Goal: Task Accomplishment & Management: Complete application form

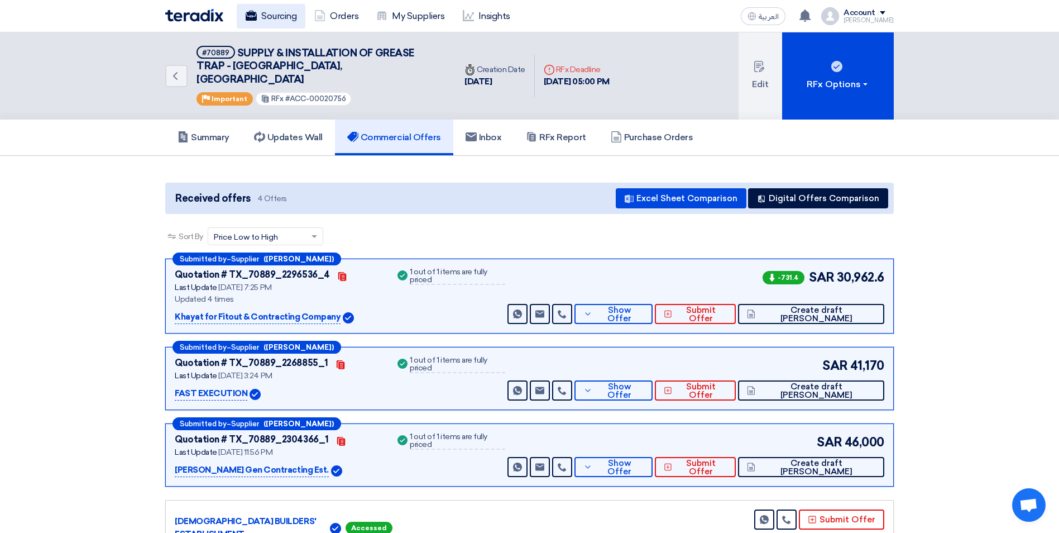
click at [267, 19] on link "Sourcing" at bounding box center [271, 16] width 69 height 25
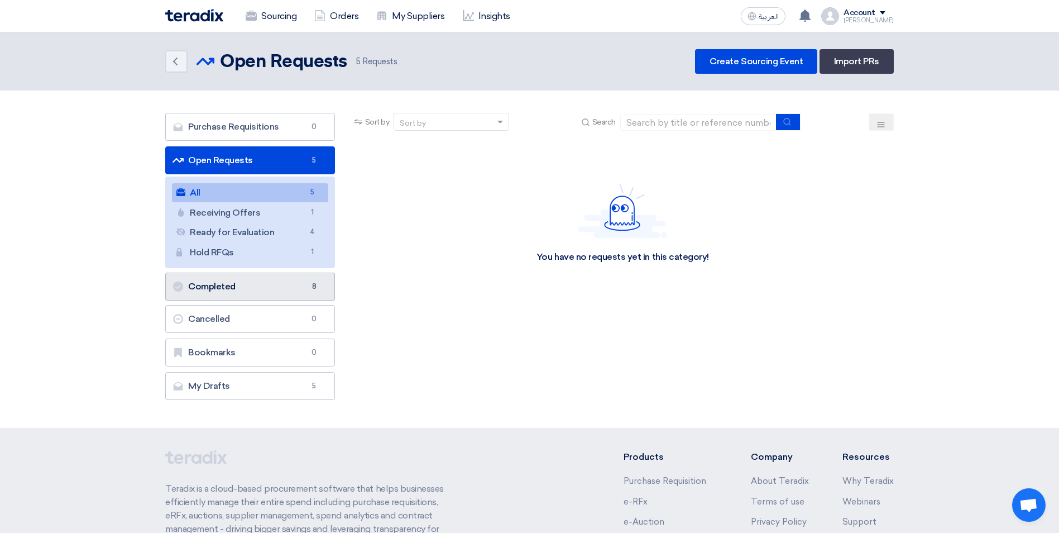
click at [287, 288] on link "Completed Completed 8" at bounding box center [250, 286] width 170 height 28
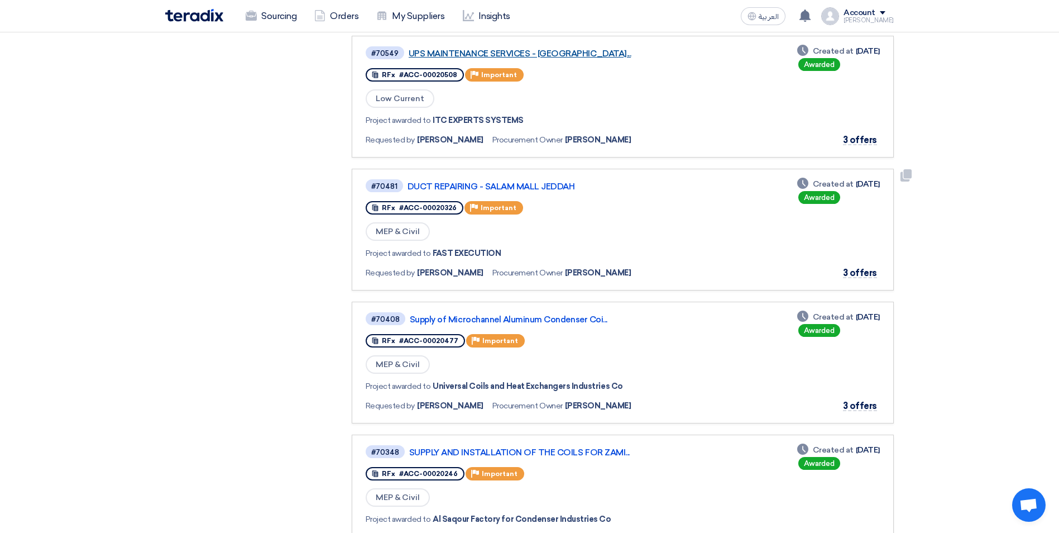
scroll to position [391, 0]
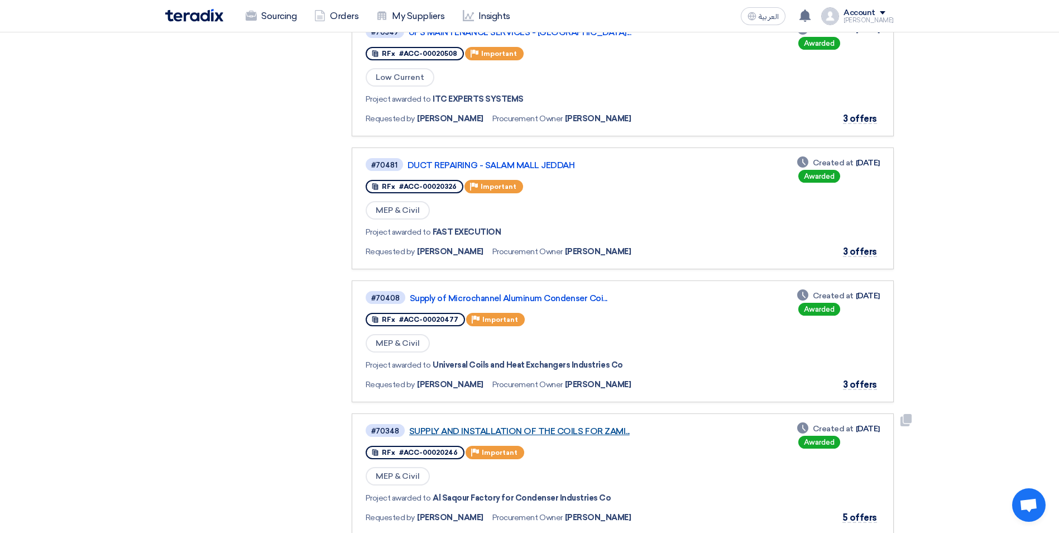
click at [584, 434] on link "SUPPLY AND INSTALLATION OF THE COILS FOR ZAMI..." at bounding box center [548, 431] width 279 height 10
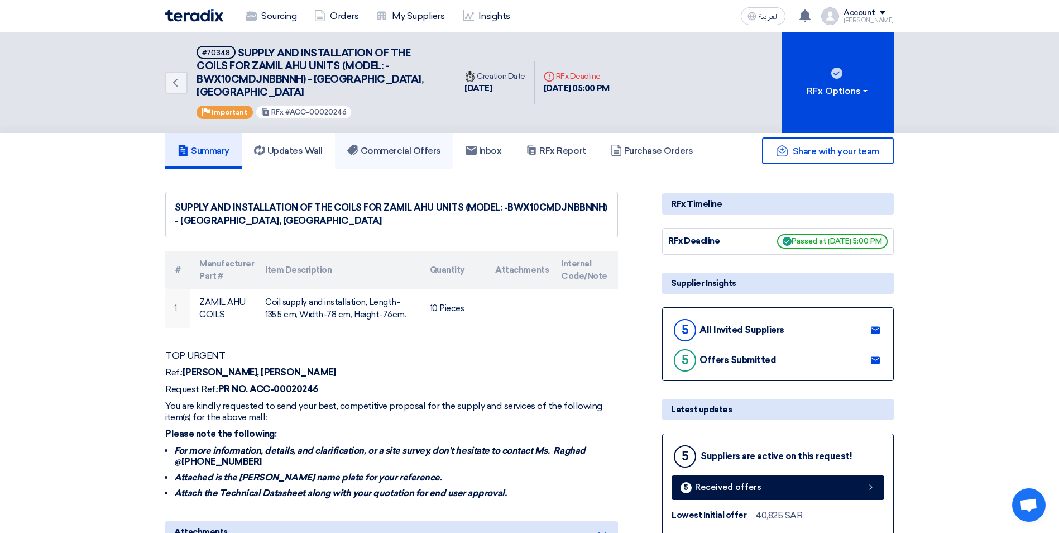
click at [397, 145] on h5 "Commercial Offers" at bounding box center [394, 150] width 94 height 11
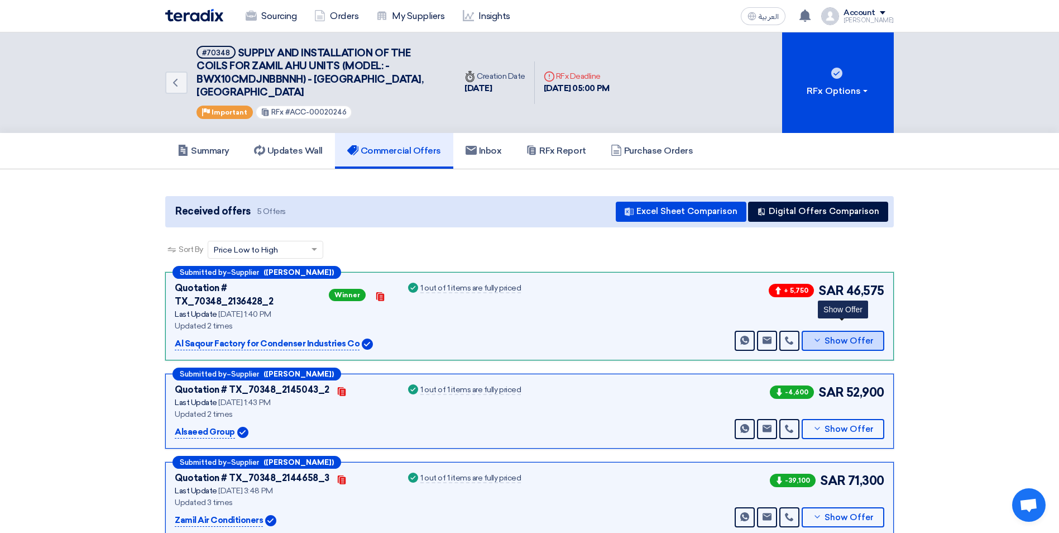
click at [856, 337] on span "Show Offer" at bounding box center [849, 341] width 49 height 8
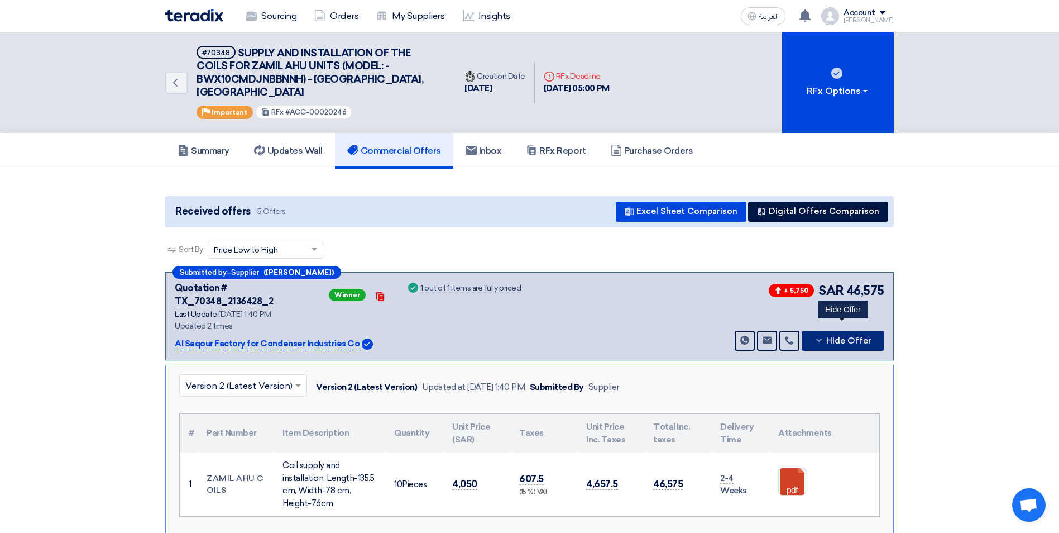
click at [825, 331] on button "Hide Offer" at bounding box center [843, 341] width 83 height 20
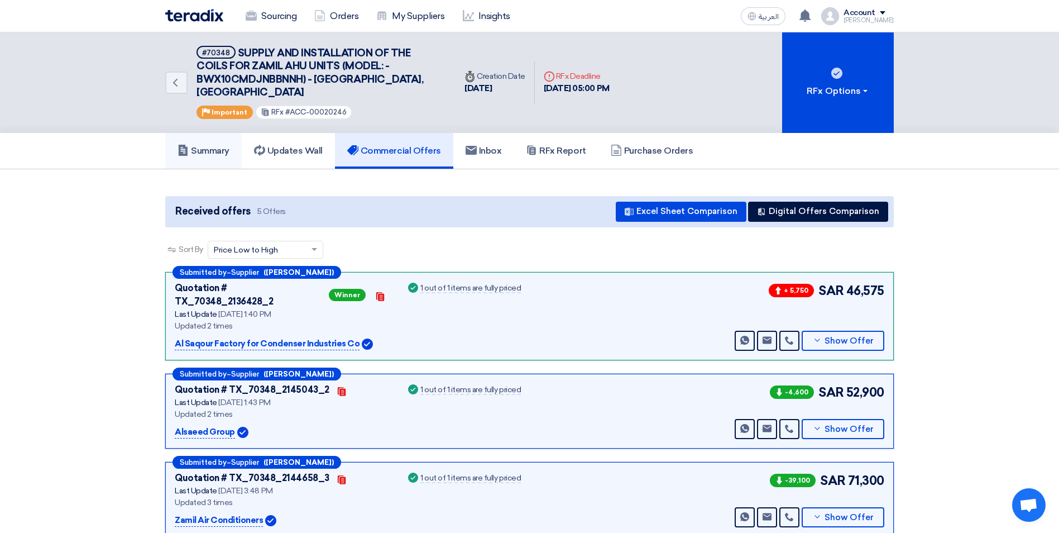
click at [217, 145] on h5 "Summary" at bounding box center [204, 150] width 52 height 11
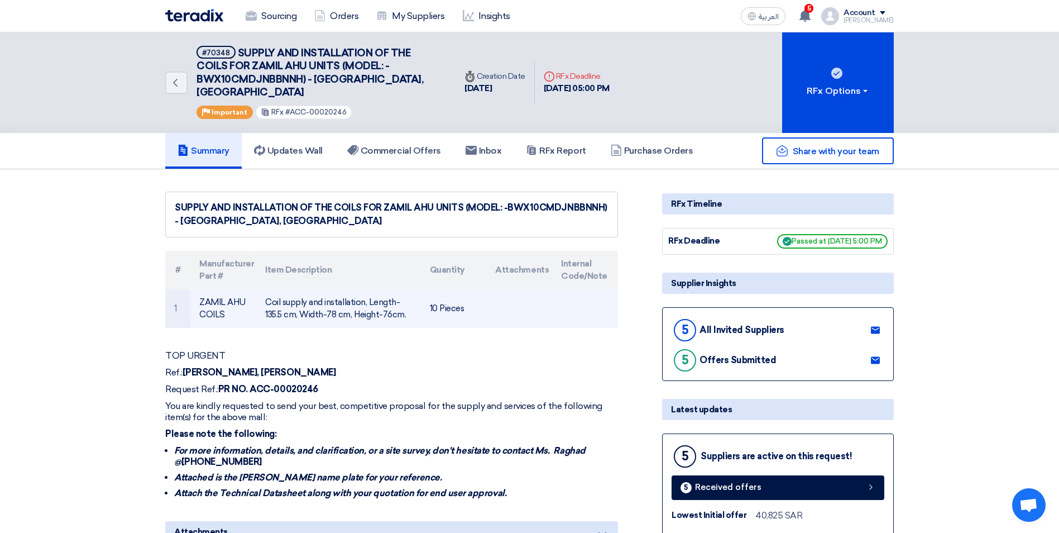
drag, startPoint x: 200, startPoint y: 290, endPoint x: 224, endPoint y: 304, distance: 28.3
click at [224, 304] on td "ZAMIL AHU COILS" at bounding box center [223, 308] width 66 height 39
copy td "ZAMIL AHU COILS"
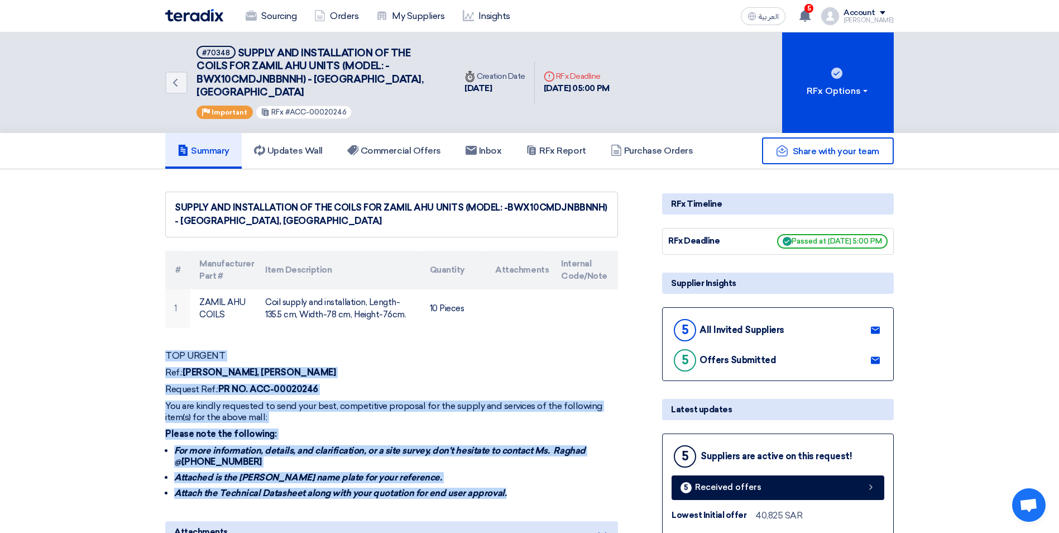
drag, startPoint x: 166, startPoint y: 341, endPoint x: 504, endPoint y: 482, distance: 366.7
click at [504, 482] on div "TOP URGENT Ref.: [PERSON_NAME], JEDDAH Request Ref.: PR NO. ACC-00020246 You ar…" at bounding box center [391, 424] width 453 height 149
copy div "TOP URGENT Ref.: [PERSON_NAME], JEDDAH Request Ref.: PR NO. ACC-00020246 You ar…"
drag, startPoint x: 585, startPoint y: 334, endPoint x: 515, endPoint y: 218, distance: 135.8
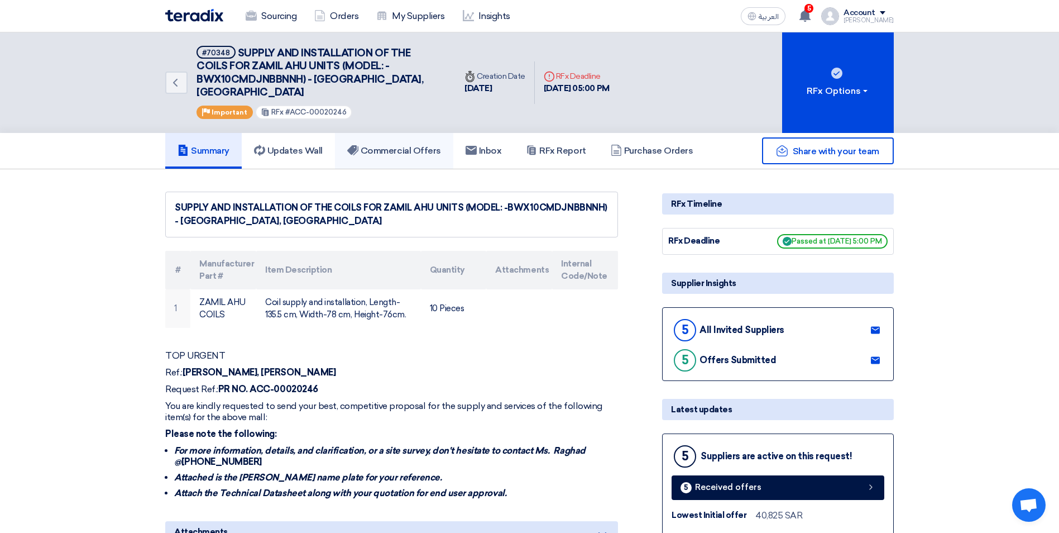
click at [429, 145] on h5 "Commercial Offers" at bounding box center [394, 150] width 94 height 11
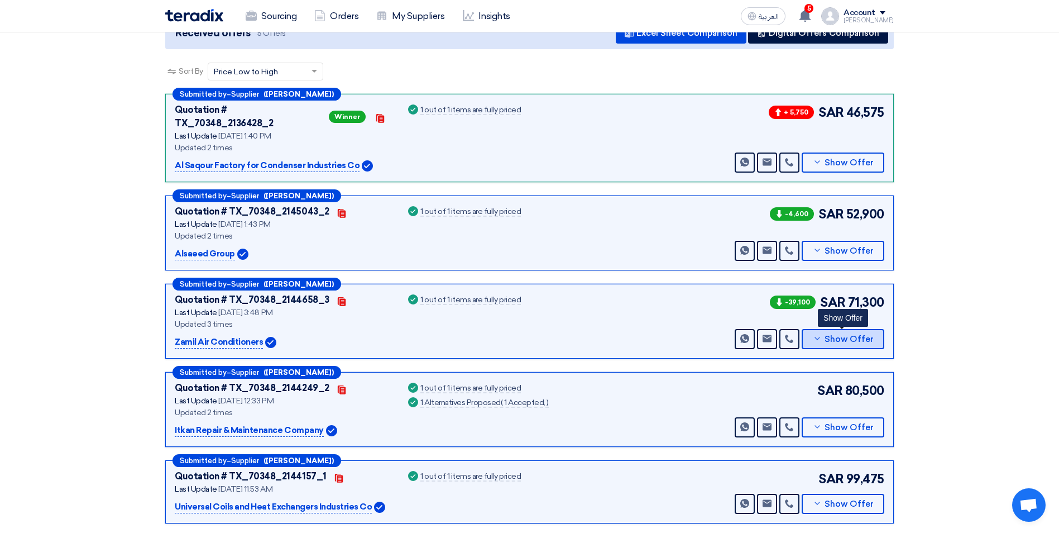
scroll to position [223, 0]
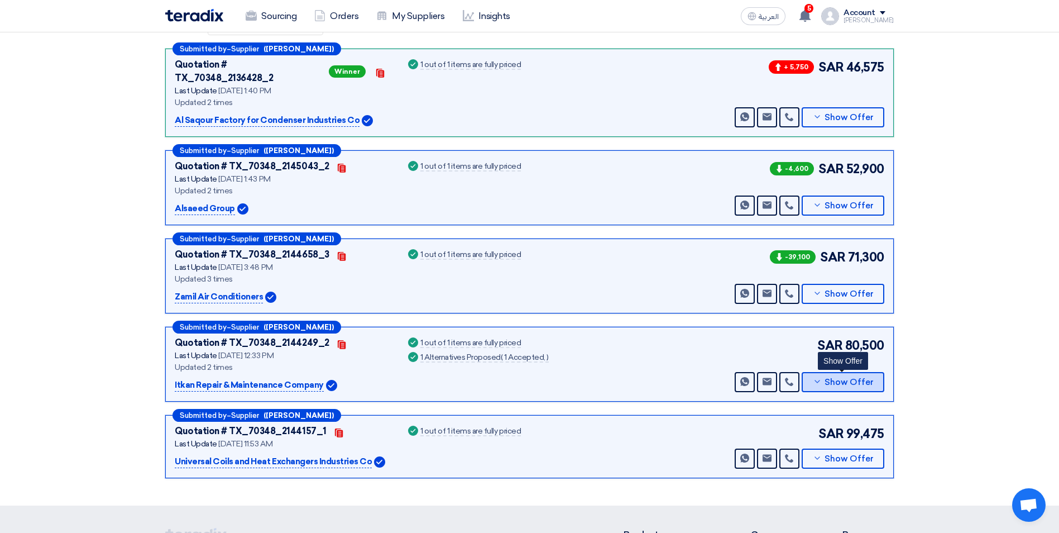
click at [819, 377] on icon at bounding box center [817, 381] width 9 height 9
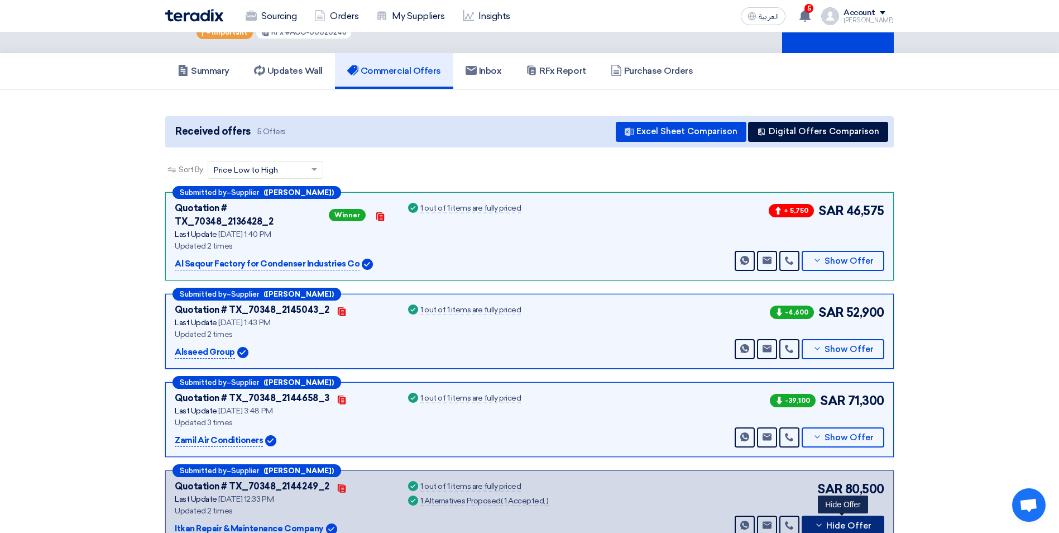
scroll to position [0, 0]
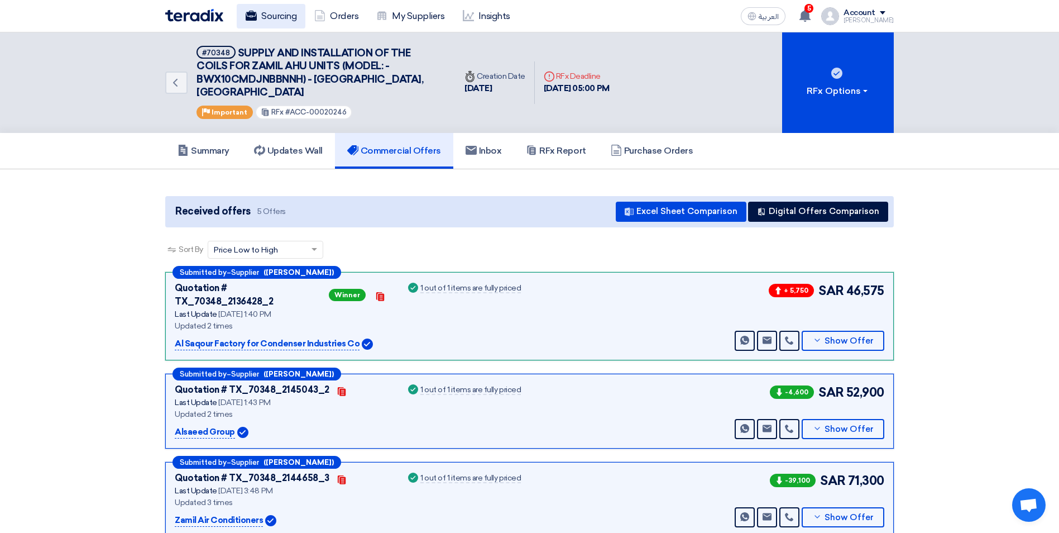
click at [264, 15] on link "Sourcing" at bounding box center [271, 16] width 69 height 25
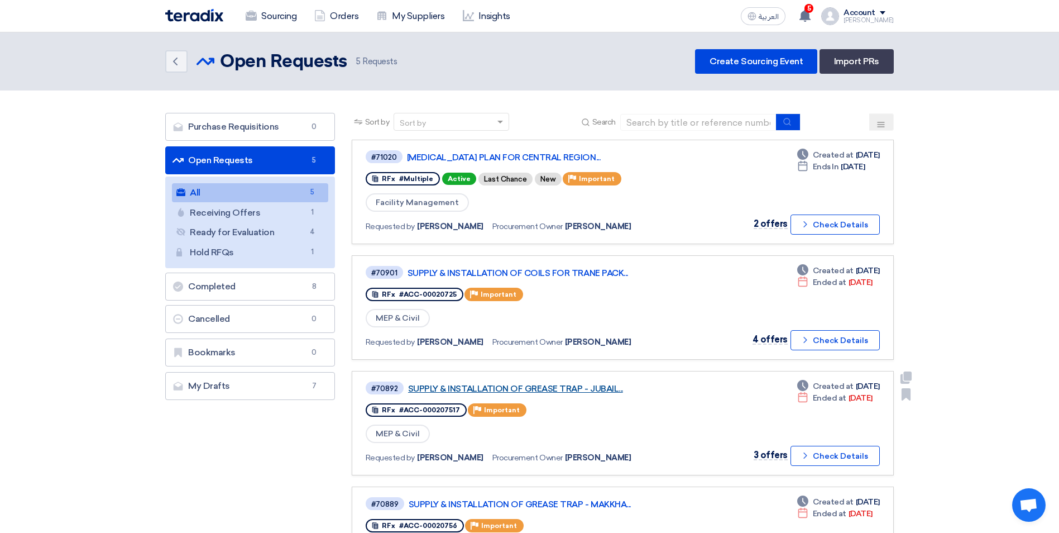
click at [583, 385] on link "SUPPLY & INSTALLATION OF GREASE TRAP - JUBAIL..." at bounding box center [547, 389] width 279 height 10
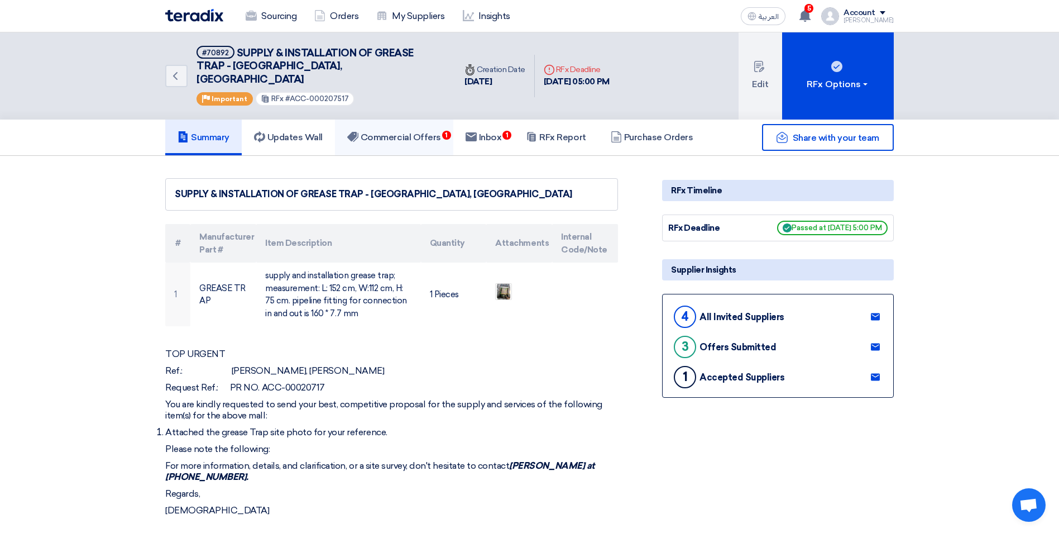
click at [398, 132] on h5 "Commercial Offers 1" at bounding box center [394, 137] width 94 height 11
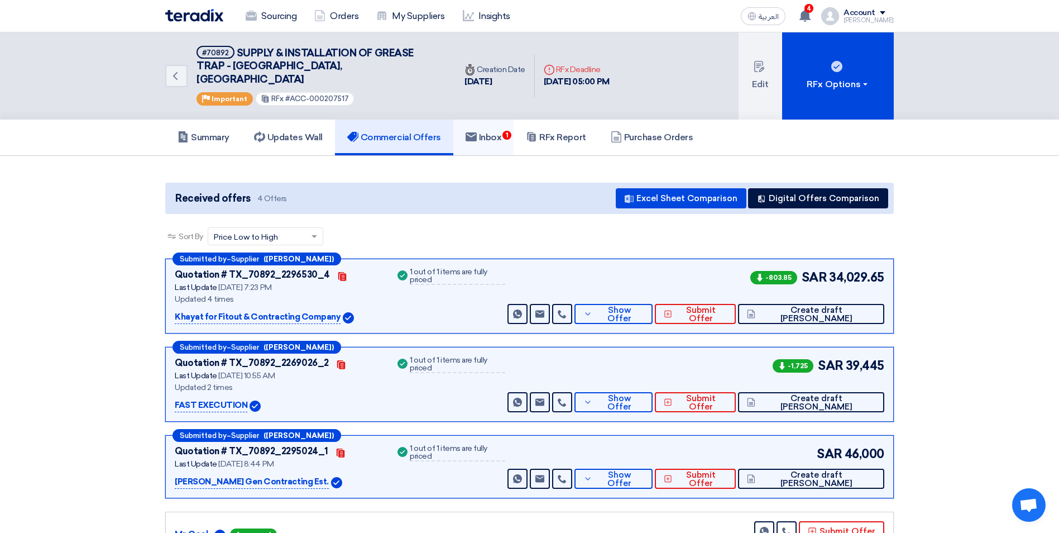
click at [494, 119] on link "Inbox 1" at bounding box center [483, 137] width 61 height 36
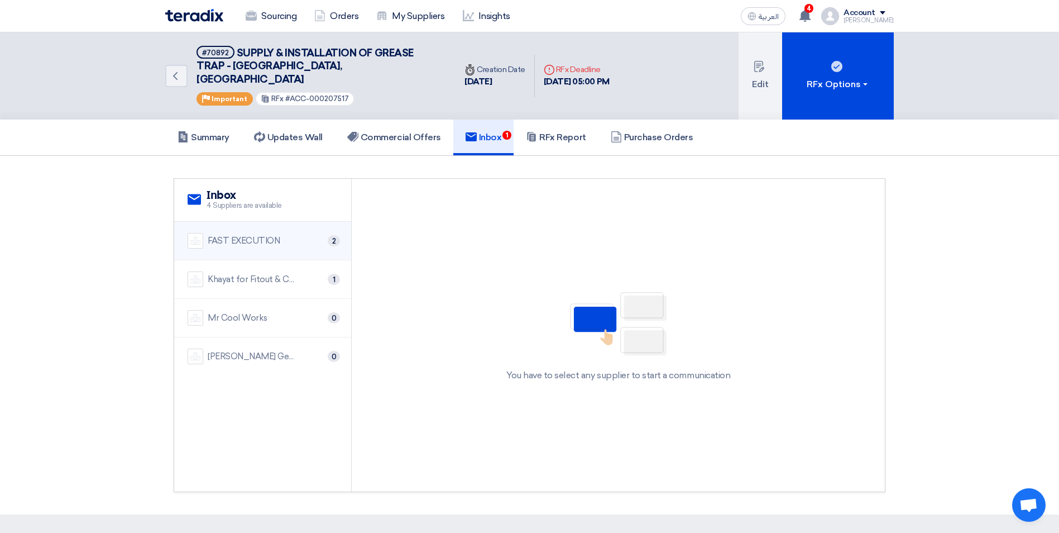
click at [323, 233] on div "FAST EXECUTION 2" at bounding box center [263, 241] width 150 height 16
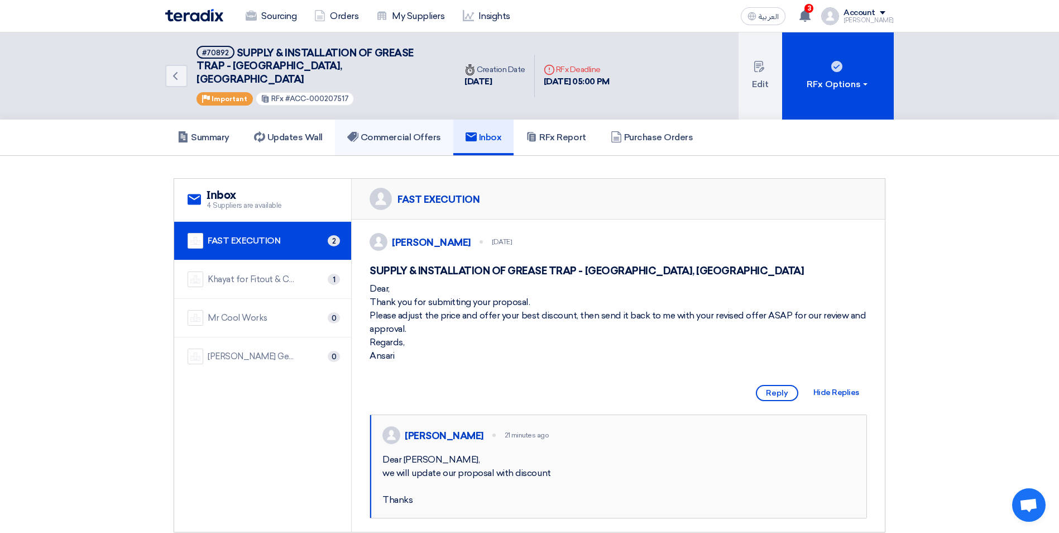
click at [395, 132] on h5 "Commercial Offers" at bounding box center [394, 137] width 94 height 11
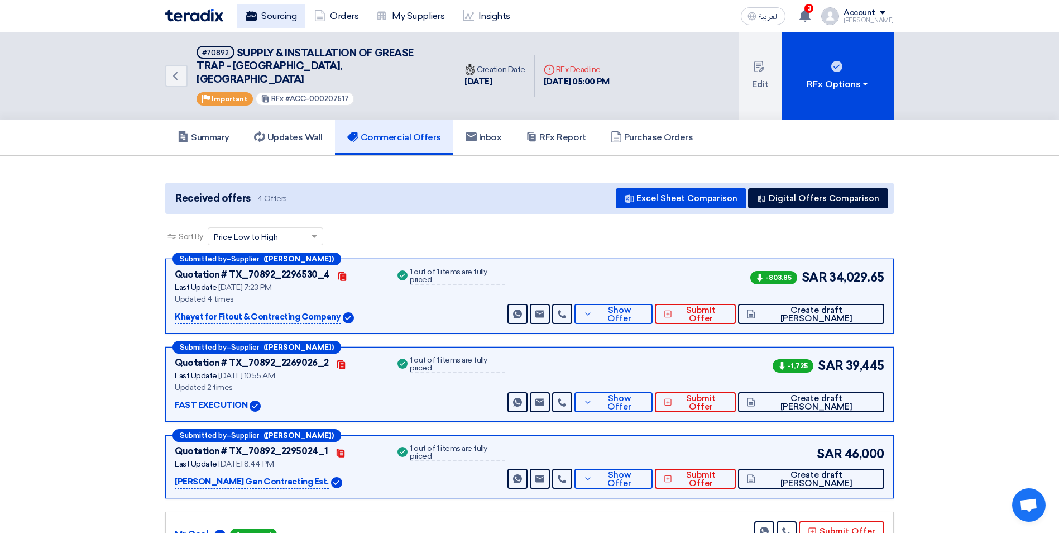
click at [288, 15] on link "Sourcing" at bounding box center [271, 16] width 69 height 25
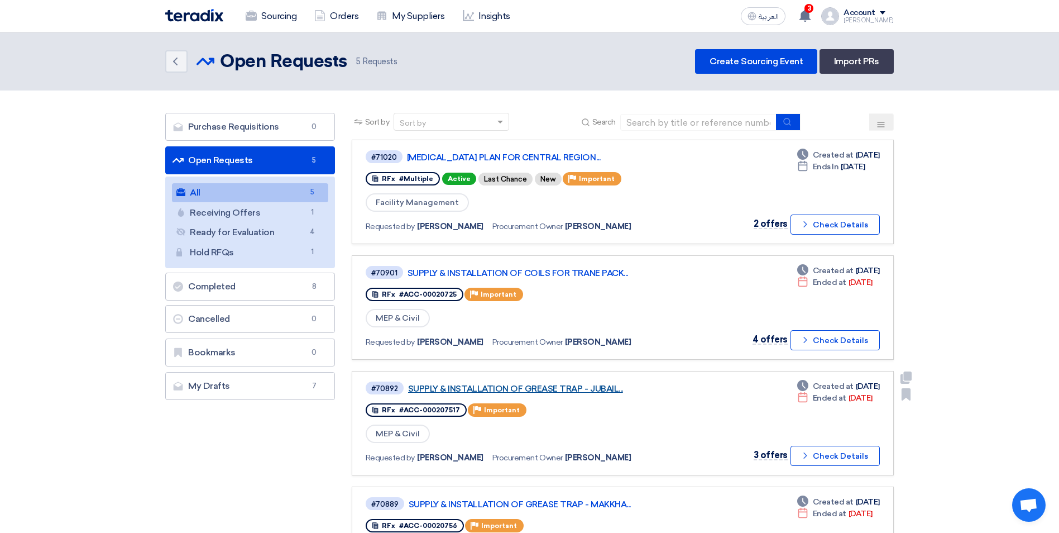
click at [571, 388] on link "SUPPLY & INSTALLATION OF GREASE TRAP - JUBAIL..." at bounding box center [547, 389] width 279 height 10
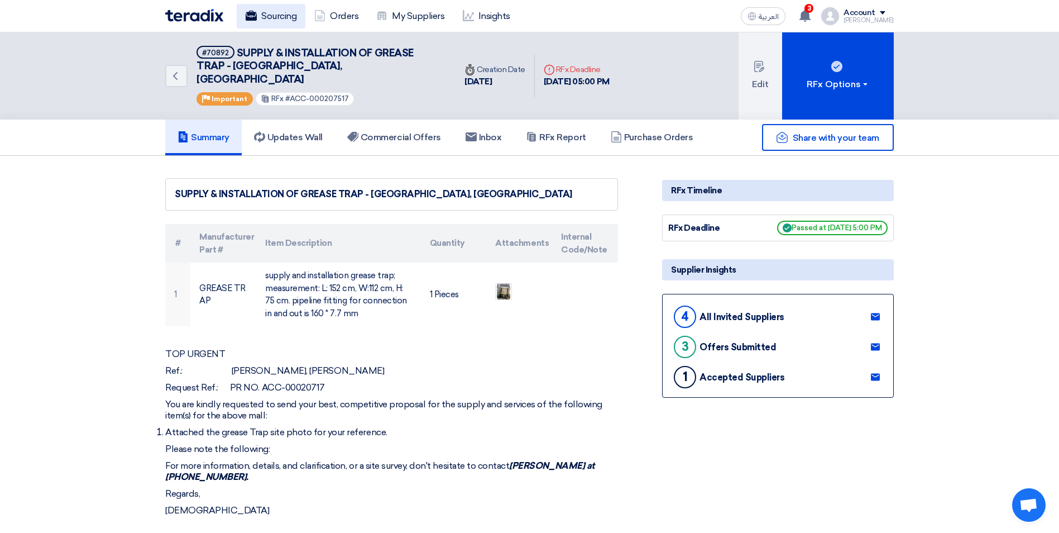
click at [272, 16] on link "Sourcing" at bounding box center [271, 16] width 69 height 25
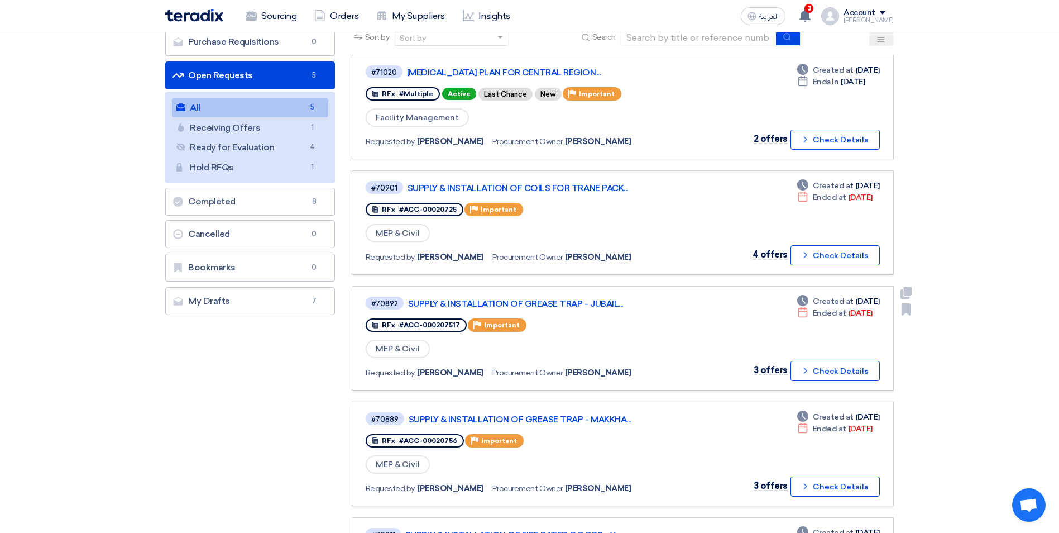
scroll to position [112, 0]
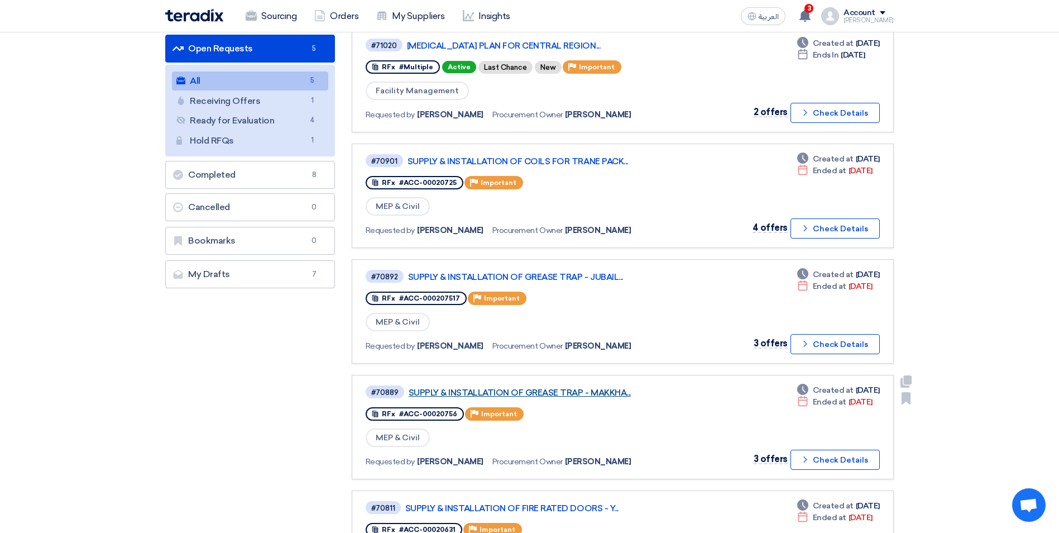
click at [587, 394] on link "SUPPLY & INSTALLATION OF GREASE TRAP - MAKKHA..." at bounding box center [548, 393] width 279 height 10
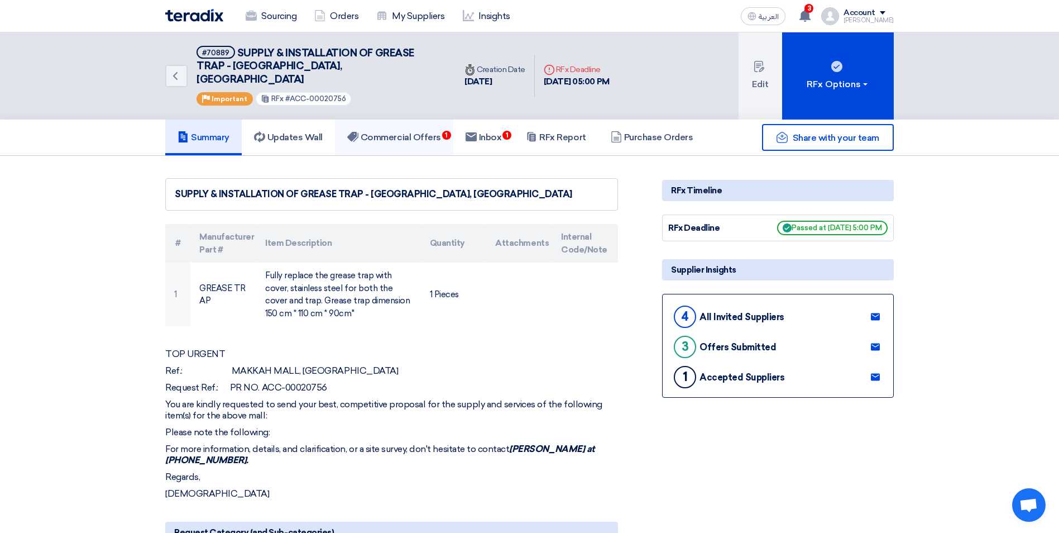
click at [446, 131] on span "1" at bounding box center [446, 135] width 9 height 9
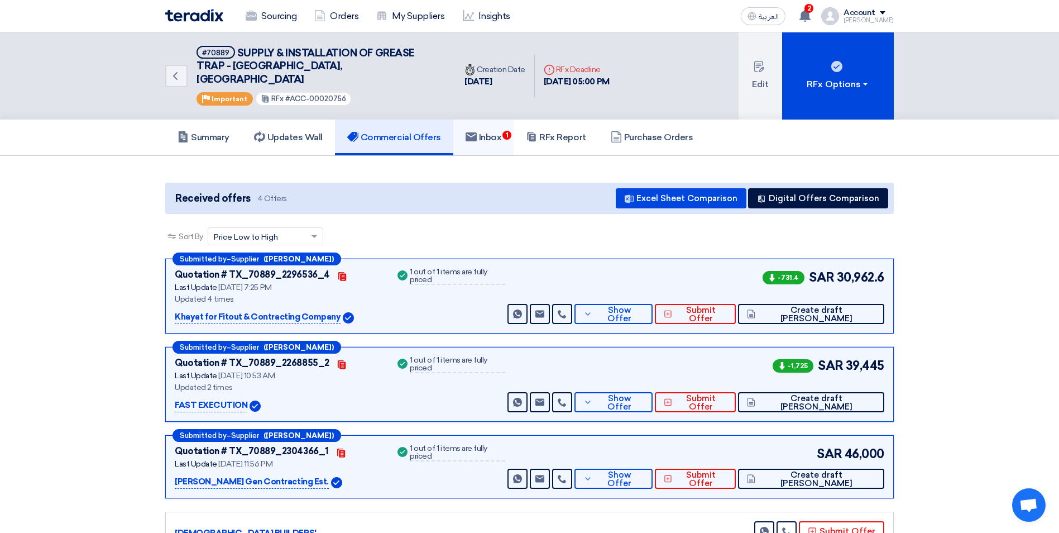
click at [489, 132] on h5 "Inbox 1" at bounding box center [484, 137] width 36 height 11
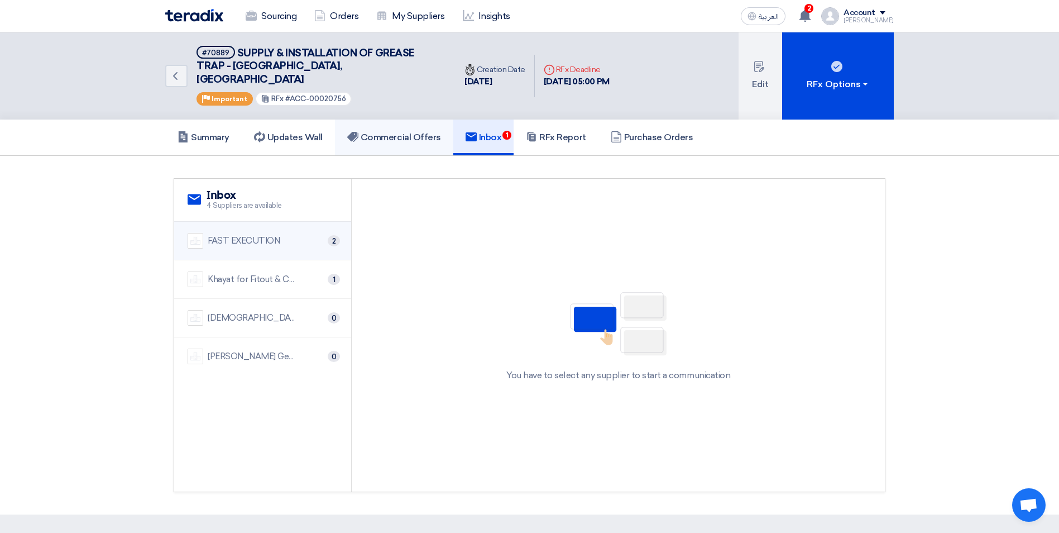
click at [302, 233] on div "FAST EXECUTION 2" at bounding box center [263, 241] width 150 height 16
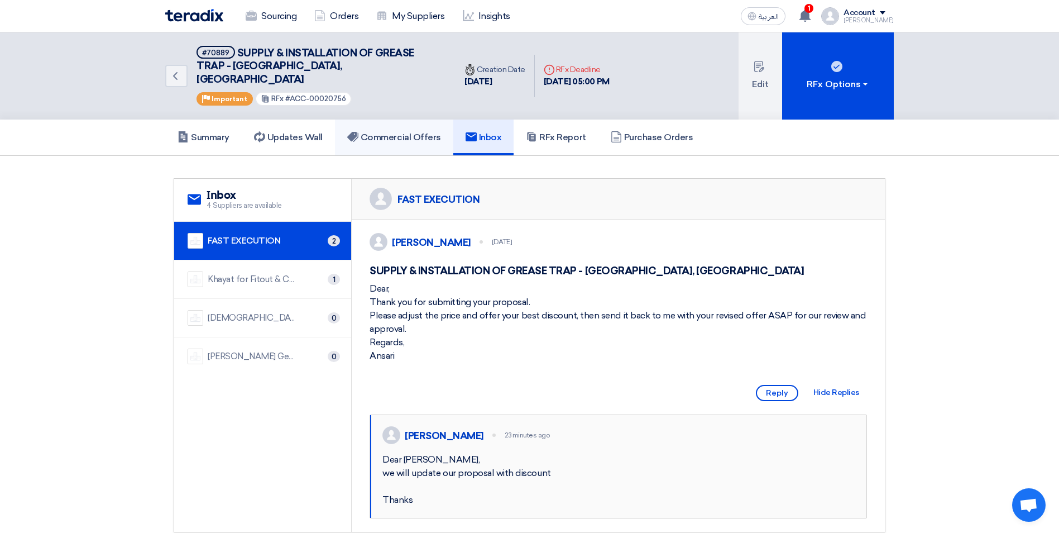
click at [430, 133] on link "Commercial Offers" at bounding box center [394, 137] width 118 height 36
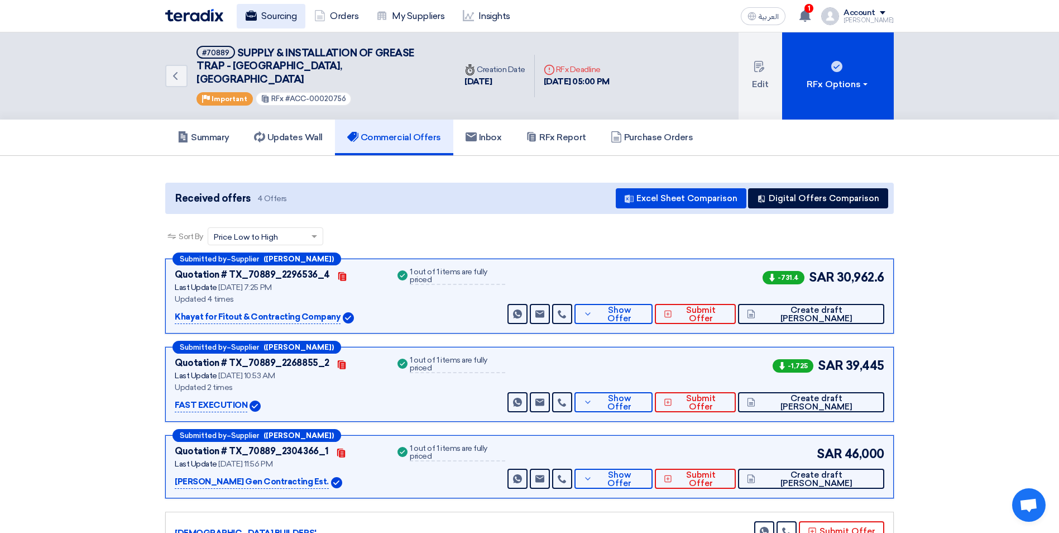
click at [256, 17] on use at bounding box center [251, 16] width 11 height 10
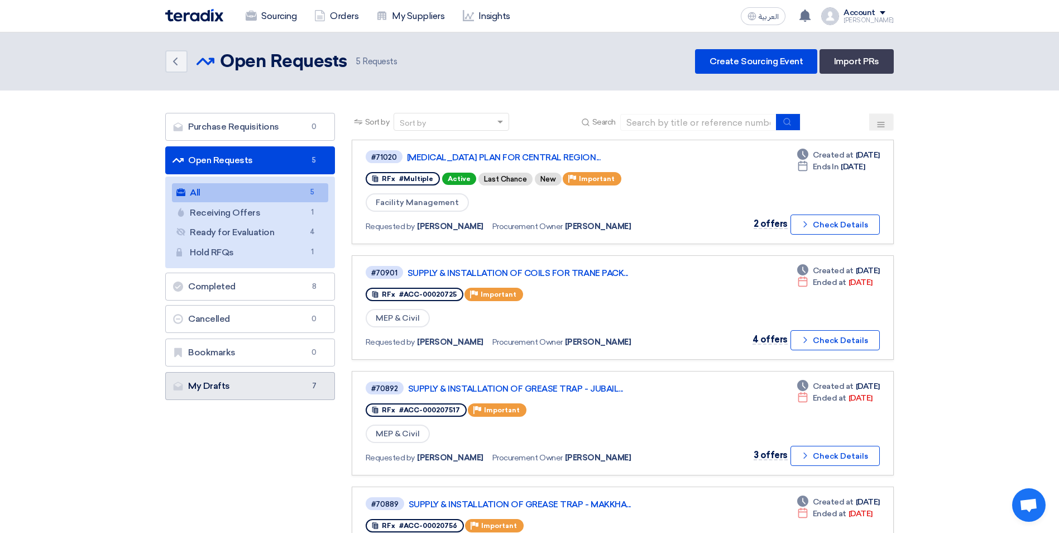
click at [293, 379] on link "My Drafts My Drafts 7" at bounding box center [250, 386] width 170 height 28
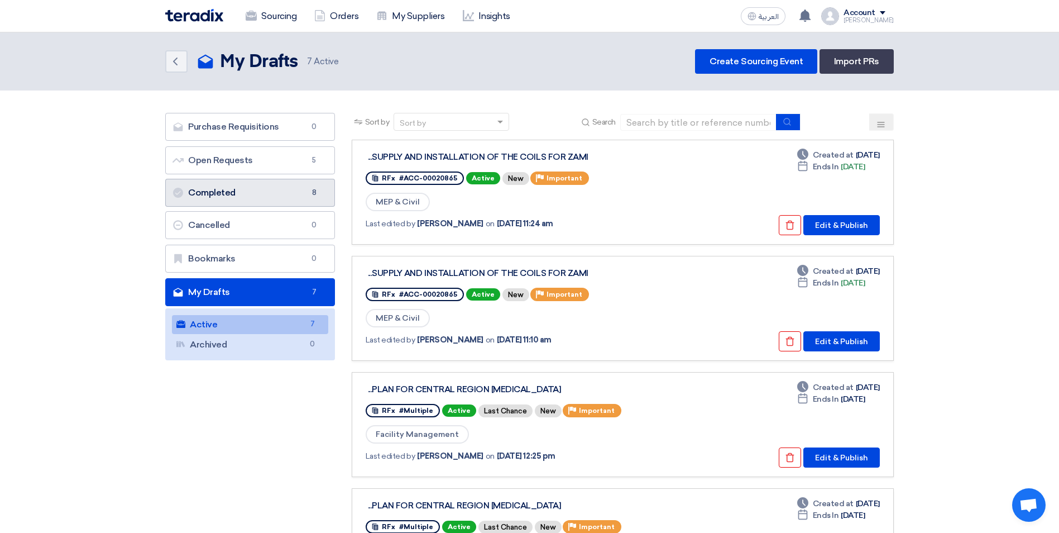
click at [282, 200] on link "Completed Completed 8" at bounding box center [250, 193] width 170 height 28
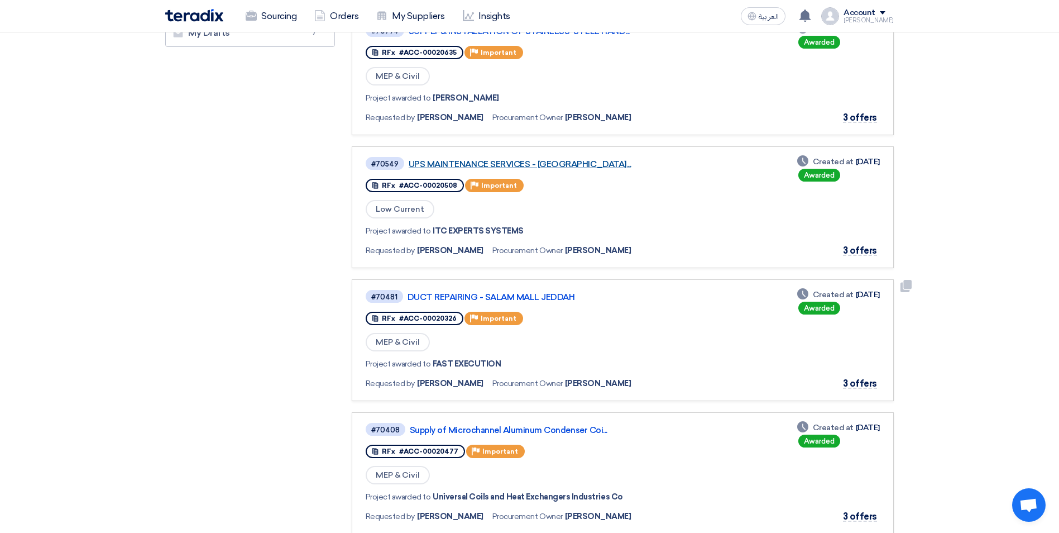
scroll to position [447, 0]
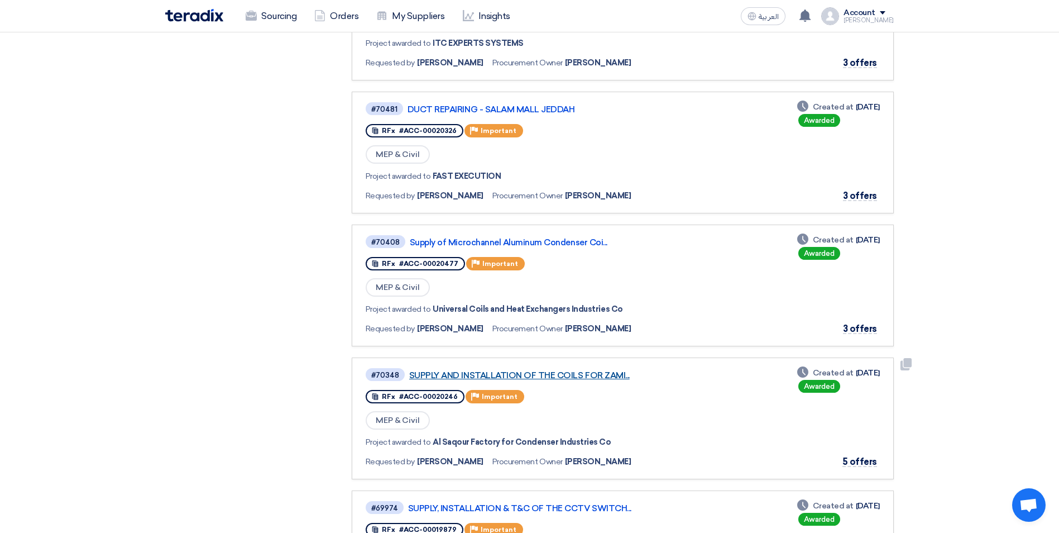
click at [578, 377] on link "SUPPLY AND INSTALLATION OF THE COILS FOR ZAMI..." at bounding box center [548, 375] width 279 height 10
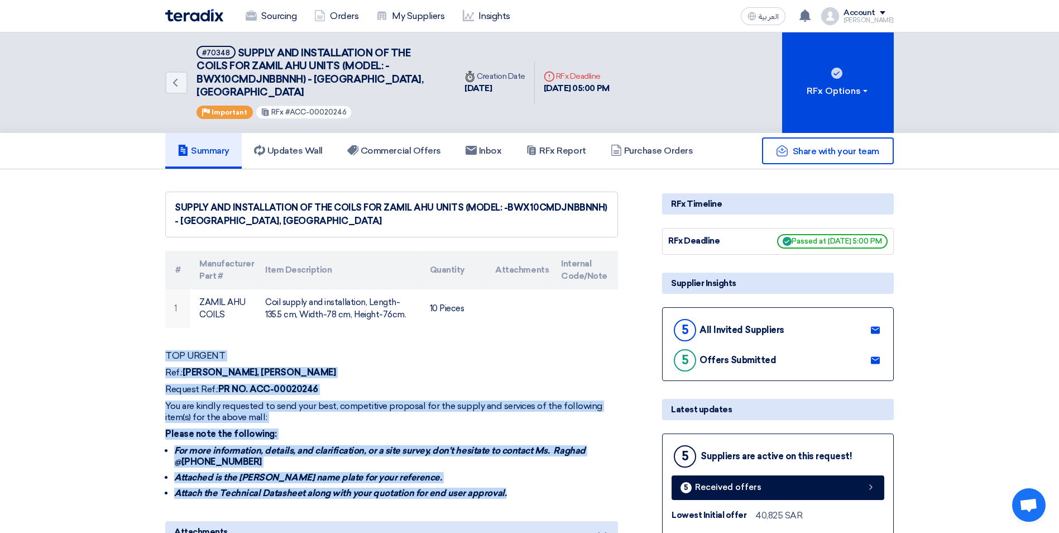
drag, startPoint x: 165, startPoint y: 341, endPoint x: 518, endPoint y: 481, distance: 379.0
click at [518, 481] on div "TOP URGENT Ref.: [PERSON_NAME], JEDDAH Request Ref.: PR NO. ACC-00020246 You ar…" at bounding box center [391, 424] width 453 height 149
copy div "TOP URGENT Ref.: [PERSON_NAME], JEDDAH Request Ref.: PR NO. ACC-00020246 You ar…"
click at [252, 21] on link "Sourcing" at bounding box center [271, 16] width 69 height 25
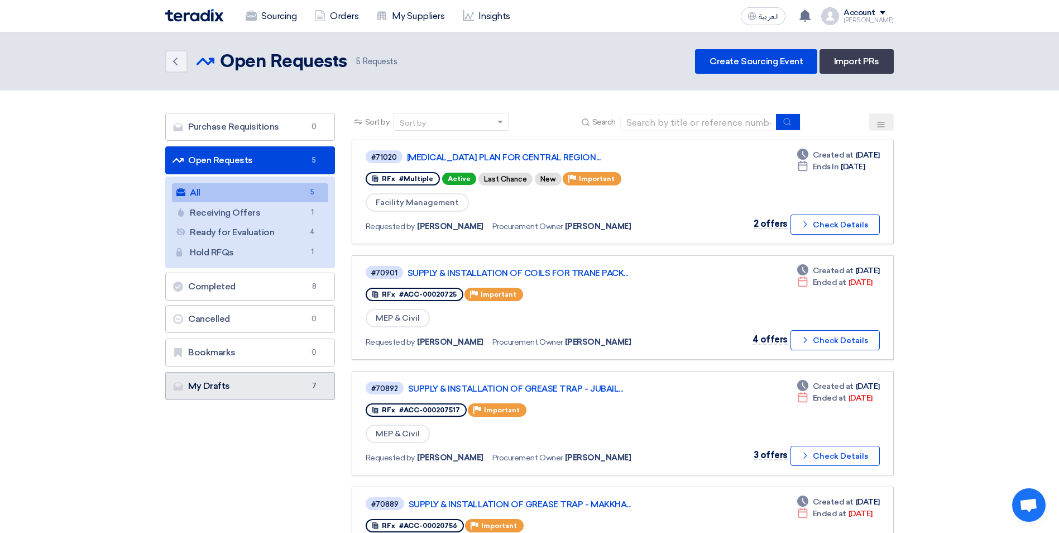
click at [303, 388] on link "My Drafts My Drafts 7" at bounding box center [250, 386] width 170 height 28
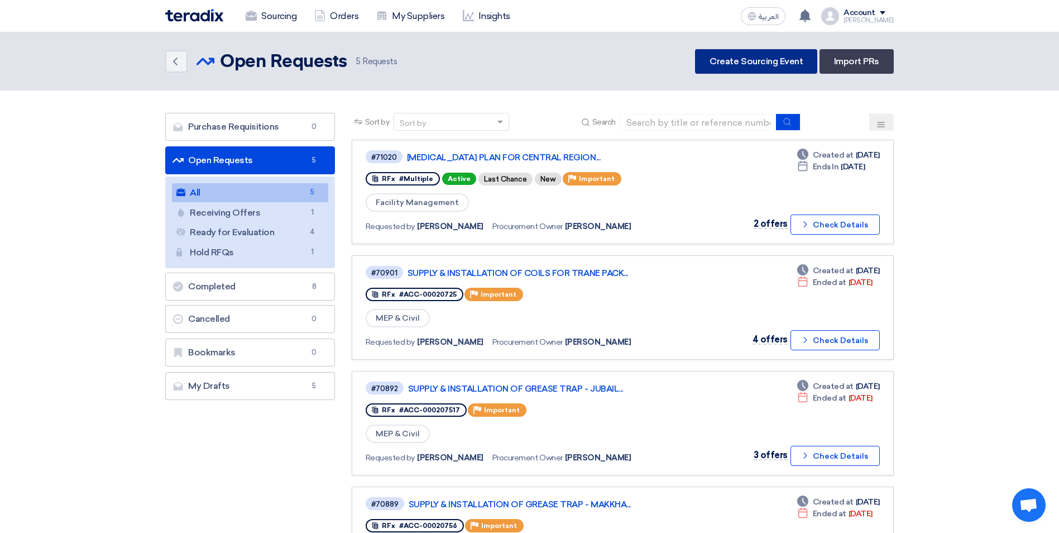
click at [737, 61] on link "Create Sourcing Event" at bounding box center [756, 61] width 122 height 25
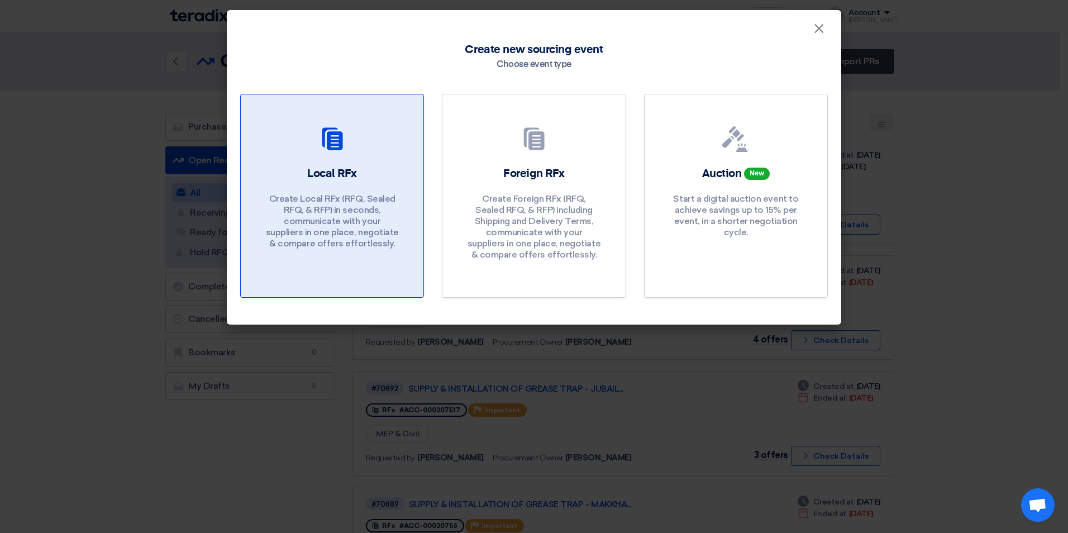
click at [404, 199] on div "Local RFx Create Local RFx (RFQ, Sealed RFQ, & RFP) in seconds, communicate wit…" at bounding box center [332, 210] width 156 height 89
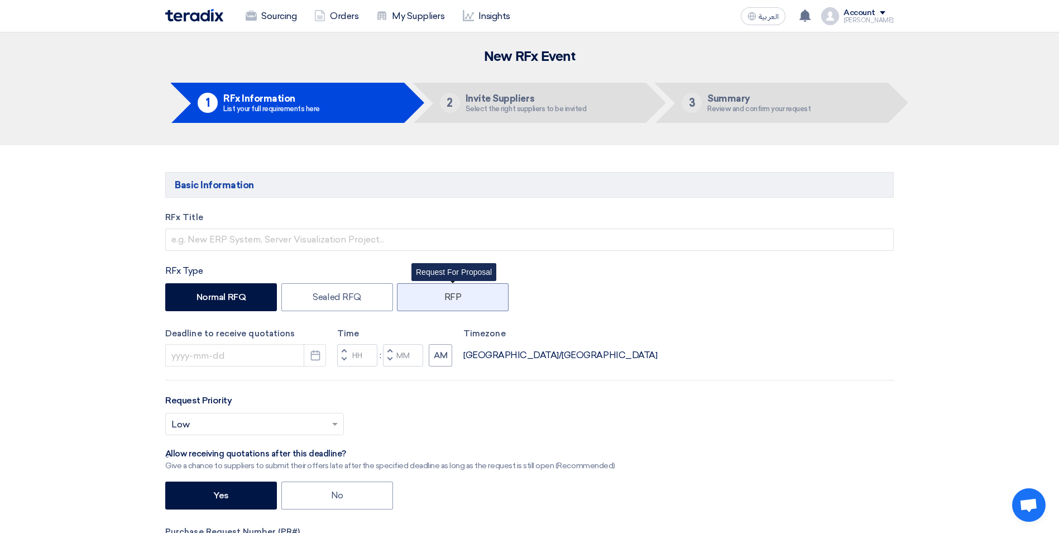
click at [452, 298] on label "RFP" at bounding box center [453, 297] width 112 height 28
click at [452, 298] on input "RFP" at bounding box center [447, 296] width 7 height 7
radio input "true"
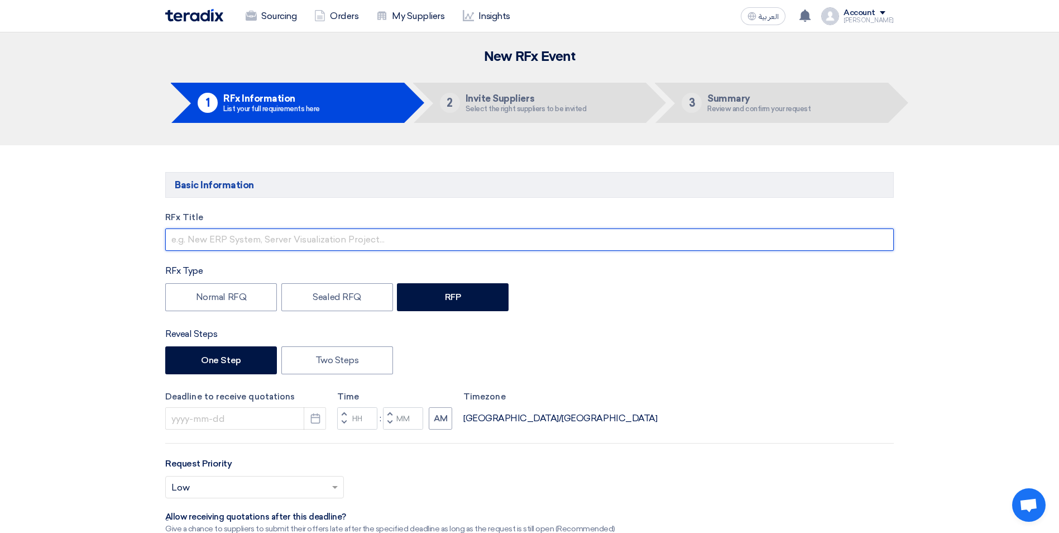
click at [336, 242] on input "text" at bounding box center [529, 239] width 729 height 22
type input "SUPPLY AND INSTALLATION OF THE COILS FOR ZAMIL AHU UNITS (MODEL: -BWX10CMDJNBBN…"
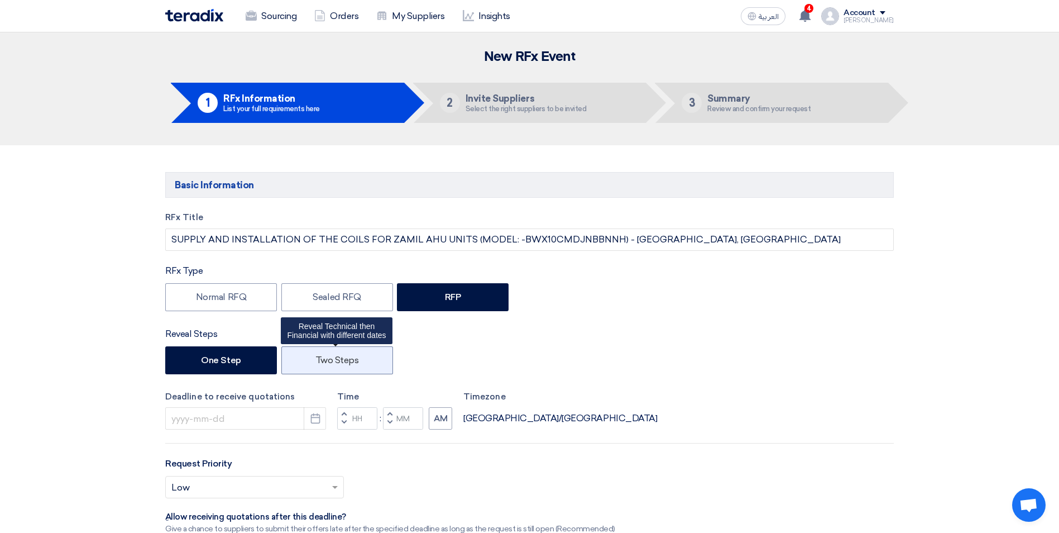
click at [347, 362] on label "Two Steps" at bounding box center [337, 360] width 112 height 28
click at [323, 362] on input "Two Steps" at bounding box center [318, 359] width 7 height 7
radio input "true"
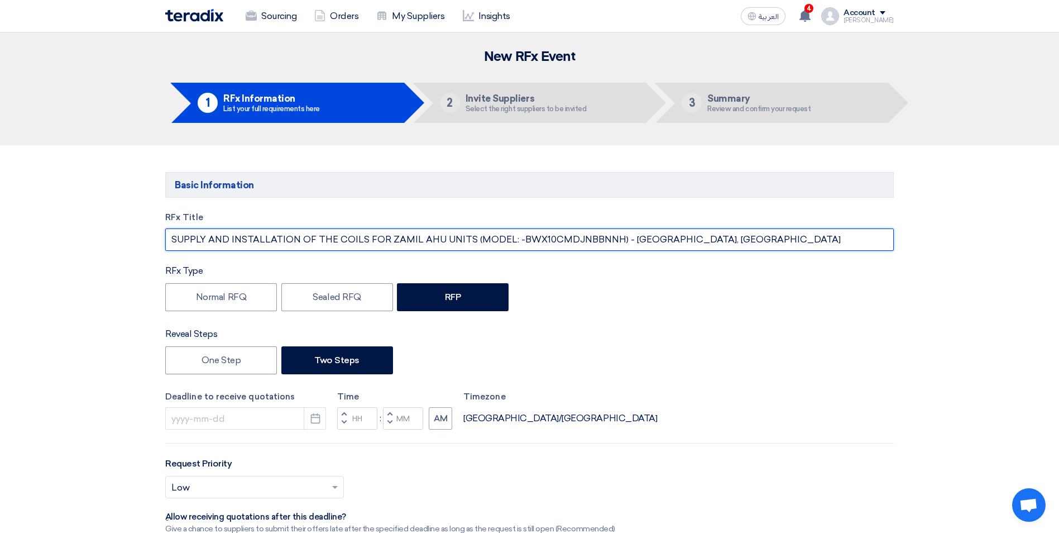
drag, startPoint x: 434, startPoint y: 239, endPoint x: 418, endPoint y: 241, distance: 16.3
click at [418, 241] on input "SUPPLY AND INSTALLATION OF THE COILS FOR ZAMIL AHU UNITS (MODEL: -BWX10CMDJNBBN…" at bounding box center [529, 239] width 729 height 22
type input "SUPPLY AND INSTALLATION OF THE COILS FOR ZAMIL FCU UNITS (MODEL: -BWX10CMDJNBBN…"
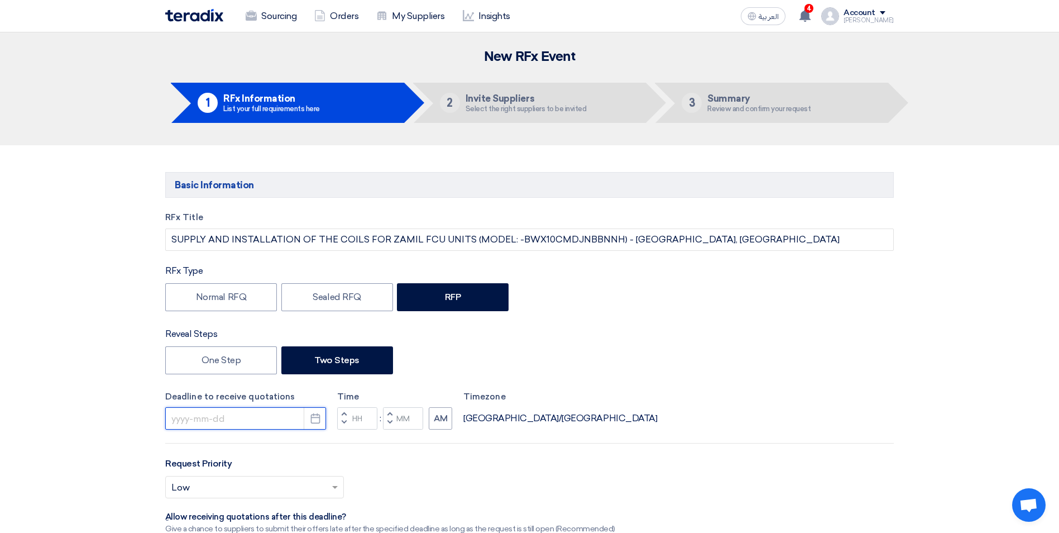
click at [275, 421] on input at bounding box center [245, 418] width 161 height 22
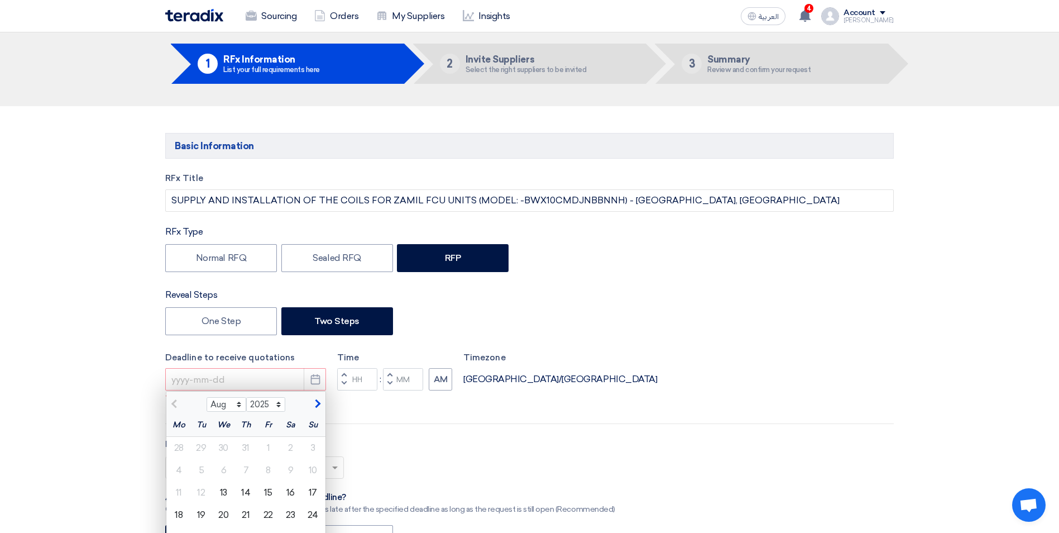
scroll to position [56, 0]
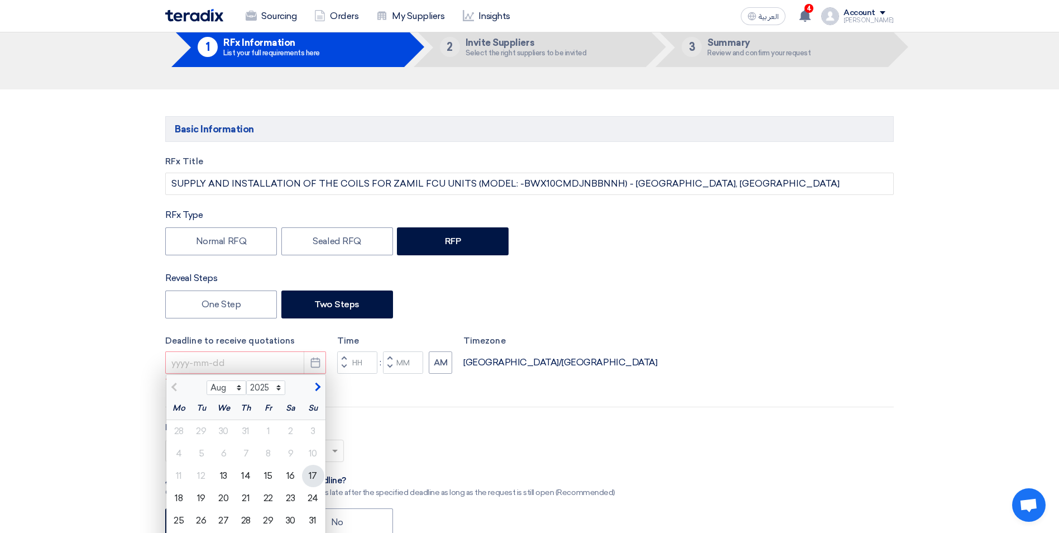
click at [312, 476] on div "17" at bounding box center [313, 476] width 22 height 22
type input "8/17/2025"
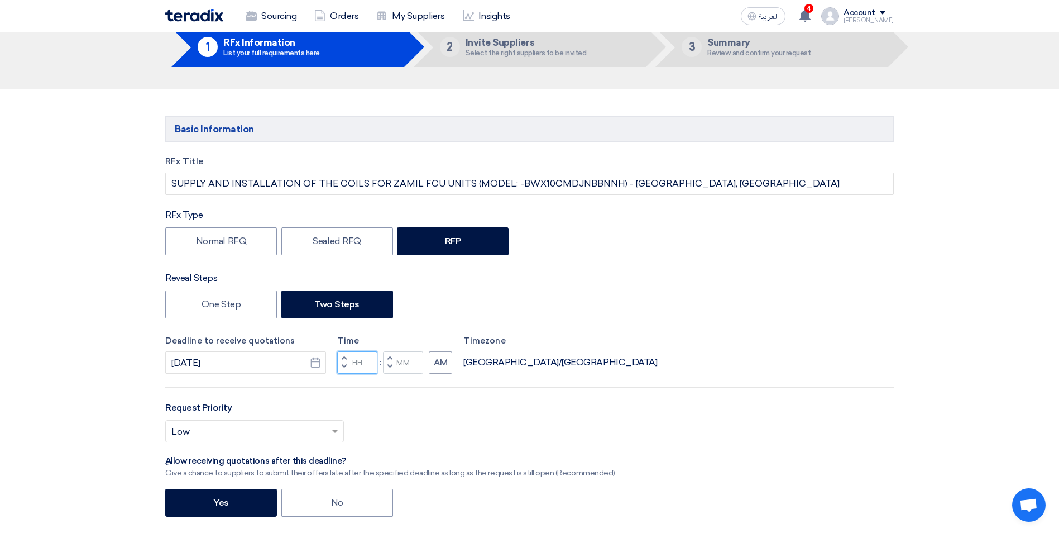
click at [364, 364] on input "Hours" at bounding box center [357, 362] width 40 height 22
type input "05"
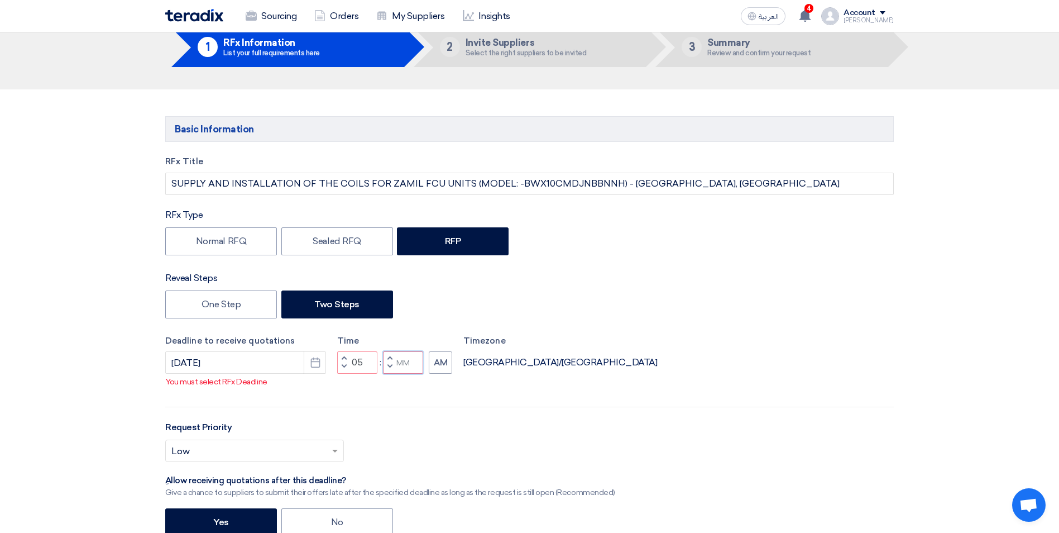
click at [405, 360] on input "Minutes" at bounding box center [403, 362] width 40 height 22
type input "00"
click at [442, 361] on button "AM" at bounding box center [440, 362] width 23 height 22
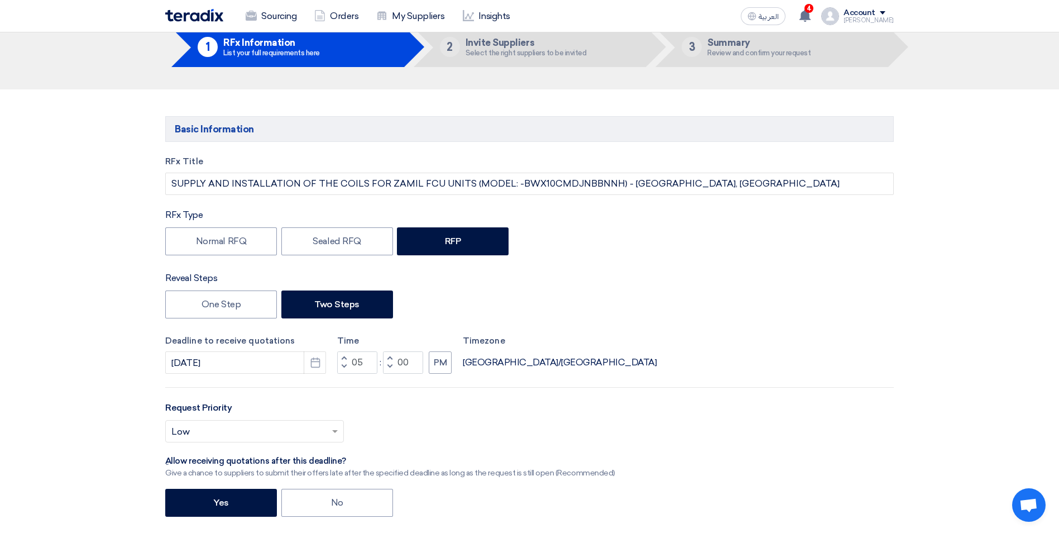
click at [479, 399] on div "RFx Title SUPPLY AND INSTALLATION OF THE COILS FOR ZAMIL FCU UNITS (MODEL: -BWX…" at bounding box center [529, 412] width 745 height 515
click at [334, 431] on span at bounding box center [335, 431] width 6 height 3
click at [204, 366] on span "Important" at bounding box center [193, 362] width 44 height 11
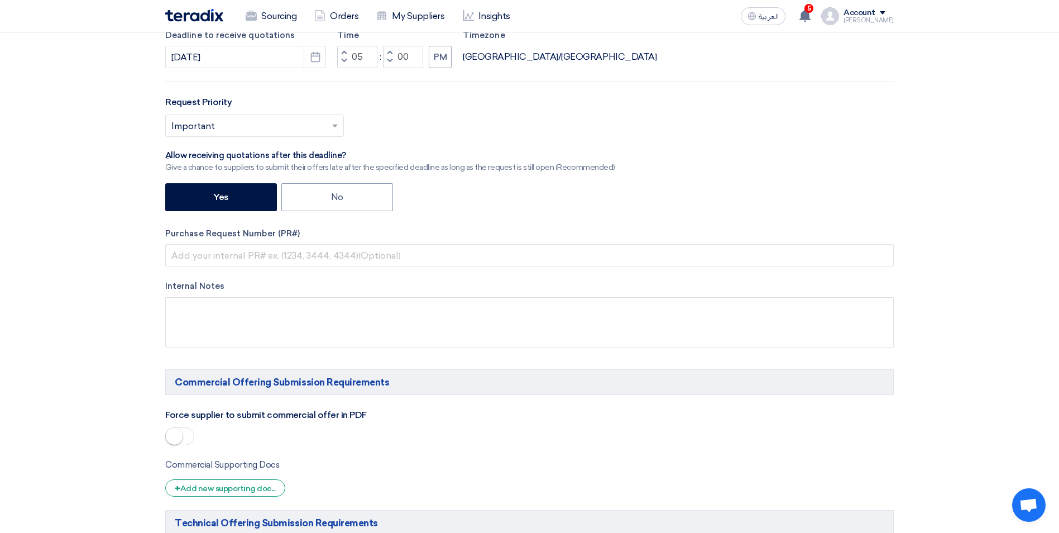
scroll to position [335, 0]
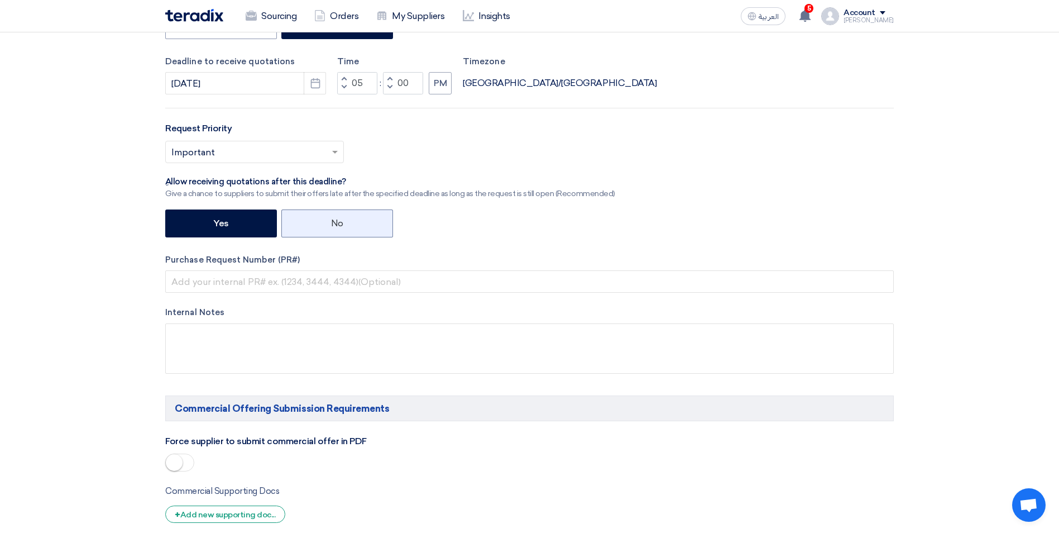
click at [337, 221] on label "No" at bounding box center [337, 223] width 112 height 28
click at [337, 221] on input "No" at bounding box center [334, 222] width 7 height 7
radio input "true"
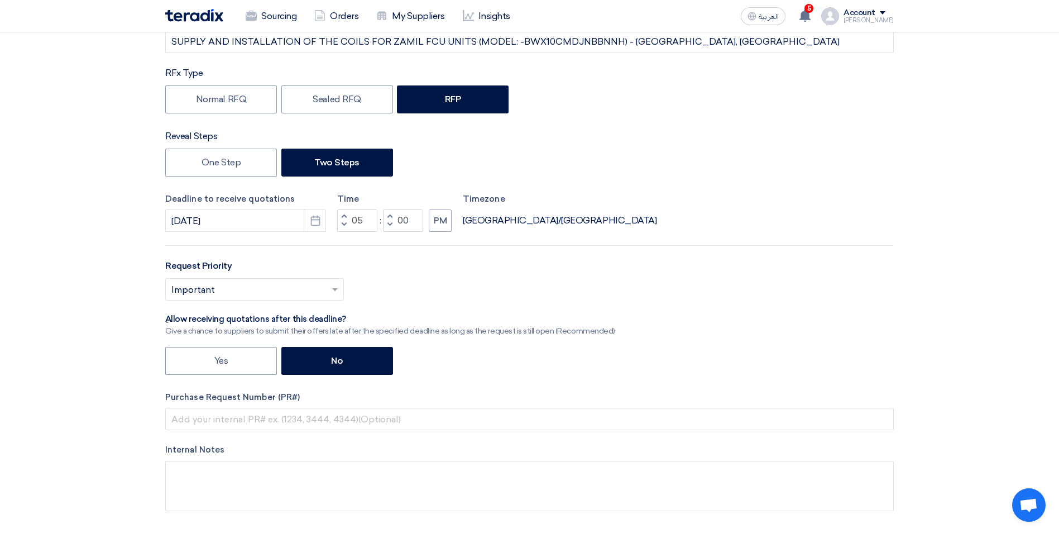
scroll to position [168, 0]
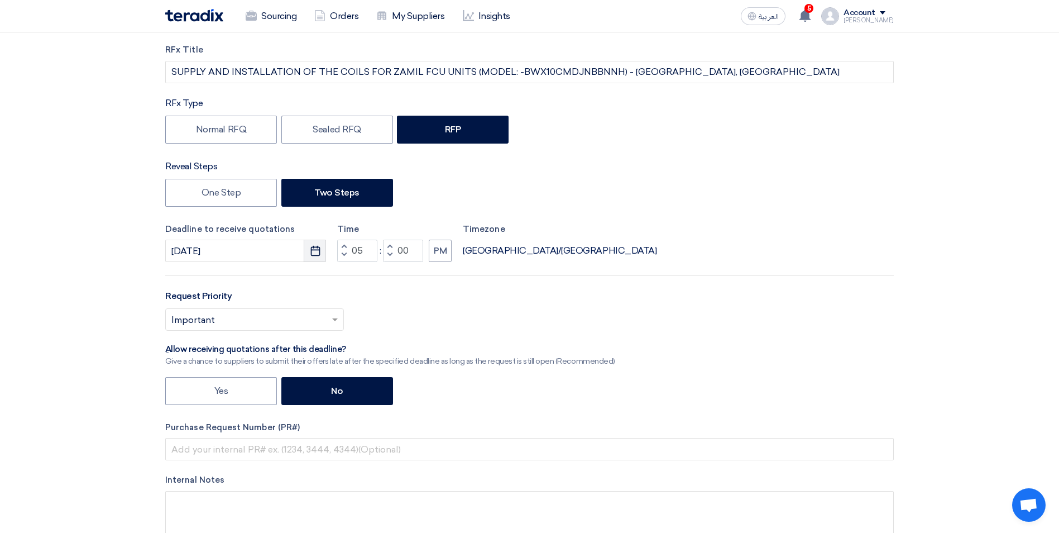
click at [310, 250] on icon "Pick a date" at bounding box center [315, 250] width 11 height 11
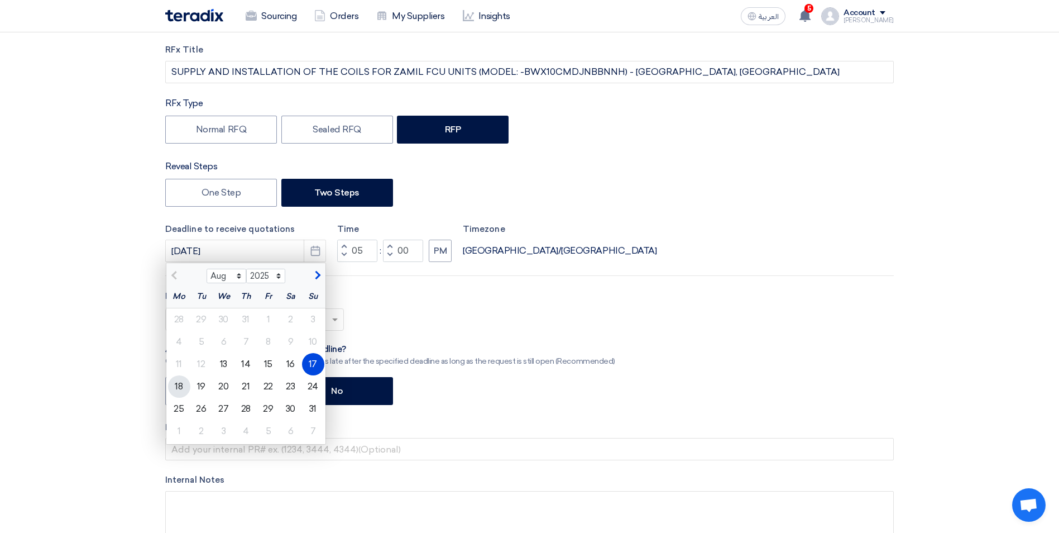
click at [183, 386] on div "18" at bounding box center [179, 386] width 22 height 22
type input "8/18/2025"
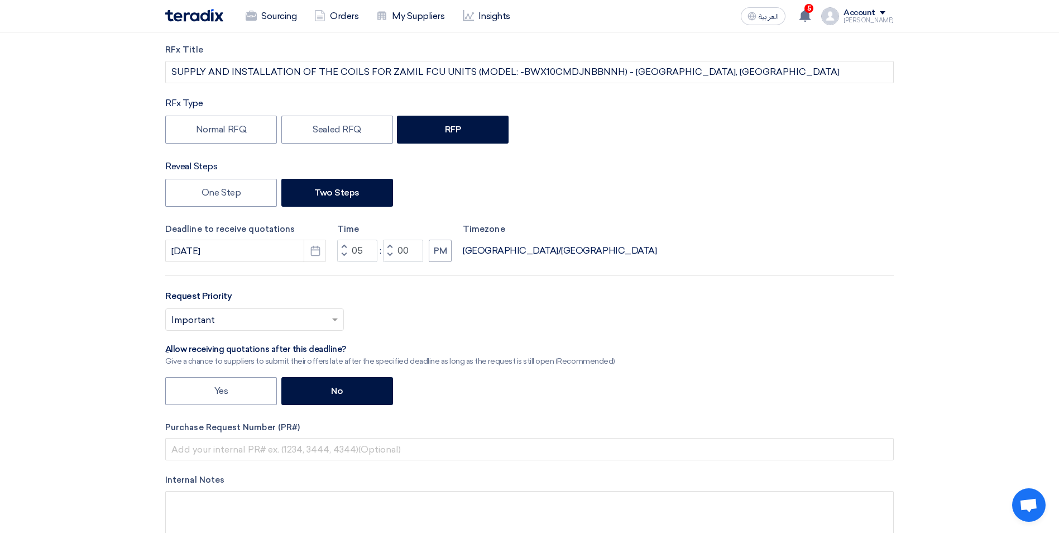
click at [423, 306] on div "Request Priority Select priority... × Important ×" at bounding box center [529, 314] width 729 height 50
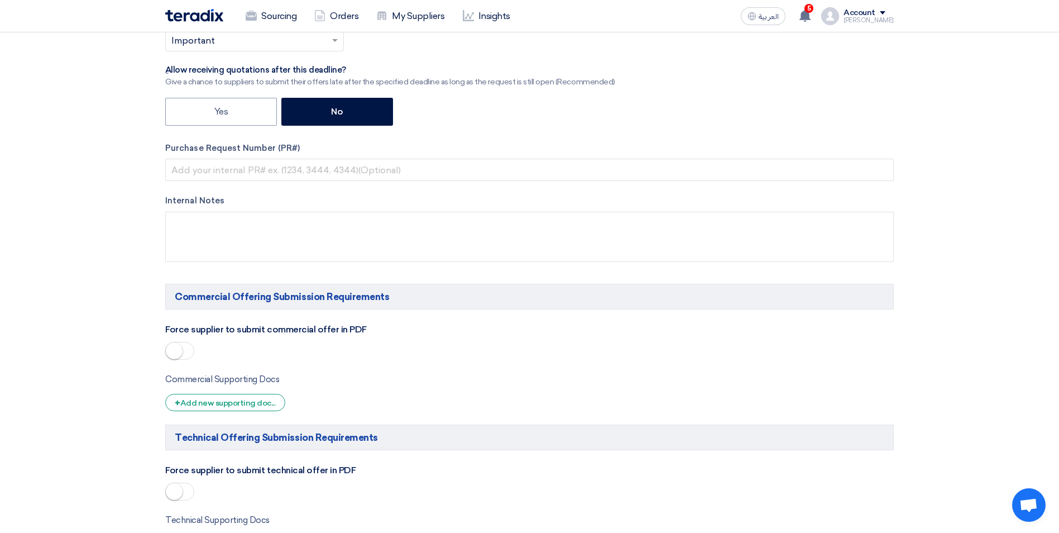
scroll to position [503, 0]
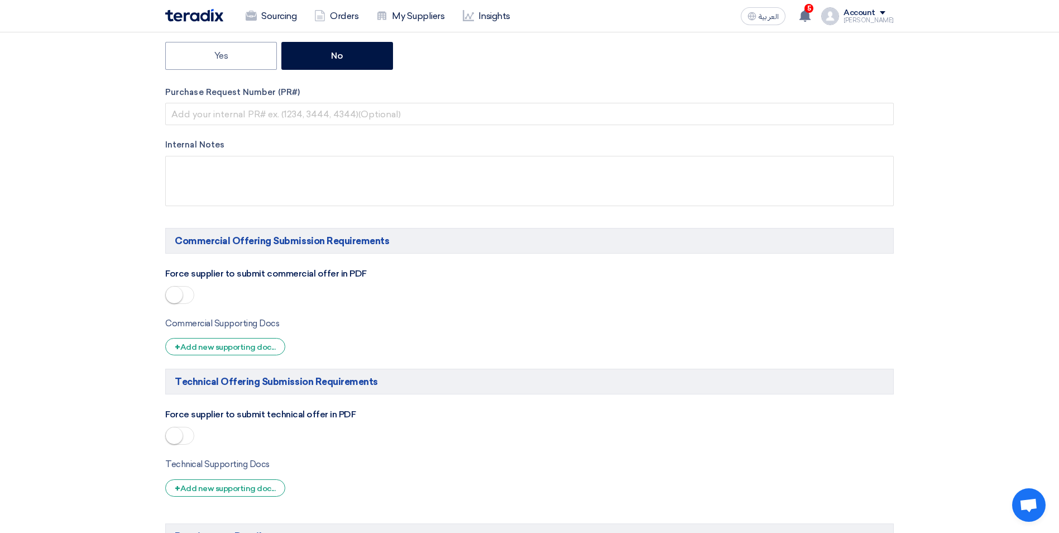
click at [190, 296] on span at bounding box center [179, 295] width 29 height 18
click at [190, 436] on span at bounding box center [179, 436] width 29 height 18
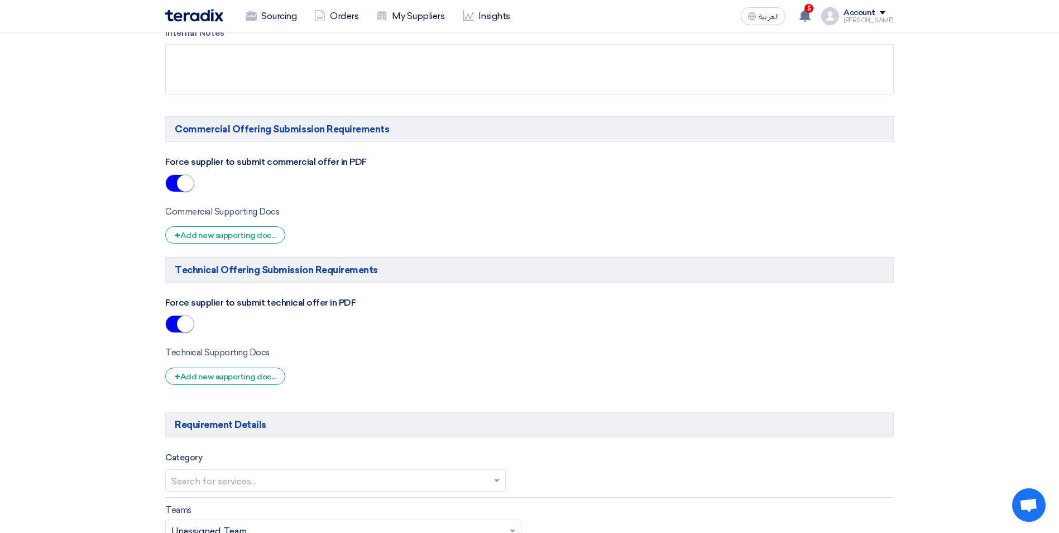
scroll to position [670, 0]
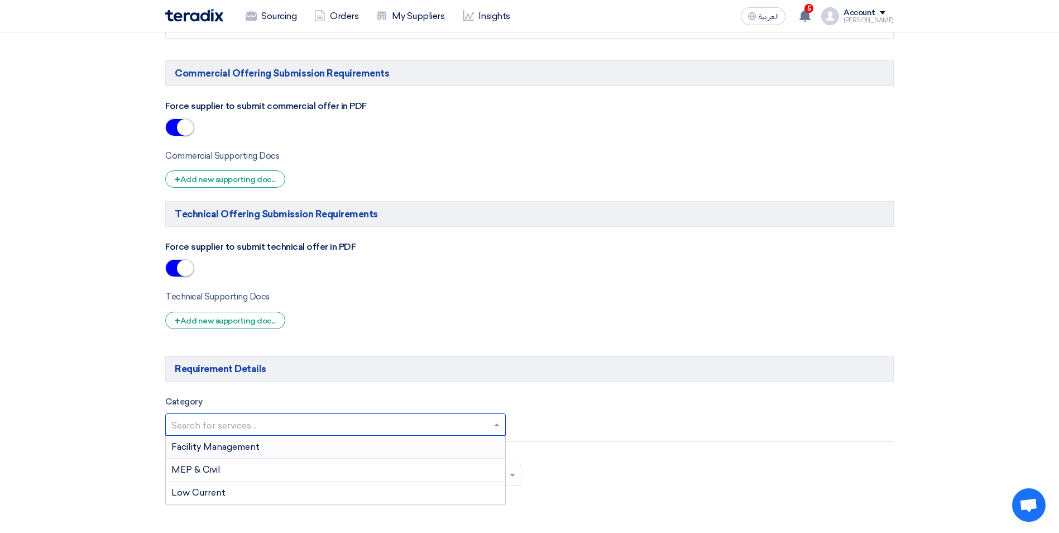
click at [346, 429] on input "text" at bounding box center [329, 426] width 317 height 18
click at [314, 466] on div "MEP & Civil" at bounding box center [335, 469] width 339 height 23
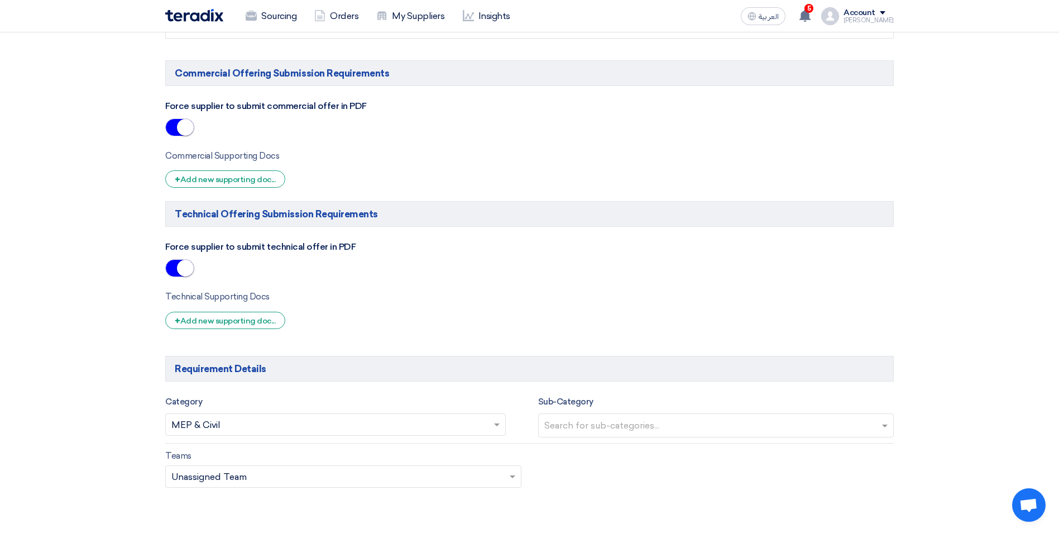
click at [606, 426] on input "text" at bounding box center [717, 426] width 347 height 18
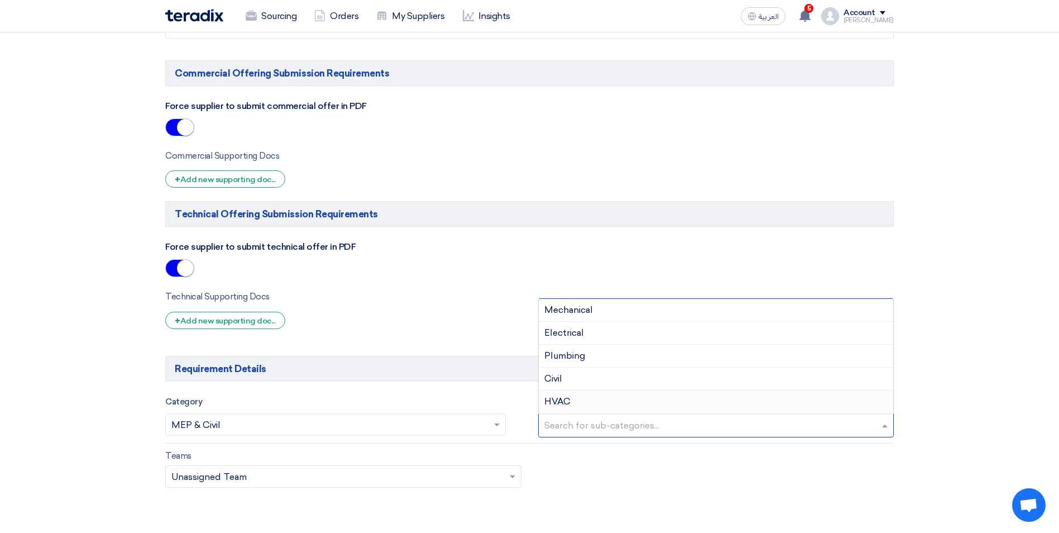
click at [592, 398] on div "HVAC" at bounding box center [716, 401] width 355 height 22
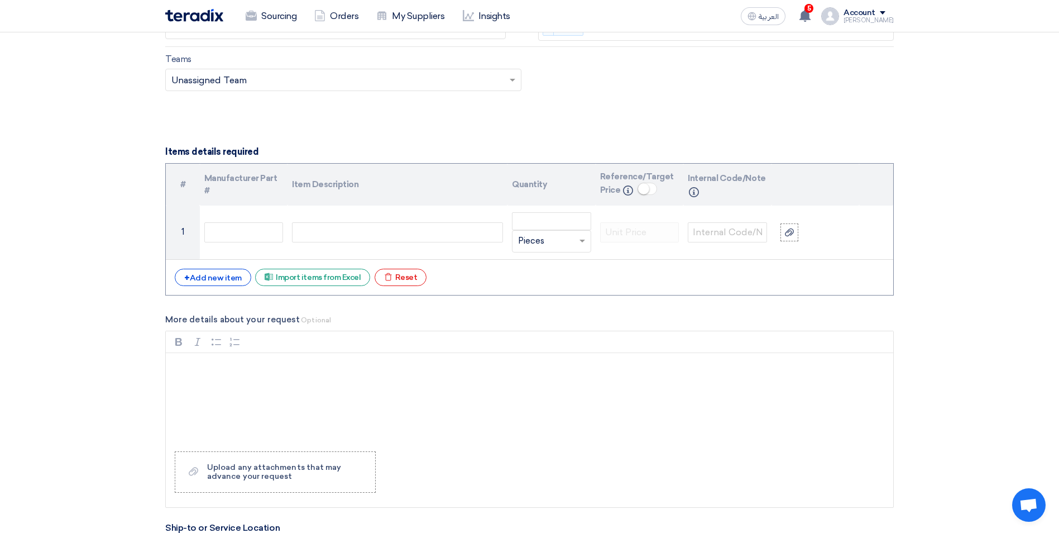
scroll to position [1284, 0]
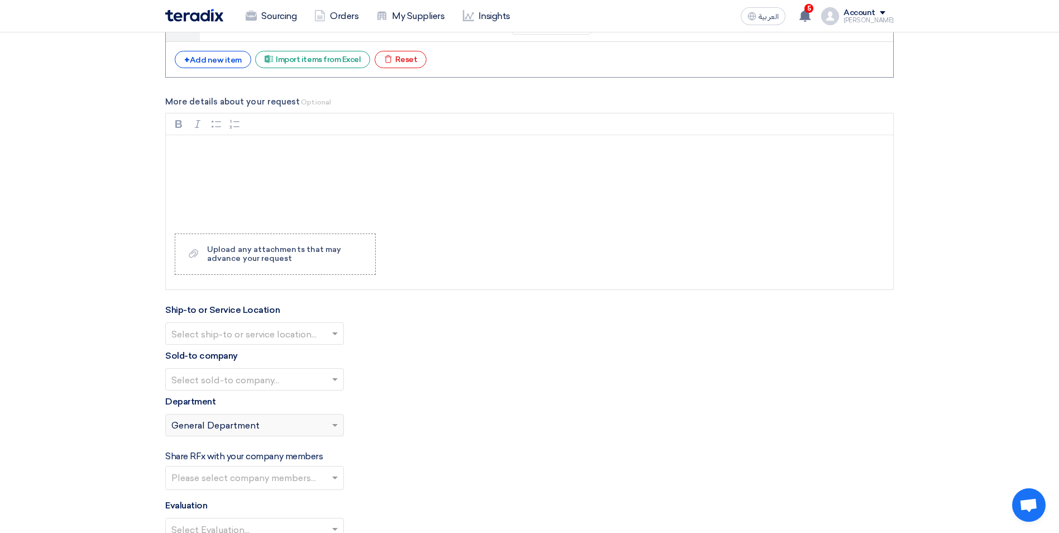
click at [306, 331] on input "text" at bounding box center [248, 334] width 155 height 18
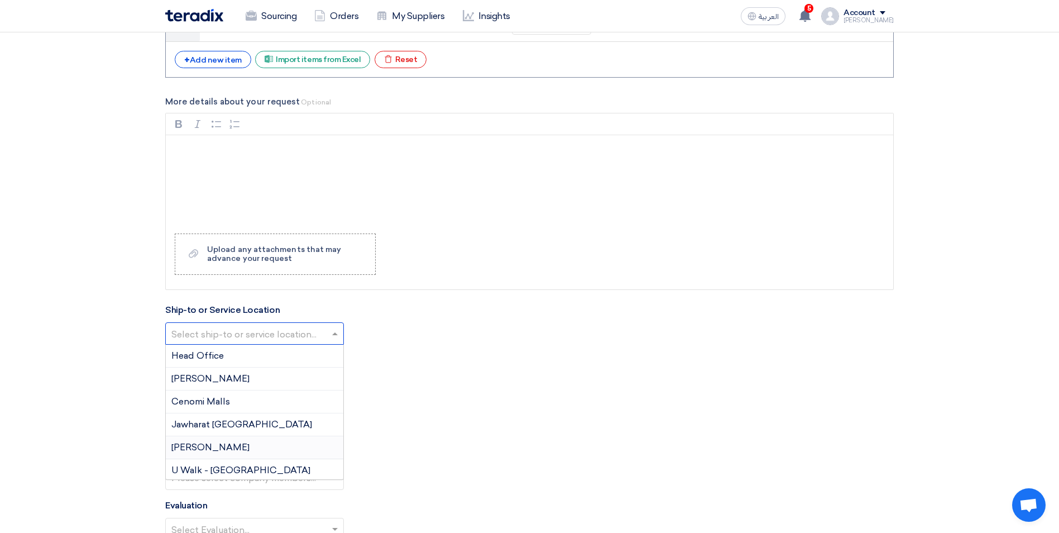
click at [224, 444] on div "Aziz Mall" at bounding box center [255, 447] width 178 height 23
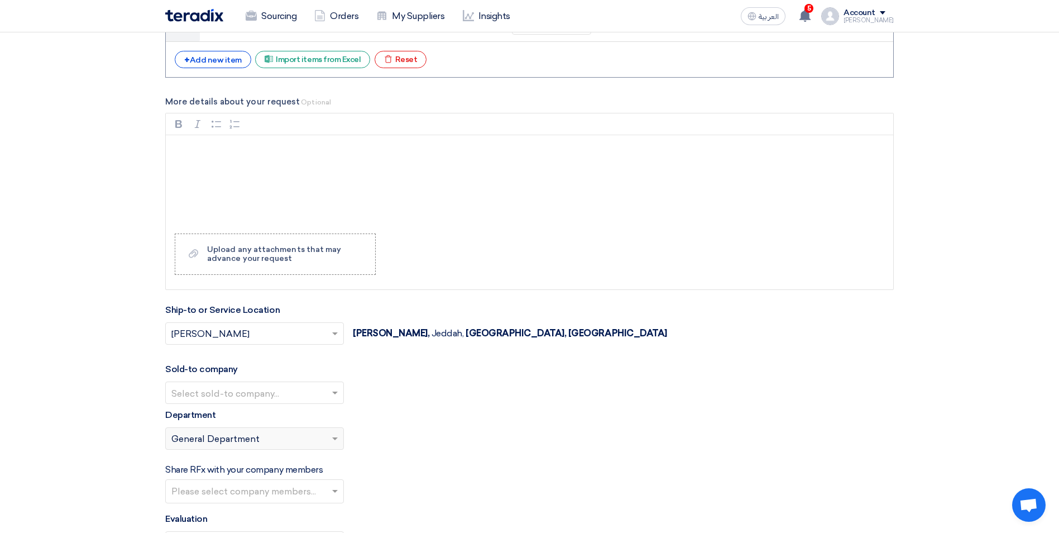
click at [269, 395] on input "text" at bounding box center [248, 393] width 155 height 18
click at [250, 418] on span "Arabian Centres Company ( Cenomi Centres)" at bounding box center [267, 414] width 192 height 11
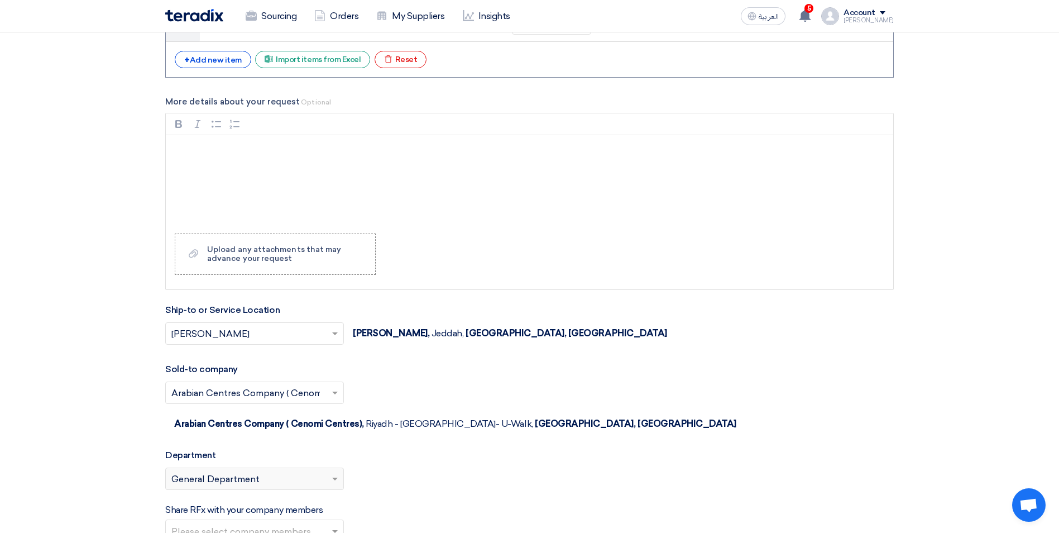
scroll to position [1340, 0]
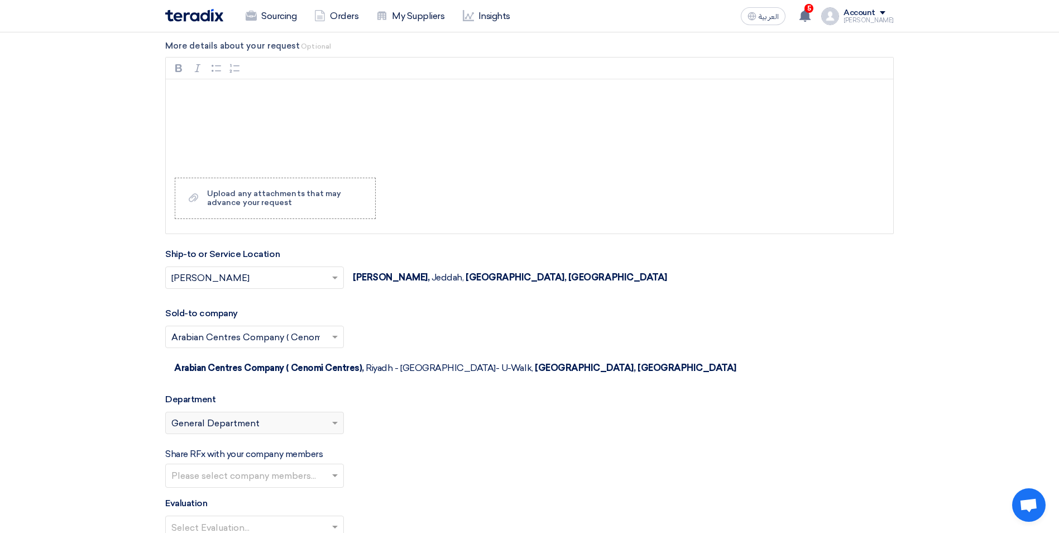
click at [323, 416] on div "Please select department... × General Department" at bounding box center [248, 422] width 164 height 13
click at [332, 416] on span at bounding box center [336, 422] width 14 height 13
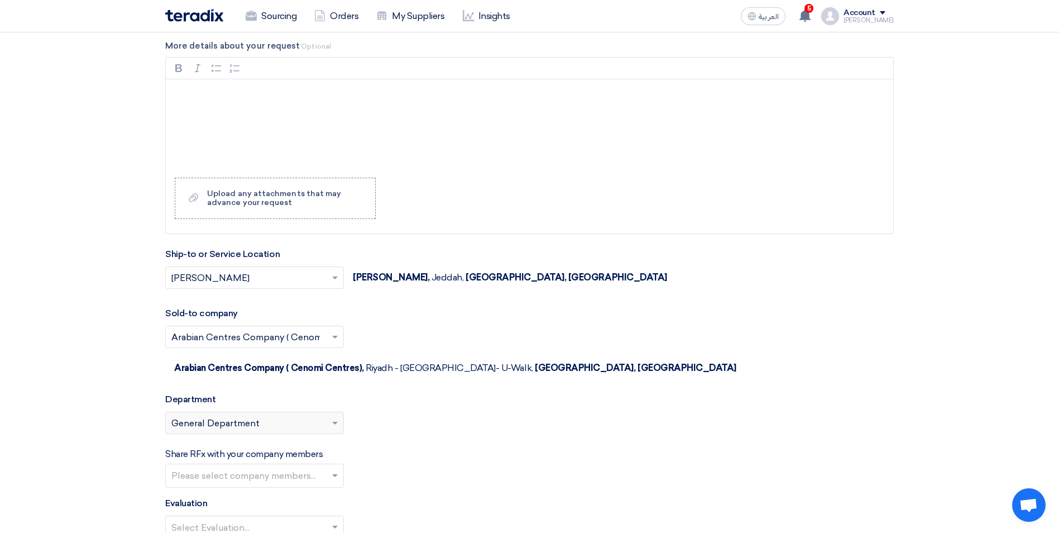
click at [332, 416] on span at bounding box center [336, 422] width 14 height 13
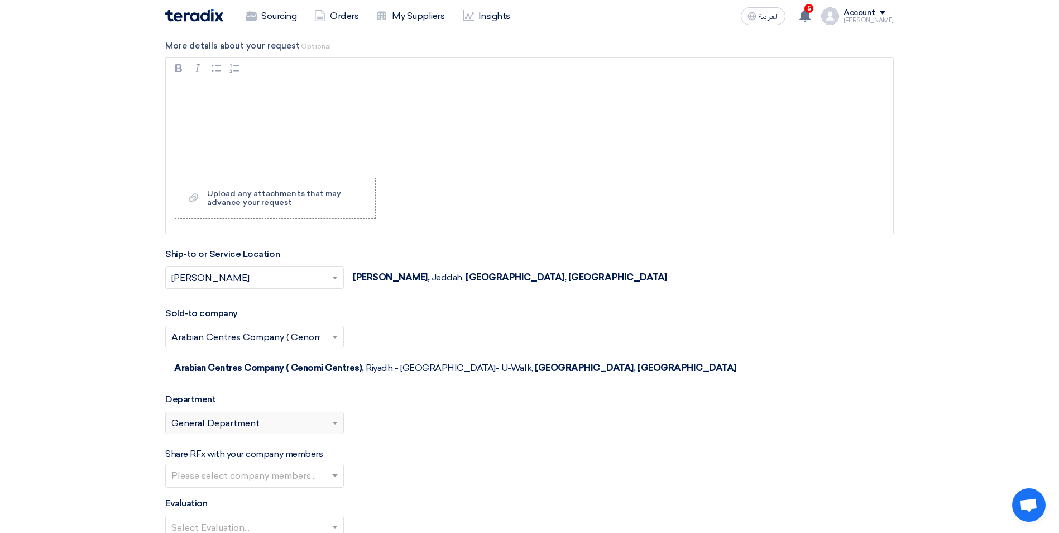
click at [332, 416] on span at bounding box center [336, 422] width 14 height 13
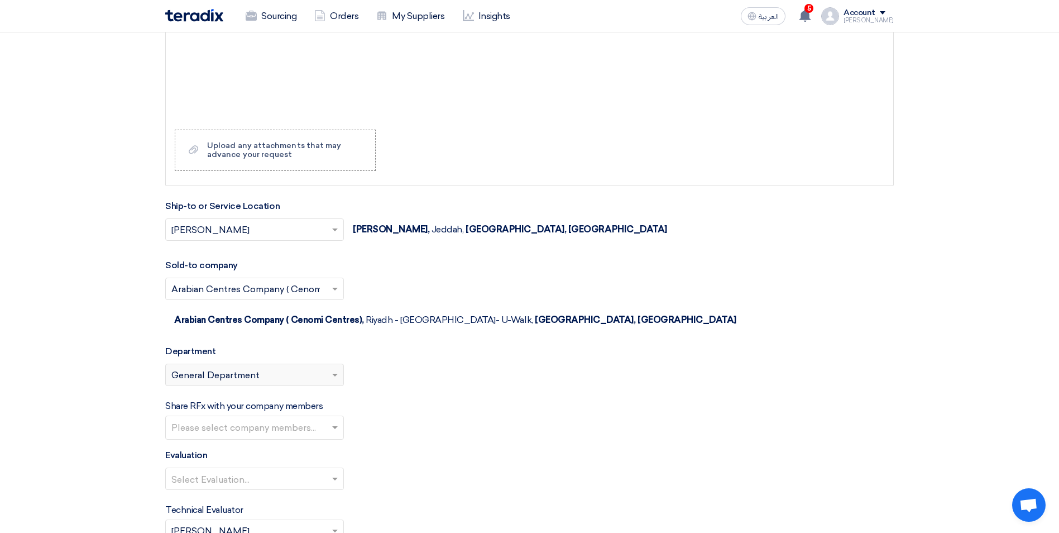
scroll to position [1452, 0]
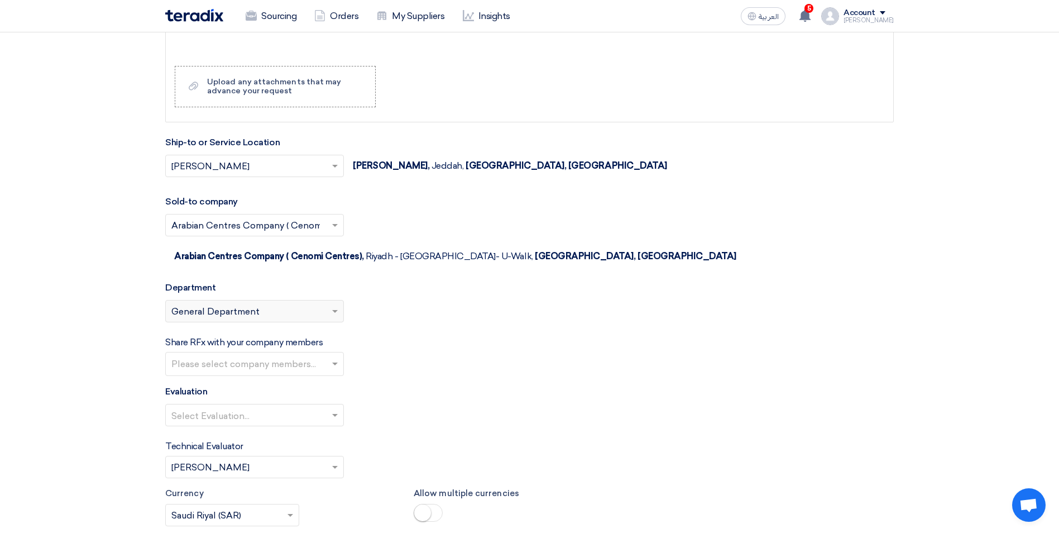
click at [307, 356] on input "text" at bounding box center [255, 365] width 169 height 18
type input "r"
click at [460, 404] on div "Select Evaluation..." at bounding box center [529, 419] width 729 height 31
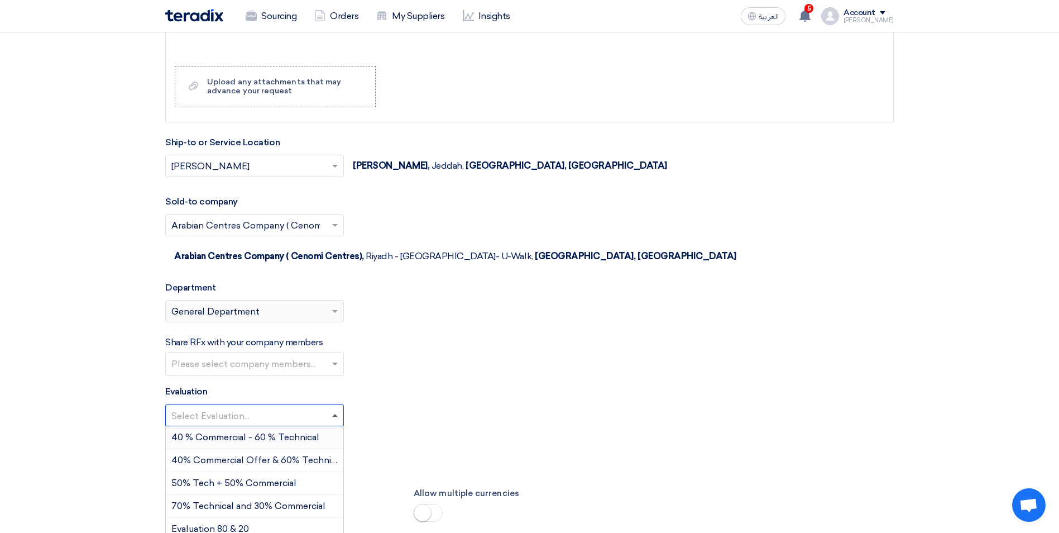
click at [336, 408] on span at bounding box center [336, 414] width 14 height 13
click at [302, 472] on div "50% Tech + 50% Commercial" at bounding box center [255, 483] width 178 height 23
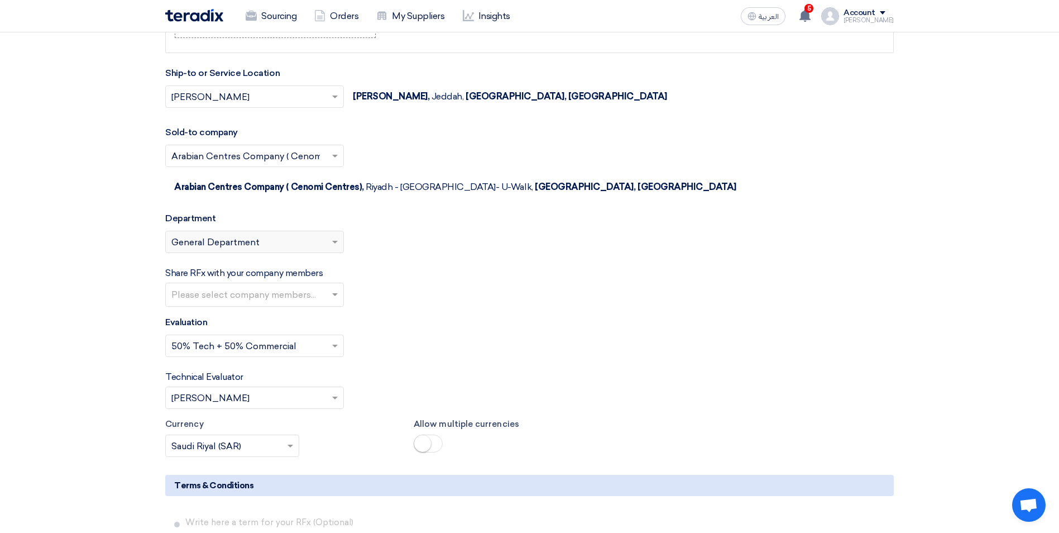
scroll to position [1563, 0]
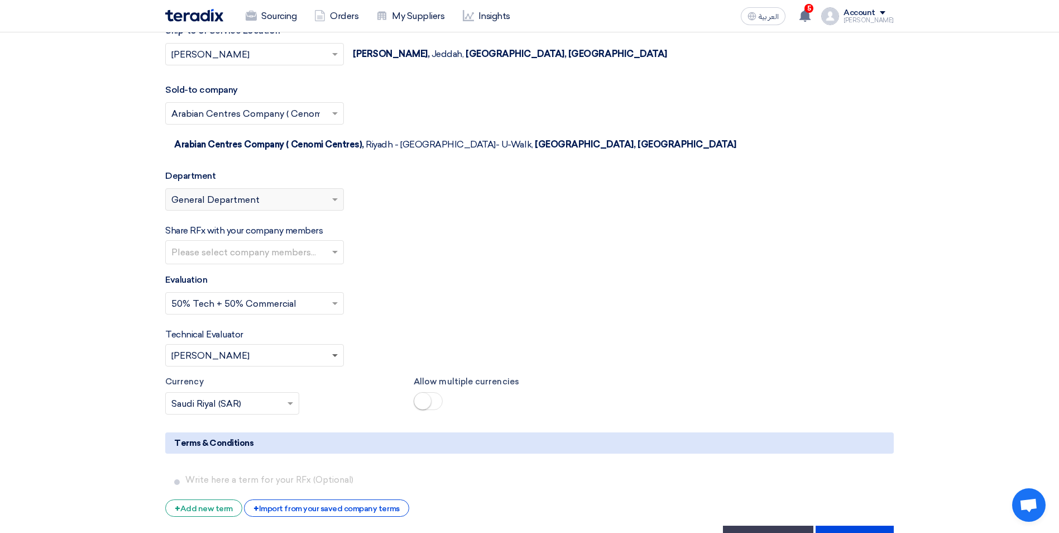
click at [335, 348] on span at bounding box center [336, 354] width 14 height 13
click at [313, 244] on input "text" at bounding box center [255, 253] width 169 height 18
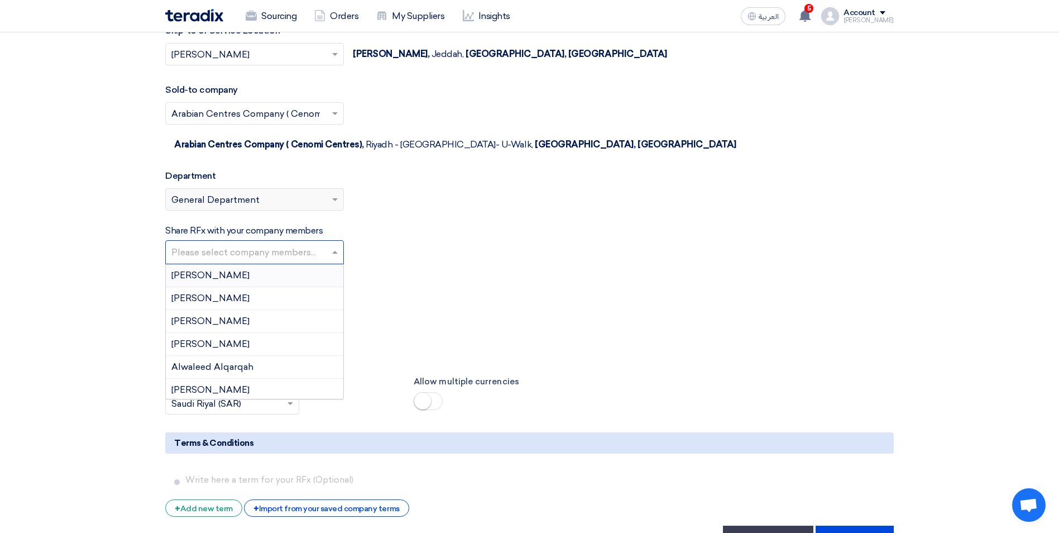
click at [416, 237] on div "Share RFx with your company members Please select company members... Abdellatif…" at bounding box center [529, 244] width 729 height 40
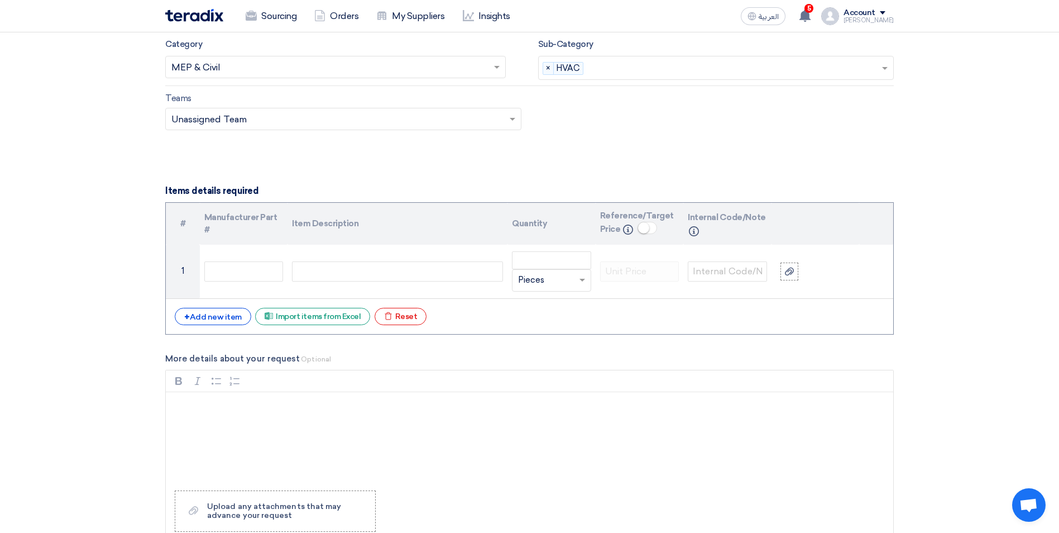
scroll to position [1005, 0]
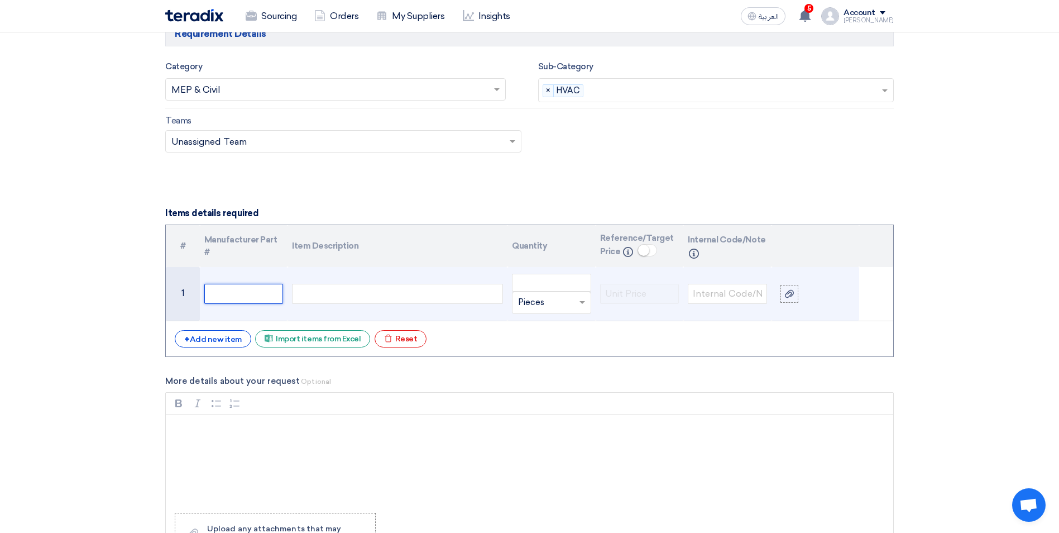
click at [223, 296] on input "text" at bounding box center [243, 294] width 79 height 20
paste input "ZAMIL AHU COILS"
drag, startPoint x: 247, startPoint y: 293, endPoint x: 229, endPoint y: 295, distance: 18.0
click at [229, 295] on input "ZAMIL AHU COILS" at bounding box center [243, 294] width 79 height 20
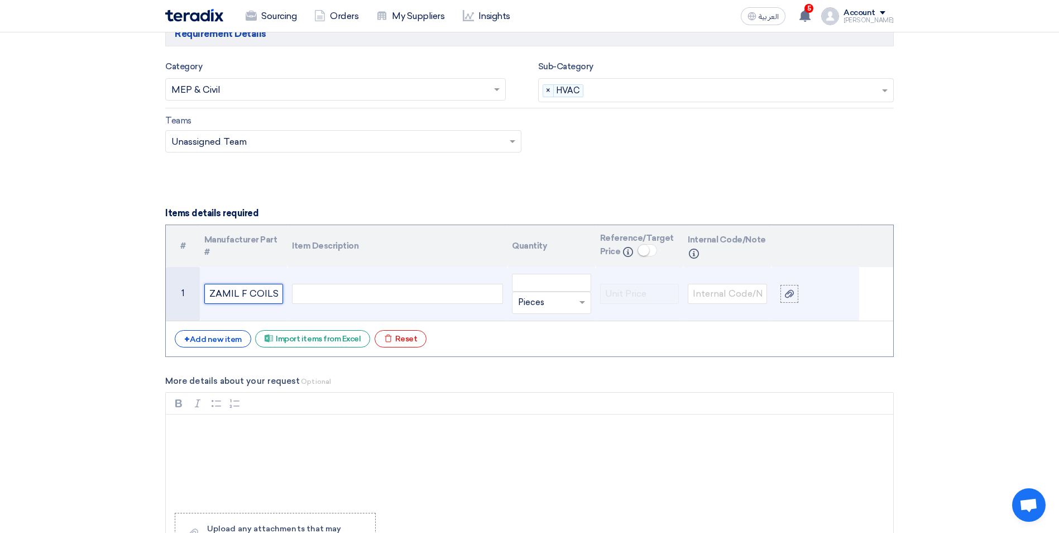
scroll to position [0, 0]
type input "ZAMIL FCU COILS"
click at [315, 298] on div at bounding box center [397, 294] width 211 height 20
paste div
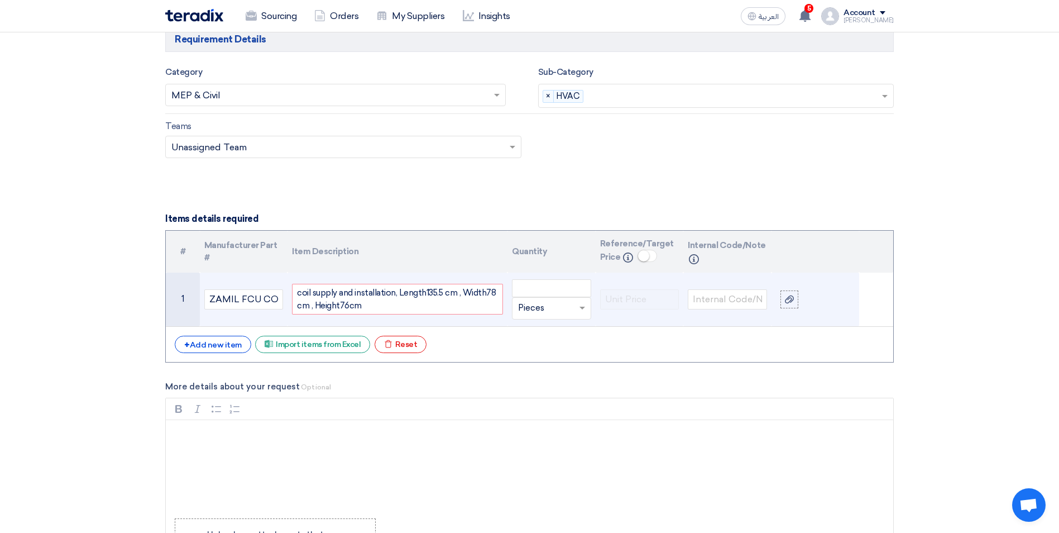
click at [302, 291] on div "coil supply and installation, Length135.5 cm , Width78 cm , Height76cm" at bounding box center [397, 298] width 201 height 25
click at [341, 307] on div "Coil supply and installation, Length135.5 cm , Width78 cm , Height76cm" at bounding box center [397, 298] width 201 height 25
click at [427, 295] on div "Coil supply and installation, Length135.5 cm , Width78 cm , Height 76cm" at bounding box center [397, 298] width 201 height 25
click at [490, 291] on div "Coil supply and installation, Length 135.5 cm , Width78 cm , Height 76cm" at bounding box center [397, 298] width 201 height 25
click at [414, 308] on div "Coil supply and installation, Length 135.5 cm , Width 78 cm , Height 76cm" at bounding box center [397, 298] width 201 height 25
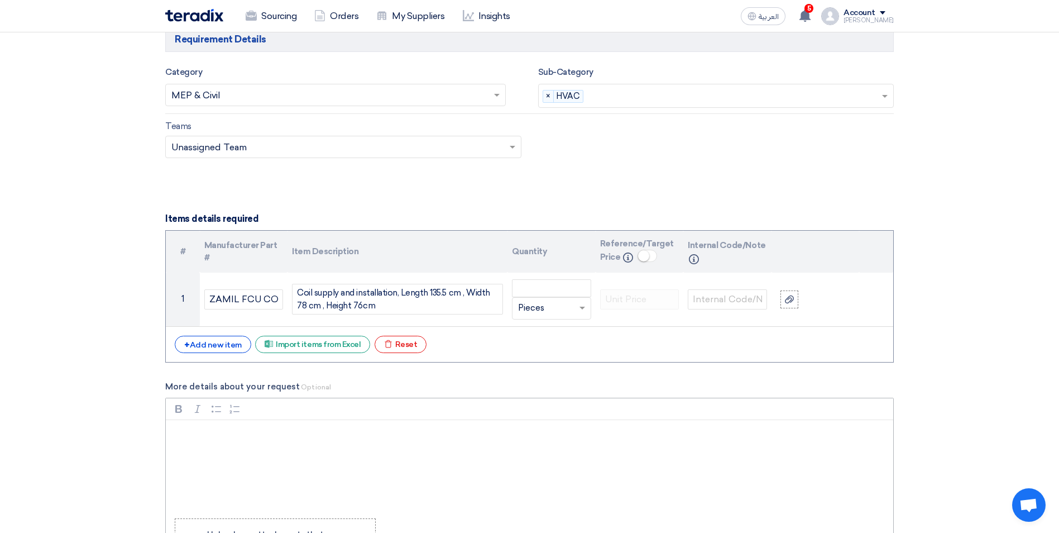
click at [273, 434] on p "Rich Text Editor, main" at bounding box center [533, 434] width 709 height 13
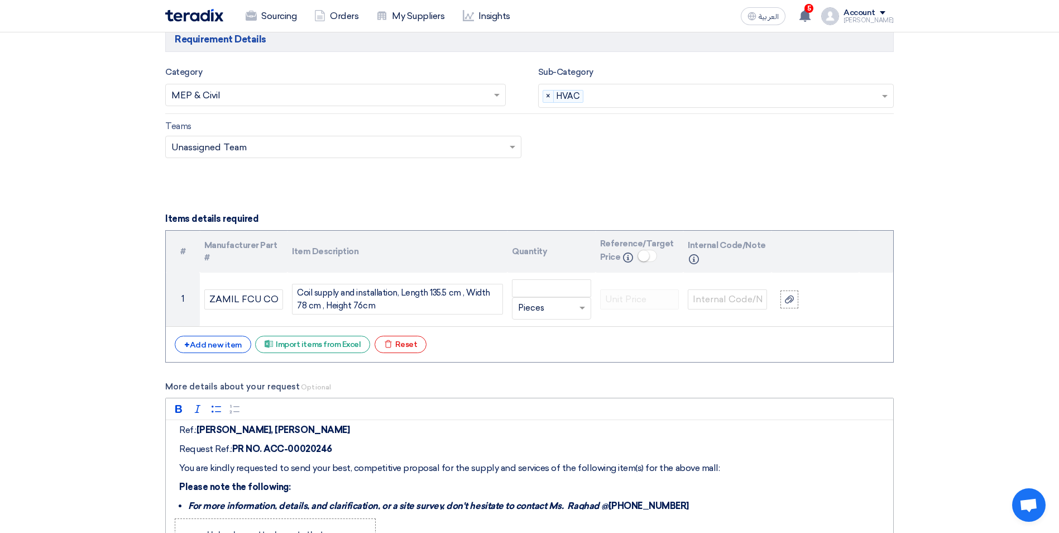
scroll to position [0, 0]
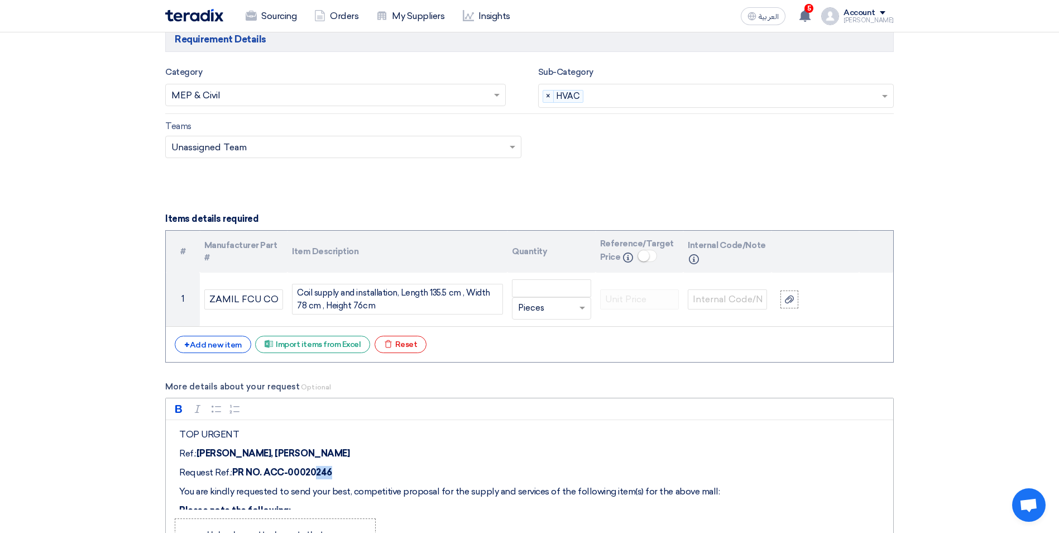
drag, startPoint x: 340, startPoint y: 472, endPoint x: 326, endPoint y: 475, distance: 14.1
click at [326, 475] on p "Request Ref.: PR NO. ACC-00020246" at bounding box center [533, 472] width 709 height 13
drag, startPoint x: 343, startPoint y: 470, endPoint x: 273, endPoint y: 470, distance: 70.4
click at [273, 470] on p "Request Ref.: PR NO. ACC-00020865" at bounding box center [533, 472] width 709 height 13
copy strong "ACC-00020865"
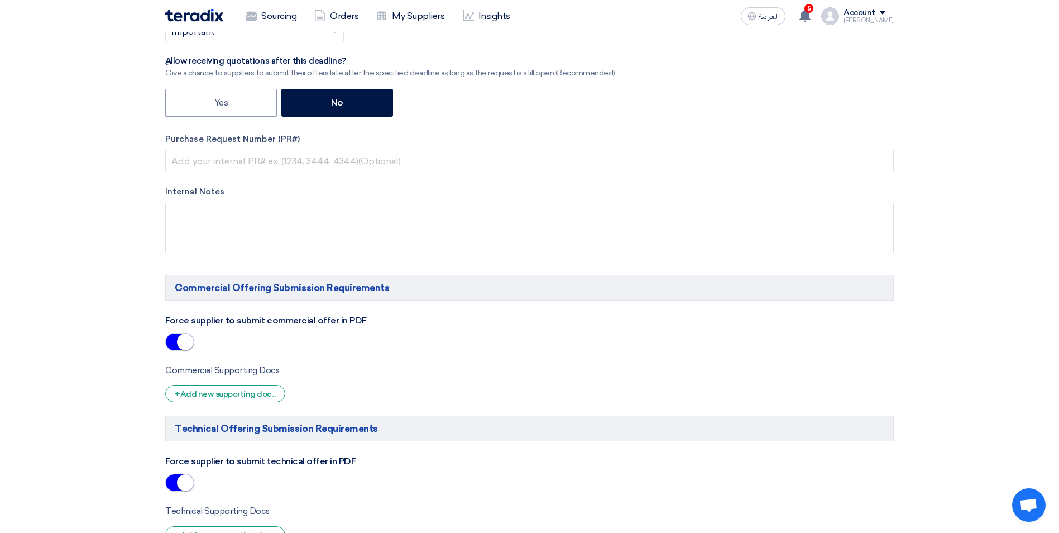
scroll to position [329, 0]
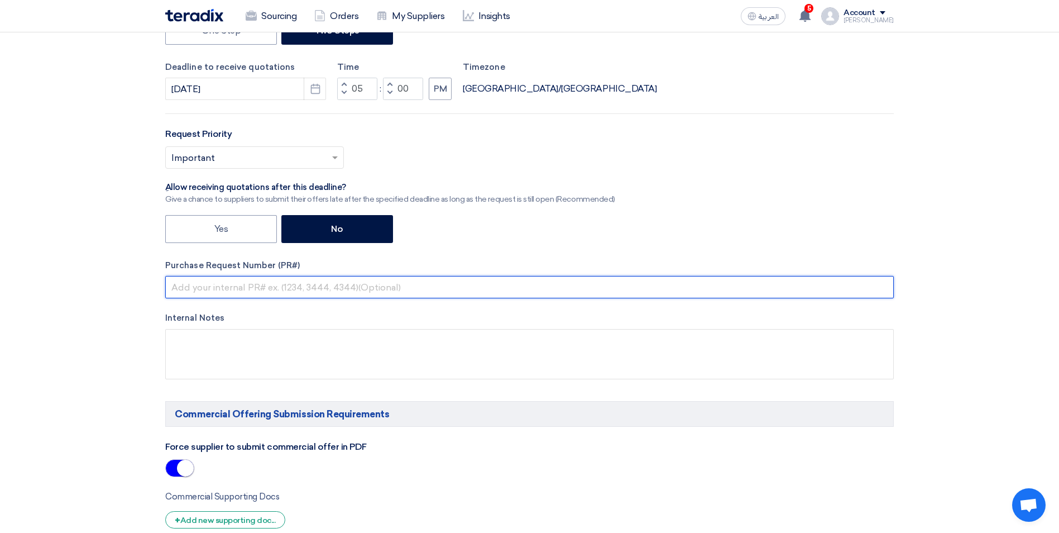
click at [213, 290] on input "text" at bounding box center [529, 287] width 729 height 22
paste input "ACC-00020865"
type input "ACC-00020865"
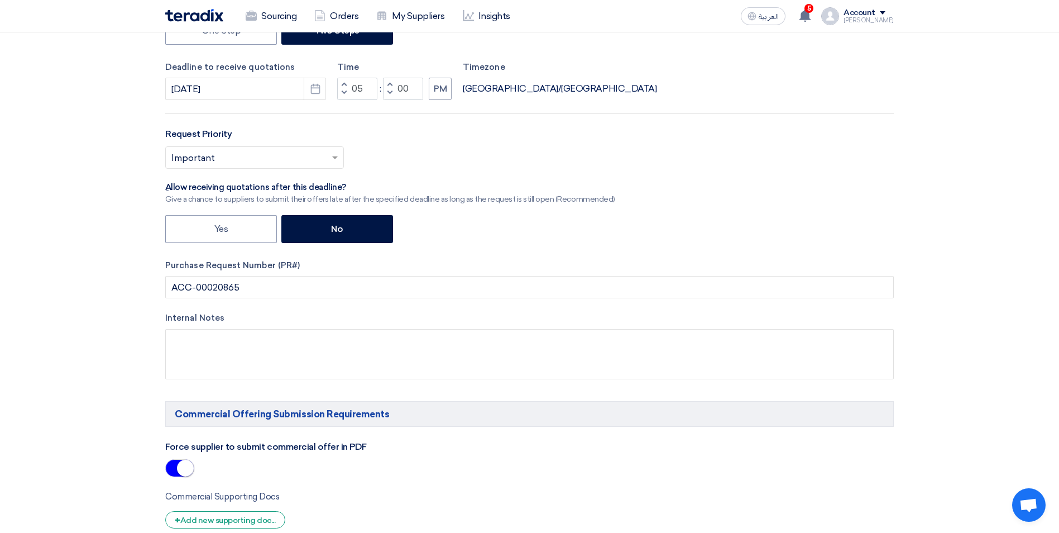
click at [352, 319] on label "Internal Notes" at bounding box center [529, 318] width 729 height 13
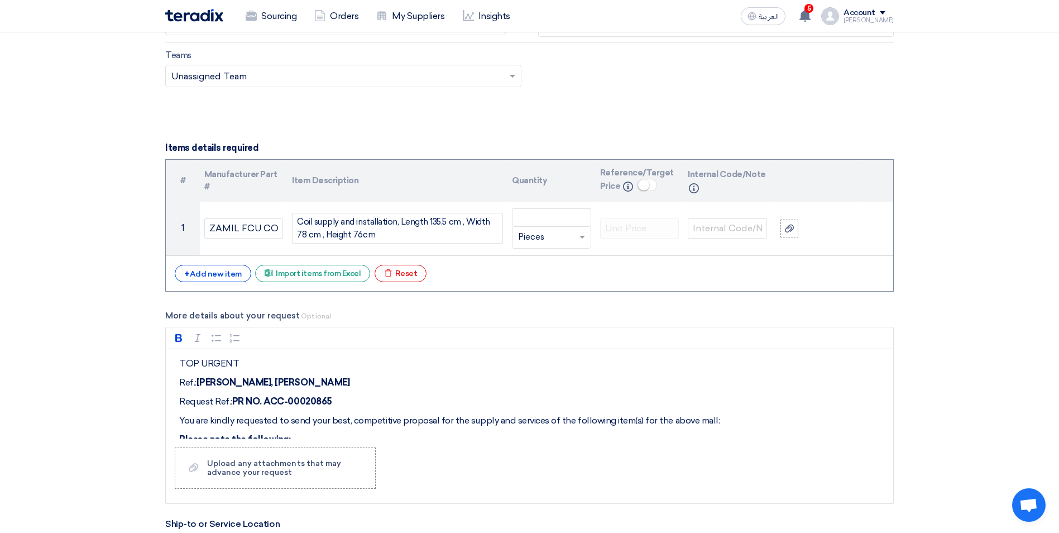
scroll to position [1117, 0]
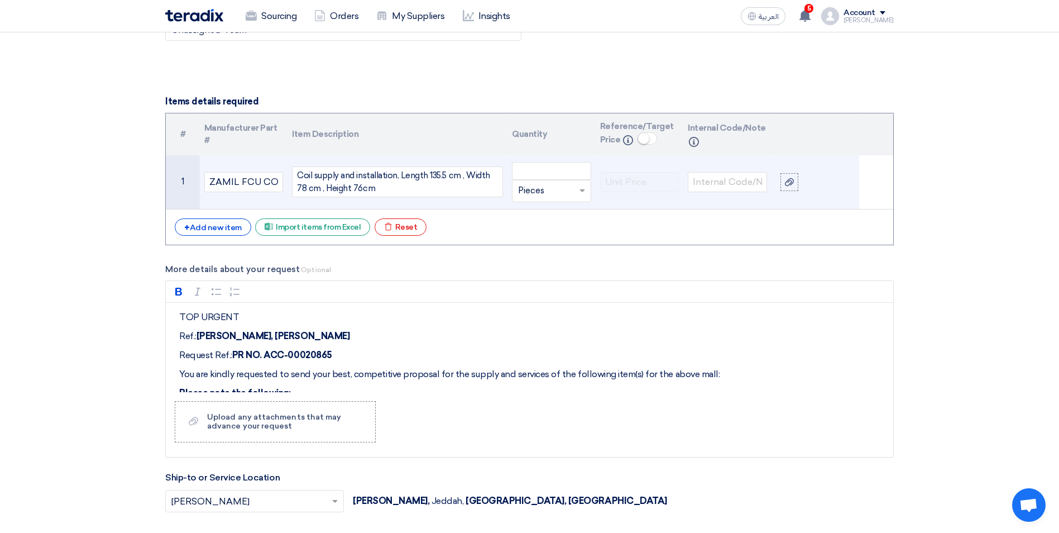
click at [391, 184] on div "Coil supply and installation, Length 135.5 cm , Width 78 cm , Height 76cm" at bounding box center [397, 181] width 201 height 25
click at [372, 187] on div "Coil supply and installation, Length 135.5 cm , Width 78 cm , Height 76cm inclu…" at bounding box center [397, 181] width 201 height 25
click at [538, 164] on input "number" at bounding box center [551, 171] width 79 height 18
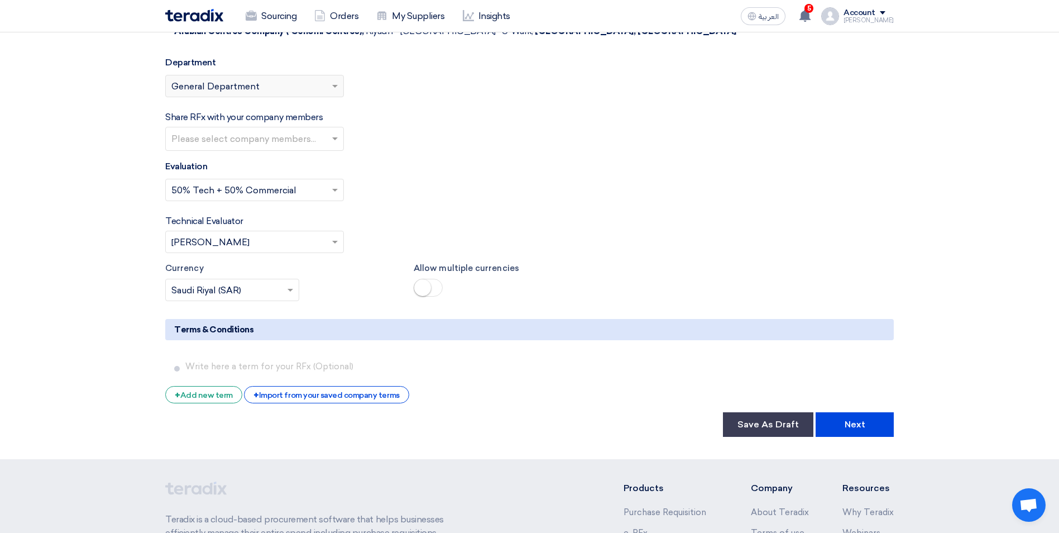
scroll to position [1731, 0]
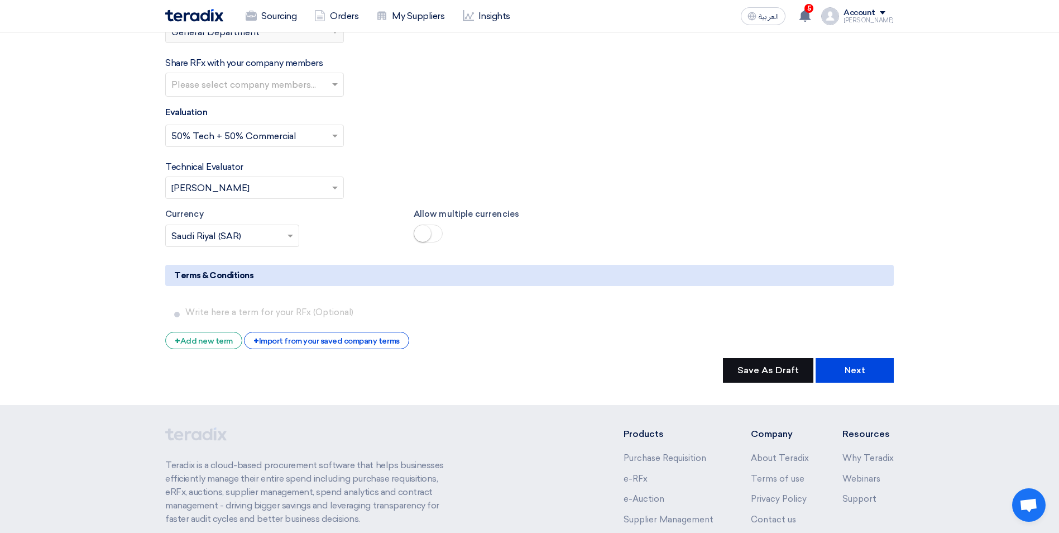
type input "10"
click at [792, 358] on button "Save As Draft" at bounding box center [768, 370] width 90 height 25
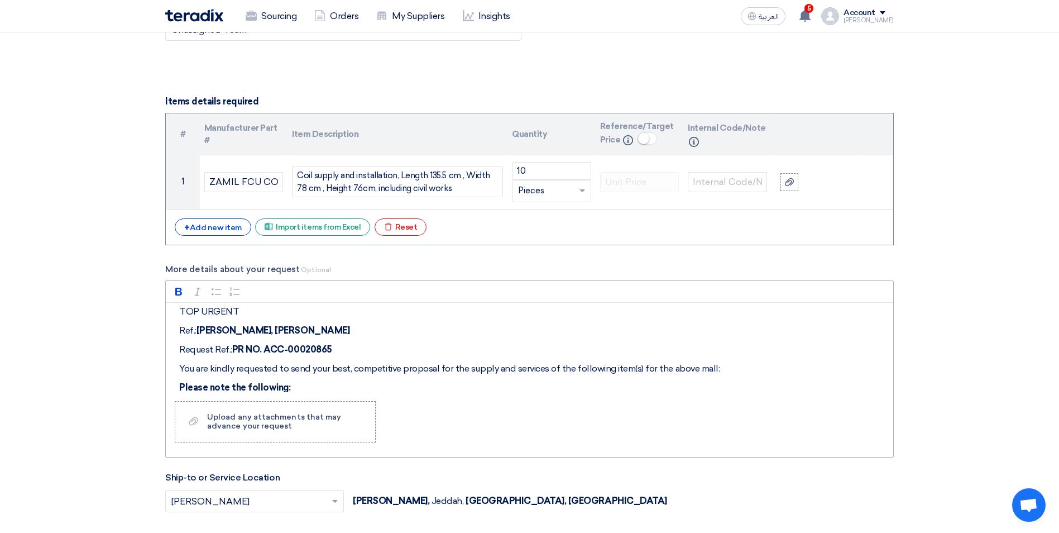
scroll to position [61, 0]
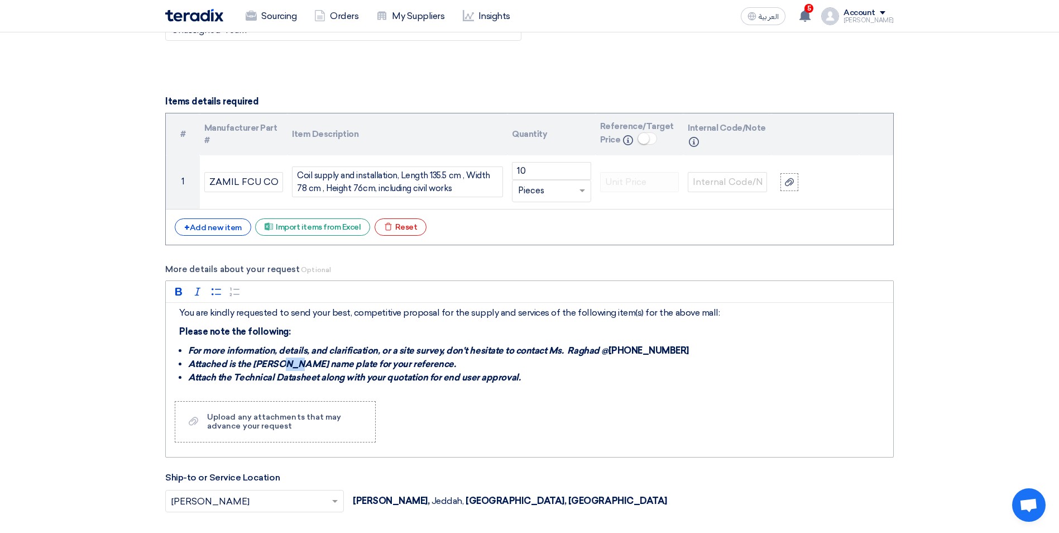
drag, startPoint x: 298, startPoint y: 364, endPoint x: 280, endPoint y: 366, distance: 17.4
click at [280, 366] on strong "Attached is the [PERSON_NAME] name plate for your reference." at bounding box center [321, 363] width 267 height 11
click at [321, 368] on strong "Attached is the Zamil FCU name plate for your reference." at bounding box center [306, 363] width 236 height 11
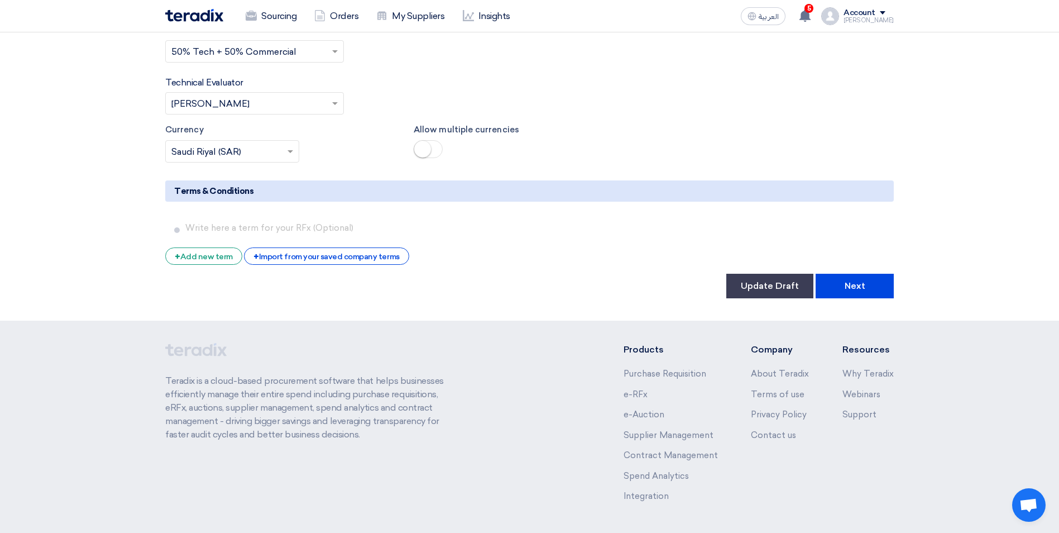
scroll to position [1829, 0]
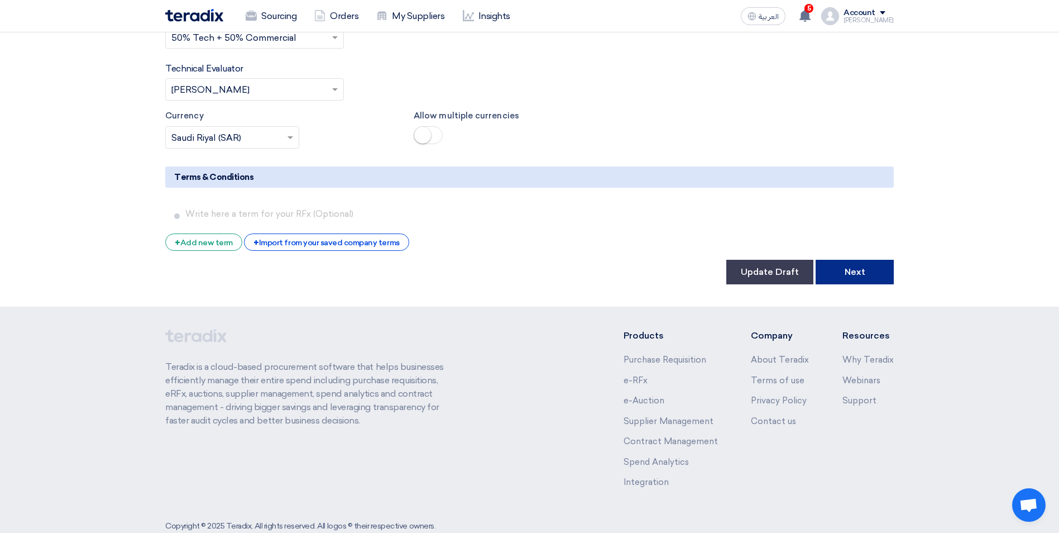
click at [849, 260] on button "Next" at bounding box center [855, 272] width 78 height 25
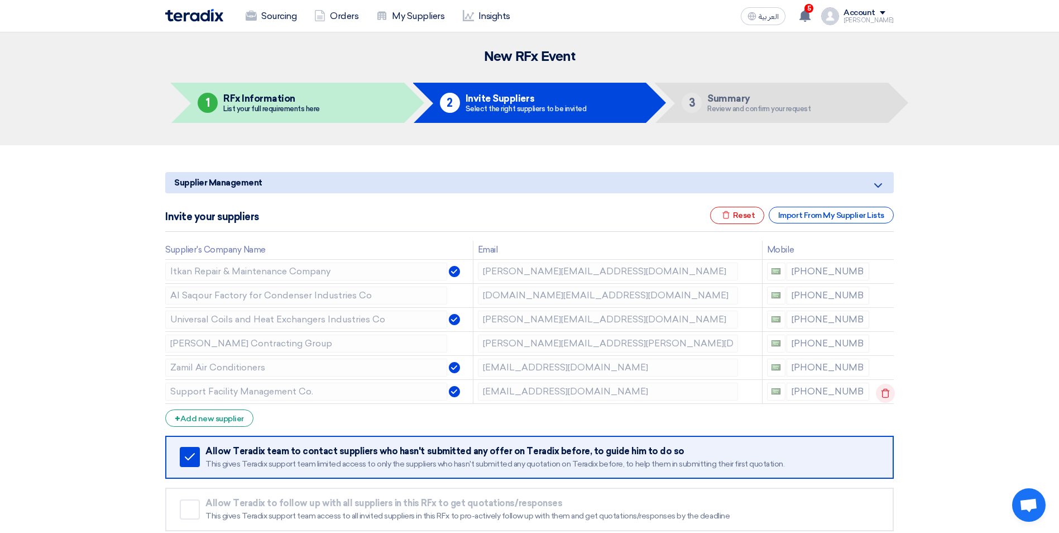
click at [883, 394] on icon at bounding box center [885, 393] width 19 height 19
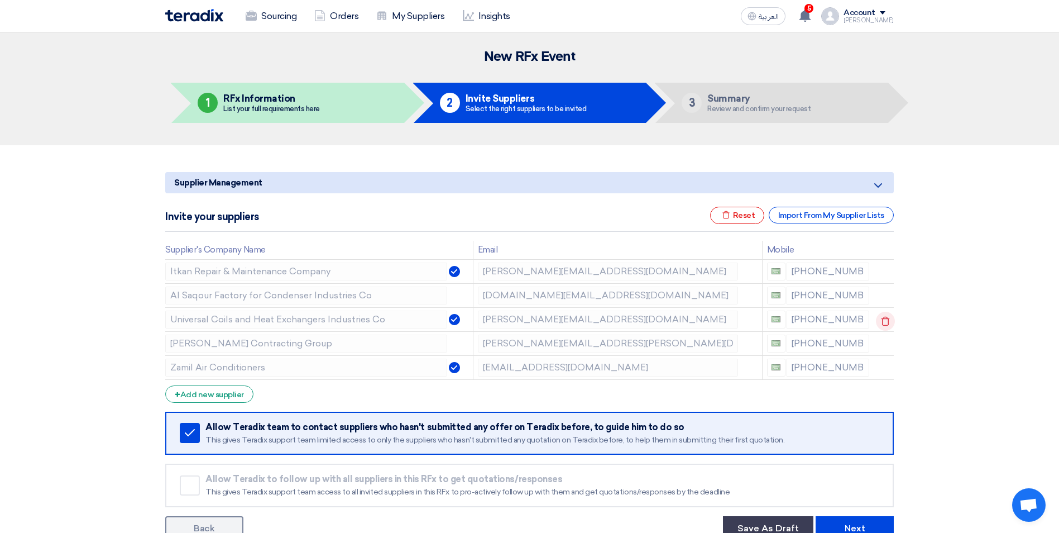
click at [884, 320] on icon at bounding box center [885, 321] width 19 height 19
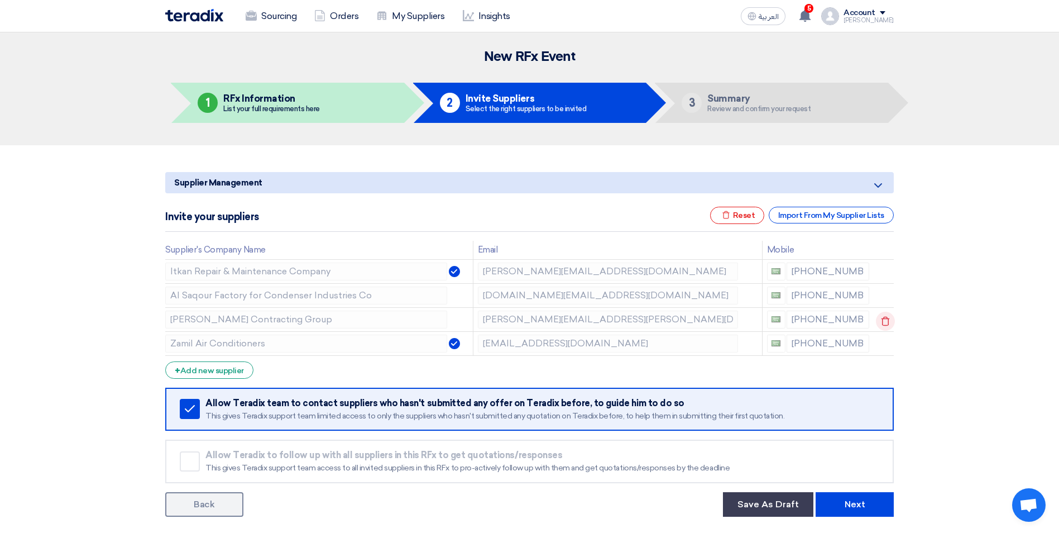
click at [883, 320] on icon at bounding box center [885, 321] width 19 height 19
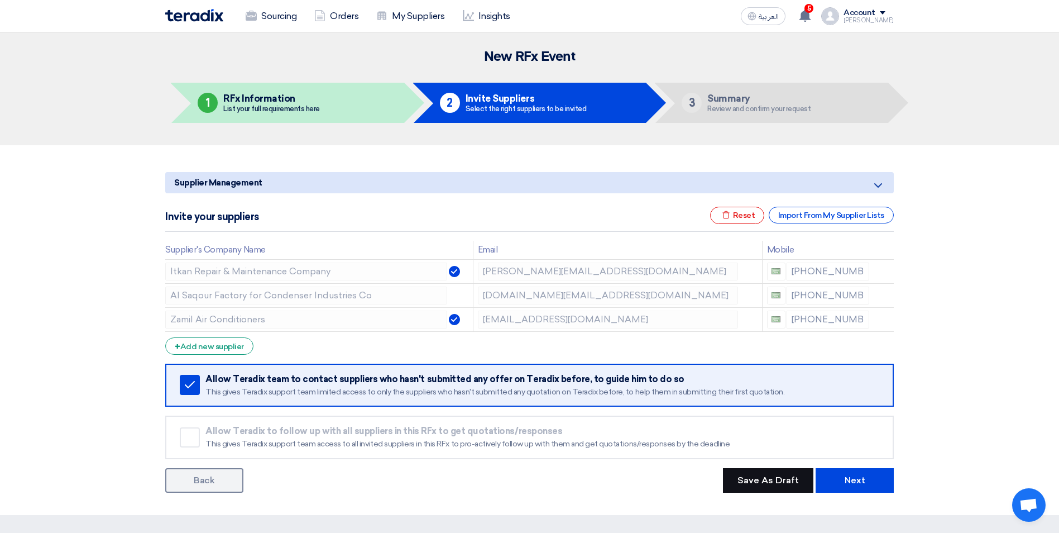
click at [785, 484] on button "Save As Draft" at bounding box center [768, 480] width 90 height 25
click at [214, 347] on div "+ Add new supplier" at bounding box center [209, 345] width 88 height 17
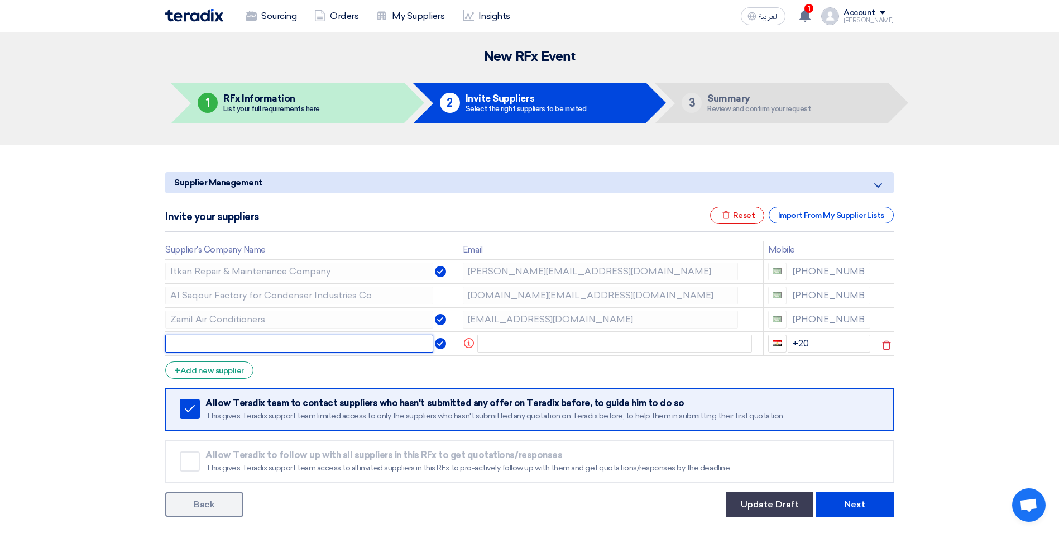
click at [212, 342] on input "text" at bounding box center [299, 343] width 268 height 18
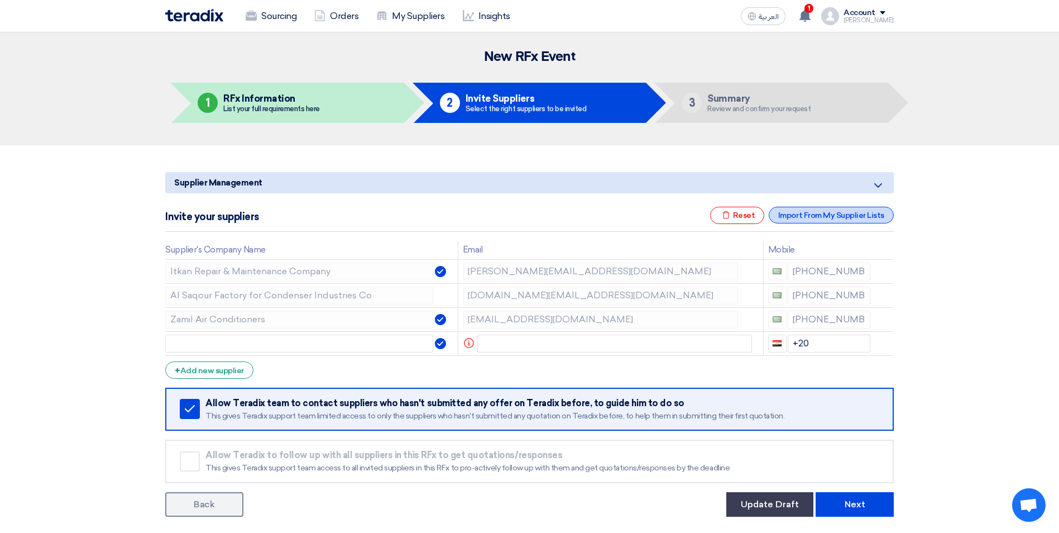
click at [782, 221] on div "Import From My Supplier Lists" at bounding box center [831, 215] width 125 height 17
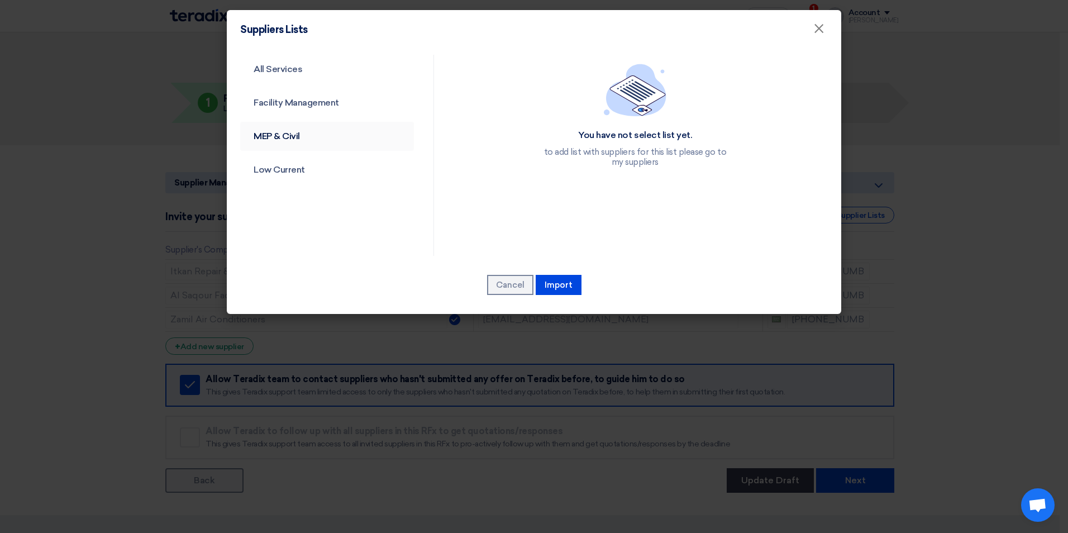
click at [264, 138] on link "MEP & Civil" at bounding box center [327, 136] width 174 height 29
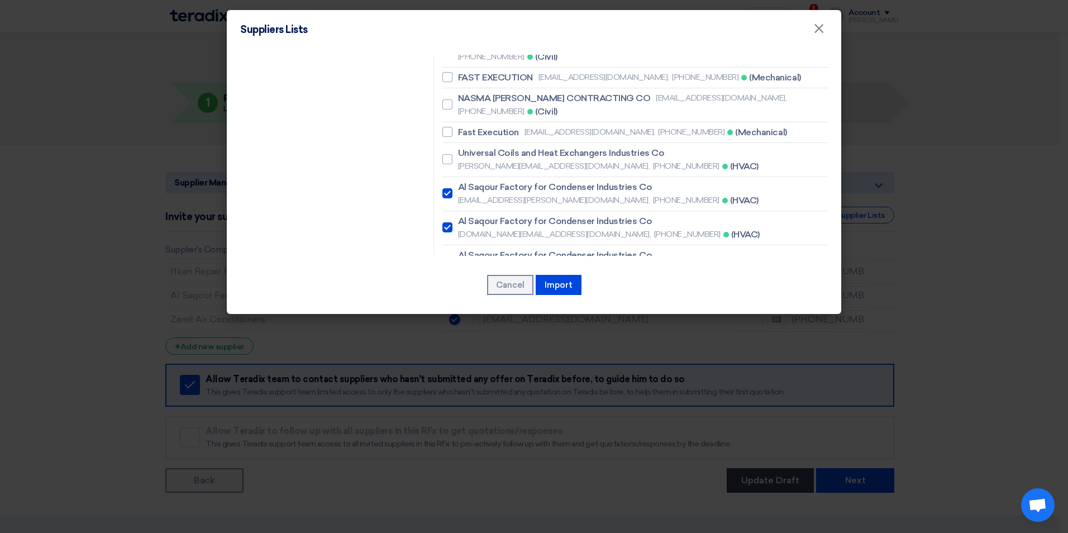
scroll to position [195, 0]
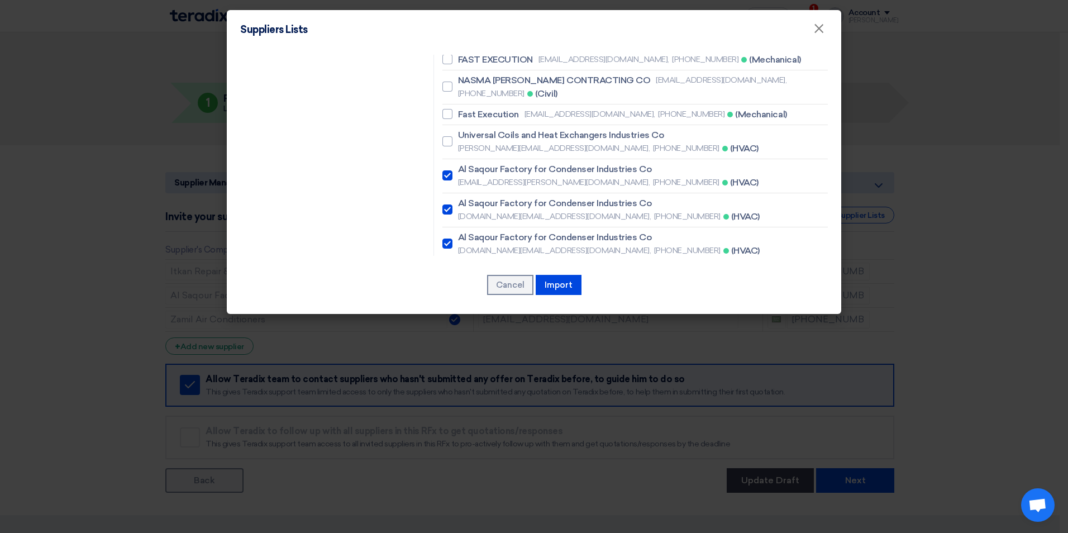
click at [444, 204] on div at bounding box center [447, 209] width 10 height 10
checkbox input "false"
click at [443, 238] on div at bounding box center [447, 243] width 10 height 10
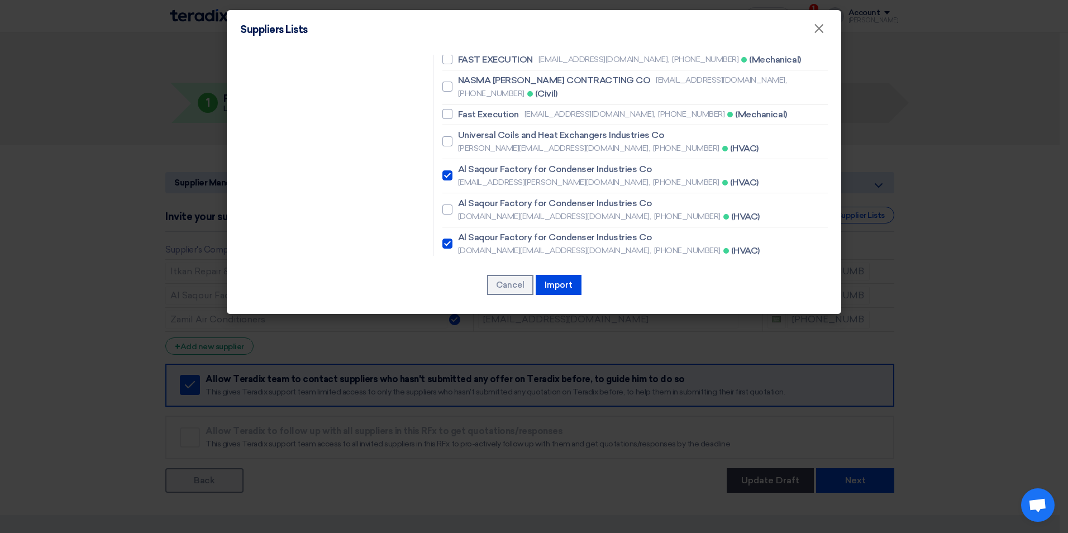
checkbox input "false"
click at [445, 272] on div at bounding box center [447, 277] width 10 height 10
checkbox input "false"
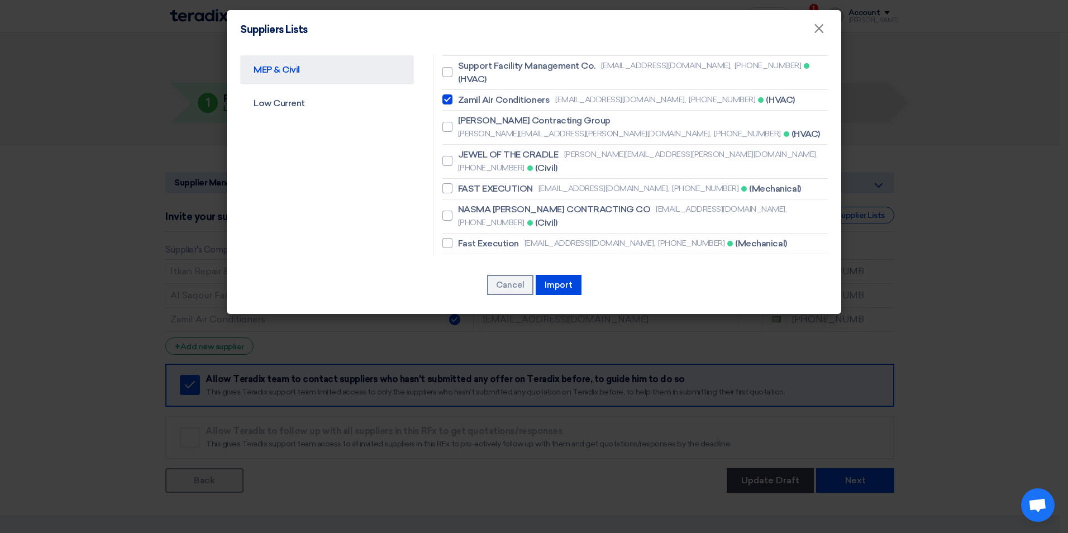
scroll to position [0, 0]
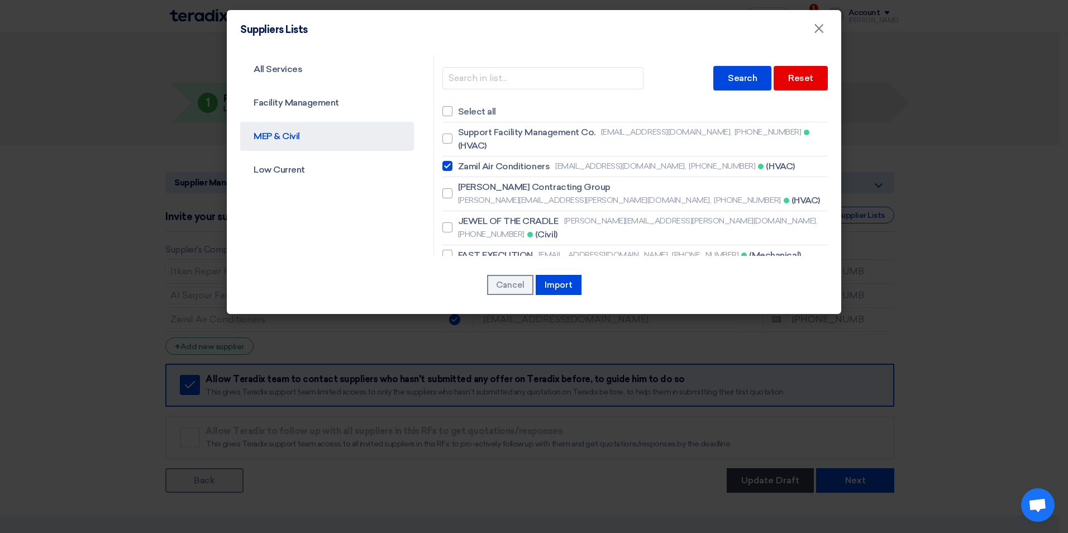
click at [447, 161] on div at bounding box center [447, 166] width 10 height 10
click at [458, 142] on input "Zamil Air Conditioners amer.albaba@coolcare.com.sa, +966583842031 (HVAC)" at bounding box center [461, 138] width 7 height 7
checkbox input "false"
click at [558, 283] on button "Import" at bounding box center [558, 285] width 46 height 20
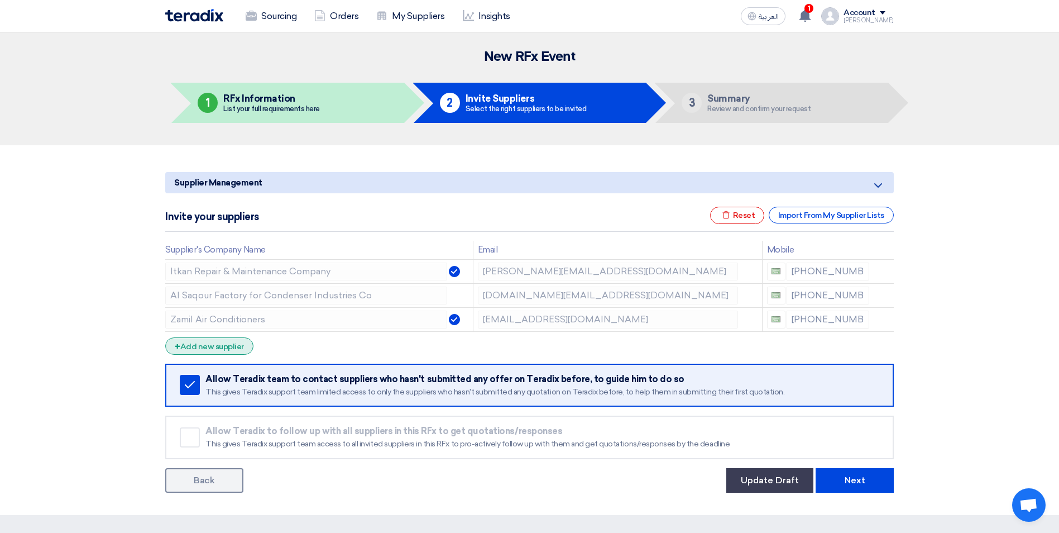
click at [214, 348] on div "+ Add new supplier" at bounding box center [209, 345] width 88 height 17
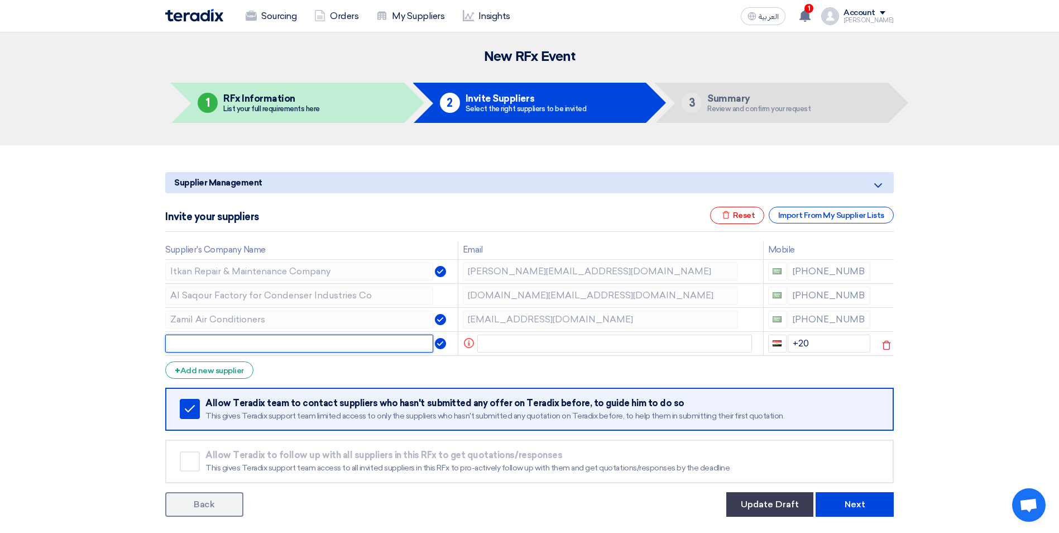
click at [308, 345] on input "text" at bounding box center [299, 343] width 268 height 18
paste input "Al Saqour Factory for Condenser Industries Co"
type input "Al Saqour Factory for Condenser Industries Co"
drag, startPoint x: 792, startPoint y: 295, endPoint x: 858, endPoint y: 294, distance: 66.5
click at [858, 294] on div "+966 540626599" at bounding box center [819, 295] width 103 height 18
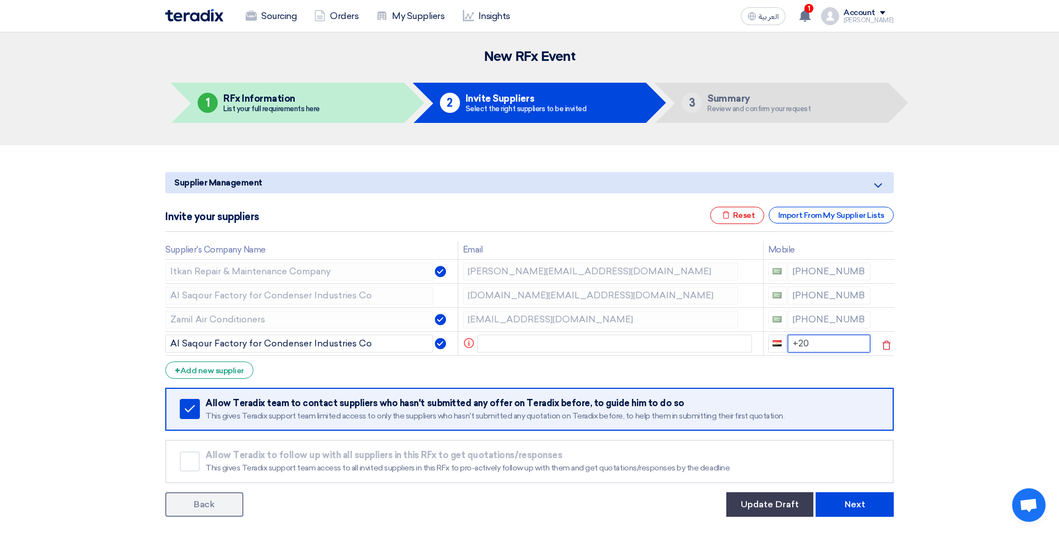
drag, startPoint x: 810, startPoint y: 341, endPoint x: 791, endPoint y: 343, distance: 19.1
click at [791, 343] on input "+20" at bounding box center [829, 343] width 83 height 18
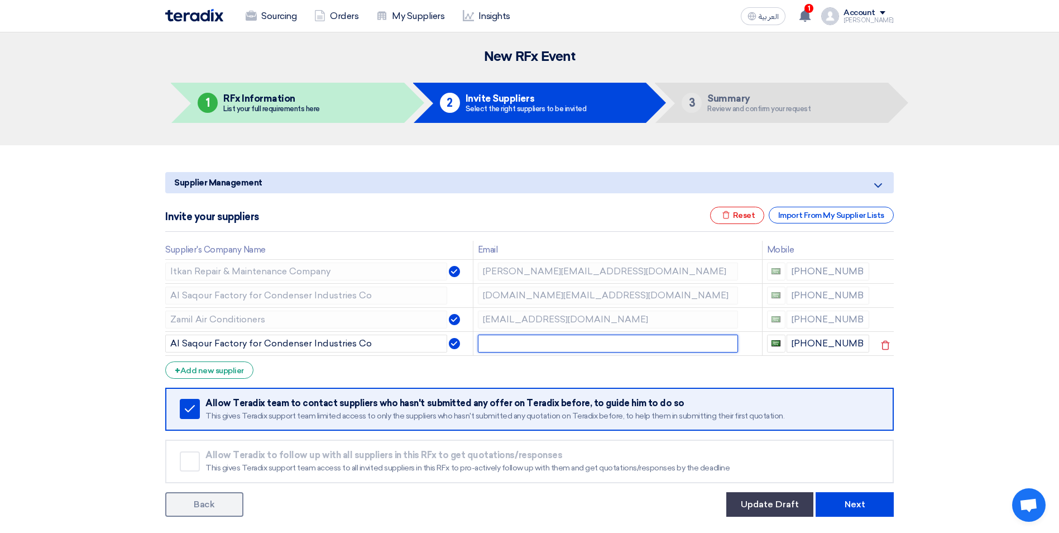
click at [479, 342] on input "text" at bounding box center [608, 343] width 260 height 18
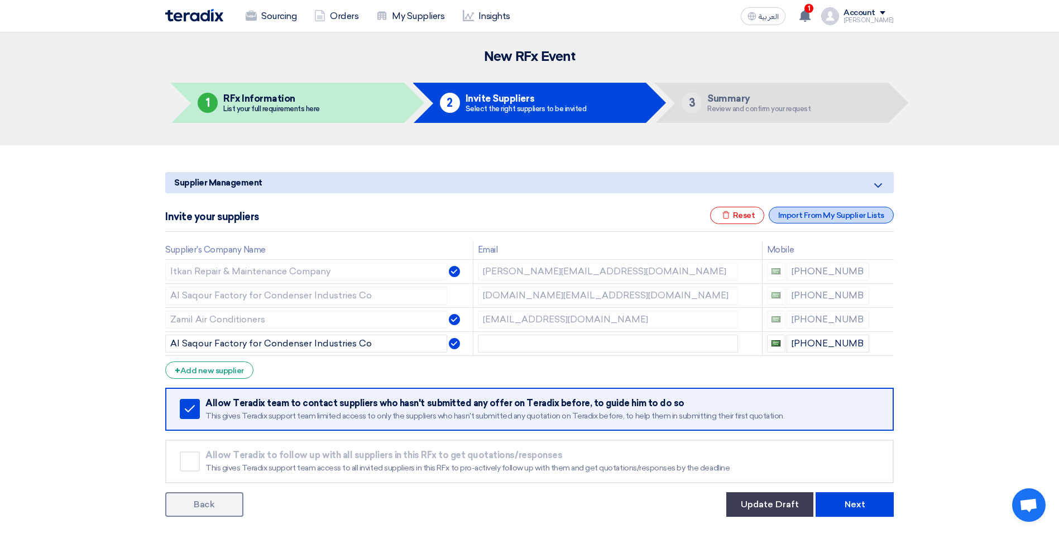
click at [792, 221] on div "Import From My Supplier Lists" at bounding box center [831, 215] width 125 height 17
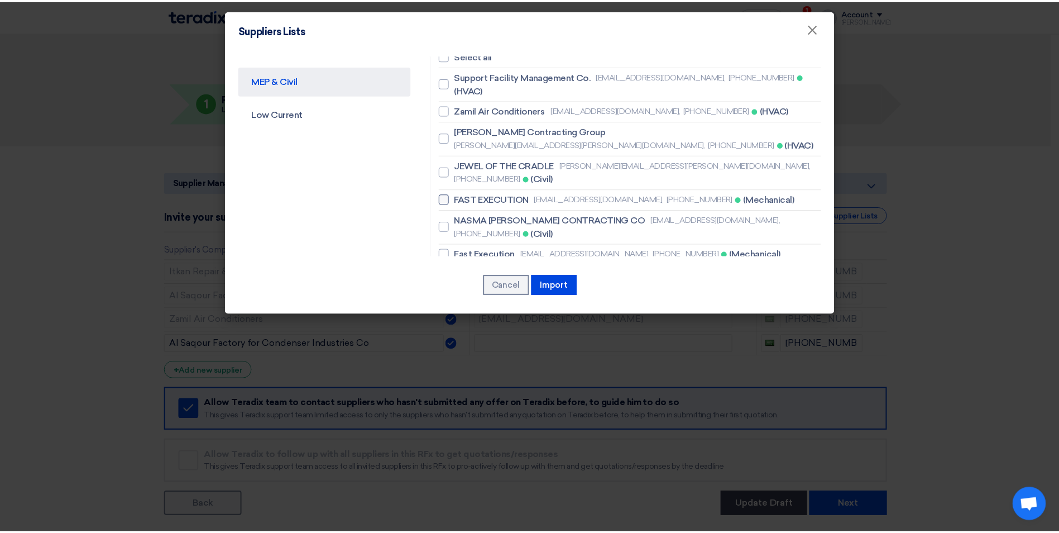
scroll to position [112, 0]
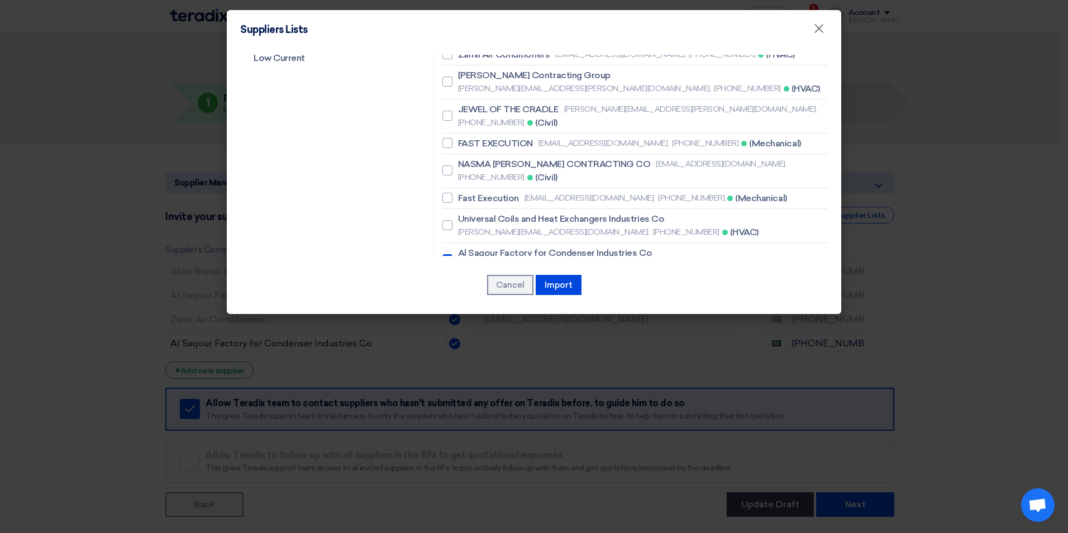
drag, startPoint x: 652, startPoint y: 200, endPoint x: 695, endPoint y: 200, distance: 42.4
click at [650, 260] on span "eng.emad@fncorp.com.sa," at bounding box center [554, 266] width 192 height 12
drag, startPoint x: 695, startPoint y: 200, endPoint x: 744, endPoint y: 203, distance: 49.2
click at [744, 246] on label "Al Saqour Factory for Condenser Industries Co eng.emad@fncorp.com.sa, +96654062…" at bounding box center [634, 259] width 385 height 27
copy label "eng.emad@fncorp.com.sa,"
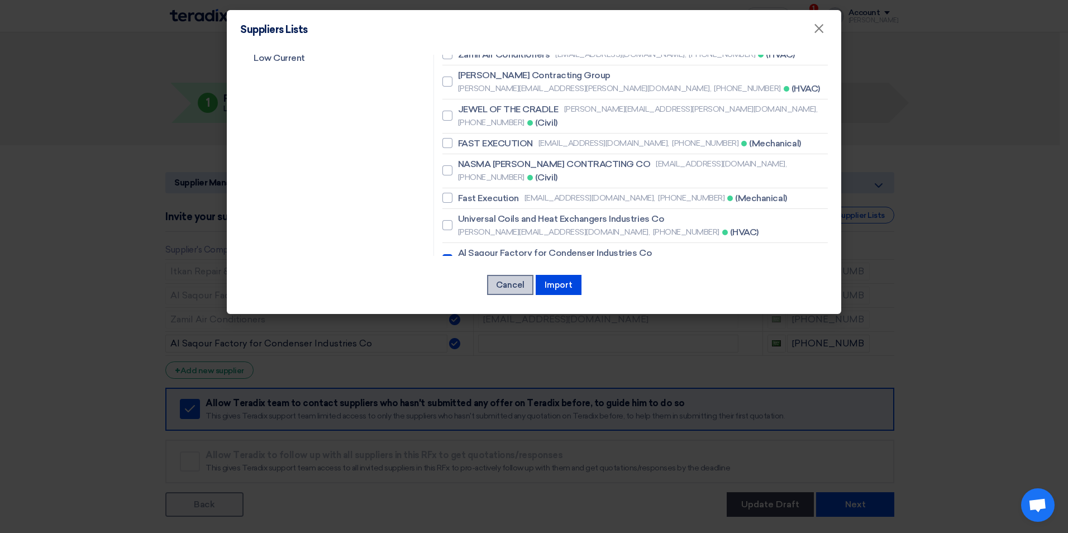
click at [511, 286] on button "Cancel" at bounding box center [510, 285] width 46 height 20
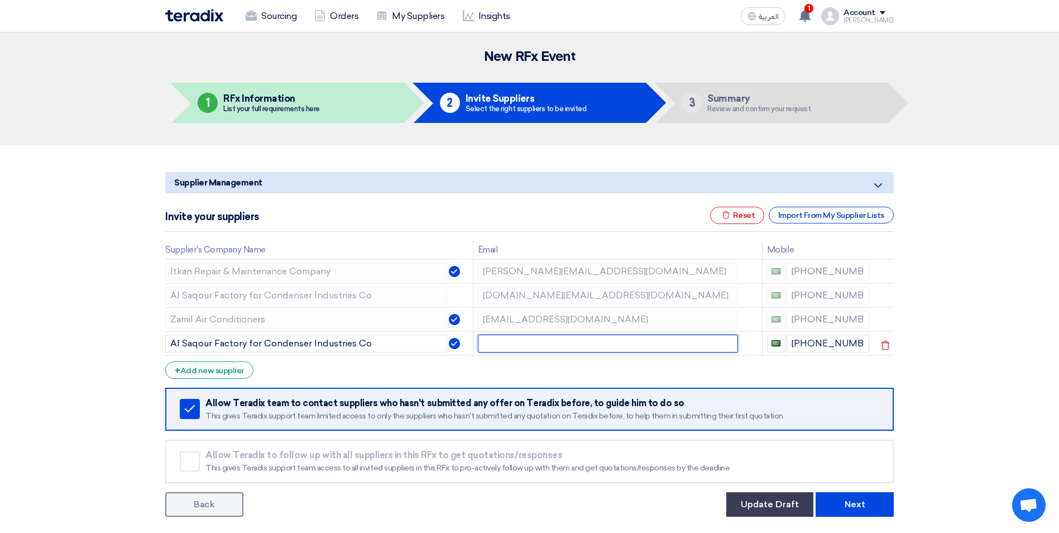
click at [504, 342] on input "text" at bounding box center [608, 343] width 260 height 18
paste input "eng.emad@fncorp.com.sa,"
type input "eng.emad@fncorp.com.sa,"
click at [623, 367] on form "Supplier Management Minimize/Maximize Category Invite your suppliers Excel file…" at bounding box center [529, 344] width 729 height 345
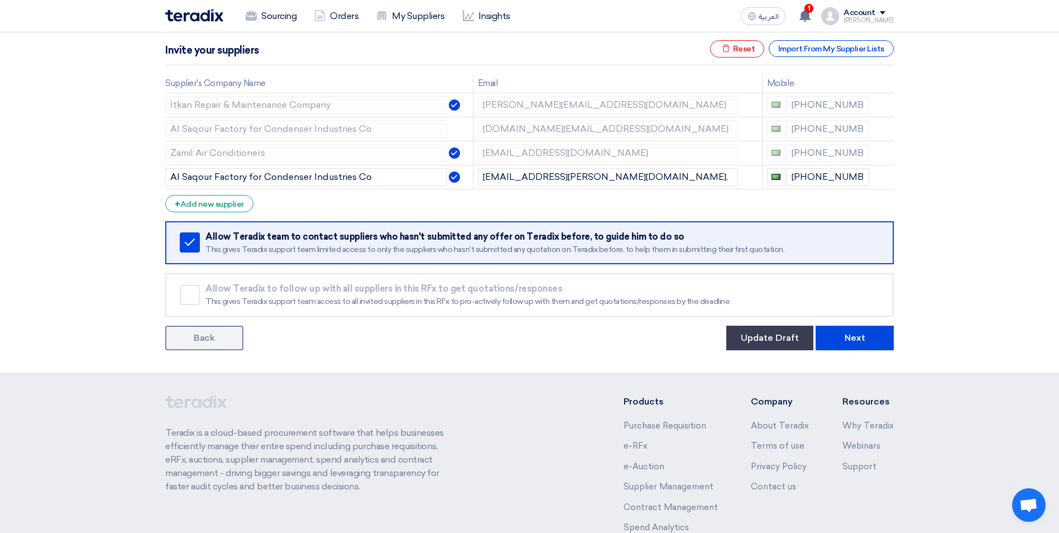
scroll to position [259, 0]
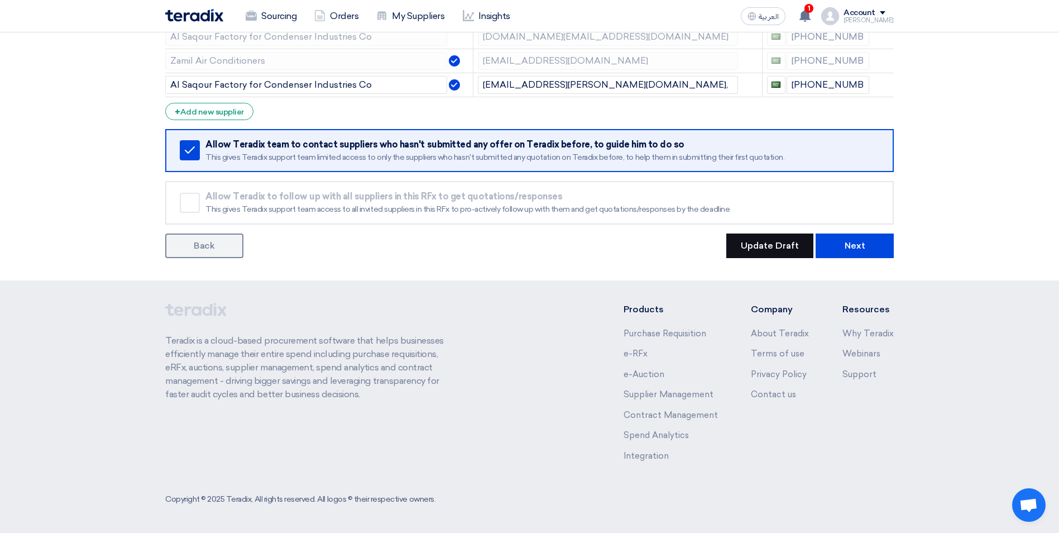
click at [774, 250] on button "Update Draft" at bounding box center [769, 245] width 87 height 25
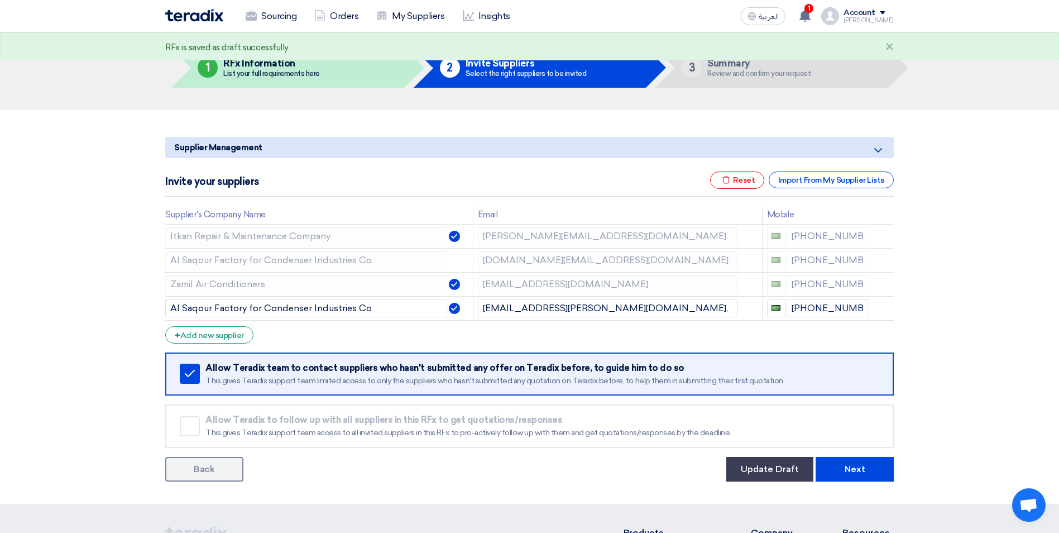
scroll to position [0, 0]
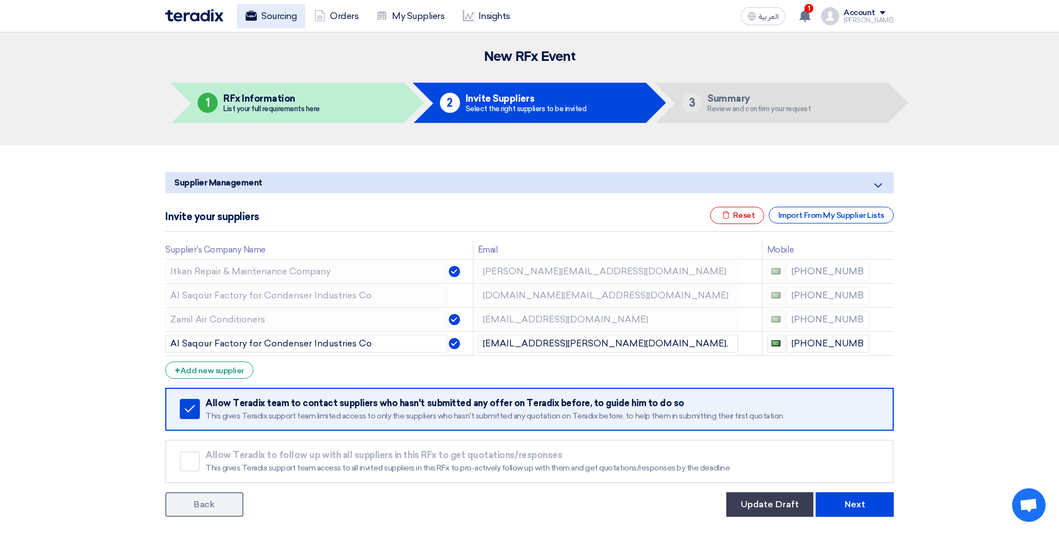
click at [271, 22] on link "Sourcing" at bounding box center [271, 16] width 69 height 25
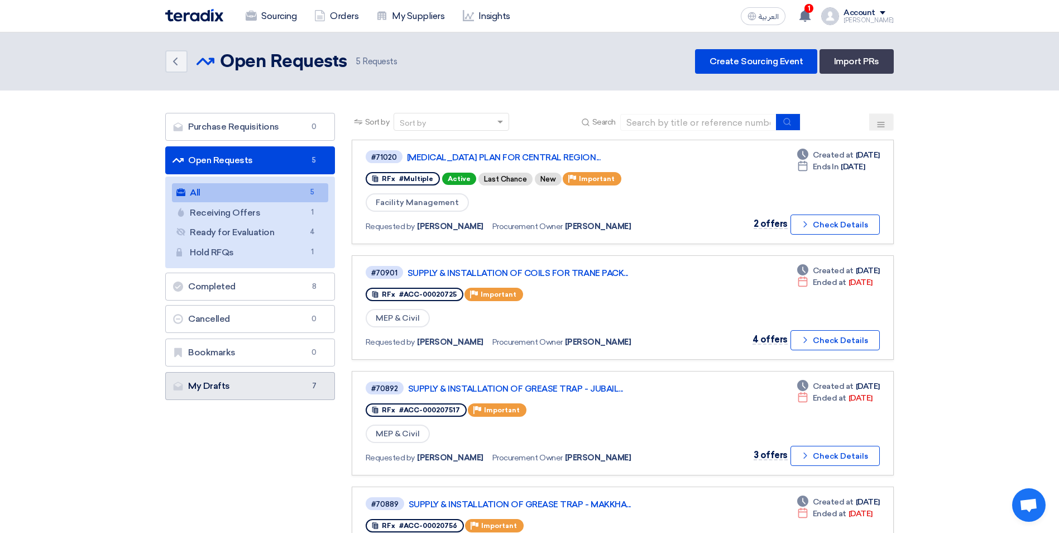
click at [294, 389] on link "My Drafts My Drafts 7" at bounding box center [250, 386] width 170 height 28
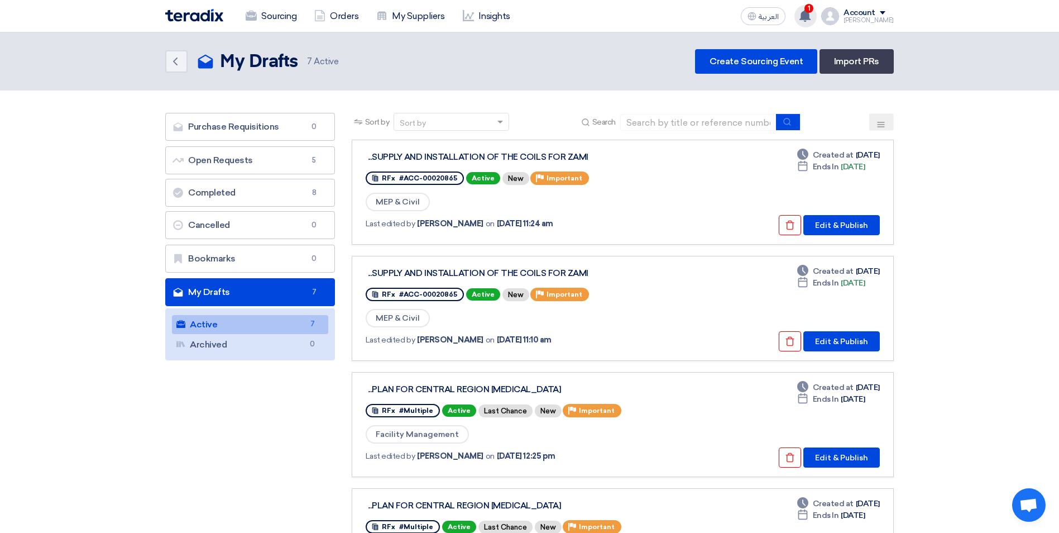
click at [811, 13] on use at bounding box center [805, 15] width 11 height 12
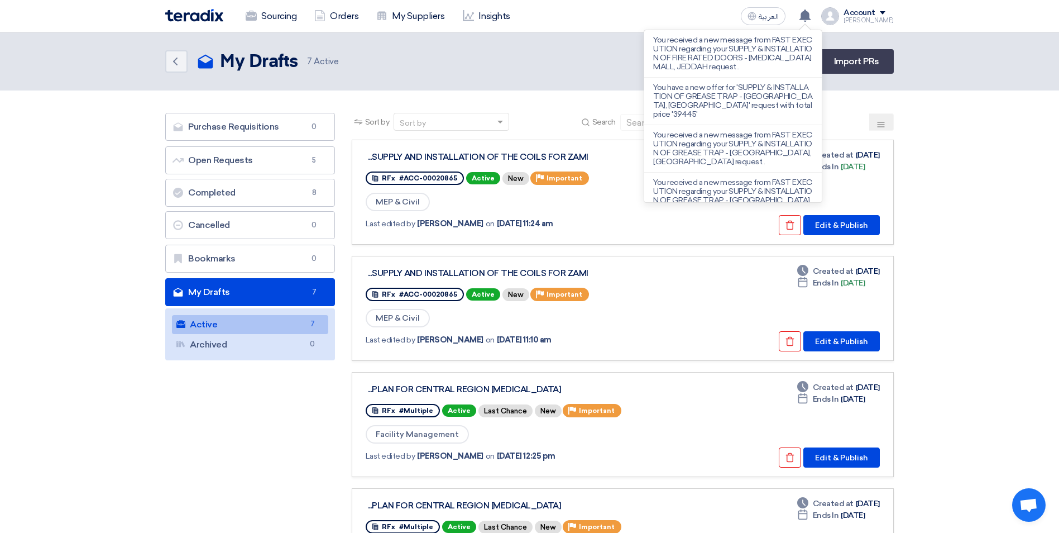
click at [966, 189] on section "Purchase Requisitions Purchase Requisitions 0 Open Requests Open Requests 5 Com…" at bounding box center [529, 532] width 1059 height 884
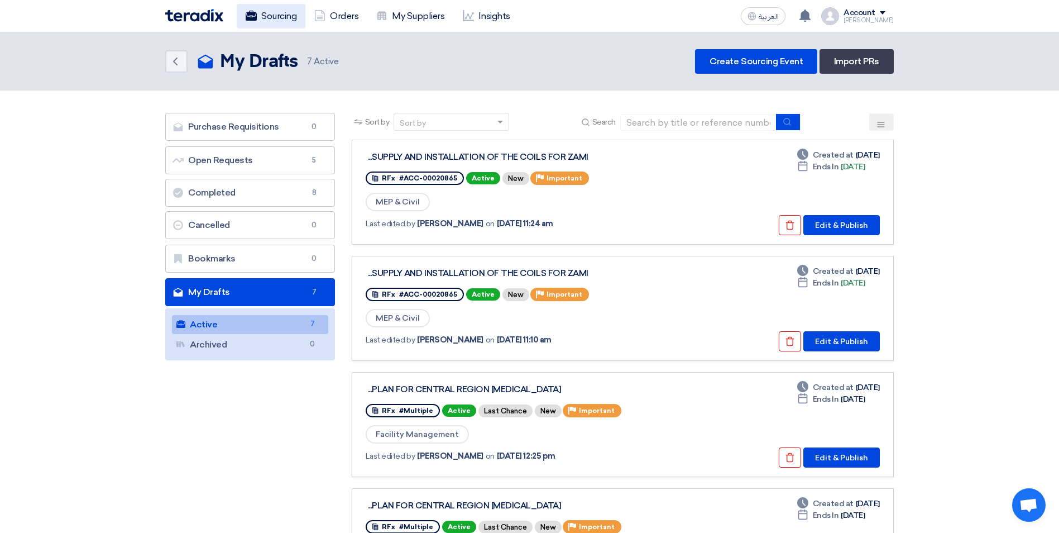
click at [258, 11] on link "Sourcing" at bounding box center [271, 16] width 69 height 25
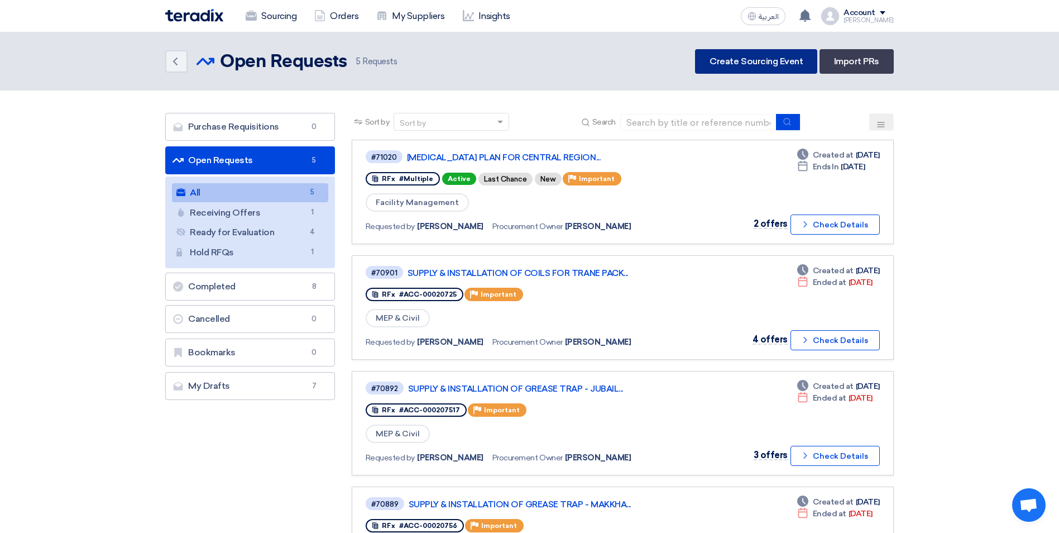
click at [757, 68] on link "Create Sourcing Event" at bounding box center [756, 61] width 122 height 25
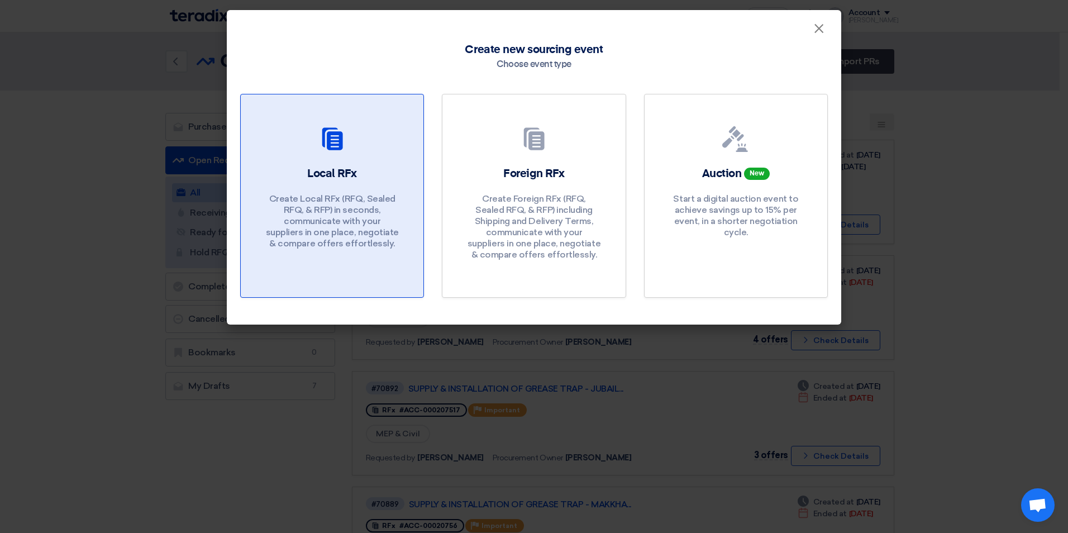
click at [351, 204] on p "Create Local RFx (RFQ, Sealed RFQ, & RFP) in seconds, communicate with your sup…" at bounding box center [332, 221] width 134 height 56
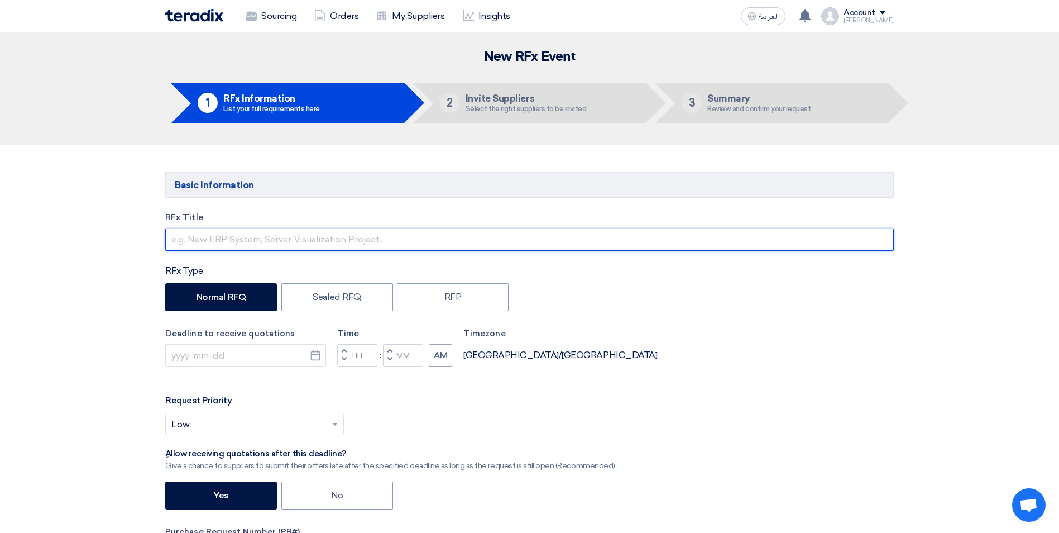
click at [286, 245] on input "text" at bounding box center [529, 239] width 729 height 22
click at [370, 242] on input "Fire Fighting Sprinkler Maintenance Work" at bounding box center [529, 239] width 729 height 22
click at [352, 241] on input "Fire Fighting Sprinkler Maintenance Work including Civil Works" at bounding box center [529, 239] width 729 height 22
click at [457, 235] on input "Fire Fighting Sprinkler Maintenance Work Including Civil Works" at bounding box center [529, 239] width 729 height 22
type input "Fire Fighting Sprinkler Maintenance Work Including Civil Works - Aziz Mall Jedd…"
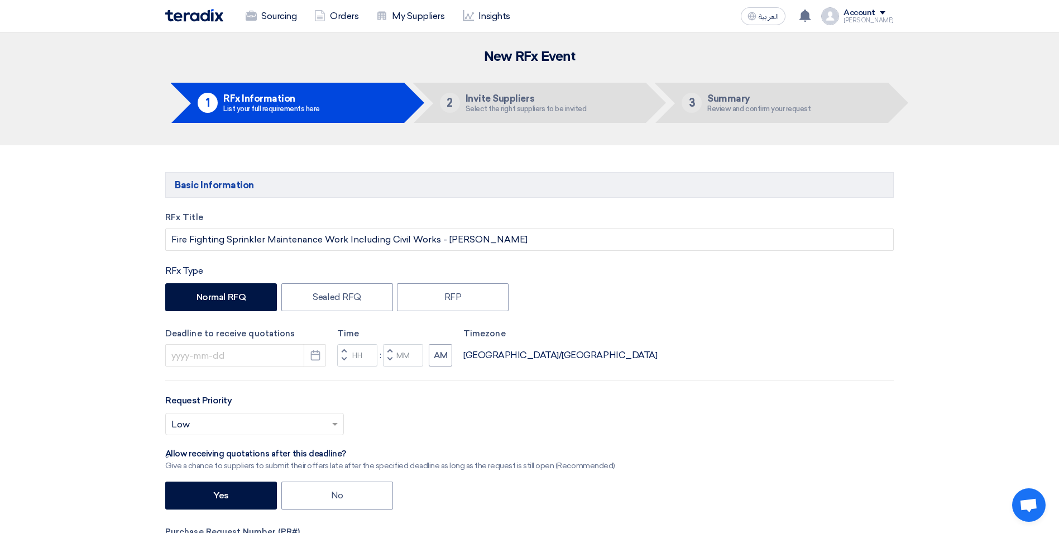
click at [568, 261] on div "RFx Title Fire Fighting Sprinkler Maintenance Work Including Civil Works - Aziz…" at bounding box center [529, 437] width 745 height 452
click at [200, 351] on input at bounding box center [245, 355] width 161 height 22
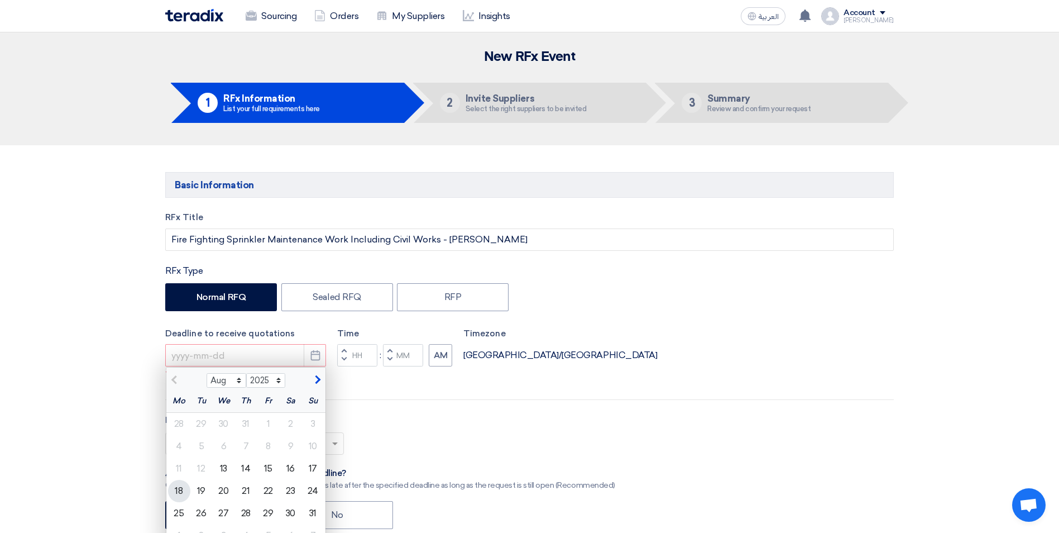
click at [181, 489] on div "18" at bounding box center [179, 491] width 22 height 22
type input "8/18/2025"
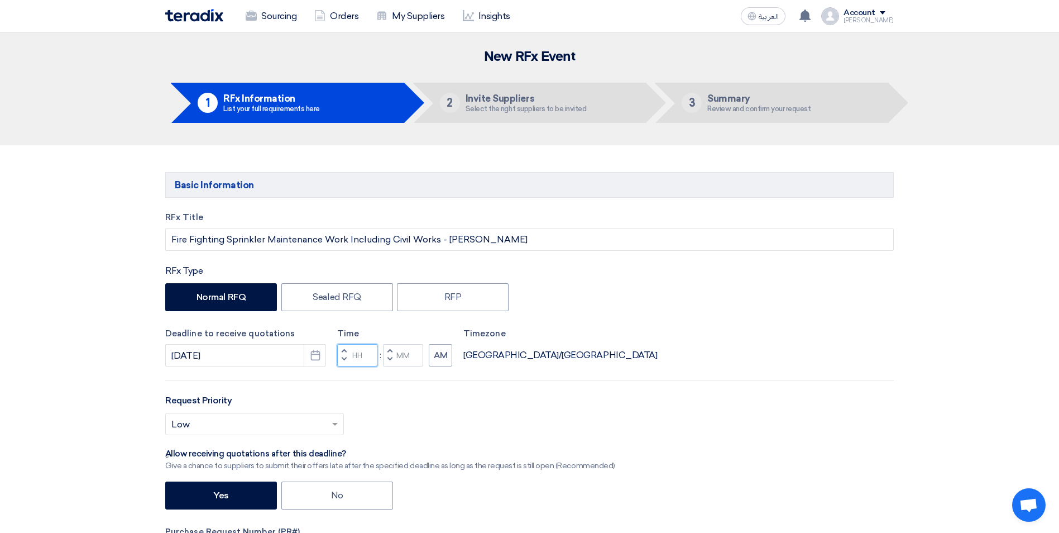
click at [354, 355] on input "Hours" at bounding box center [357, 355] width 40 height 22
type input "05"
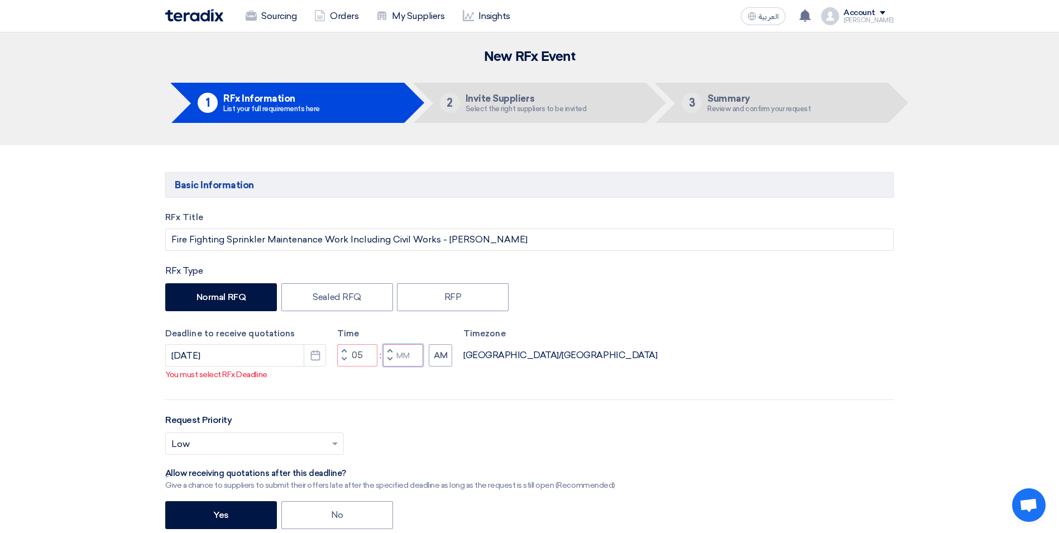
click at [415, 355] on input "Minutes" at bounding box center [403, 355] width 40 height 22
type input "00"
click at [445, 352] on button "AM" at bounding box center [440, 355] width 23 height 22
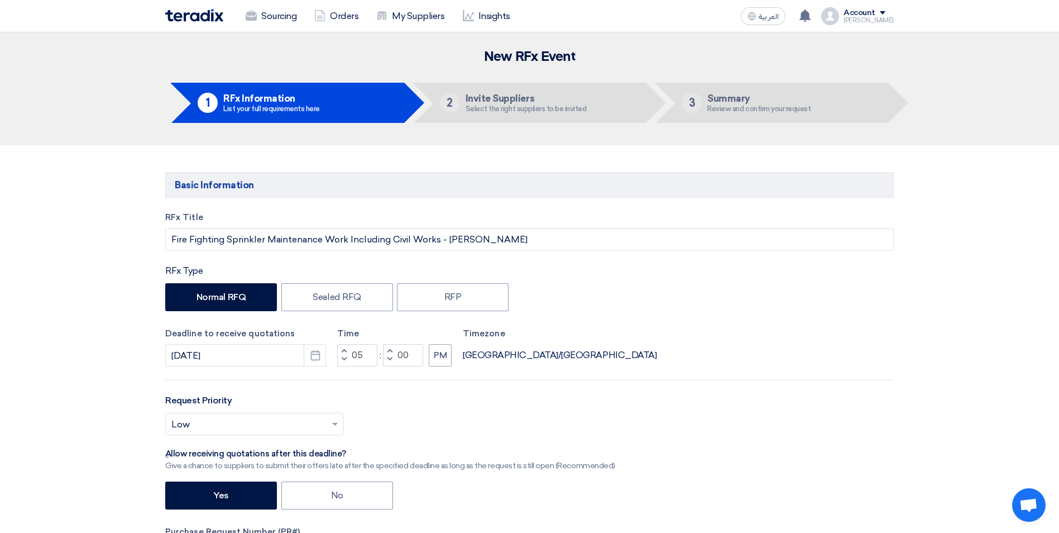
click at [500, 387] on div "RFx Title Fire Fighting Sprinkler Maintenance Work Including Civil Works - Aziz…" at bounding box center [529, 437] width 745 height 452
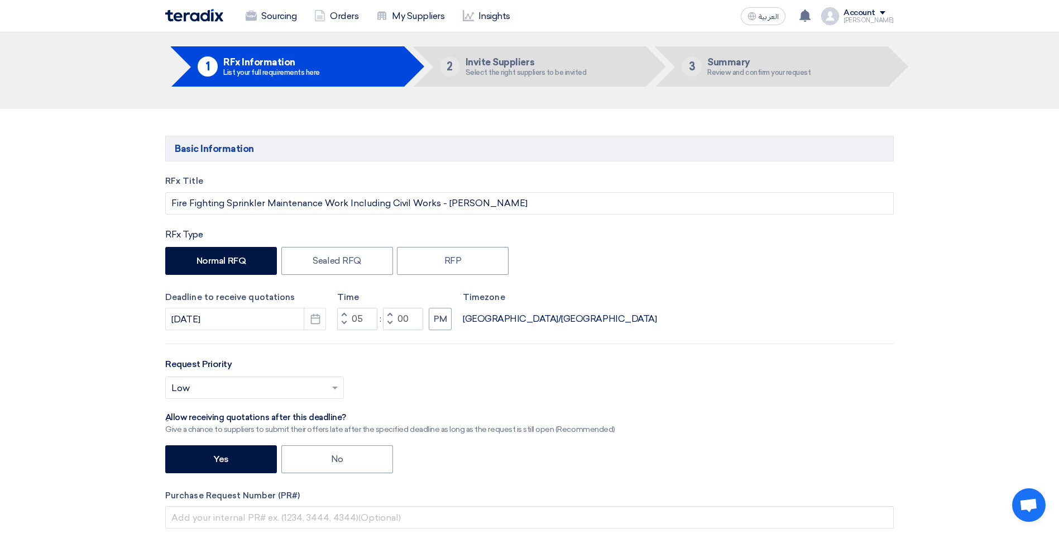
scroll to position [56, 0]
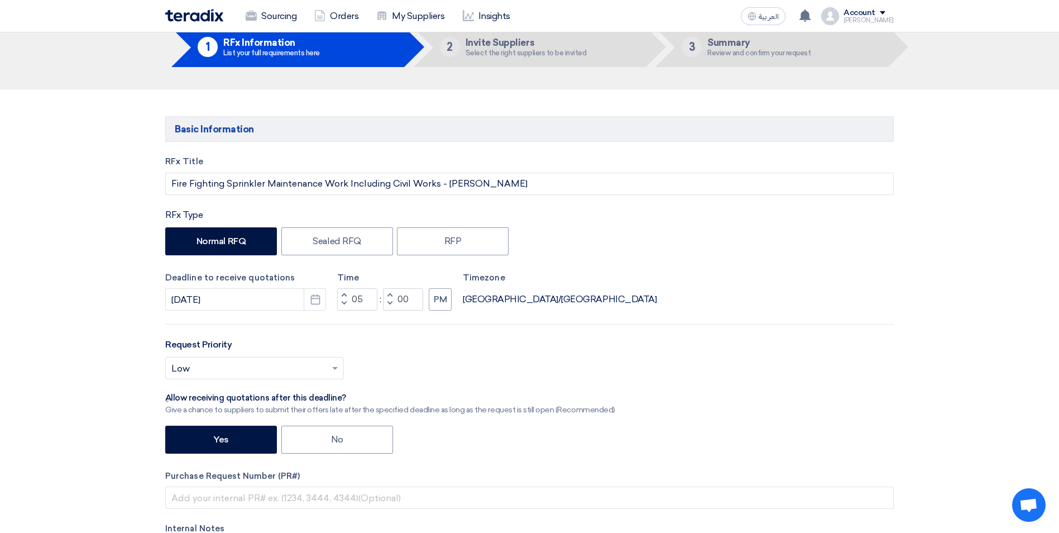
click at [328, 370] on div at bounding box center [255, 368] width 178 height 18
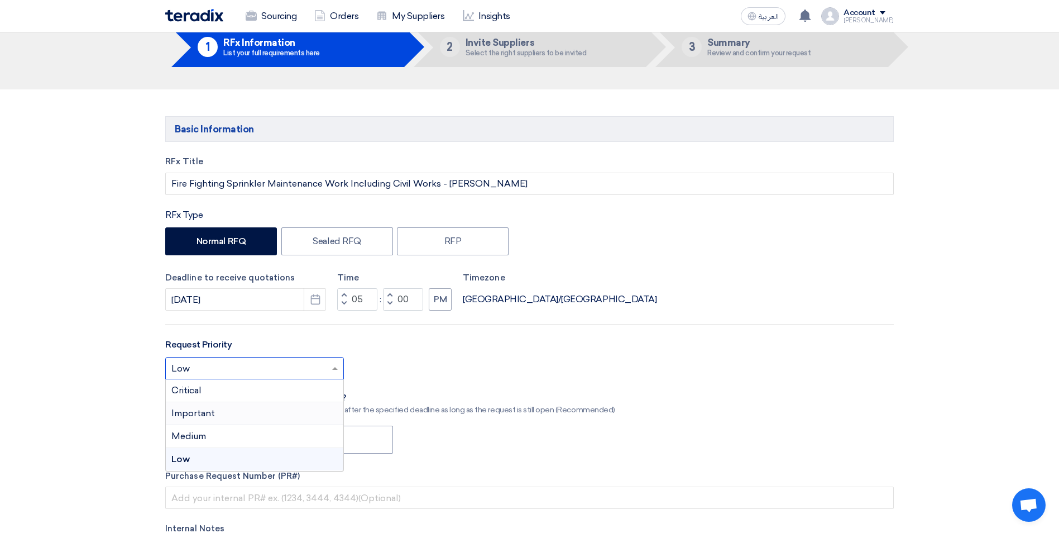
click at [266, 411] on div "Important" at bounding box center [255, 413] width 178 height 23
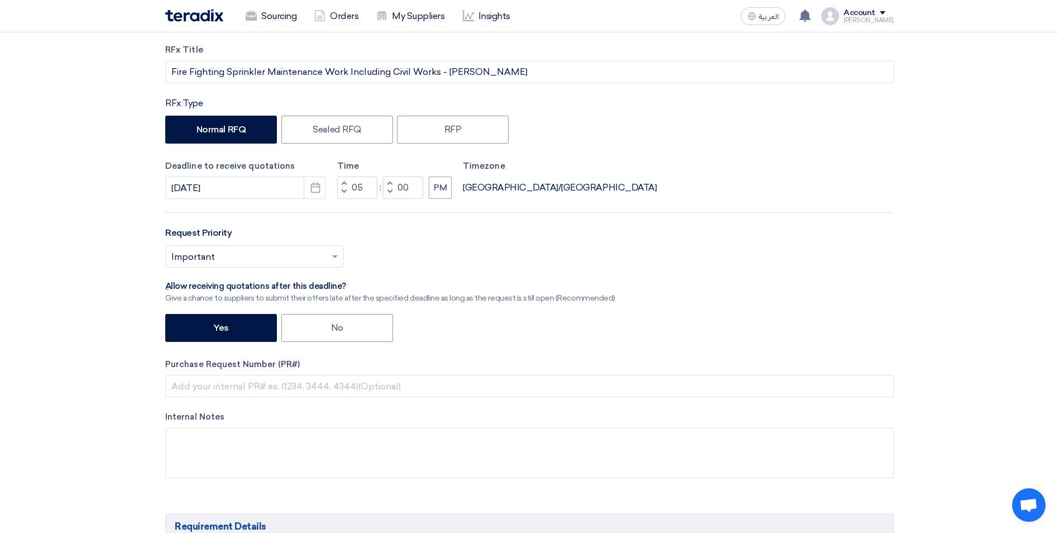
scroll to position [223, 0]
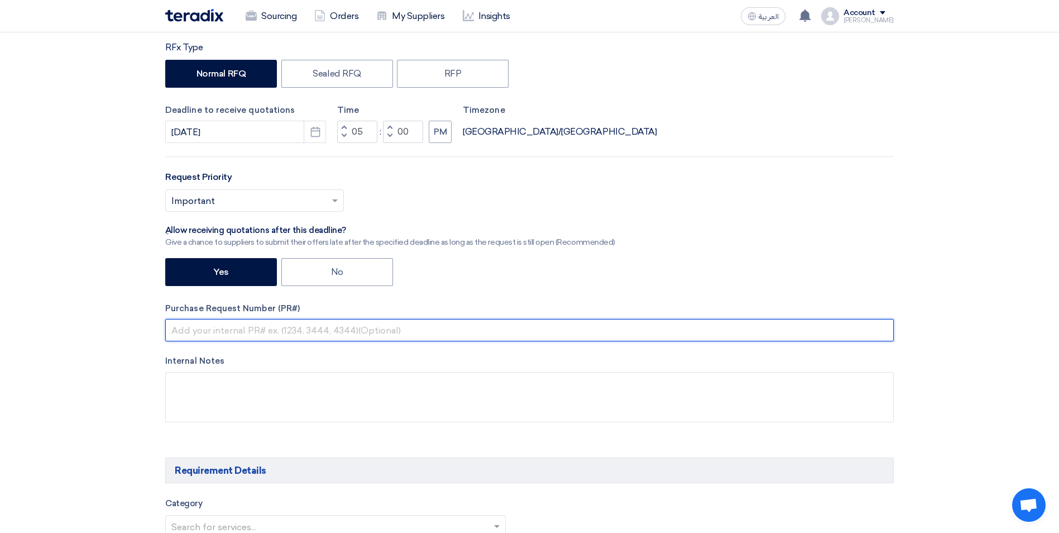
click at [231, 330] on input "text" at bounding box center [529, 330] width 729 height 22
paste input "ACC-00020854"
type input "ACC-00020854"
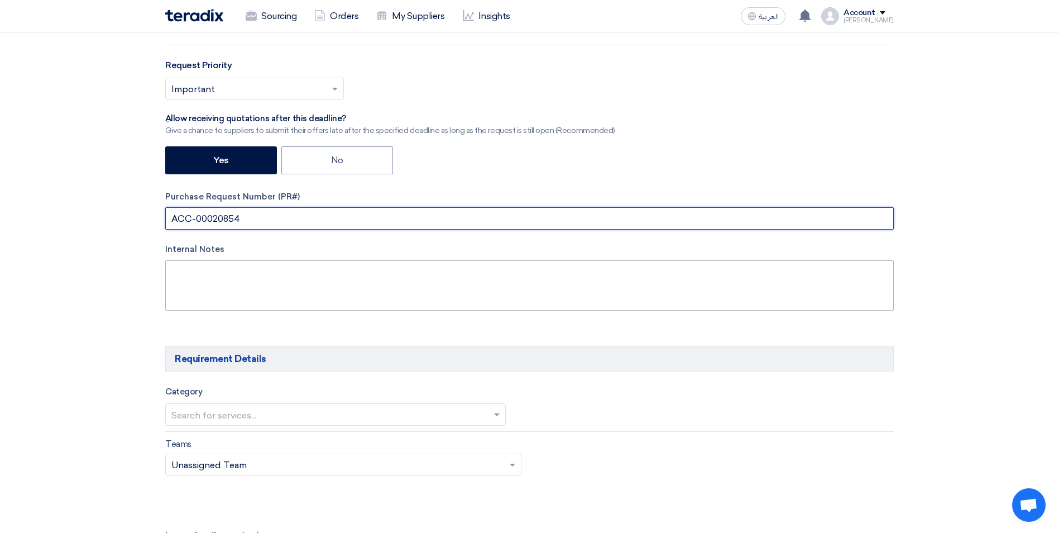
scroll to position [391, 0]
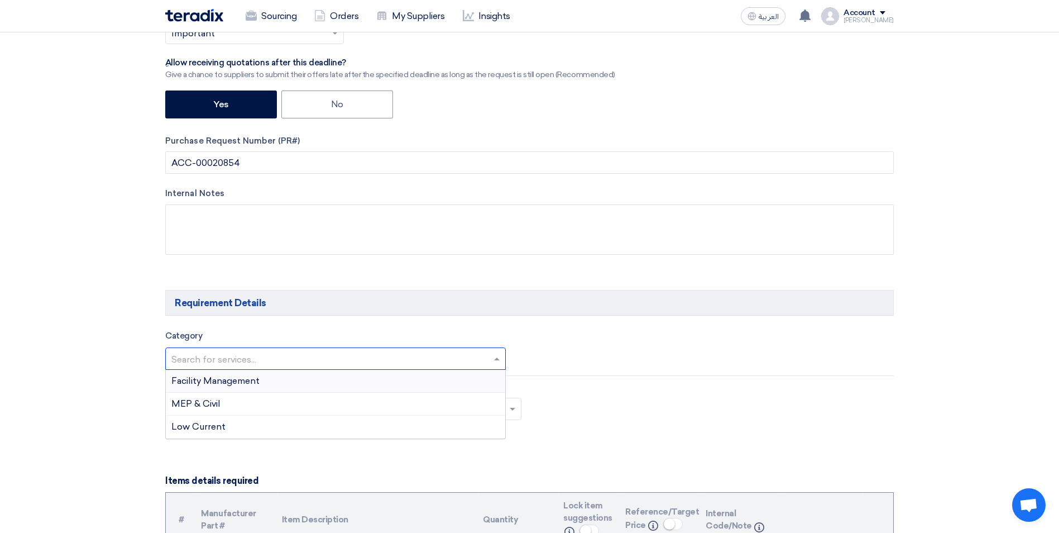
click at [281, 356] on input "text" at bounding box center [329, 360] width 317 height 18
click at [243, 401] on div "MEP & Civil" at bounding box center [335, 404] width 339 height 23
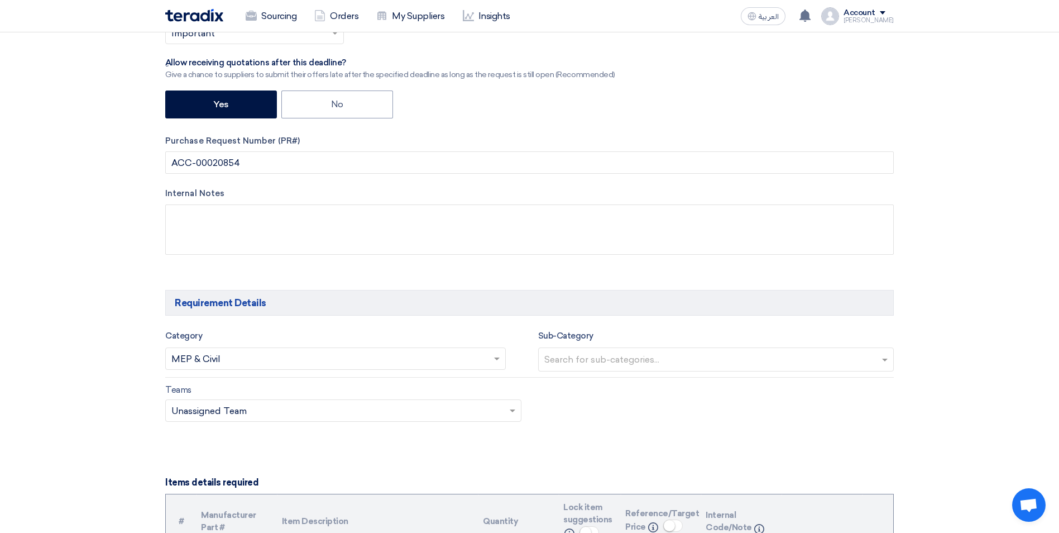
click at [605, 364] on input "text" at bounding box center [717, 360] width 347 height 18
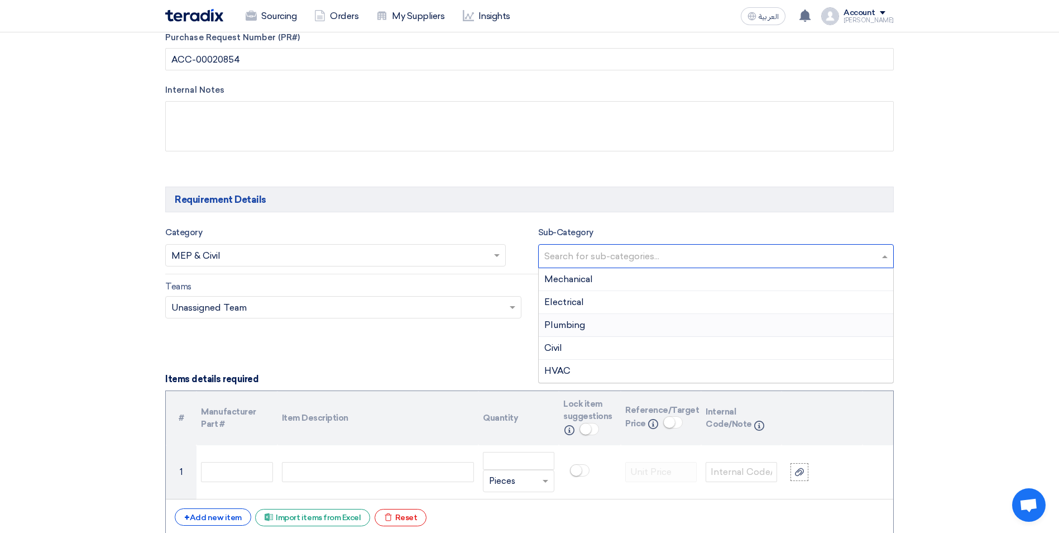
scroll to position [503, 0]
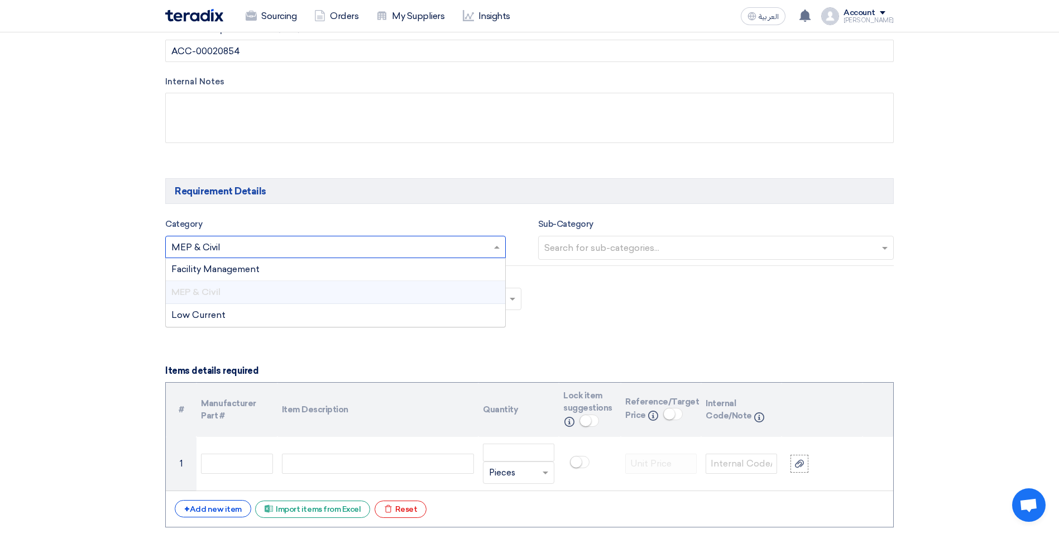
click at [284, 249] on input "text" at bounding box center [329, 248] width 317 height 18
click at [400, 296] on div "MEP & Civil" at bounding box center [335, 292] width 339 height 23
click at [611, 247] on input "text" at bounding box center [717, 249] width 347 height 18
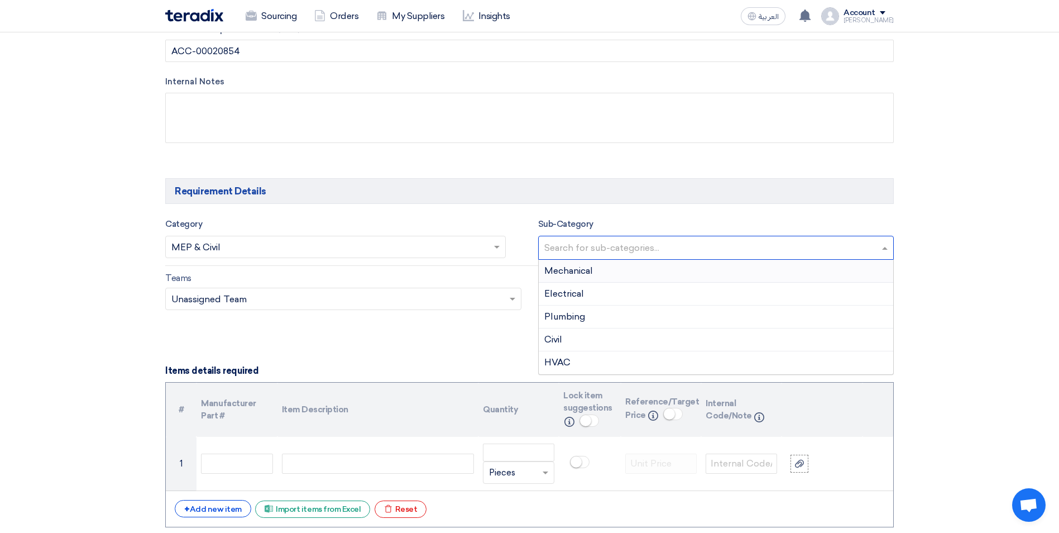
click at [578, 274] on span "Mechanical" at bounding box center [568, 270] width 49 height 11
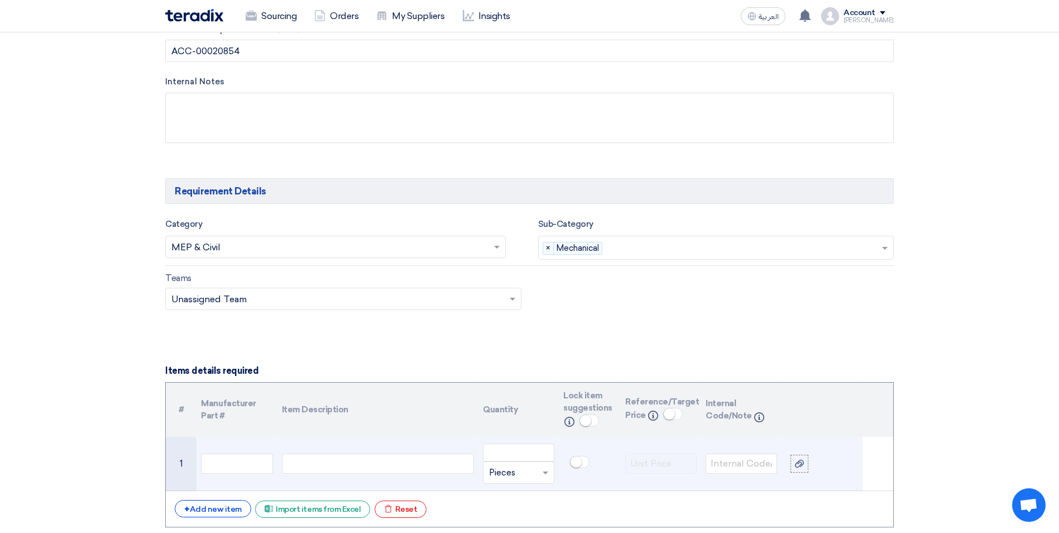
click at [282, 465] on div at bounding box center [378, 463] width 192 height 20
paste div
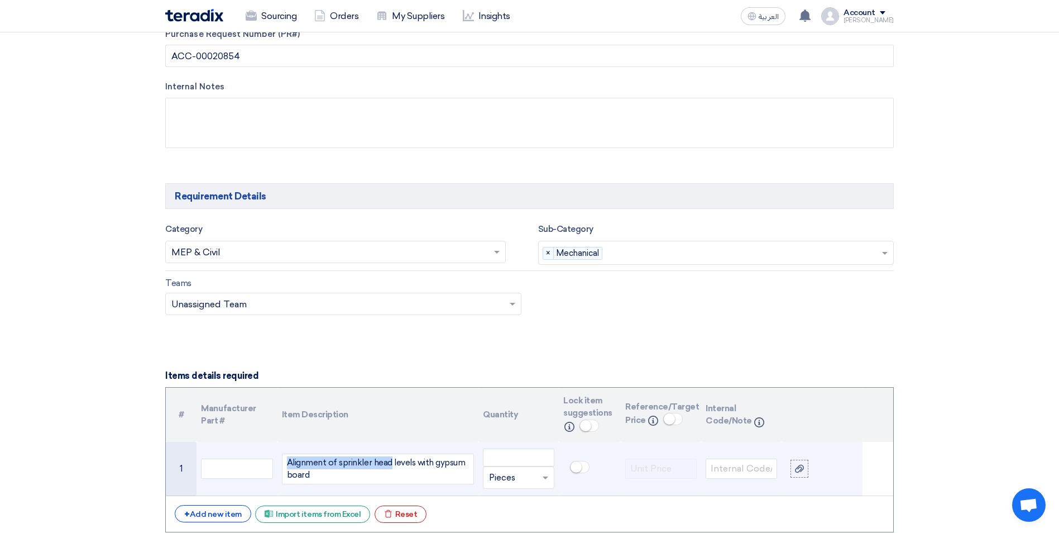
drag, startPoint x: 289, startPoint y: 462, endPoint x: 388, endPoint y: 467, distance: 98.9
click at [388, 467] on div "Alignment of sprinkler head levels with gypsum board" at bounding box center [378, 468] width 182 height 25
copy div "Alignment of sprinkler head"
click at [224, 463] on input "text" at bounding box center [236, 468] width 71 height 20
paste input "Alignment of sprinkler head"
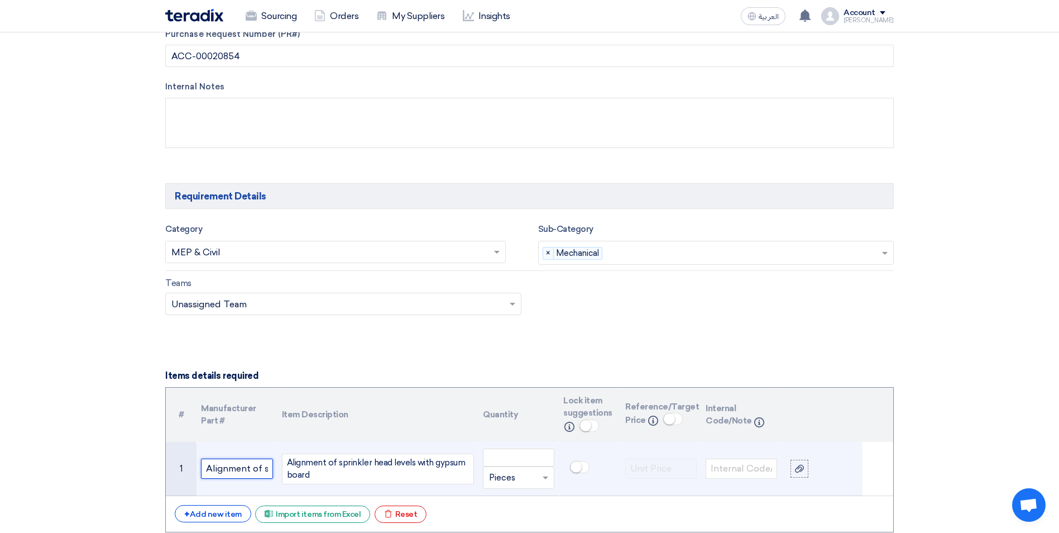
scroll to position [0, 56]
type input "Alignment of sprinkler head"
click at [525, 479] on input "text" at bounding box center [512, 477] width 46 height 18
type input "Lot"
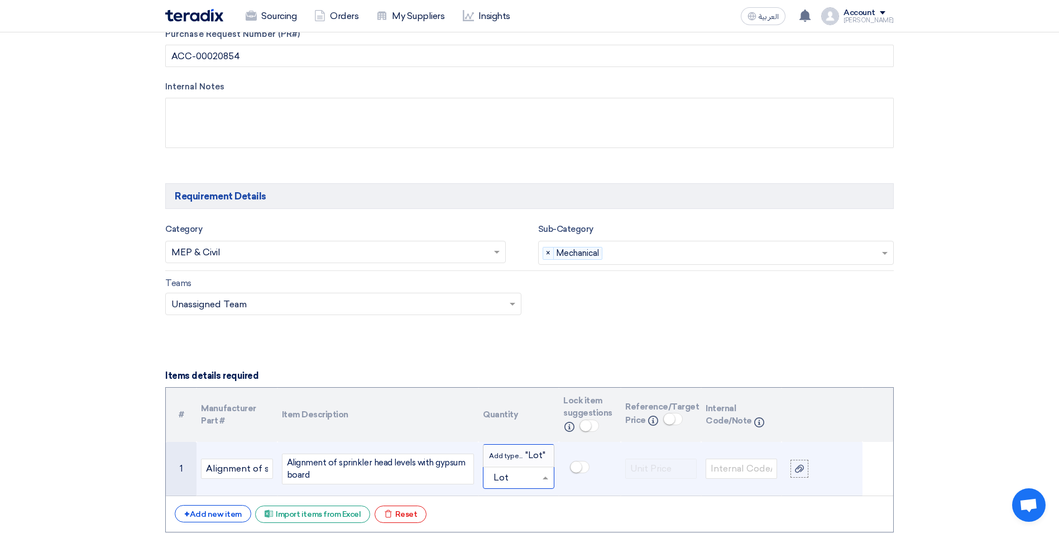
click at [522, 456] on span "Add type..." at bounding box center [507, 456] width 36 height 8
click at [509, 458] on input "number" at bounding box center [518, 457] width 71 height 18
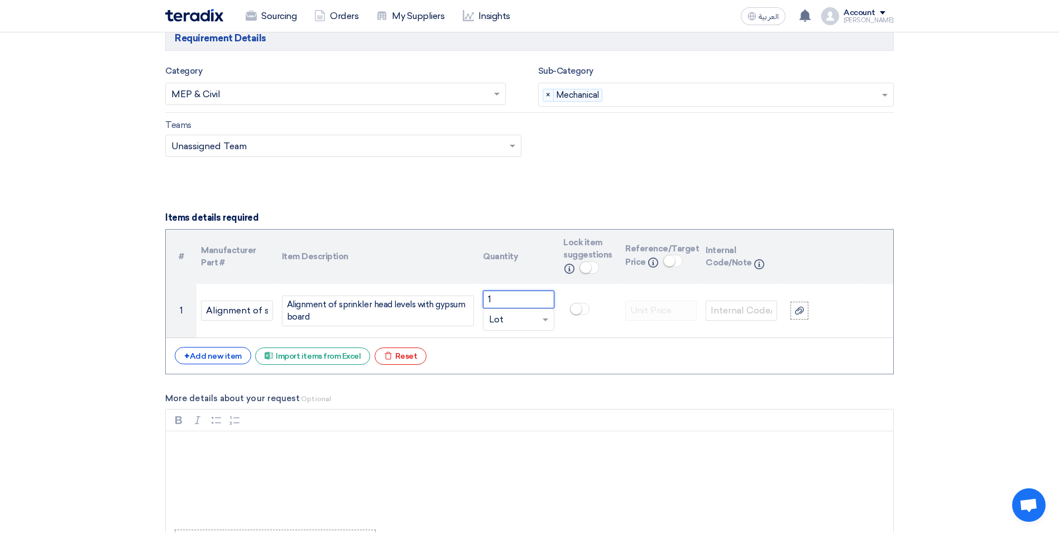
scroll to position [665, 0]
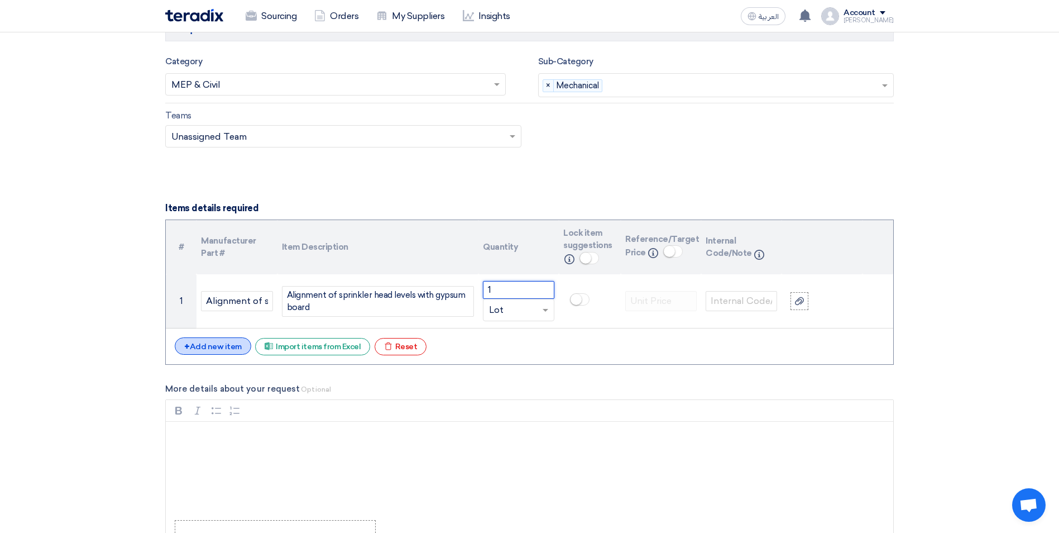
type input "1"
click at [218, 350] on div "+ Add new item" at bounding box center [213, 345] width 76 height 17
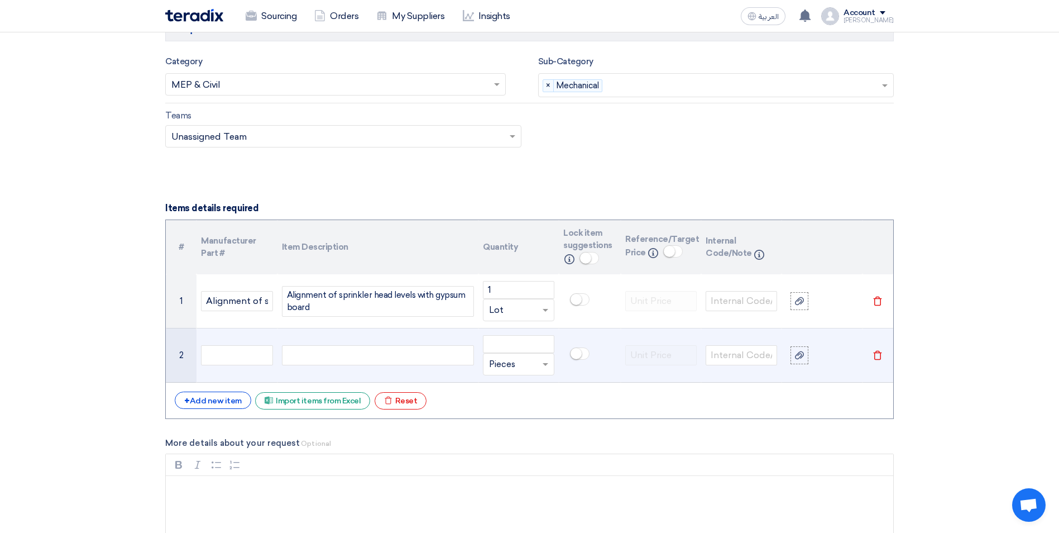
click at [296, 356] on div at bounding box center [378, 355] width 192 height 20
paste div
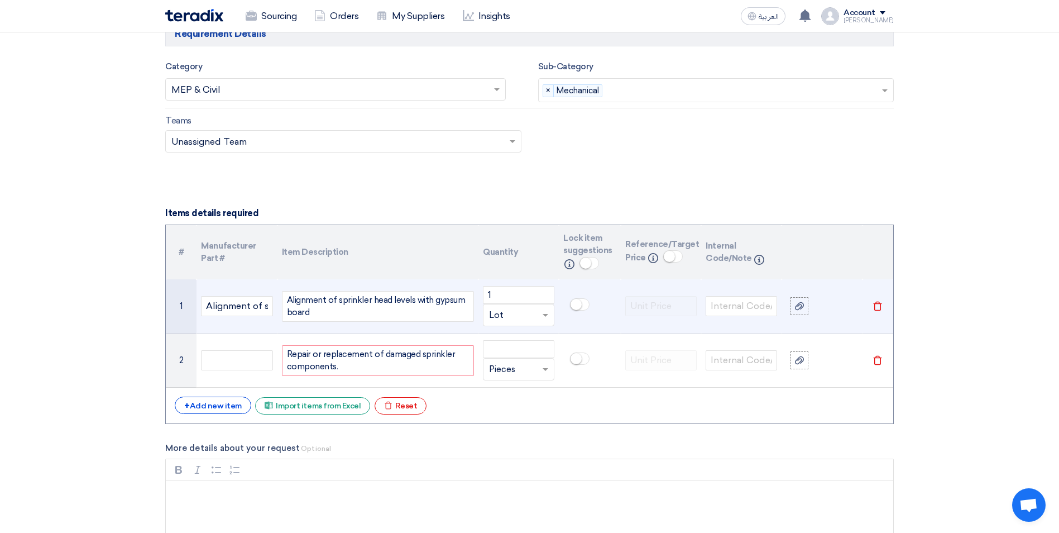
click at [313, 312] on div "Alignment of sprinkler head levels with gypsum board" at bounding box center [378, 306] width 182 height 25
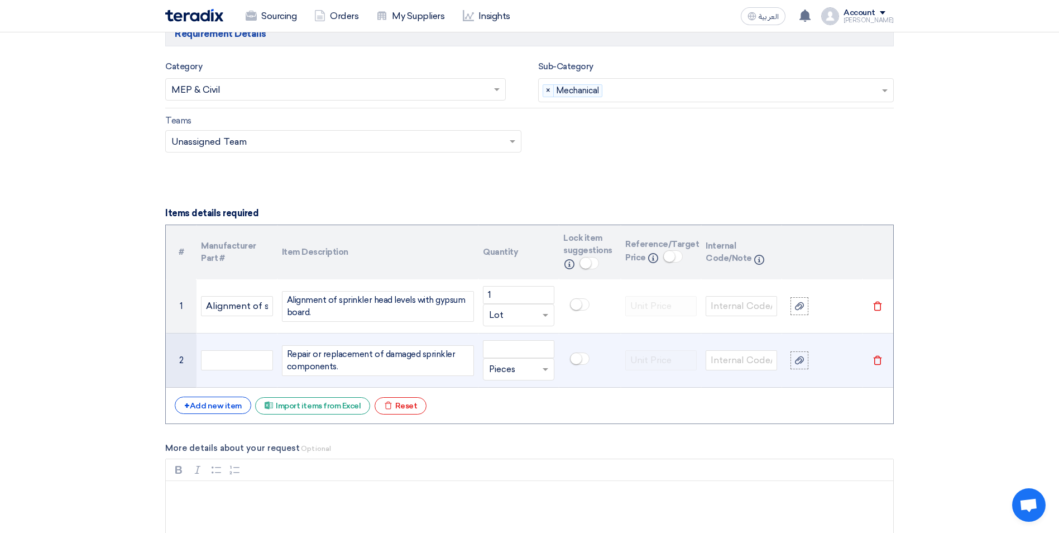
click at [515, 375] on input "text" at bounding box center [512, 369] width 46 height 18
type input "Lot"
click at [515, 383] on div "Add type... "Lot"" at bounding box center [519, 391] width 70 height 22
click at [513, 352] on input "number" at bounding box center [518, 349] width 71 height 18
type input "1"
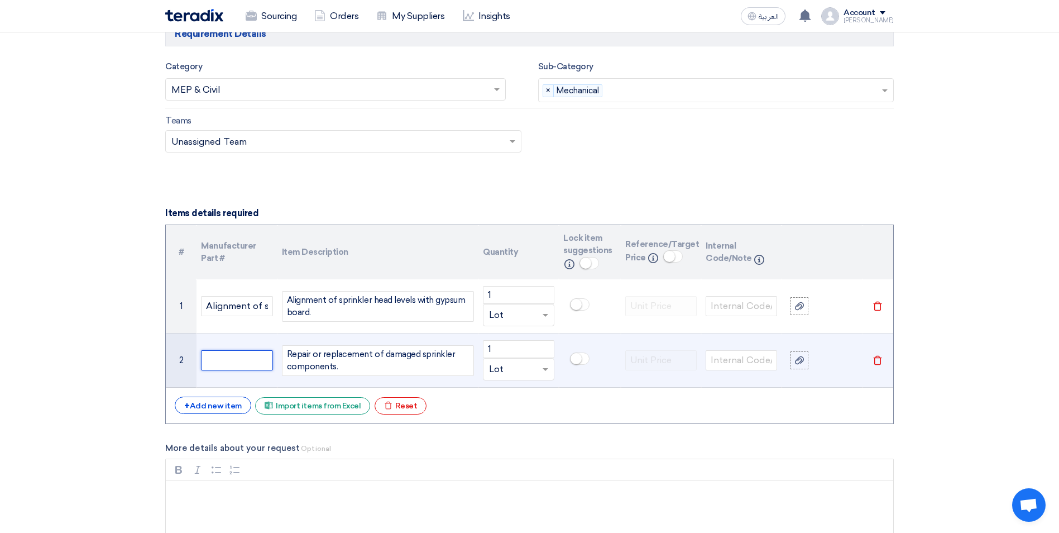
click at [253, 362] on input "text" at bounding box center [236, 360] width 71 height 20
drag, startPoint x: 286, startPoint y: 350, endPoint x: 449, endPoint y: 353, distance: 163.1
click at [449, 353] on div "Repair or replacement of damaged sprinkler components." at bounding box center [378, 360] width 192 height 31
copy div "Repair or replacement of damaged sprinkler"
click at [222, 362] on input "text" at bounding box center [236, 360] width 71 height 20
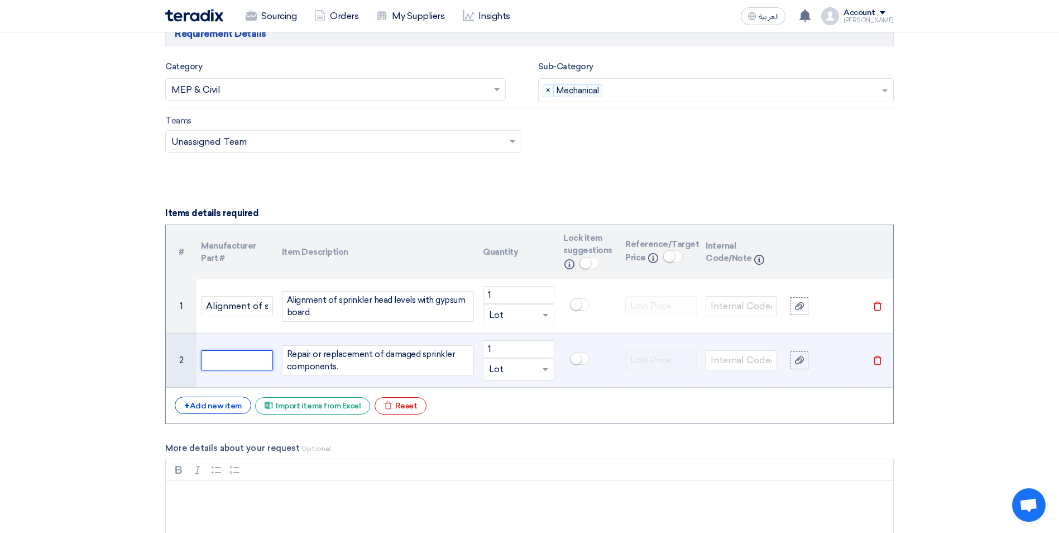
paste input "Repair or replacement of damaged sprinkler"
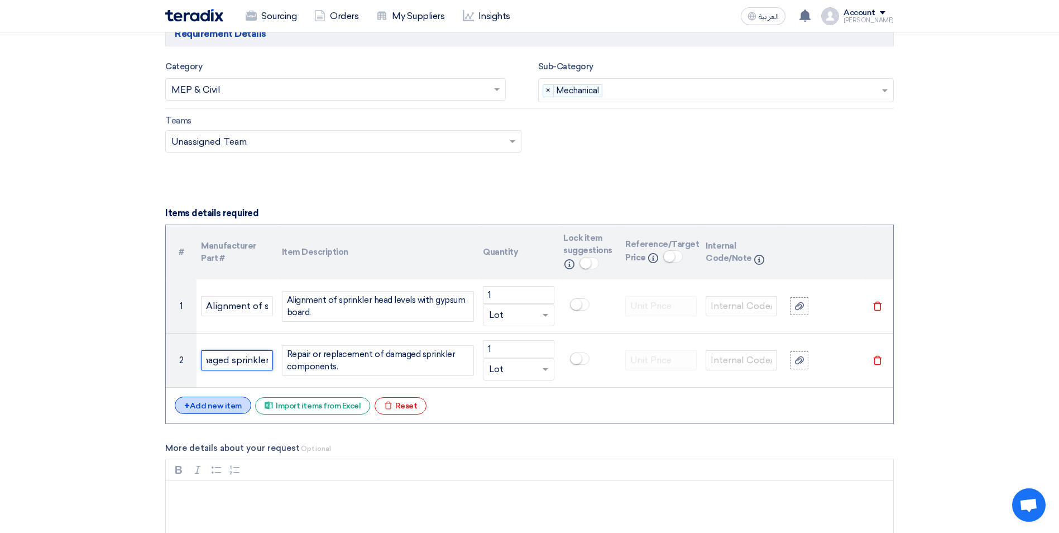
type input "Repair or replacement of damaged sprinkler"
click at [230, 403] on div "+ Add new item" at bounding box center [213, 404] width 76 height 17
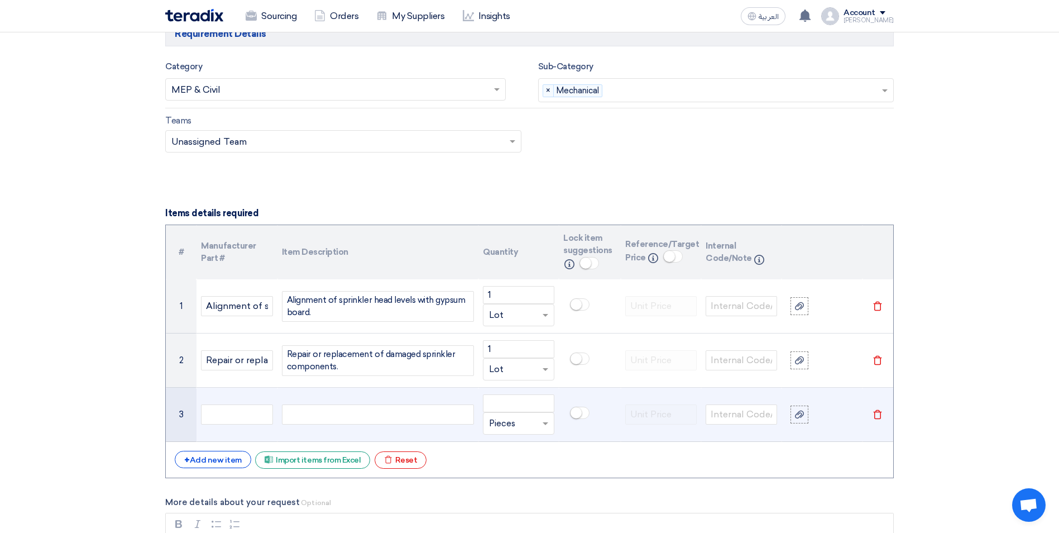
click at [291, 413] on div at bounding box center [378, 414] width 192 height 20
paste div
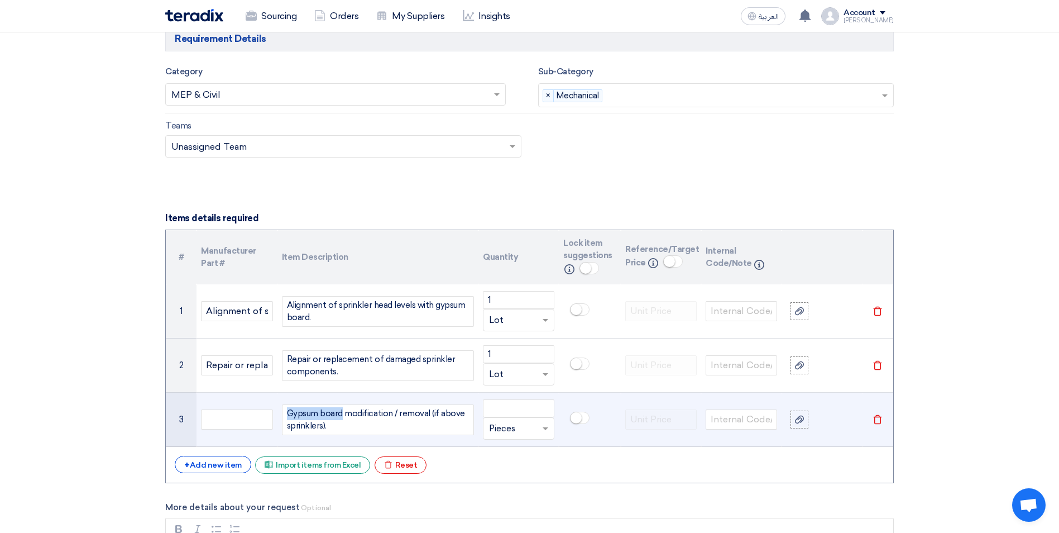
drag, startPoint x: 288, startPoint y: 414, endPoint x: 341, endPoint y: 412, distance: 52.5
click at [341, 412] on div "Gypsum board modification / removal (if above sprinklers)." at bounding box center [378, 419] width 192 height 31
copy div "Gypsum board"
click at [220, 423] on input "text" at bounding box center [236, 419] width 71 height 20
paste input "Gypsum board"
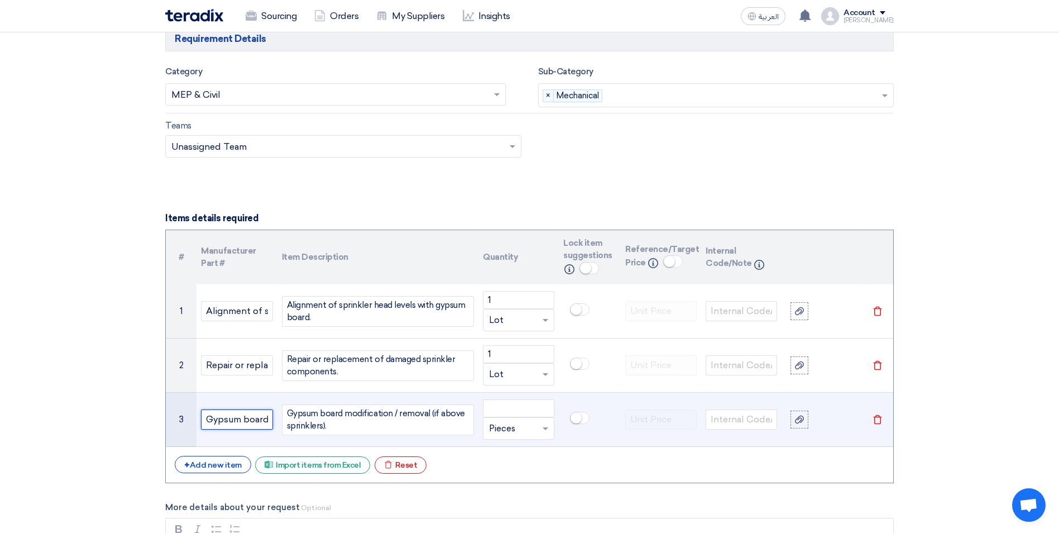
scroll to position [0, 2]
type input "Gypsum board"
click at [501, 432] on input "text" at bounding box center [512, 428] width 46 height 18
type input "Lot"
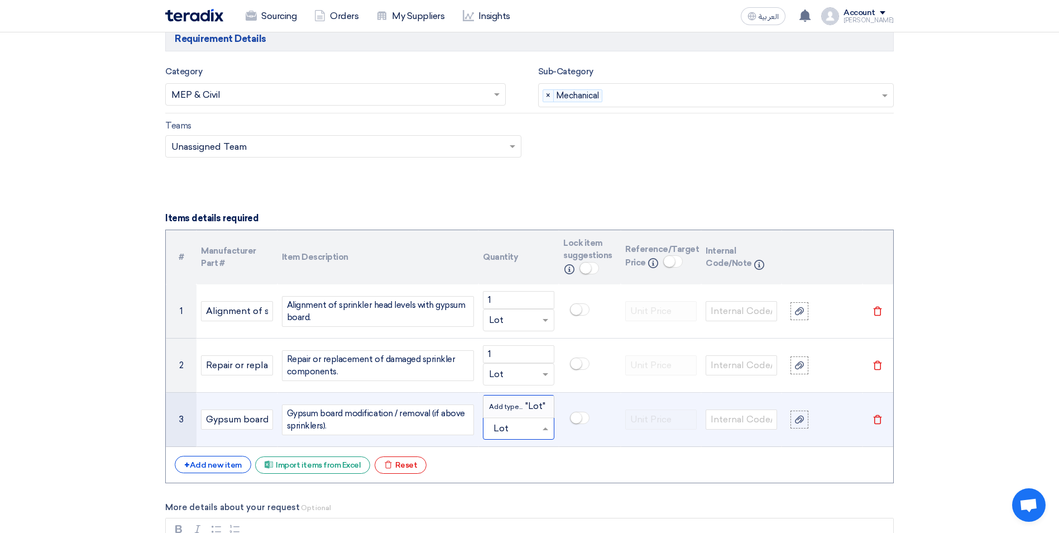
click at [519, 404] on span "Add type..." at bounding box center [507, 407] width 36 height 8
click at [510, 405] on input "number" at bounding box center [518, 408] width 71 height 18
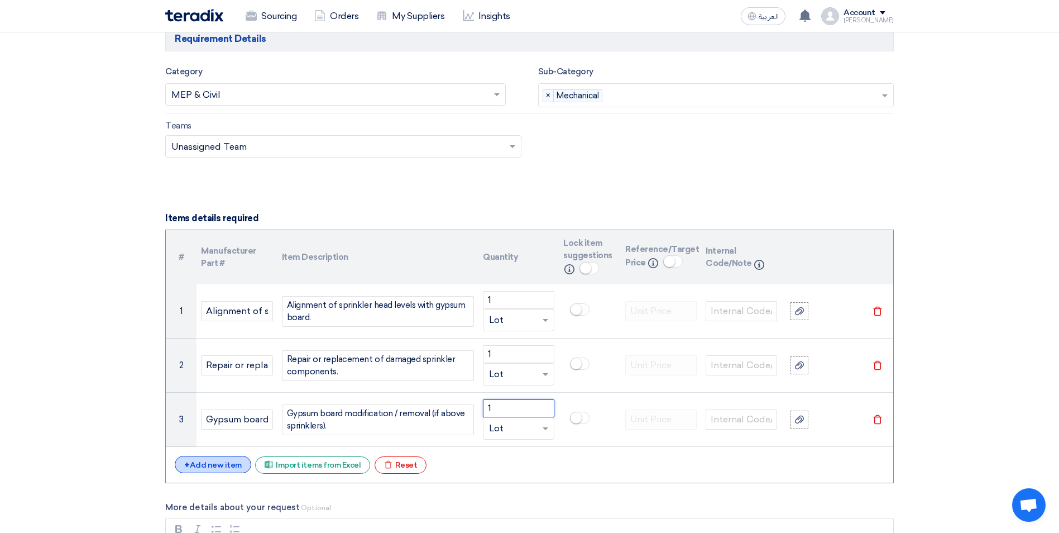
type input "1"
click at [212, 461] on div "+ Add new item" at bounding box center [213, 464] width 76 height 17
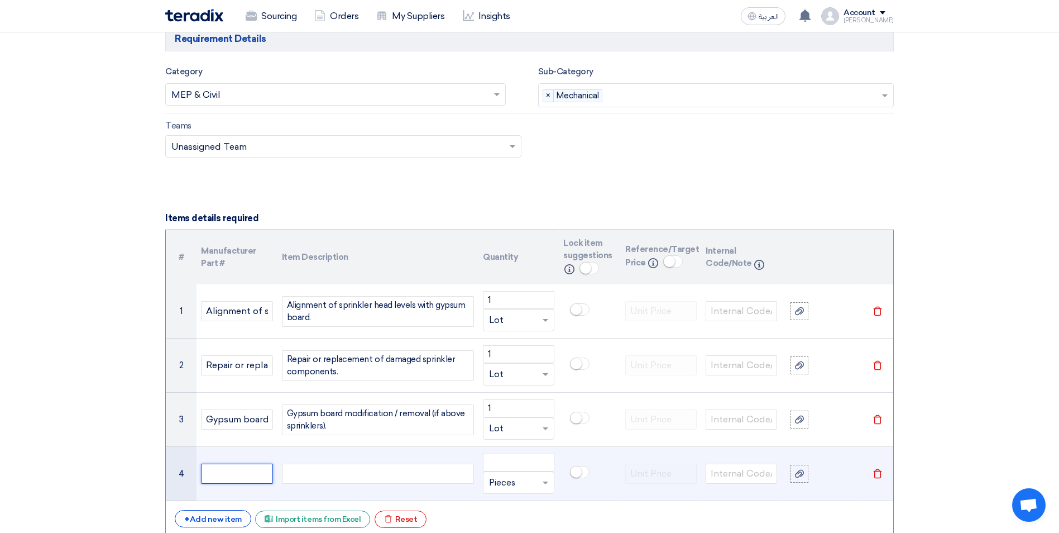
click at [225, 470] on input "text" at bounding box center [236, 473] width 71 height 20
click at [310, 472] on div at bounding box center [378, 473] width 192 height 20
paste div
click at [396, 477] on div "Repainting / finishing after repairs" at bounding box center [378, 473] width 192 height 20
drag, startPoint x: 401, startPoint y: 473, endPoint x: 267, endPoint y: 468, distance: 134.1
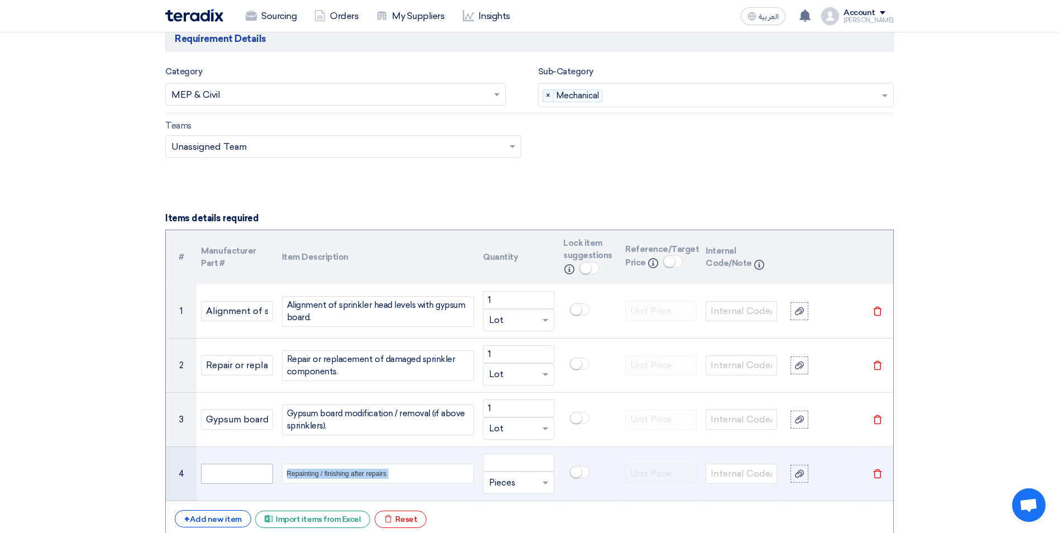
click at [267, 468] on tr "4 Repainting / finishing after repairs Unit × Pieces Delete" at bounding box center [530, 474] width 728 height 54
drag, startPoint x: 286, startPoint y: 474, endPoint x: 327, endPoint y: 473, distance: 40.2
click at [327, 473] on div "Repainting / finishing after repairs" at bounding box center [350, 473] width 126 height 13
copy div "Repainting"
click at [205, 475] on input "text" at bounding box center [236, 473] width 71 height 20
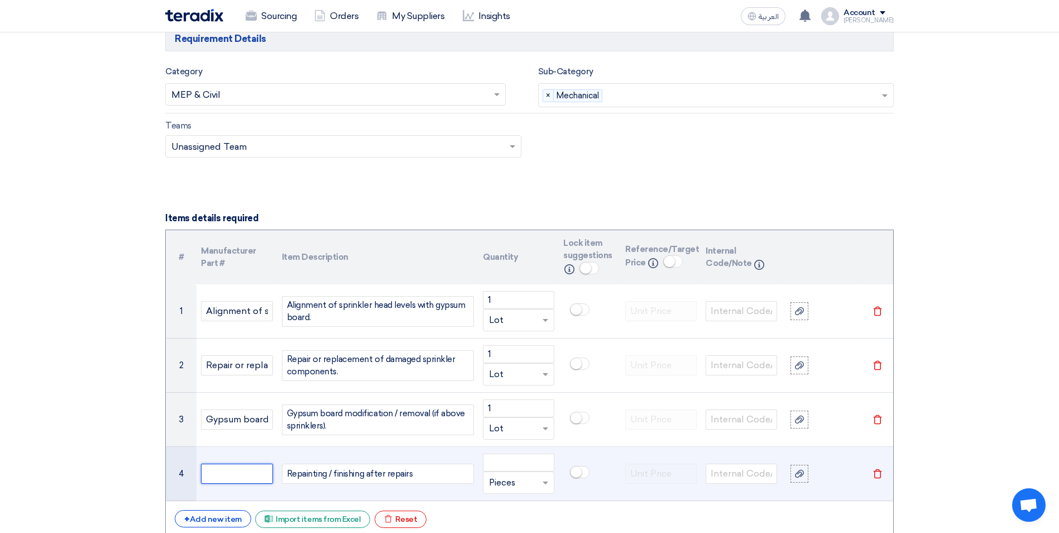
paste input "Repainting"
type input "Repainting"
click at [496, 482] on input "text" at bounding box center [512, 483] width 46 height 18
type input "Lot"
click at [498, 460] on span "Add type..." at bounding box center [507, 461] width 36 height 8
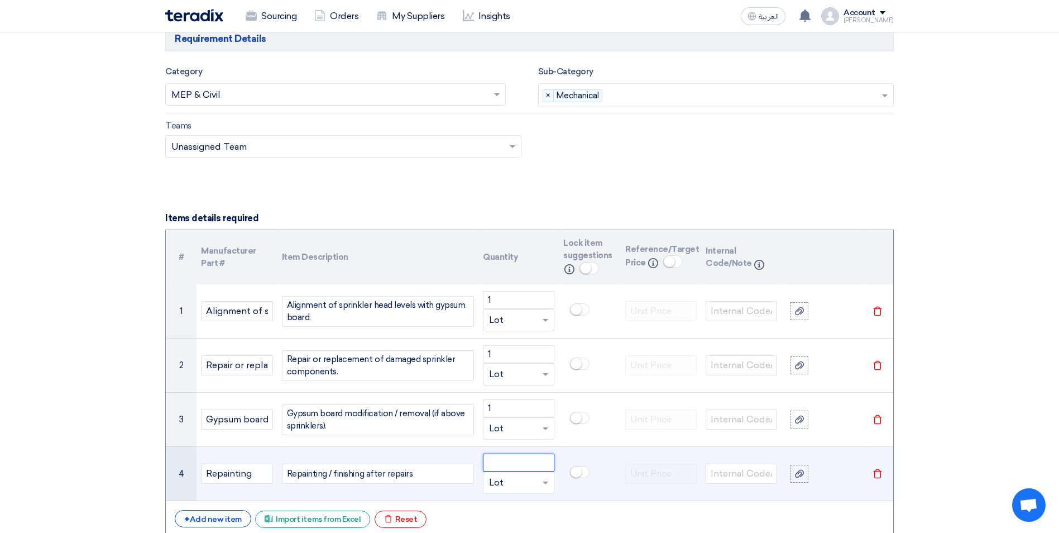
click at [498, 457] on input "number" at bounding box center [518, 462] width 71 height 18
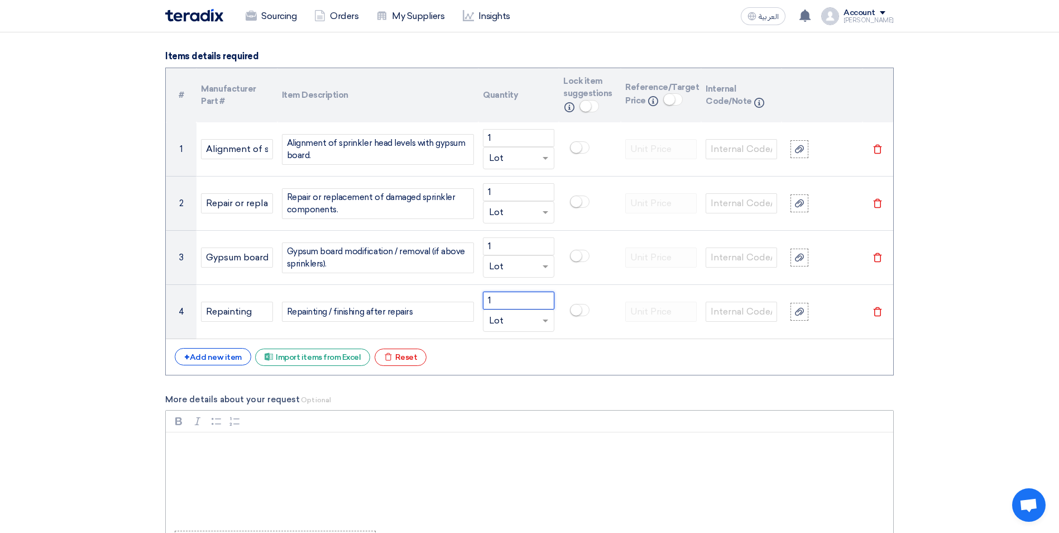
scroll to position [822, 0]
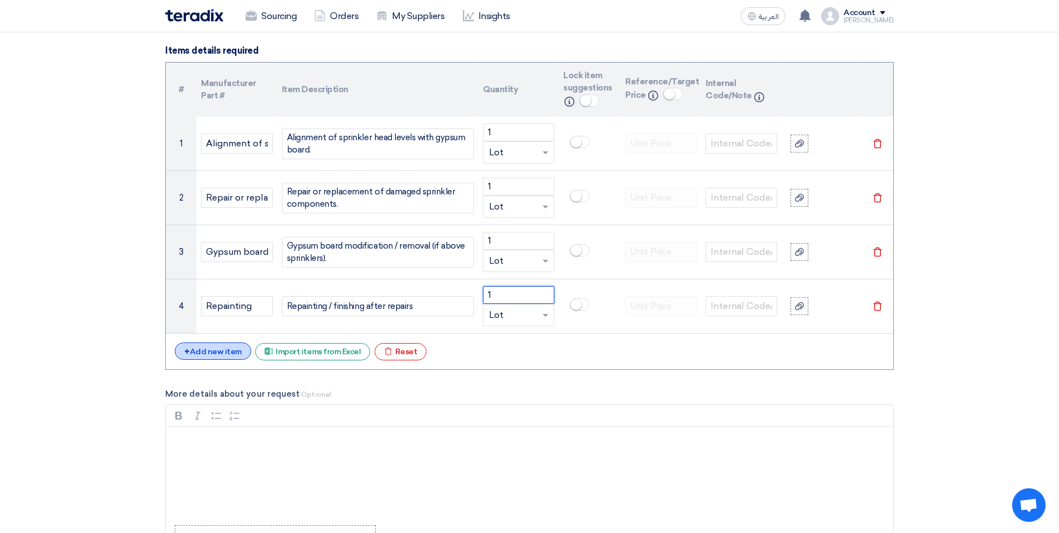
type input "1"
click at [219, 354] on div "+ Add new item" at bounding box center [213, 350] width 76 height 17
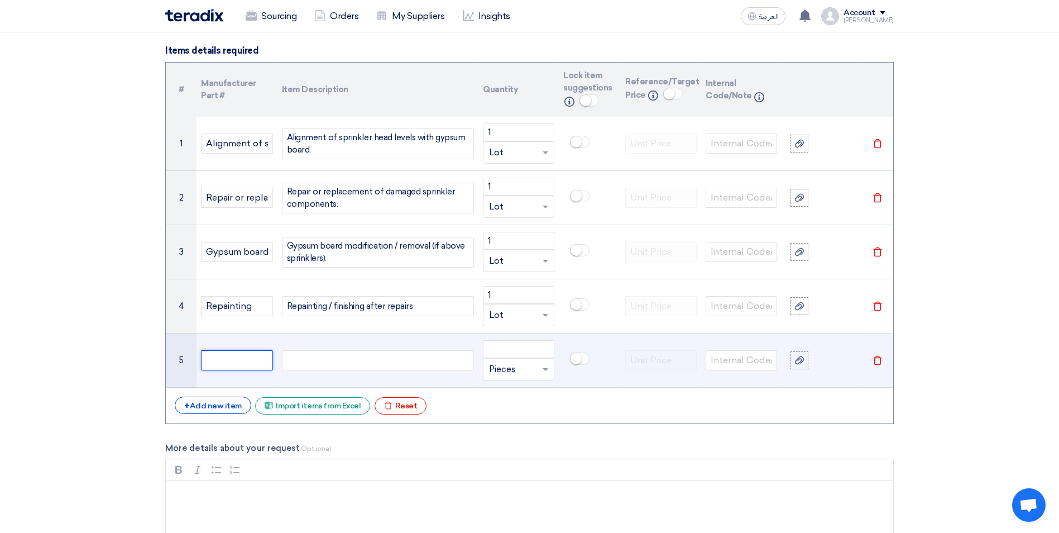
click at [224, 360] on input "text" at bounding box center [236, 360] width 71 height 20
click at [298, 364] on div at bounding box center [378, 360] width 192 height 20
paste div
drag, startPoint x: 287, startPoint y: 360, endPoint x: 346, endPoint y: 358, distance: 59.2
click at [346, 358] on div "Removal of paint from sprinkler heads" at bounding box center [378, 360] width 192 height 20
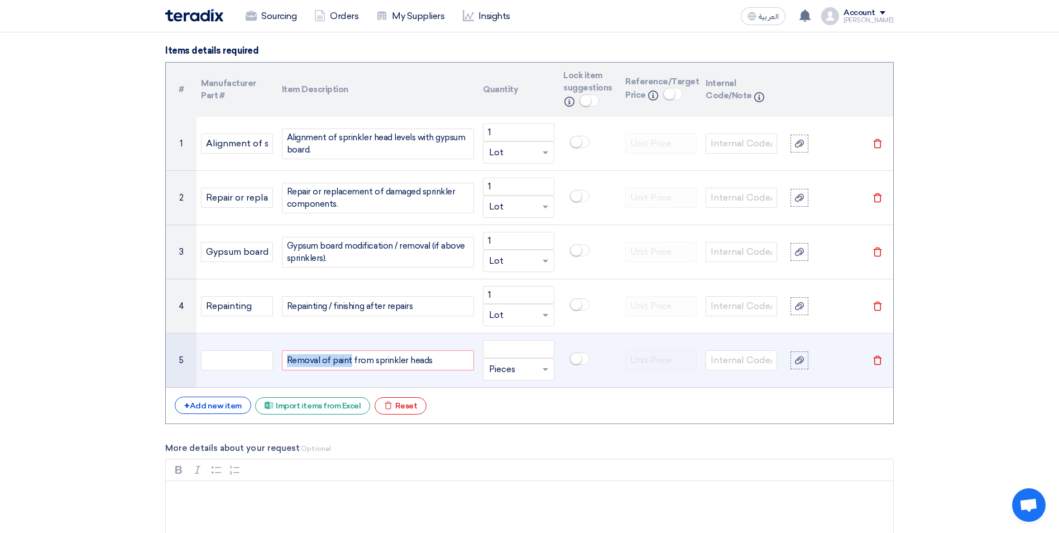
drag, startPoint x: 349, startPoint y: 361, endPoint x: 288, endPoint y: 361, distance: 60.9
click at [288, 361] on div "Removal of paint from sprinkler heads" at bounding box center [378, 360] width 192 height 20
copy div "Removal of paint"
click at [227, 361] on input "text" at bounding box center [236, 360] width 71 height 20
paste input "Removal of paint"
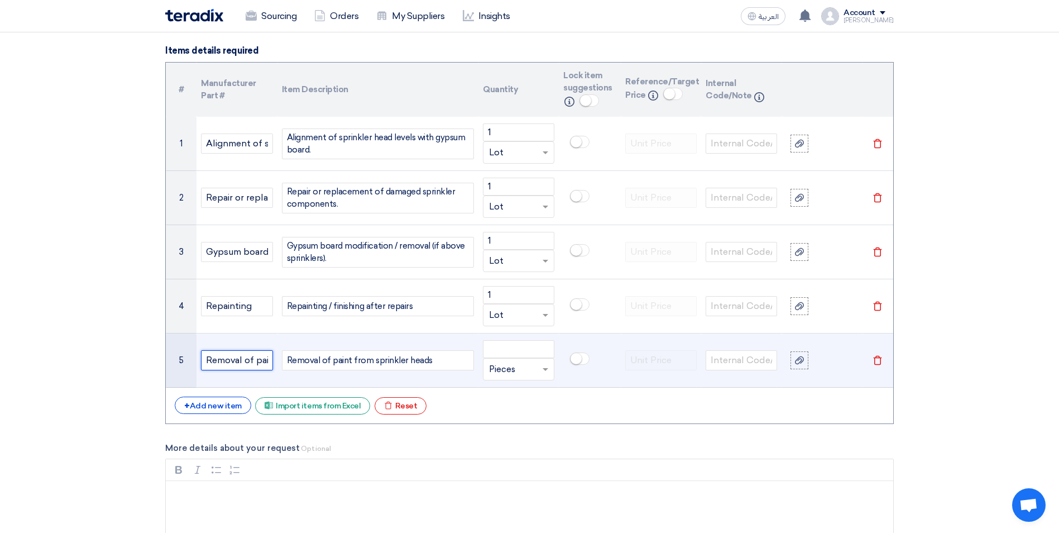
scroll to position [0, 10]
type input "Removal of paint"
click at [509, 367] on input "text" at bounding box center [512, 369] width 46 height 18
type input "Lot"
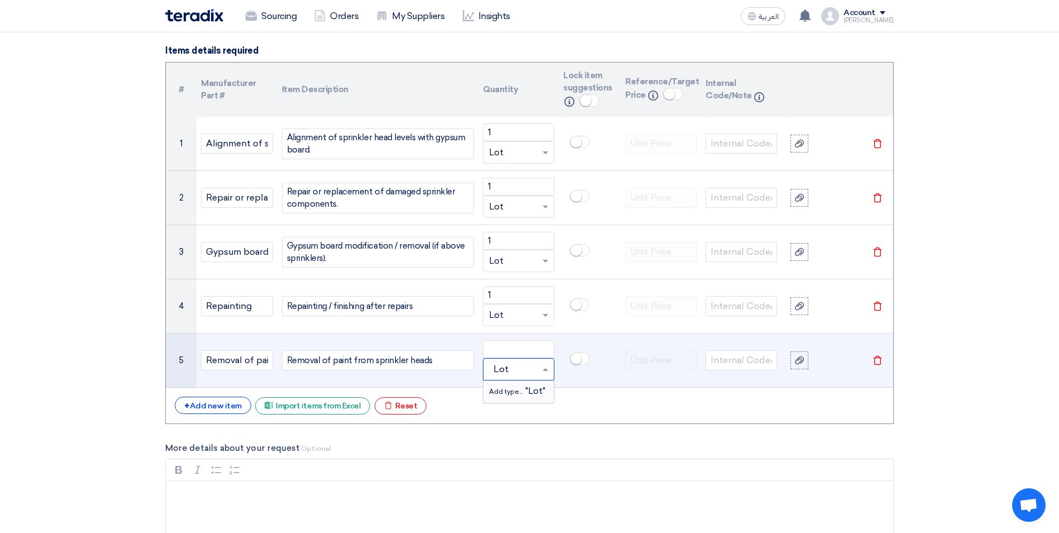
click at [503, 388] on span "Add type..." at bounding box center [507, 392] width 36 height 8
click at [501, 353] on input "number" at bounding box center [518, 349] width 71 height 18
type input "1"
click at [609, 382] on td at bounding box center [590, 360] width 62 height 54
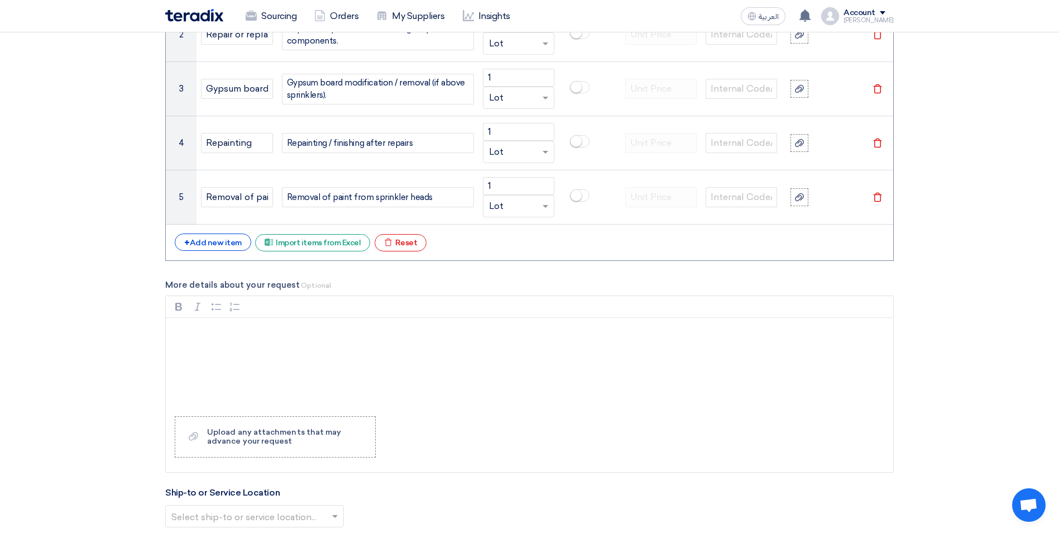
scroll to position [1005, 0]
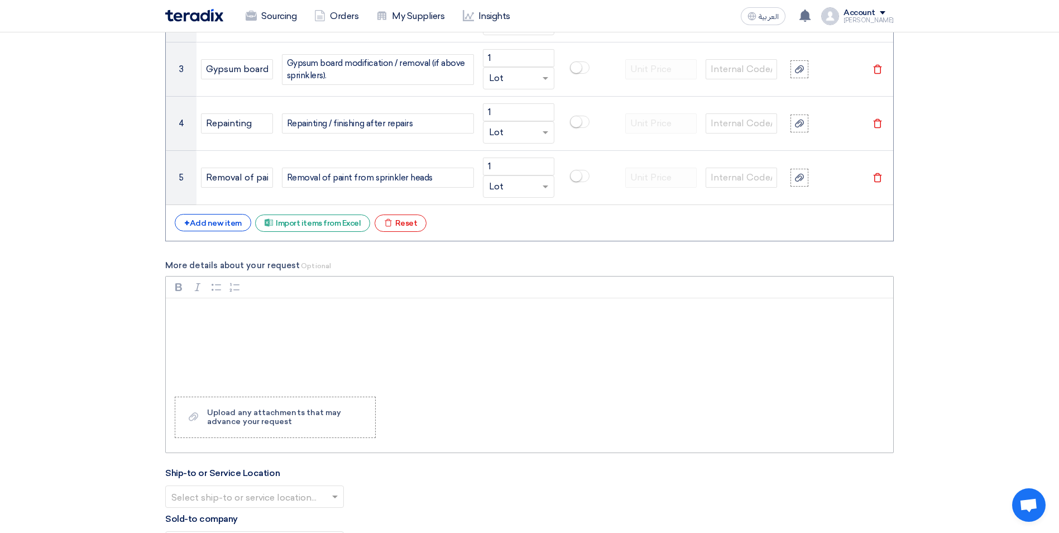
click at [247, 308] on p "Rich Text Editor, main" at bounding box center [533, 312] width 709 height 13
click at [194, 419] on use at bounding box center [193, 416] width 9 height 8
click at [0, 0] on input "Upload a file Upload any attachments that may advance your request" at bounding box center [0, 0] width 0 height 0
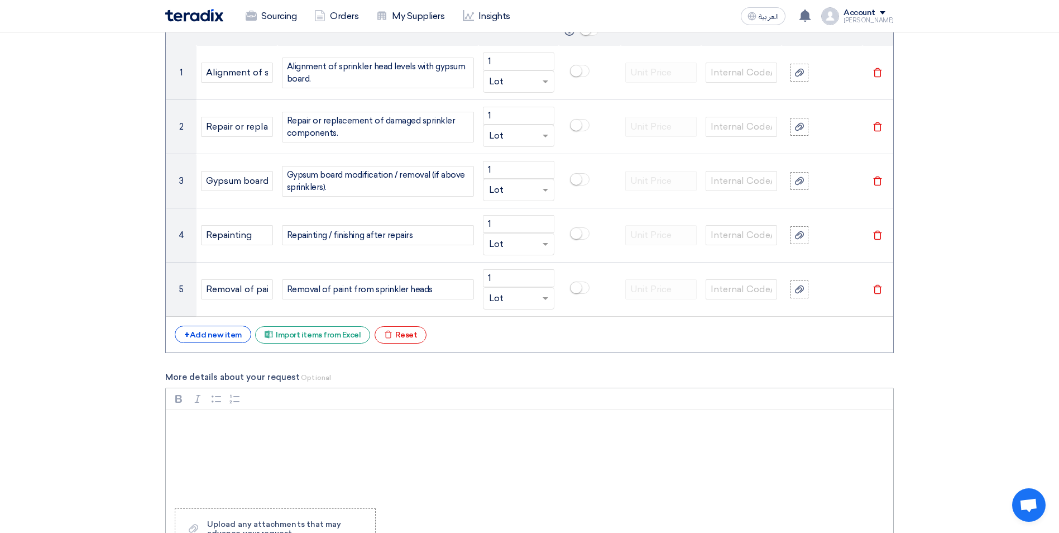
scroll to position [838, 0]
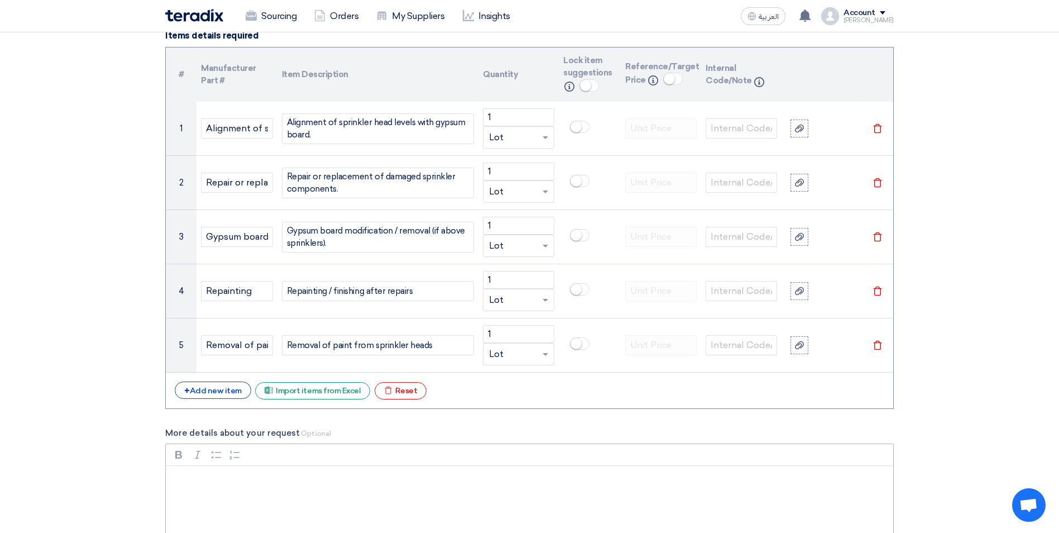
click at [180, 479] on p "Rich Text Editor, main" at bounding box center [533, 480] width 709 height 13
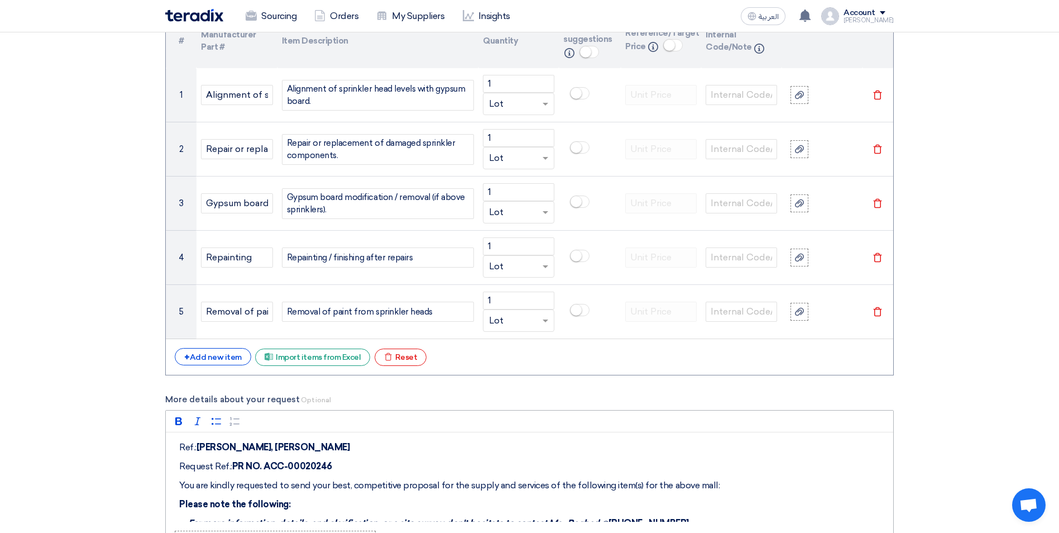
scroll to position [0, 0]
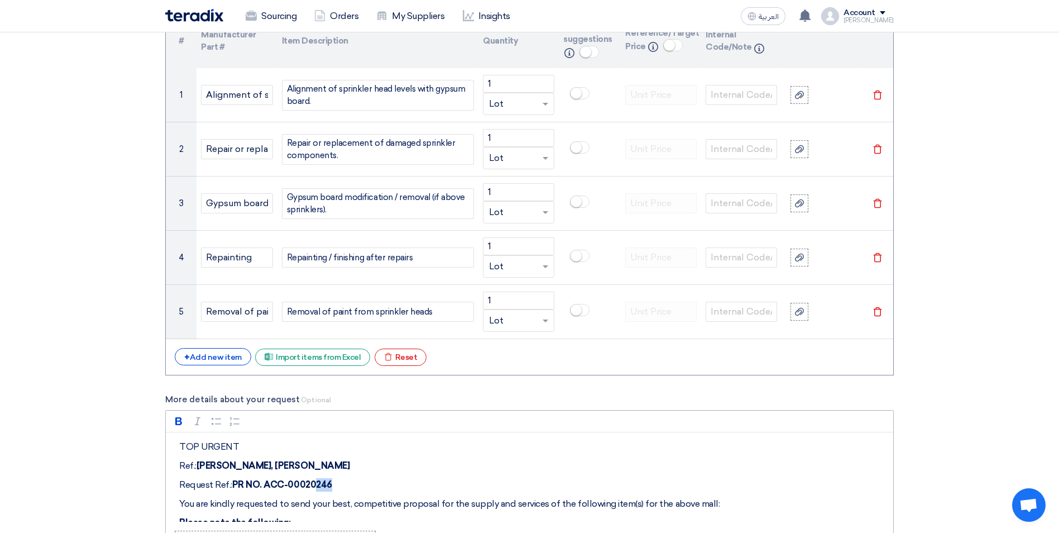
drag, startPoint x: 339, startPoint y: 485, endPoint x: 326, endPoint y: 485, distance: 14.0
click at [326, 485] on p "Request Ref.: PR NO. ACC-00020246" at bounding box center [533, 484] width 709 height 13
click at [393, 476] on div "TOP URGENT Ref.: AZIZ MALL, JEDDAH Request Ref.: PR NO. ACC-00020854 You are ki…" at bounding box center [530, 476] width 728 height 89
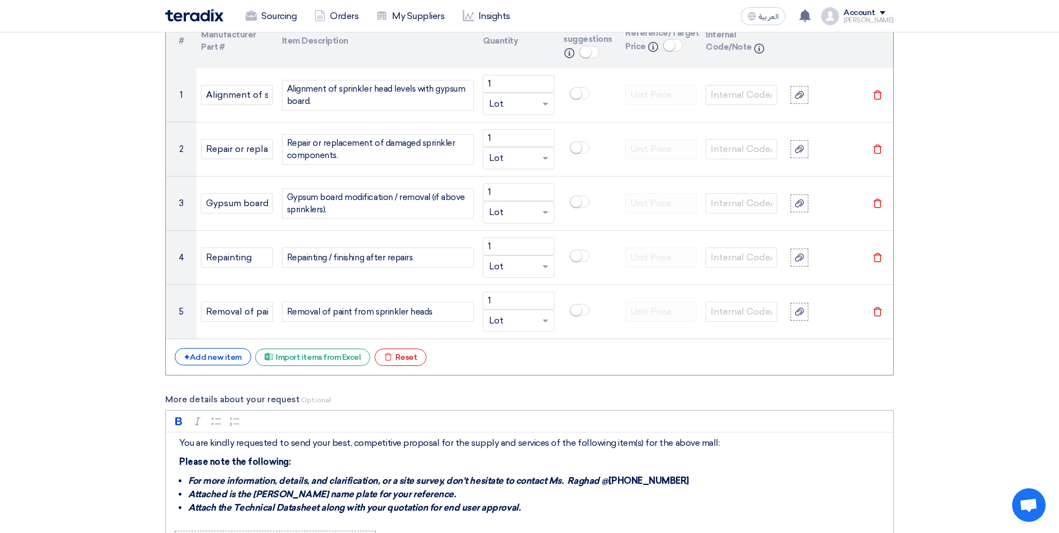
scroll to position [62, 0]
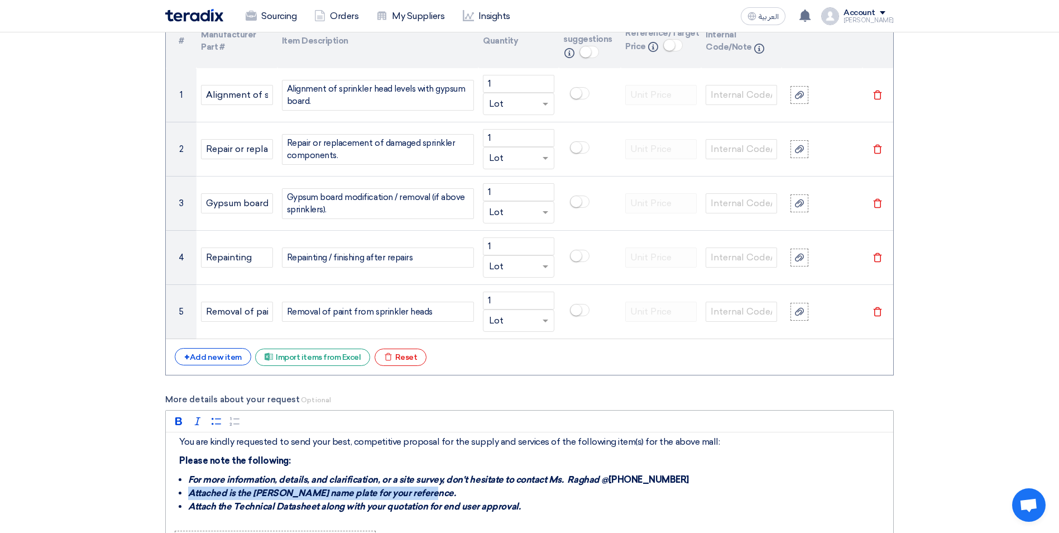
drag, startPoint x: 190, startPoint y: 493, endPoint x: 456, endPoint y: 498, distance: 266.4
click at [456, 498] on li "Attached is the [PERSON_NAME] name plate for your reference." at bounding box center [538, 492] width 700 height 13
drag, startPoint x: 346, startPoint y: 492, endPoint x: 252, endPoint y: 491, distance: 93.3
click at [252, 491] on strong "Attached is the [PERSON_NAME] name plate for your reference." at bounding box center [321, 492] width 267 height 11
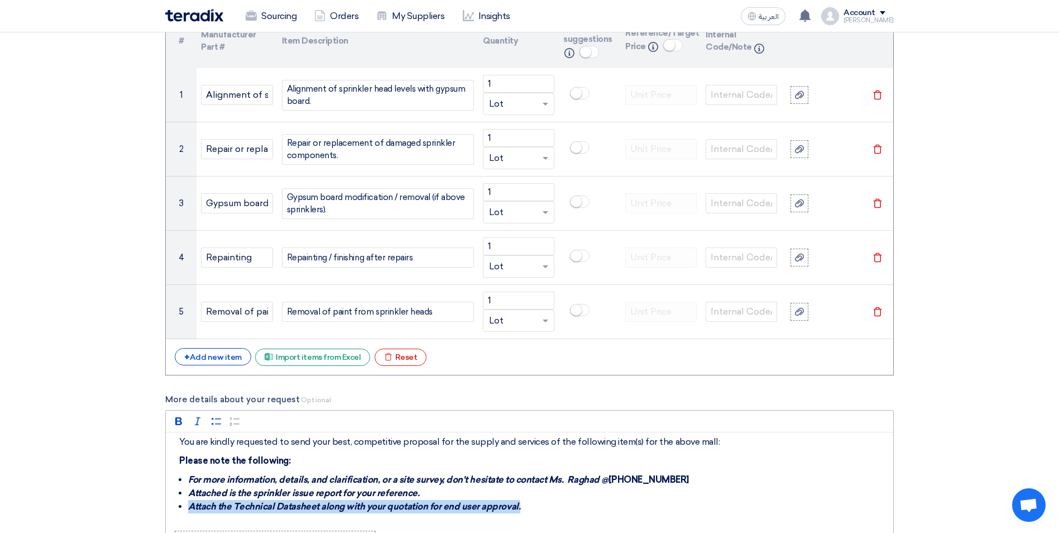
drag, startPoint x: 535, startPoint y: 511, endPoint x: 176, endPoint y: 516, distance: 359.1
click at [176, 516] on div "TOP URGENT Ref.: AZIZ MALL, JEDDAH Request Ref.: PR NO. ACC-00020854 You are ki…" at bounding box center [530, 476] width 728 height 89
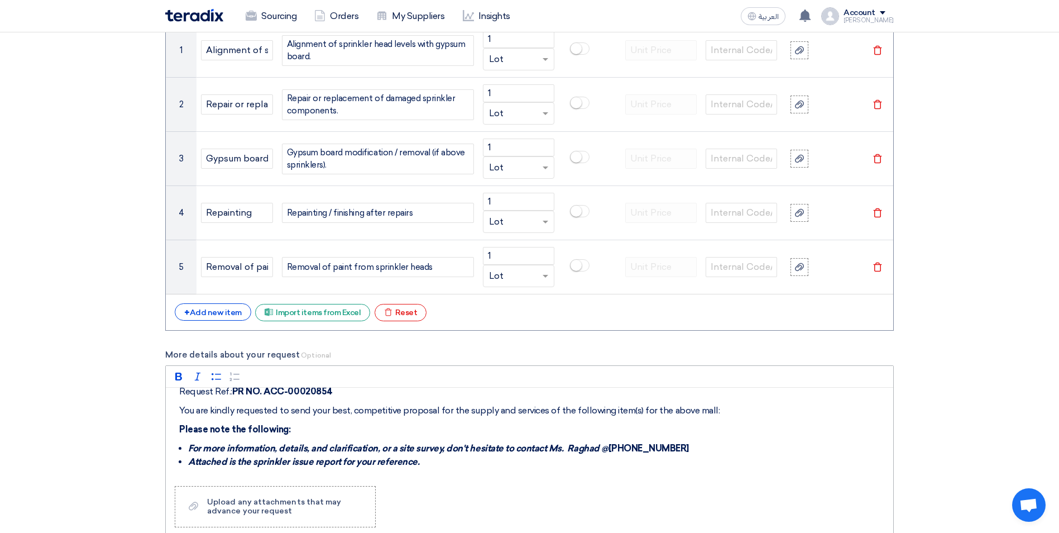
scroll to position [983, 0]
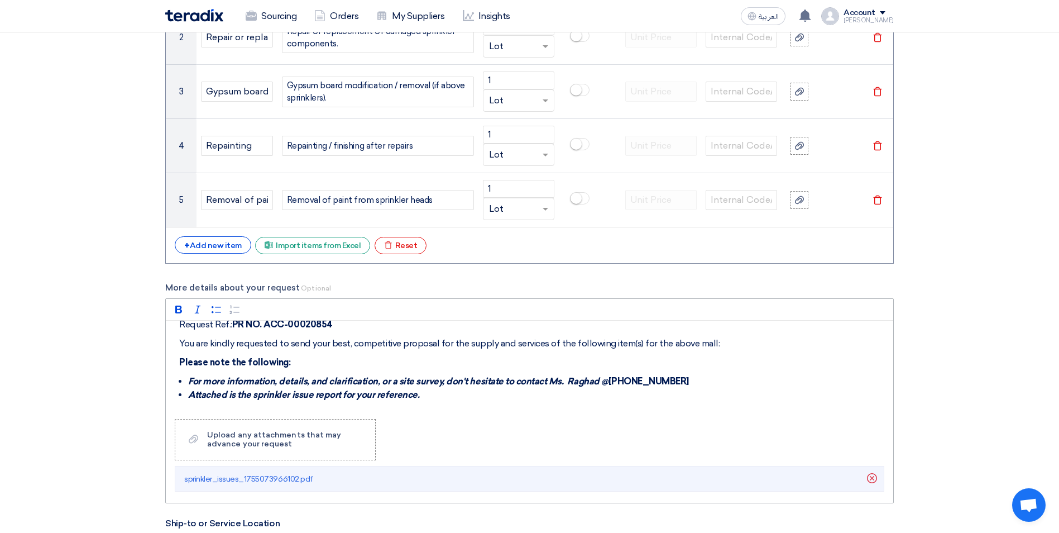
click at [437, 431] on div "Rich Text Editor Bold (CTRL+B) Bold Italic (CTRL+I) Italic Bulleted List Bullet…" at bounding box center [529, 400] width 729 height 205
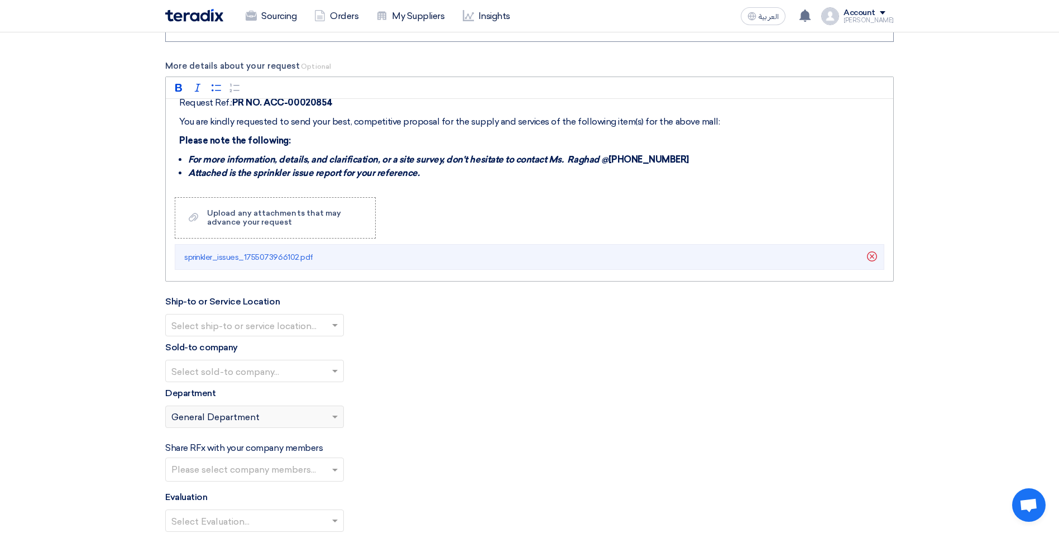
scroll to position [1206, 0]
click at [336, 324] on span at bounding box center [335, 324] width 6 height 4
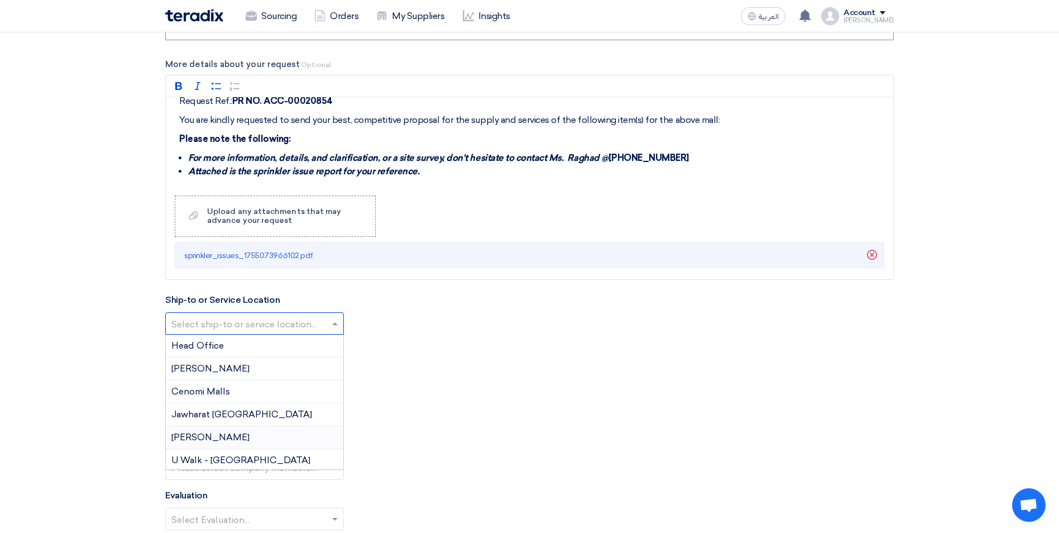
click at [251, 432] on div "Aziz Mall" at bounding box center [255, 437] width 178 height 23
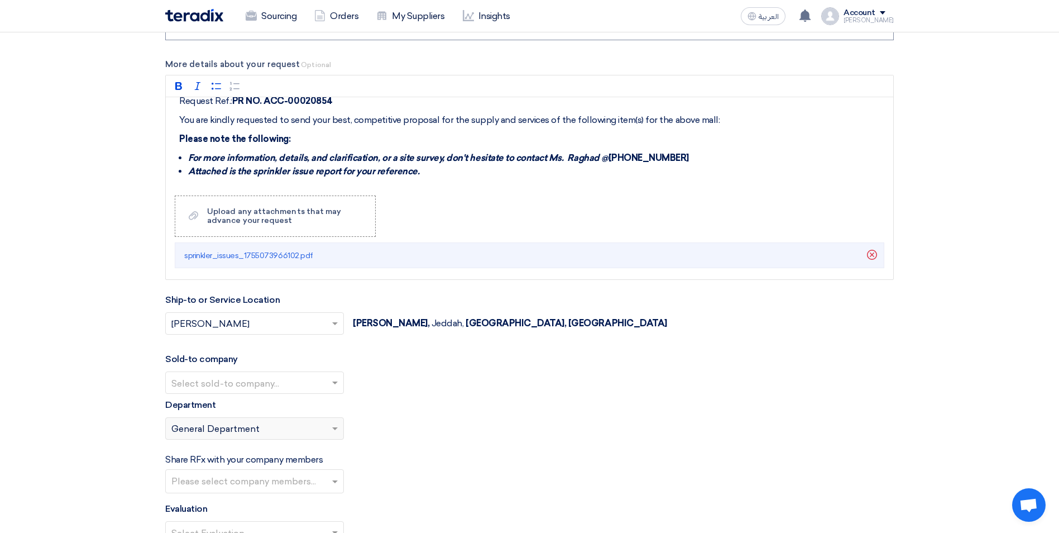
click at [251, 383] on input "text" at bounding box center [248, 384] width 155 height 18
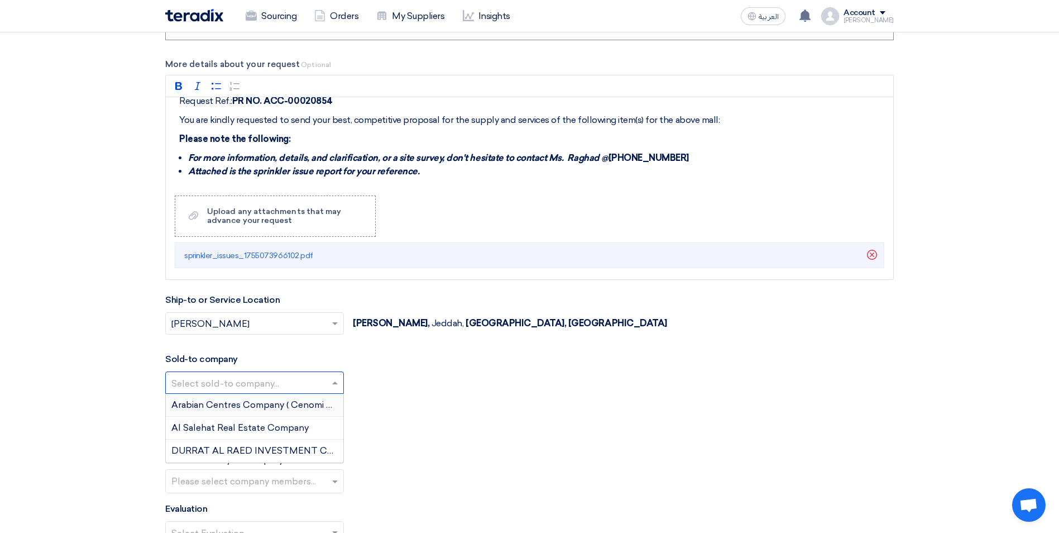
click at [253, 402] on span "Arabian Centres Company ( Cenomi Centres)" at bounding box center [267, 404] width 192 height 11
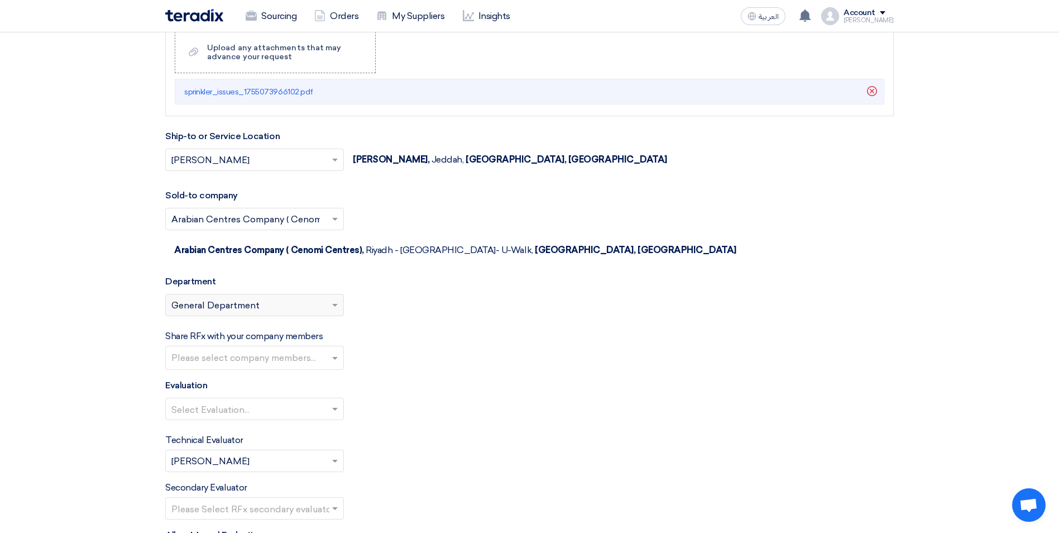
scroll to position [1374, 0]
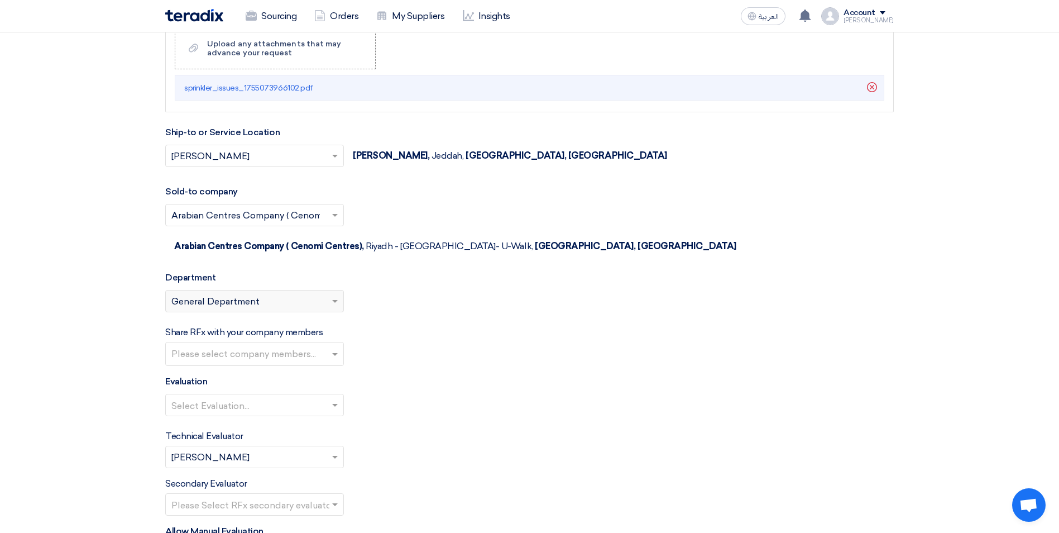
click at [308, 397] on input "text" at bounding box center [248, 406] width 155 height 18
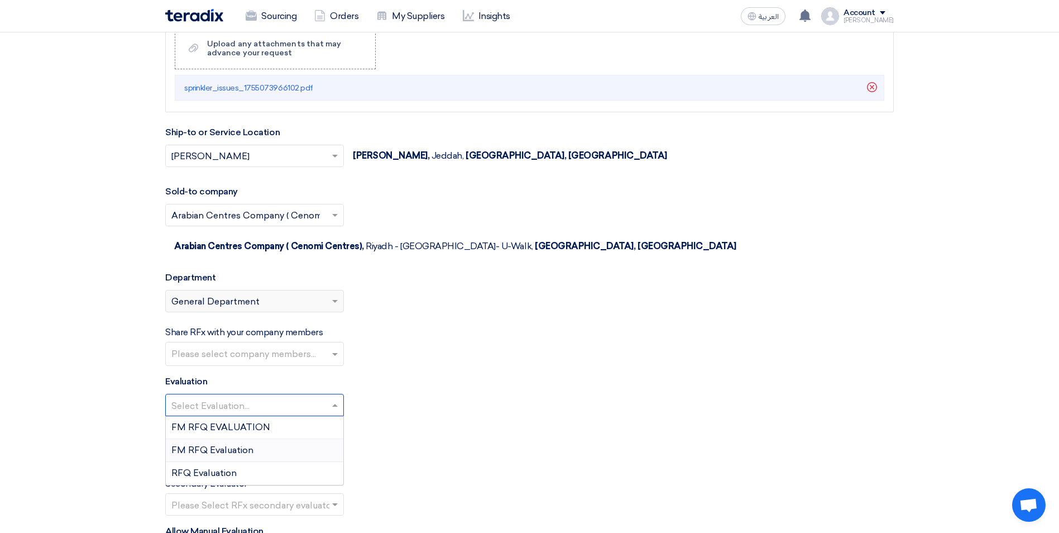
click at [289, 439] on div "FM RFQ Evaluation" at bounding box center [255, 450] width 178 height 23
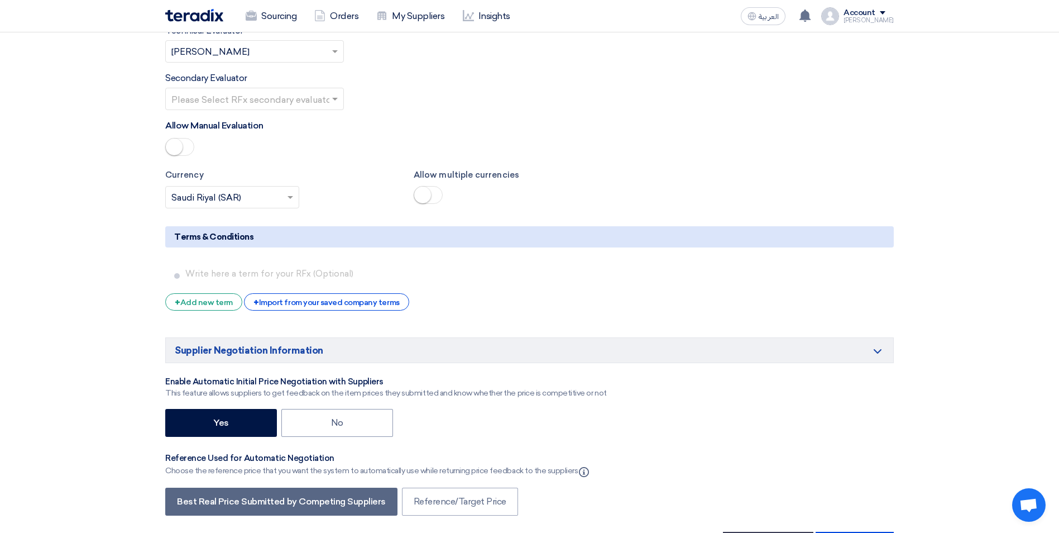
scroll to position [1787, 0]
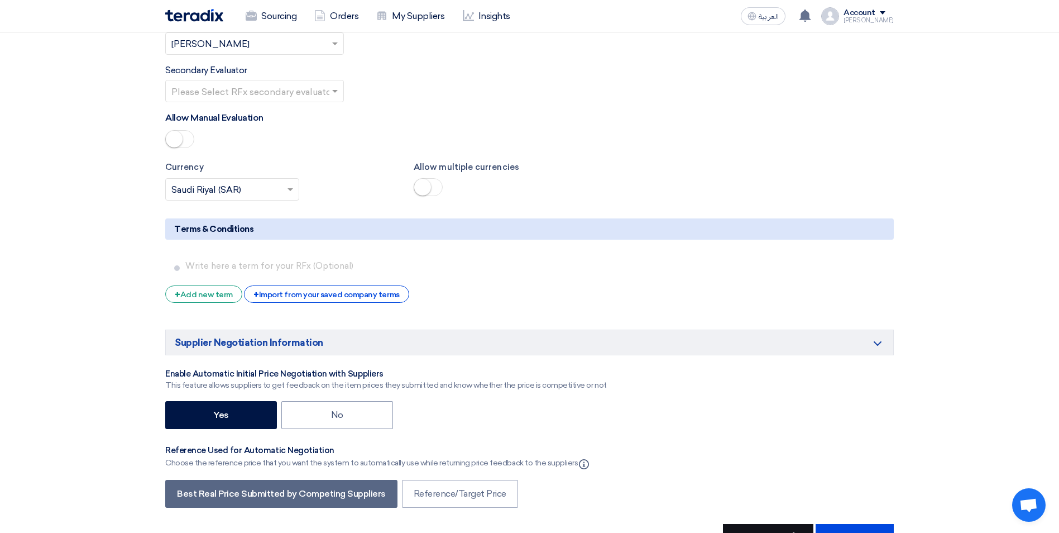
click at [795, 524] on button "Save As Draft" at bounding box center [768, 536] width 90 height 25
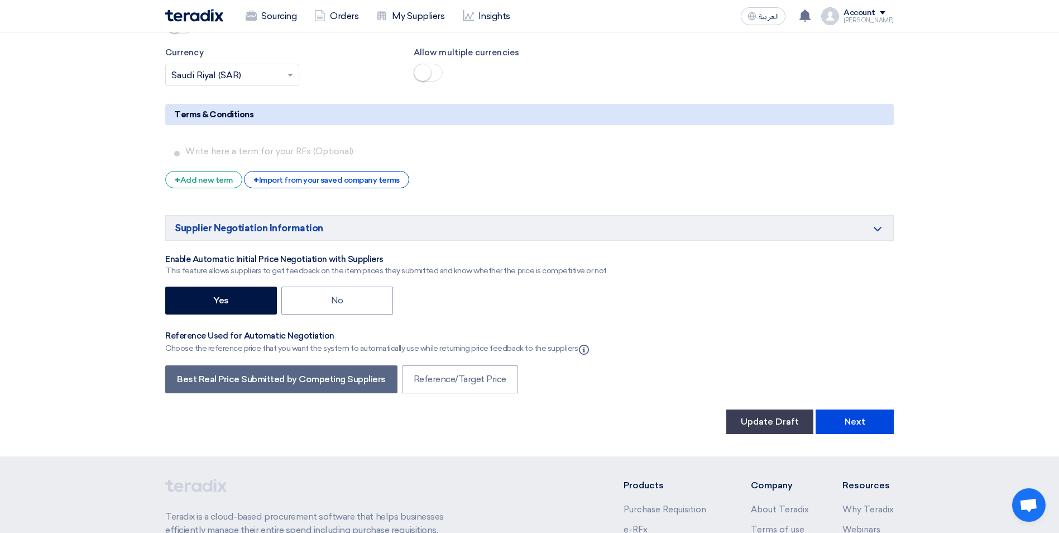
scroll to position [2050, 0]
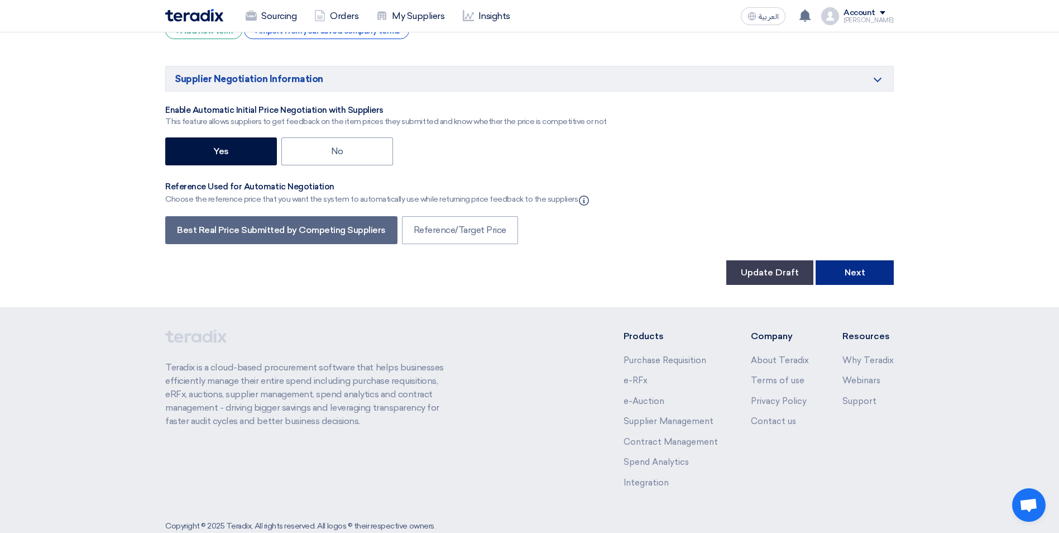
click at [838, 260] on button "Next" at bounding box center [855, 272] width 78 height 25
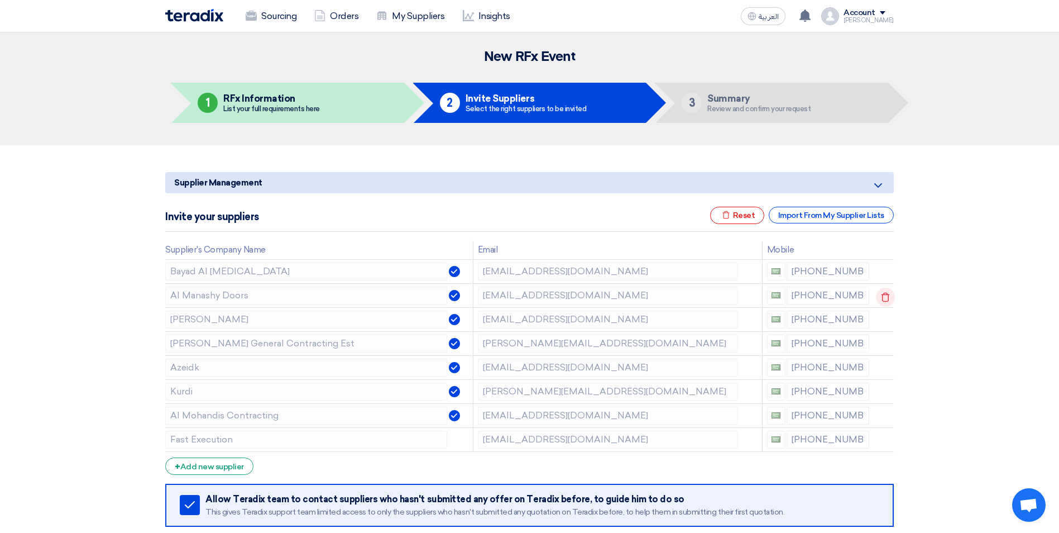
click at [886, 297] on icon at bounding box center [885, 297] width 19 height 19
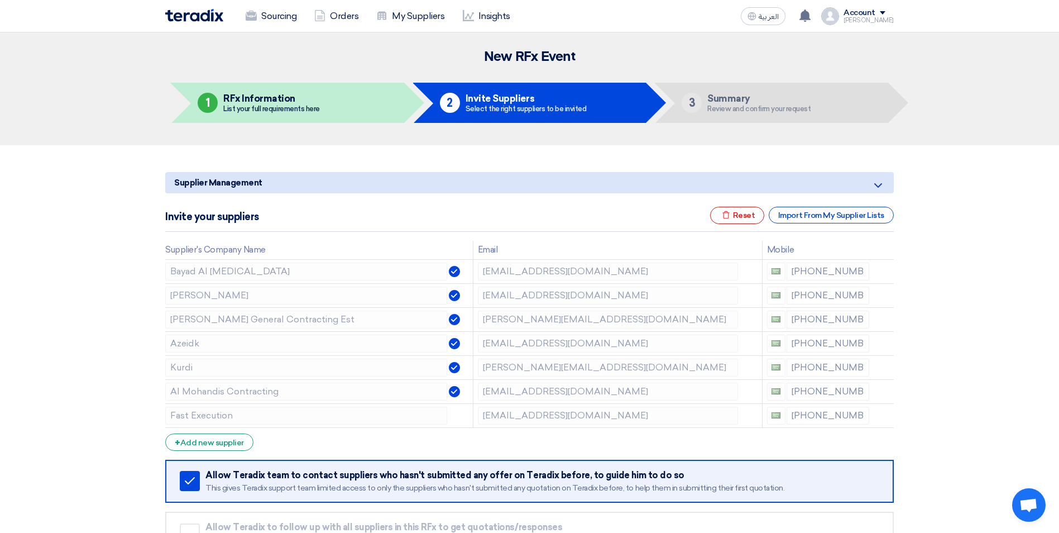
click at [0, 0] on icon at bounding box center [0, 0] width 0 height 0
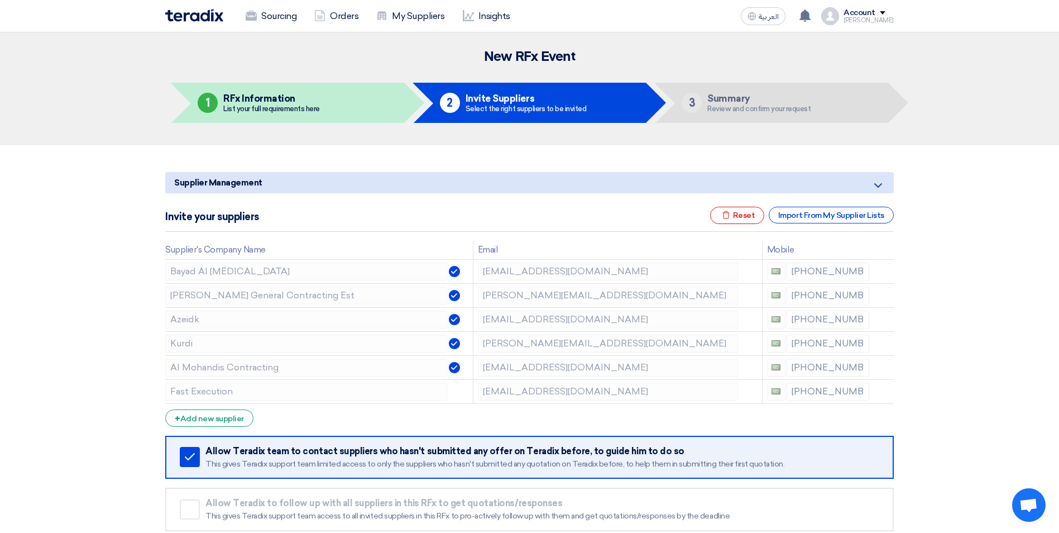
click at [0, 0] on icon at bounding box center [0, 0] width 0 height 0
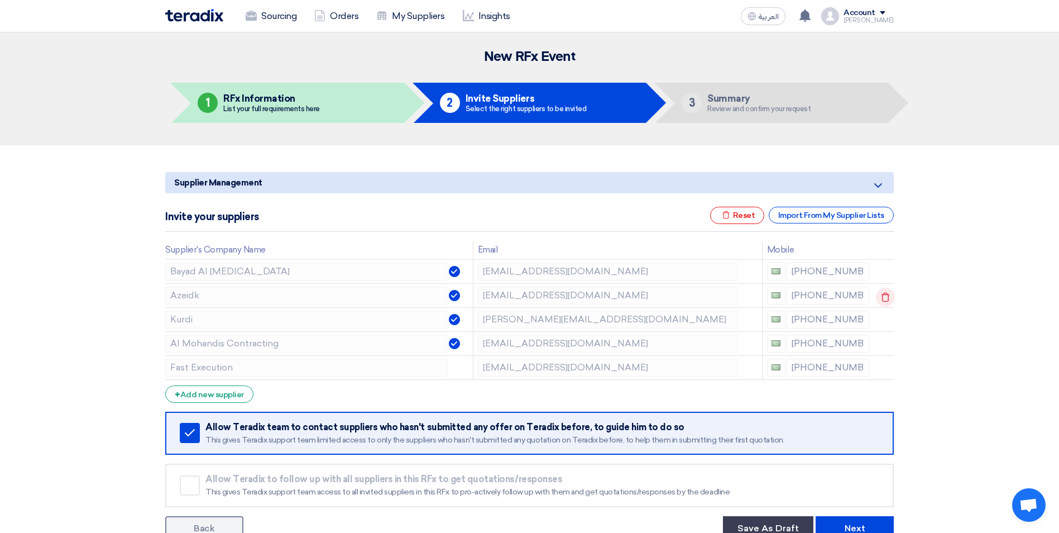
click at [882, 300] on use at bounding box center [886, 296] width 8 height 9
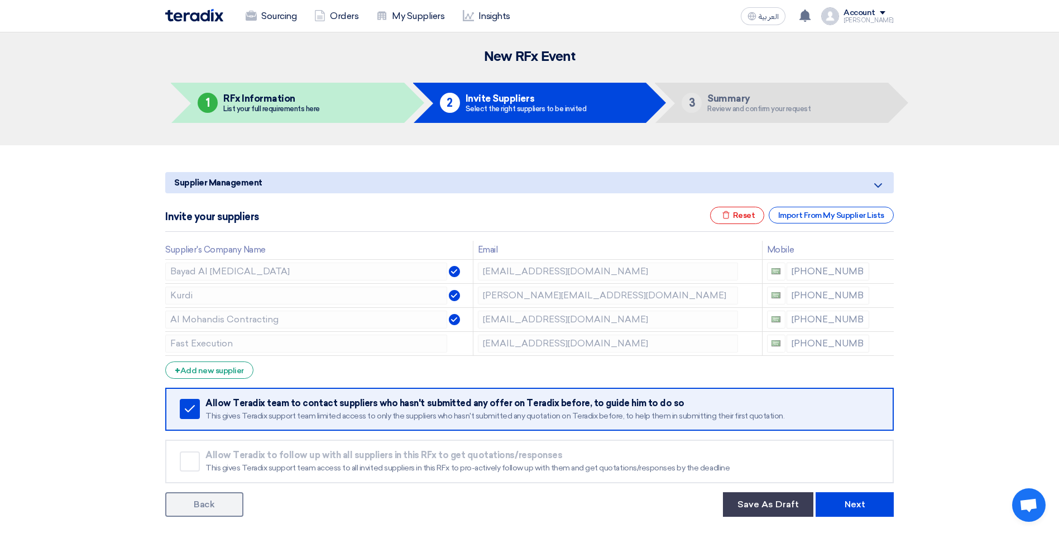
click at [0, 0] on use at bounding box center [0, 0] width 0 height 0
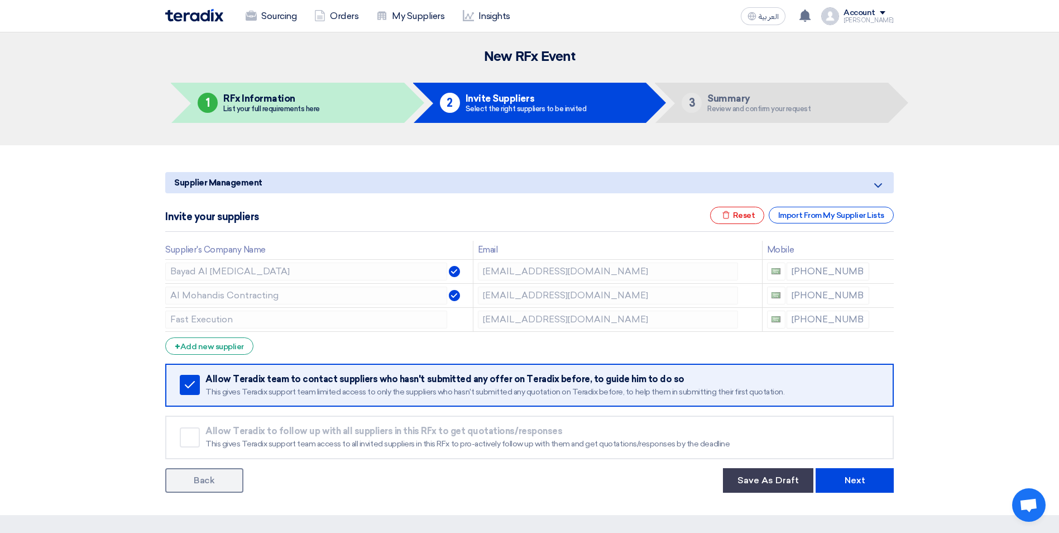
click at [0, 0] on use at bounding box center [0, 0] width 0 height 0
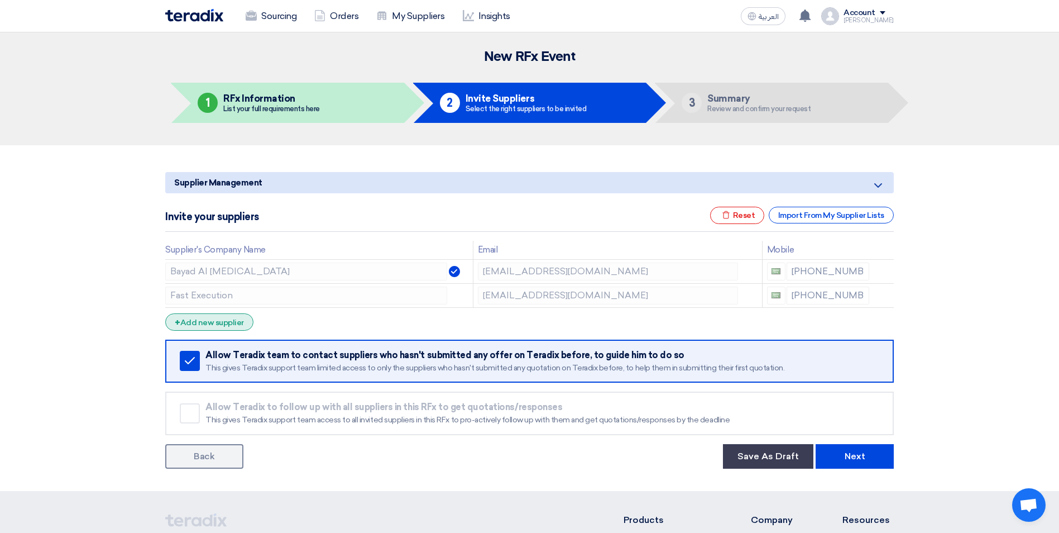
click at [204, 325] on div "+ Add new supplier" at bounding box center [209, 321] width 88 height 17
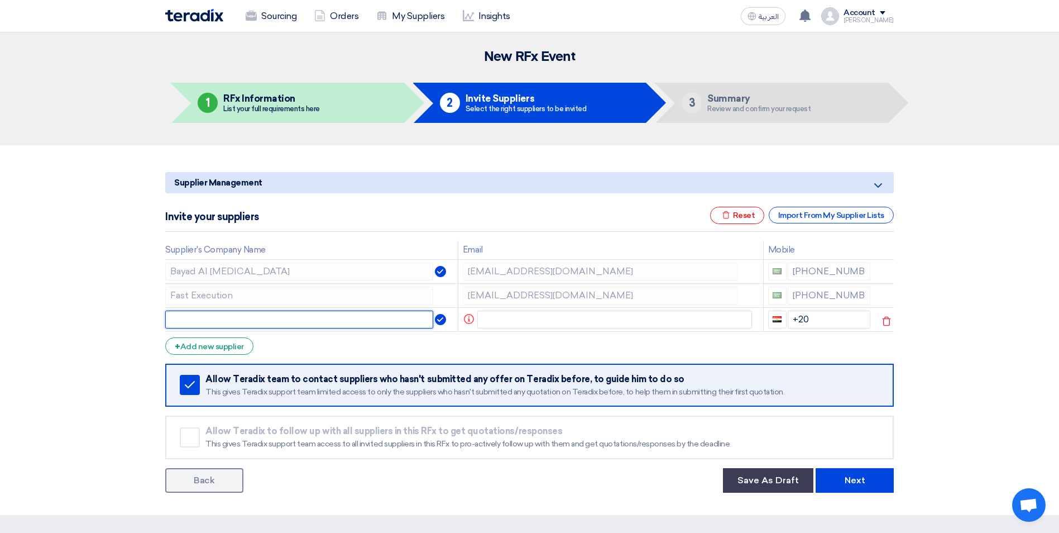
click at [212, 319] on input "text" at bounding box center [299, 319] width 268 height 18
type input "Safe Corner for Safety Co."
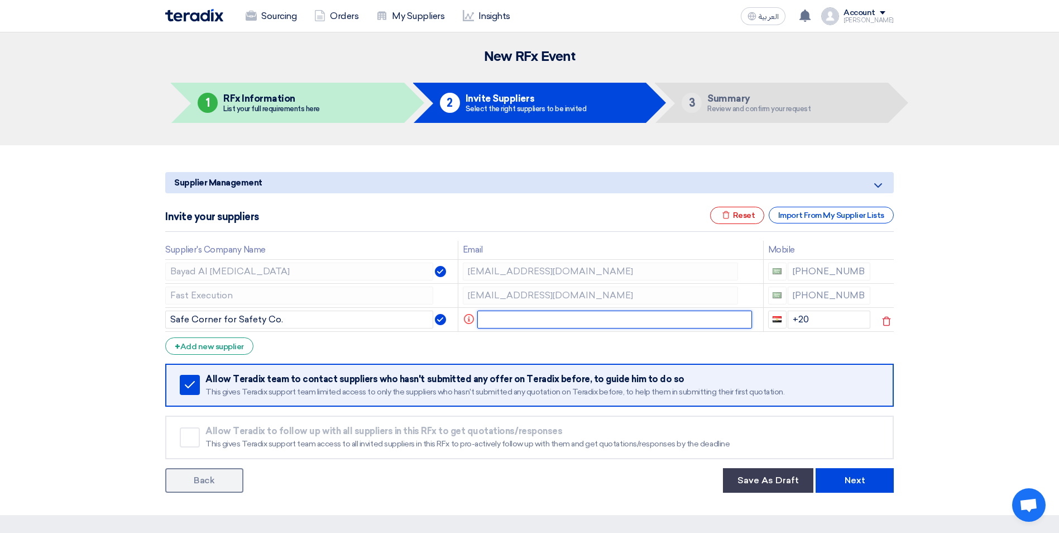
click at [508, 322] on input "text" at bounding box center [614, 319] width 275 height 18
paste input "Akram Ghalip <a.ghalip@safeco.com.sa>"
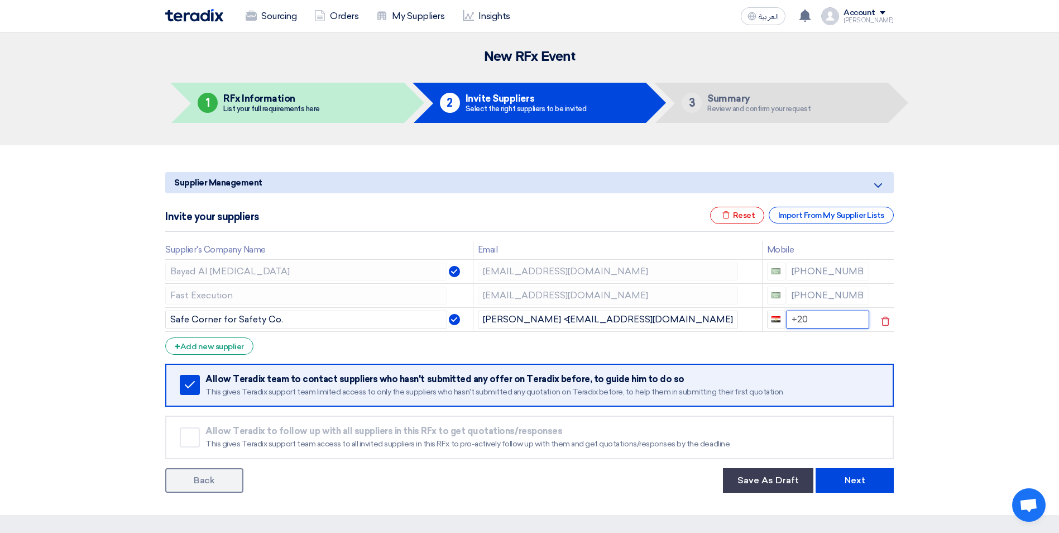
click at [812, 322] on input "+20" at bounding box center [828, 319] width 83 height 18
click at [548, 320] on input "Akram Ghalip <a.ghalip@safeco.com.sa>" at bounding box center [608, 319] width 260 height 18
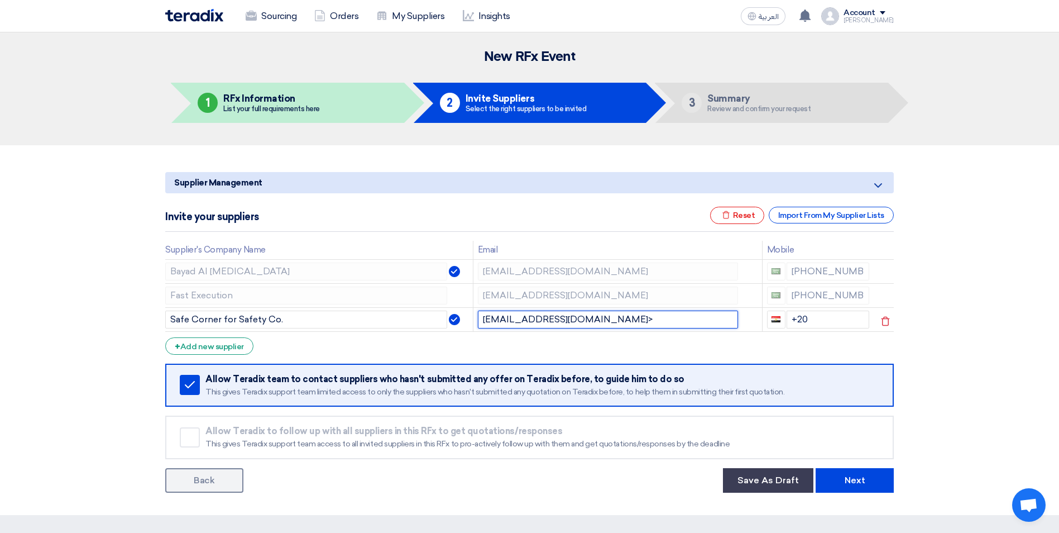
click at [606, 322] on input "a.ghalip@safeco.com.sa>" at bounding box center [608, 319] width 260 height 18
type input "a.ghalip@safeco.com.sa"
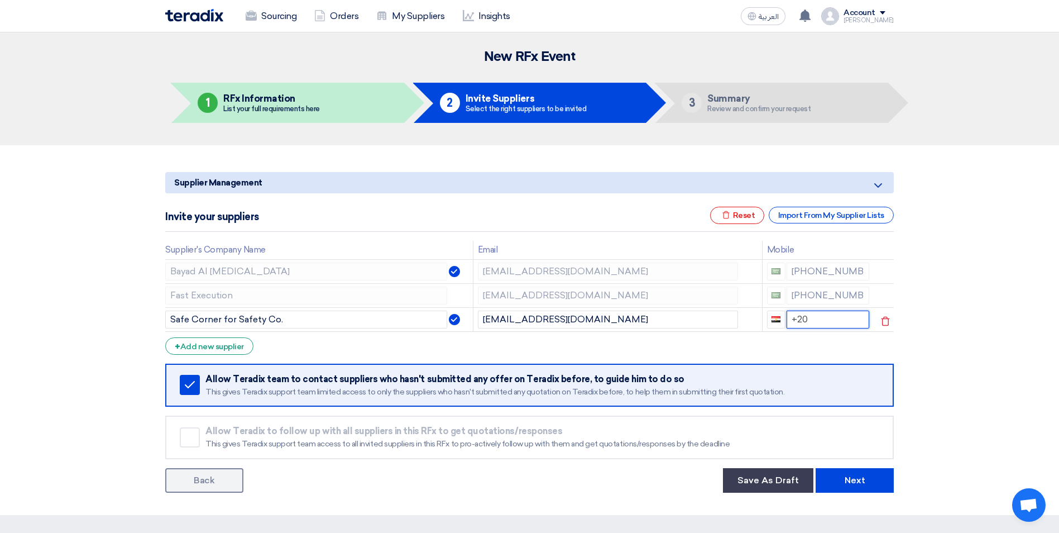
click at [824, 312] on input "+20" at bounding box center [828, 319] width 83 height 18
drag, startPoint x: 841, startPoint y: 318, endPoint x: 785, endPoint y: 318, distance: 56.4
click at [787, 318] on input "+20" at bounding box center [828, 319] width 83 height 18
click at [222, 346] on div "+ Add new supplier" at bounding box center [209, 345] width 88 height 17
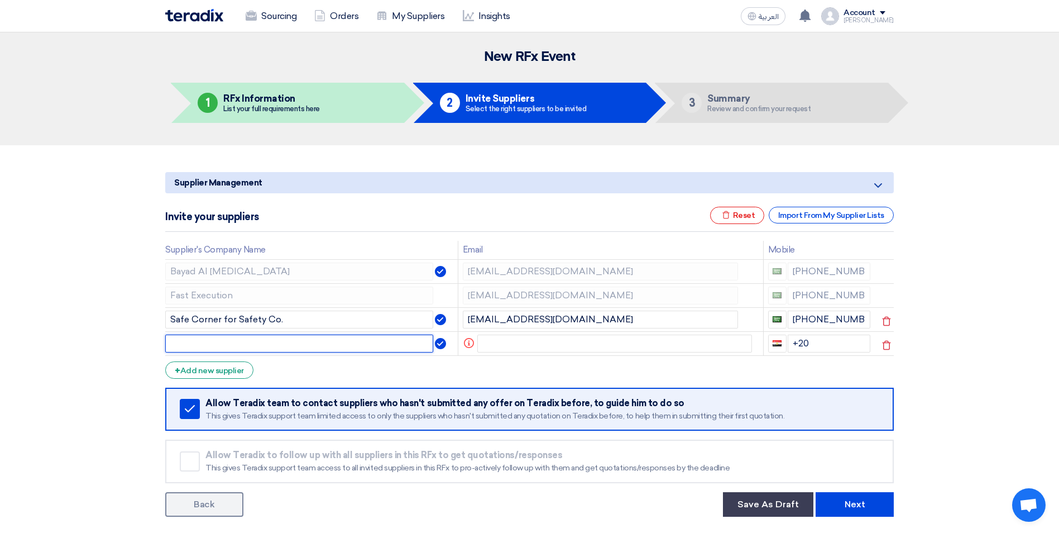
click at [222, 346] on input "text" at bounding box center [299, 343] width 268 height 18
type input "Naffco"
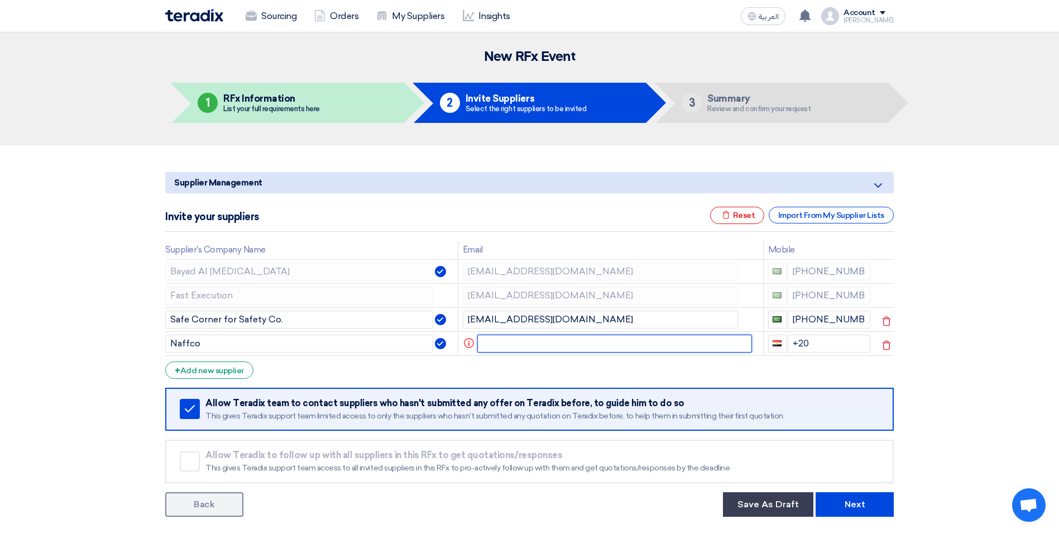
click at [547, 346] on input "text" at bounding box center [614, 343] width 275 height 18
paste input "KSA Bahaa Abu Hatab <bahaa.abuhatab@naffco.com>"
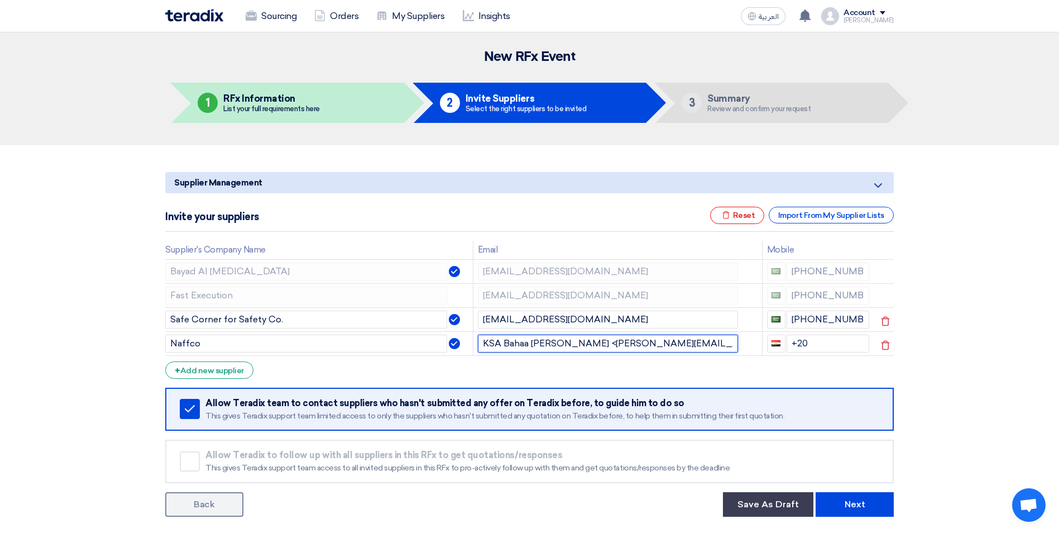
click at [583, 343] on input "KSA Bahaa Abu Hatab <bahaa.abuhatab@naffco.com>" at bounding box center [608, 343] width 260 height 18
click at [614, 344] on input "bahaa.abuhatab@naffco.com>" at bounding box center [608, 343] width 260 height 18
type input "bahaa.abuhatab@naffco.com"
drag, startPoint x: 807, startPoint y: 341, endPoint x: 788, endPoint y: 343, distance: 19.1
click at [788, 343] on input "+20" at bounding box center [828, 343] width 83 height 18
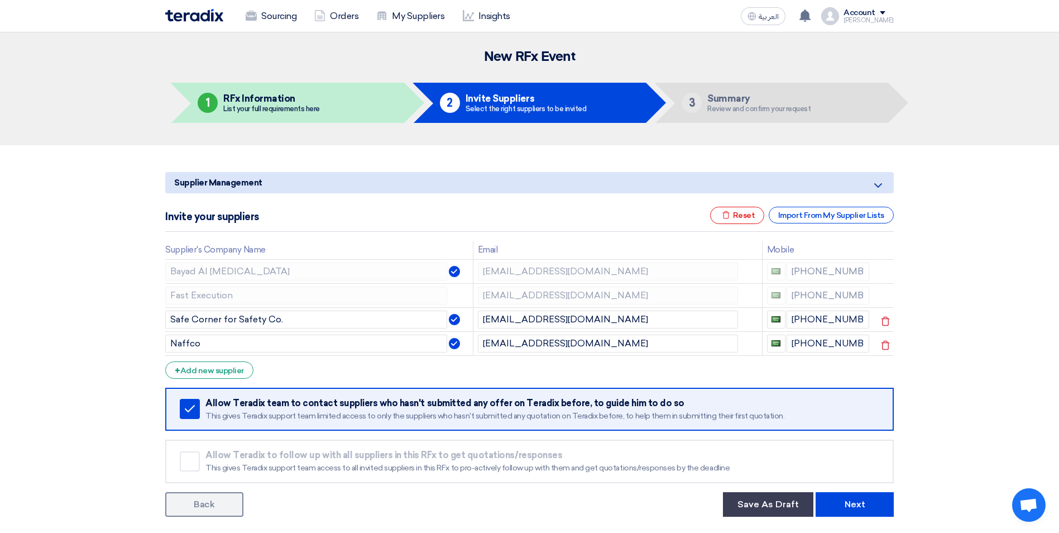
click at [761, 374] on form "Supplier Management Minimize/Maximize Category Invite your suppliers Excel file…" at bounding box center [529, 344] width 729 height 345
click at [882, 272] on use at bounding box center [886, 272] width 8 height 9
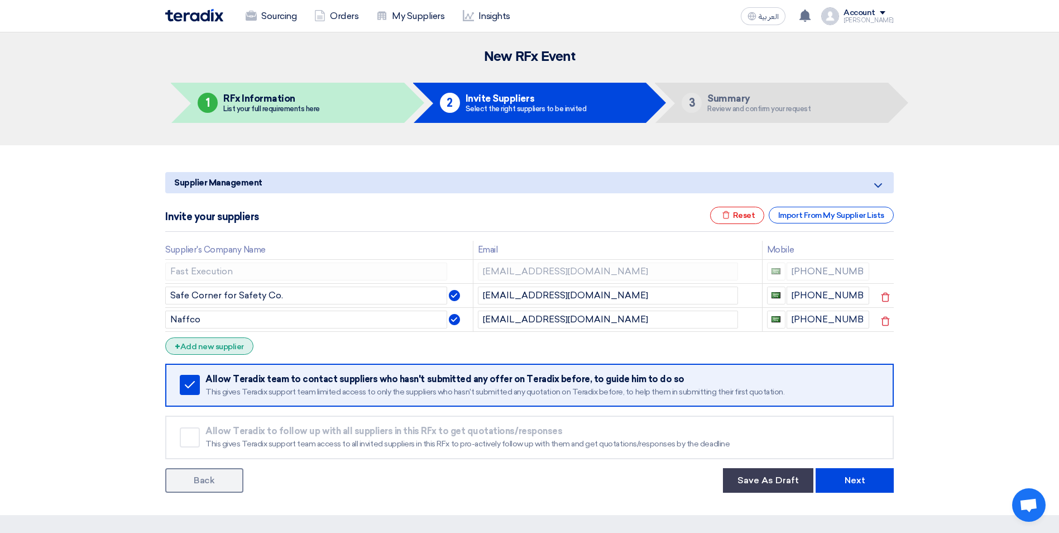
click at [226, 345] on div "+ Add new supplier" at bounding box center [209, 345] width 88 height 17
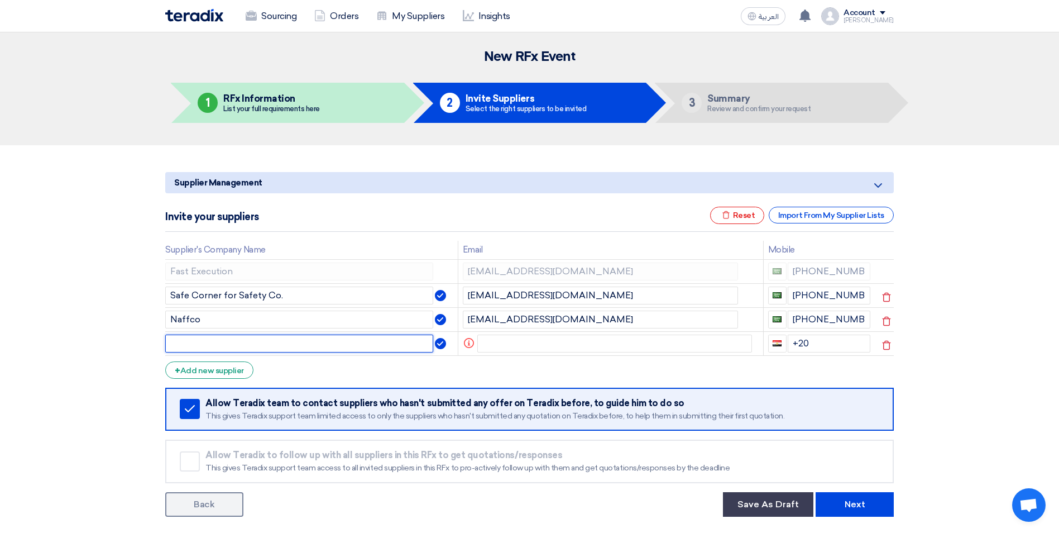
click at [211, 341] on input "text" at bounding box center [299, 343] width 268 height 18
drag, startPoint x: 256, startPoint y: 342, endPoint x: 167, endPoint y: 346, distance: 89.4
click at [167, 346] on input "Best Solution" at bounding box center [299, 343] width 268 height 18
paste input "EST Solutions Safety Equipment Company (AFDHAL)"
type input "BEST Solutions Safety Equipment Company (AFDHAL)"
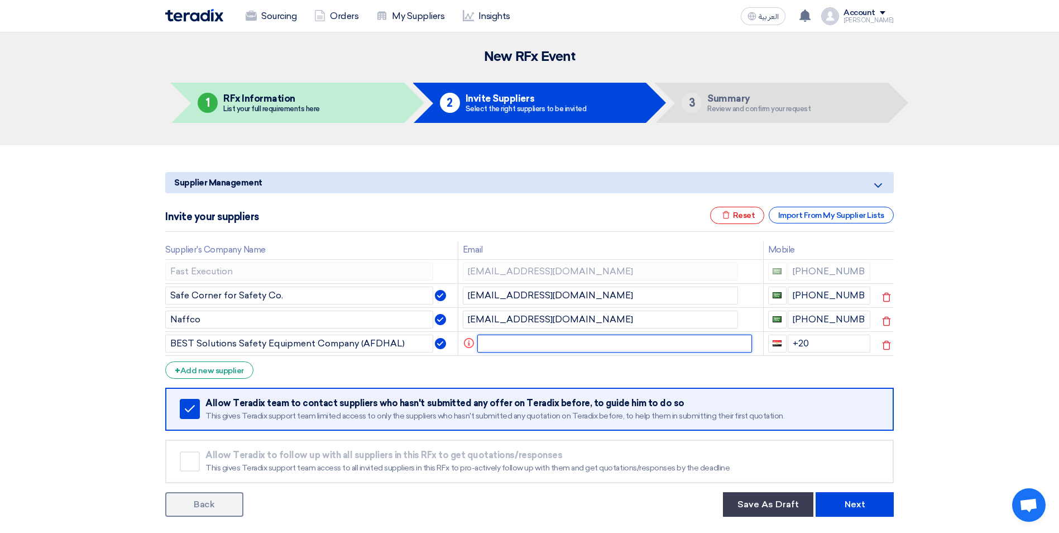
click at [507, 346] on input "text" at bounding box center [614, 343] width 275 height 18
paste input "presales <presales@ustarabia.com>"
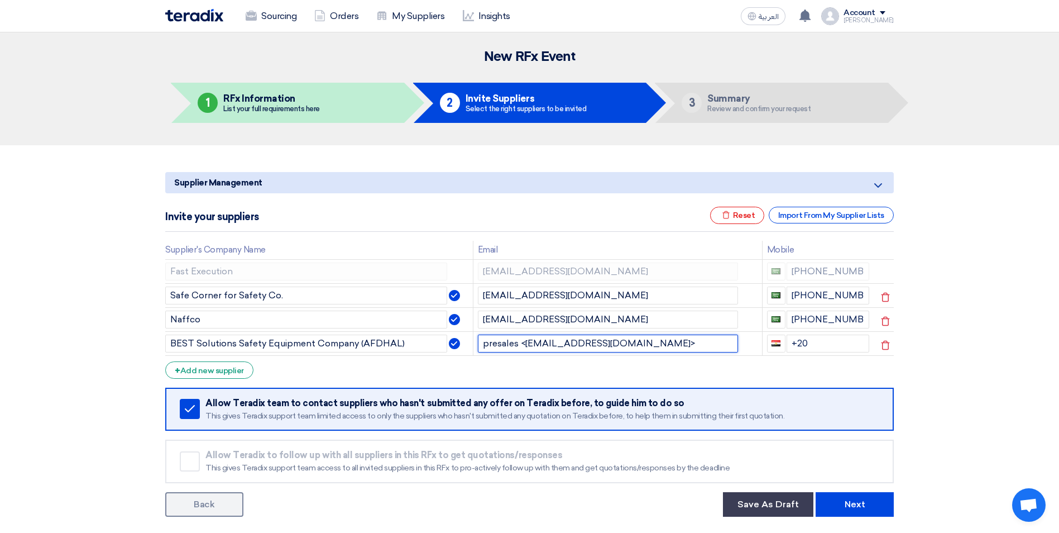
click at [524, 344] on input "presales <presales@ustarabia.com>" at bounding box center [608, 343] width 260 height 18
click at [608, 348] on input "presales@ustarabia.com>" at bounding box center [608, 343] width 260 height 18
type input "presales@ustarabia.com"
click at [815, 345] on input "+20" at bounding box center [828, 343] width 83 height 18
drag, startPoint x: 830, startPoint y: 344, endPoint x: 790, endPoint y: 345, distance: 40.2
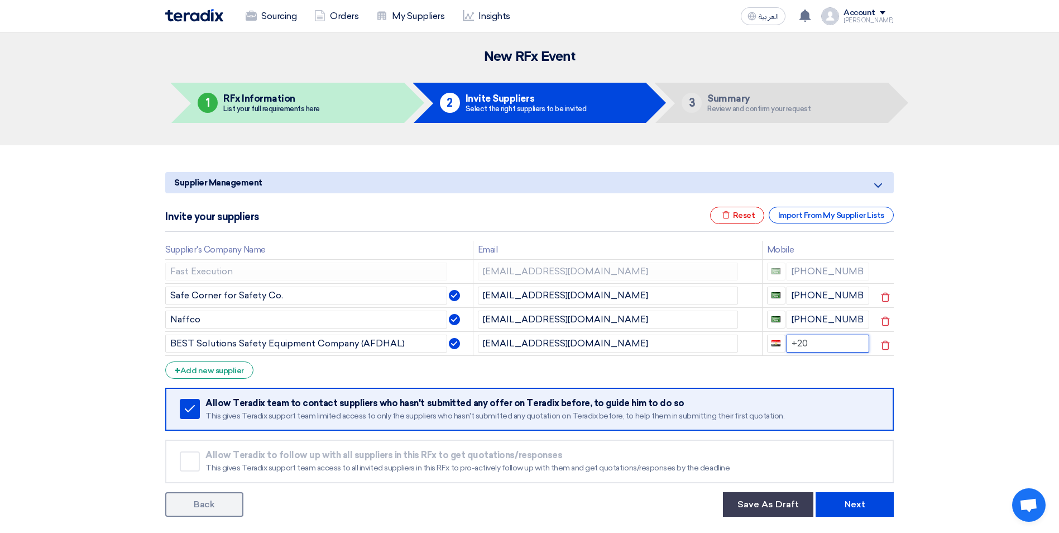
click at [790, 345] on input "+20" at bounding box center [828, 343] width 83 height 18
click at [921, 376] on section "Supplier Management Minimize/Maximize Category Invite your suppliers Excel file…" at bounding box center [529, 342] width 1059 height 394
click at [227, 369] on div "+ Add new supplier" at bounding box center [209, 369] width 88 height 17
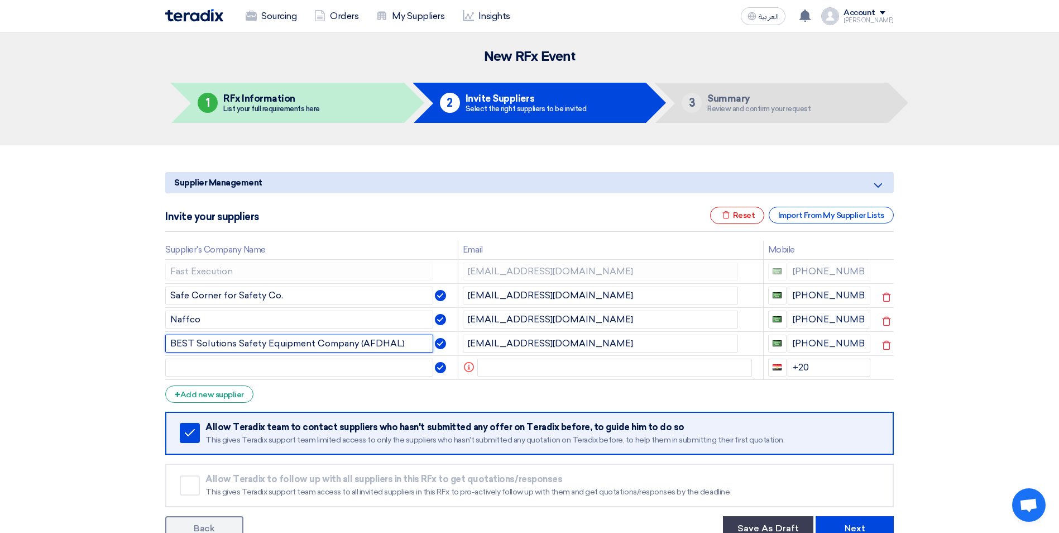
drag, startPoint x: 170, startPoint y: 346, endPoint x: 403, endPoint y: 347, distance: 232.3
click at [403, 347] on input "BEST Solutions Safety Equipment Company (AFDHAL)" at bounding box center [299, 343] width 268 height 18
click at [372, 370] on input "text" at bounding box center [299, 367] width 268 height 18
paste input "BEST Solutions Safety Equipment Company (AFDHAL)"
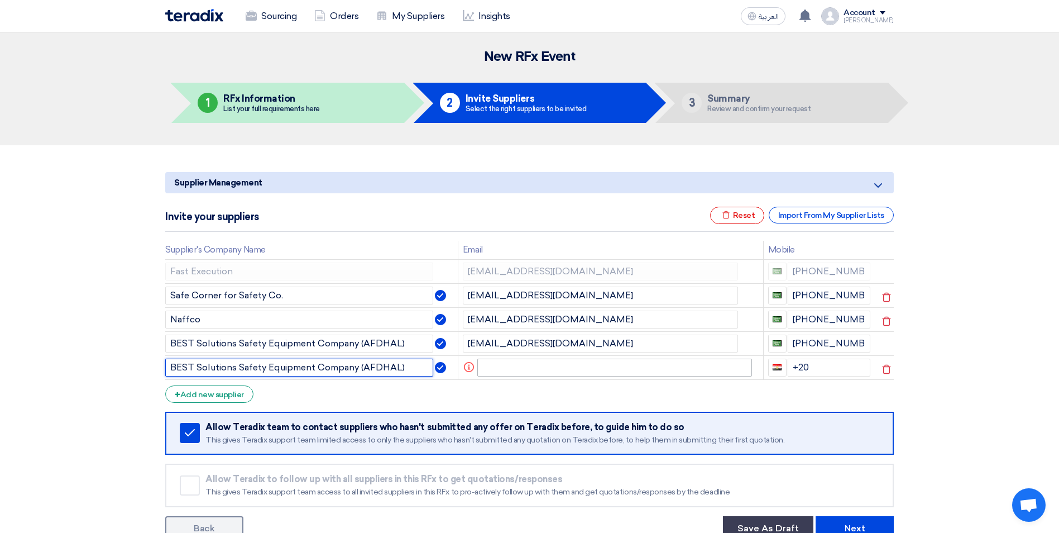
type input "BEST Solutions Safety Equipment Company (AFDHAL)"
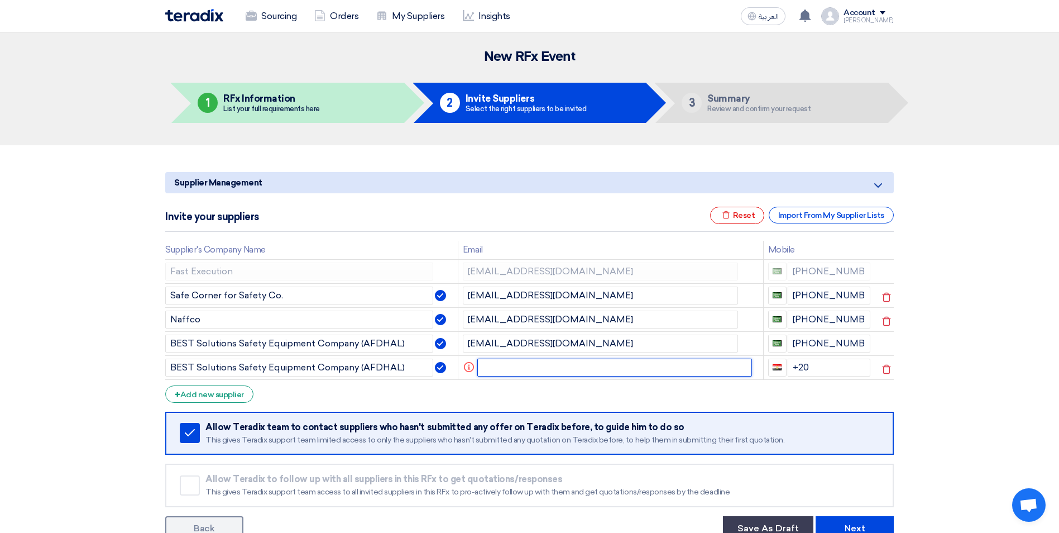
click at [540, 367] on input "text" at bounding box center [614, 367] width 275 height 18
paste input "daniel <daniel@ustarabia.com>"
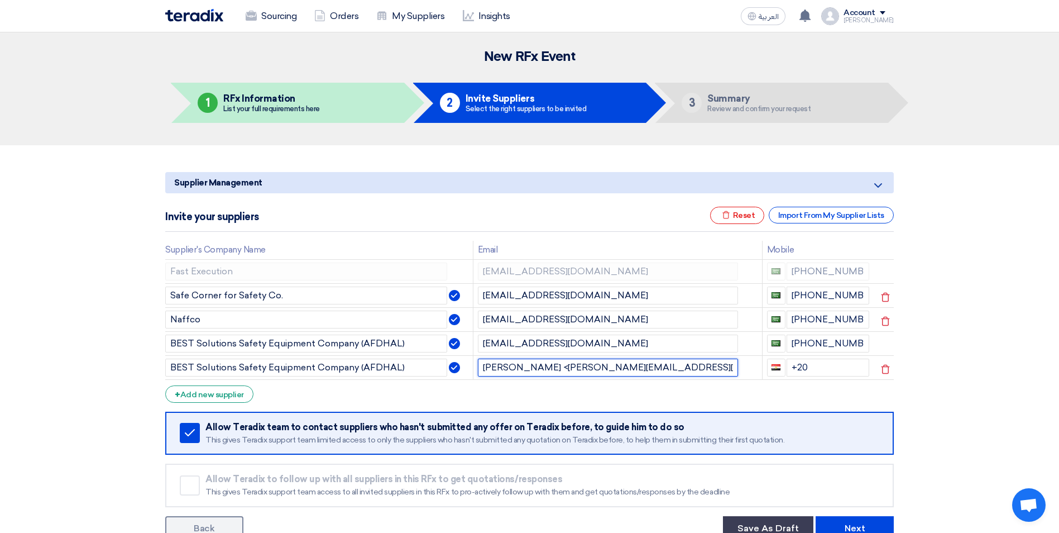
click at [515, 368] on input "daniel <daniel@ustarabia.com>" at bounding box center [608, 367] width 260 height 18
click at [582, 366] on input "daniel@ustarabia.com>" at bounding box center [608, 367] width 260 height 18
type input "daniel@ustarabia.com"
drag, startPoint x: 820, startPoint y: 367, endPoint x: 781, endPoint y: 367, distance: 39.1
click at [781, 367] on div "+20" at bounding box center [818, 367] width 103 height 18
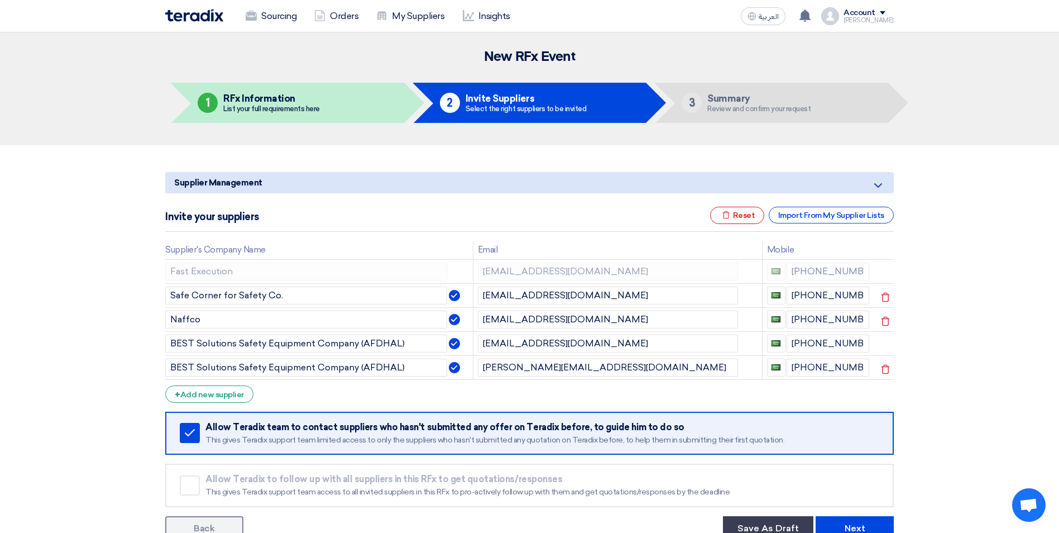
click at [474, 400] on form "Supplier Management Minimize/Maximize Category Invite your suppliers Excel file…" at bounding box center [529, 356] width 729 height 369
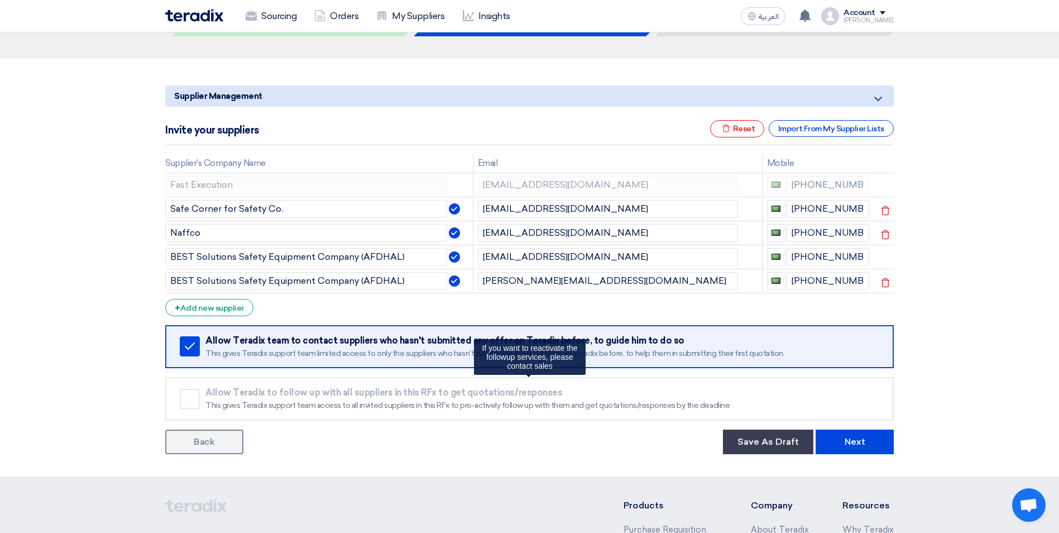
scroll to position [168, 0]
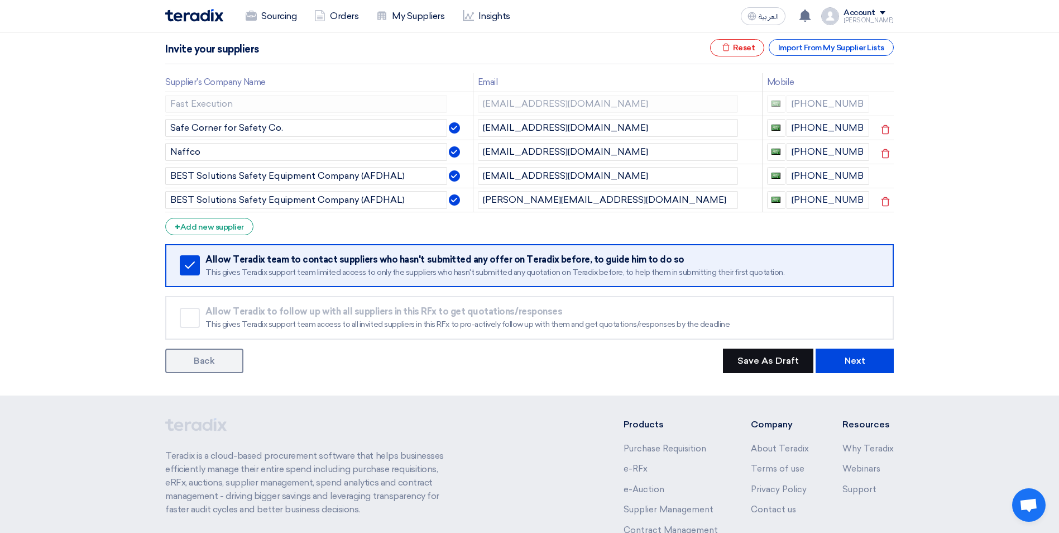
click at [773, 367] on button "Save As Draft" at bounding box center [768, 360] width 90 height 25
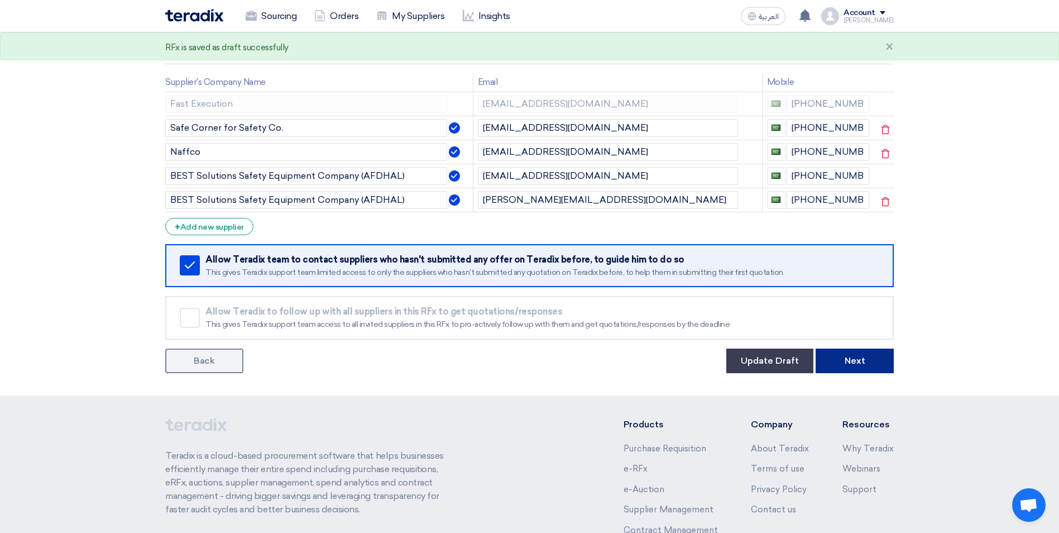
click at [831, 365] on button "Next" at bounding box center [855, 360] width 78 height 25
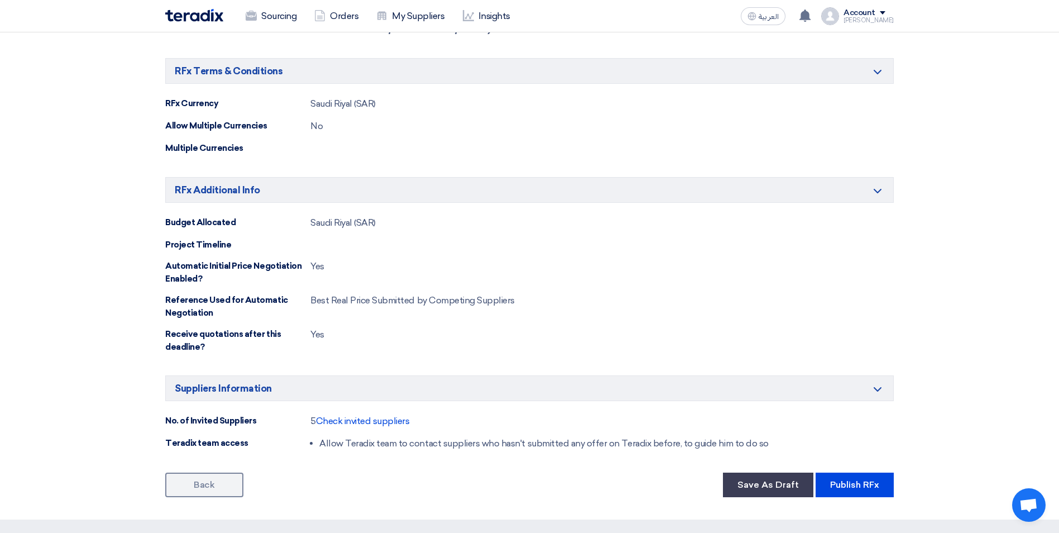
scroll to position [913, 0]
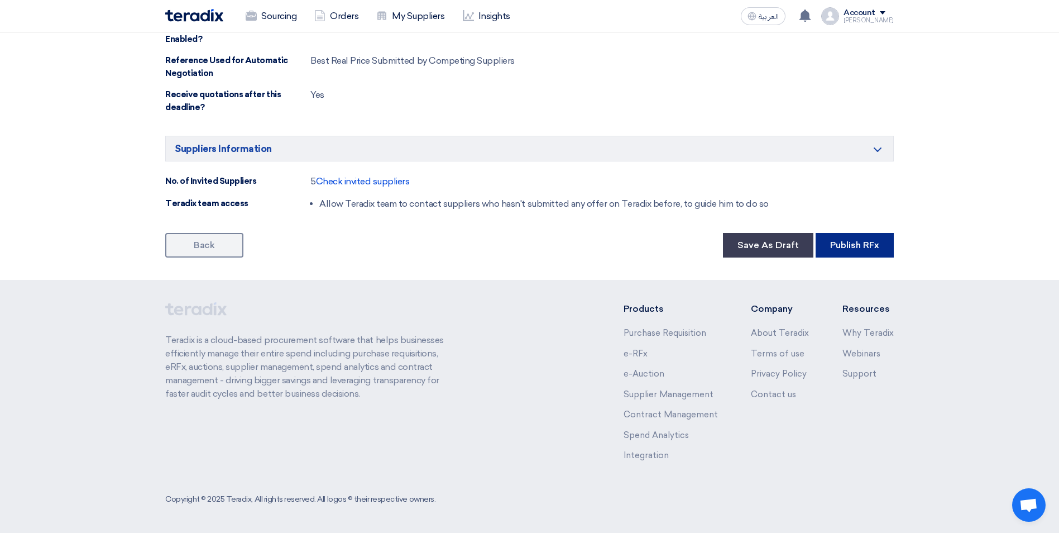
click at [839, 246] on button "Publish RFx" at bounding box center [855, 245] width 78 height 25
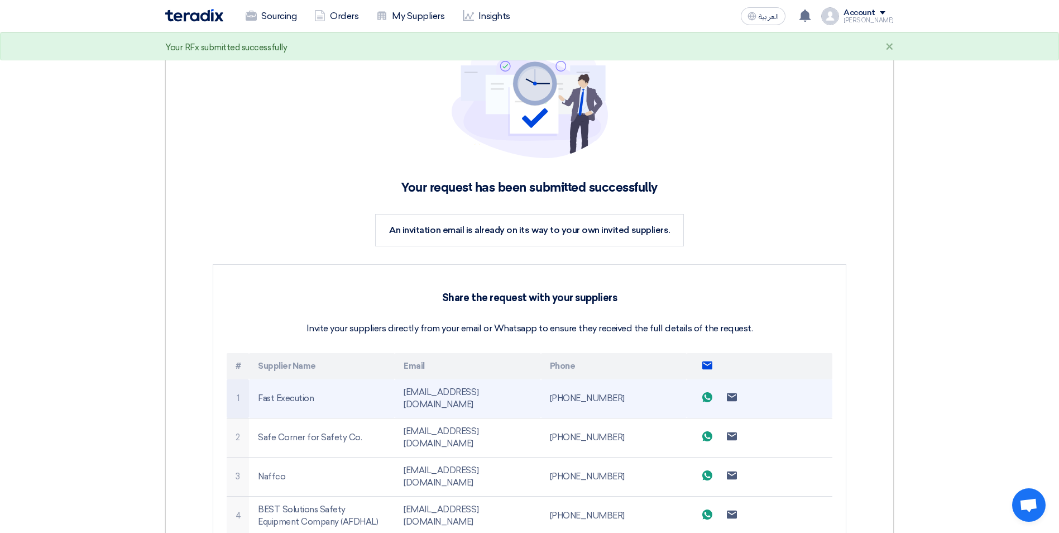
scroll to position [112, 0]
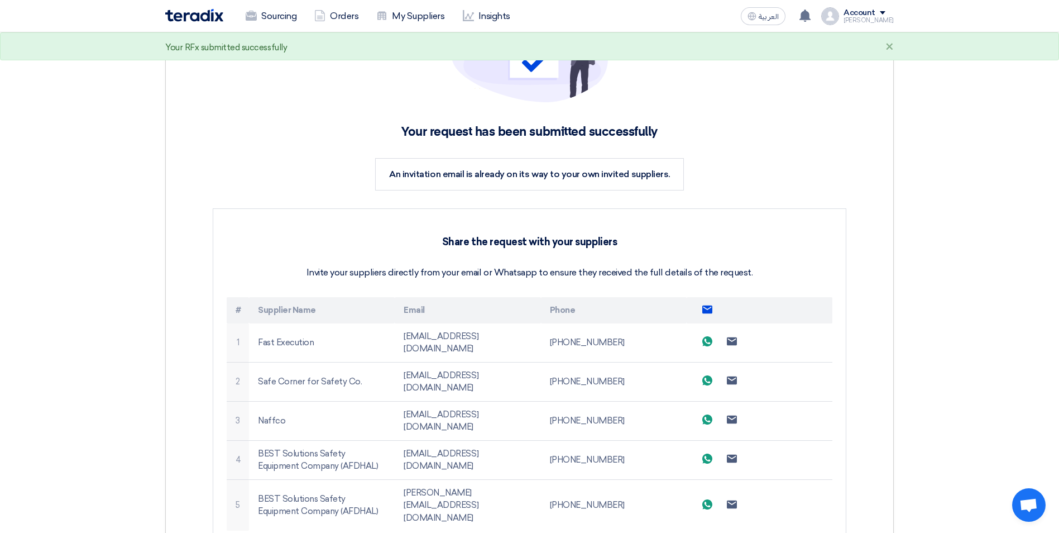
click at [710, 311] on use at bounding box center [707, 309] width 10 height 8
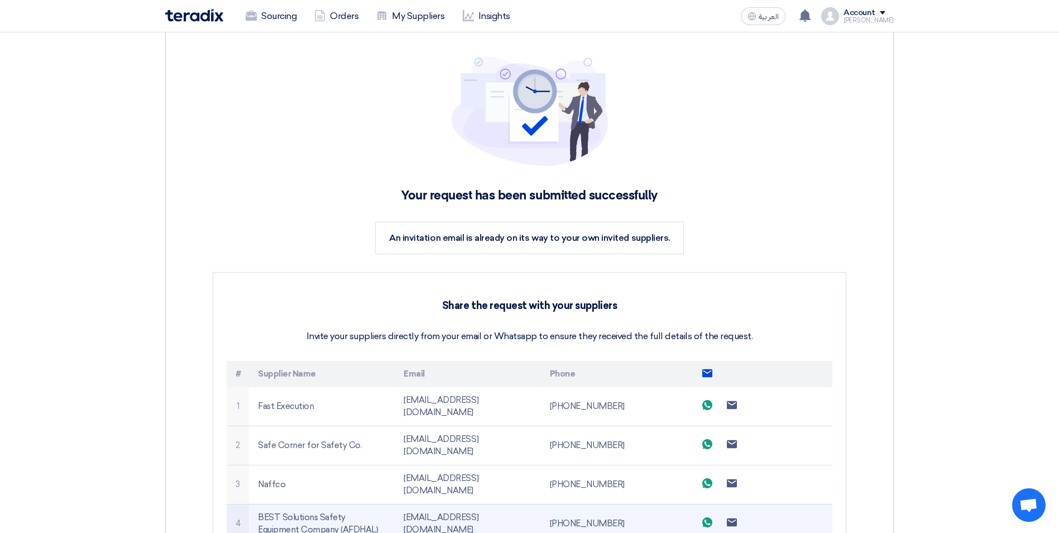
scroll to position [0, 0]
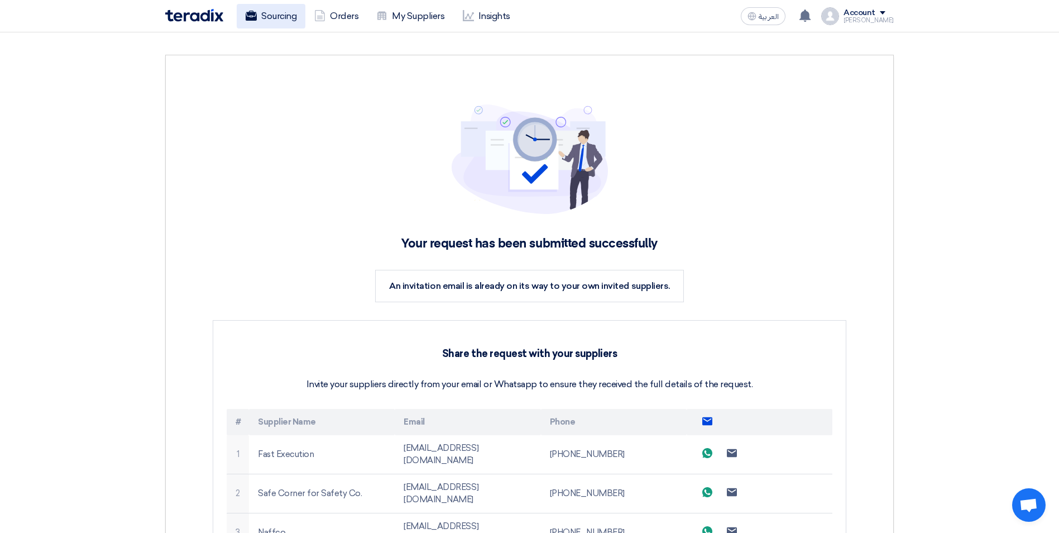
click at [271, 13] on link "Sourcing" at bounding box center [271, 16] width 69 height 25
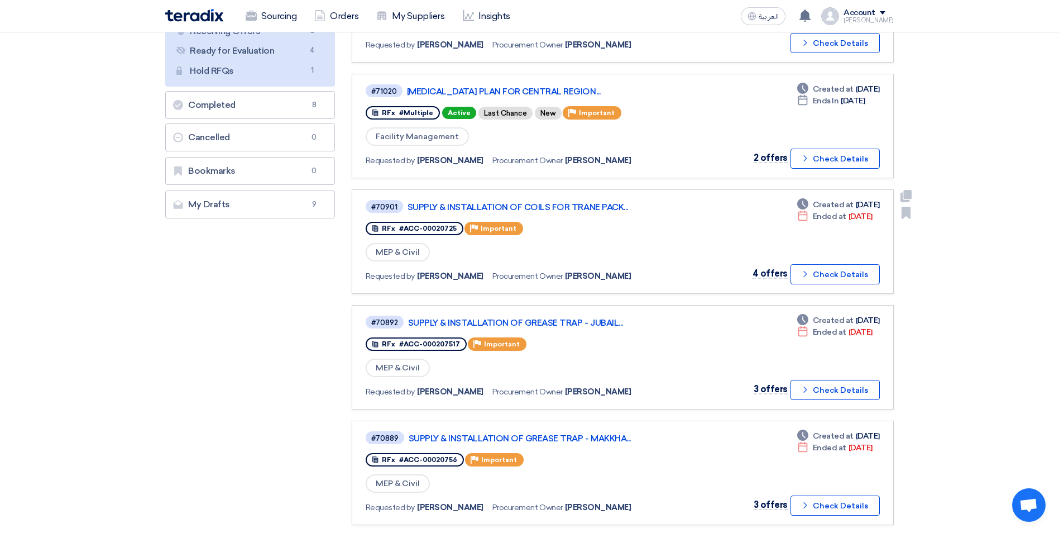
scroll to position [168, 0]
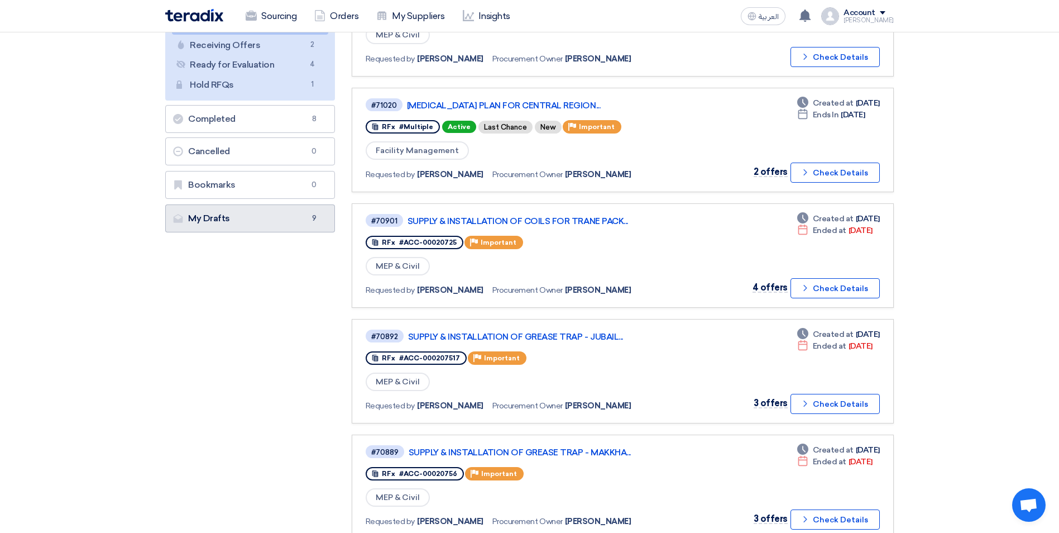
click at [295, 224] on link "My Drafts My Drafts 9" at bounding box center [250, 218] width 170 height 28
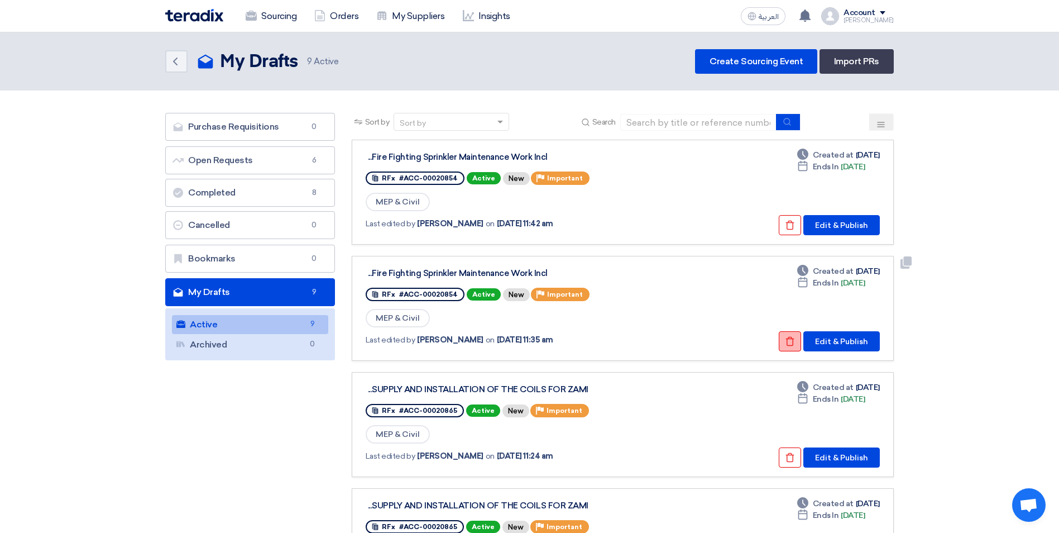
click at [790, 346] on use at bounding box center [790, 341] width 8 height 9
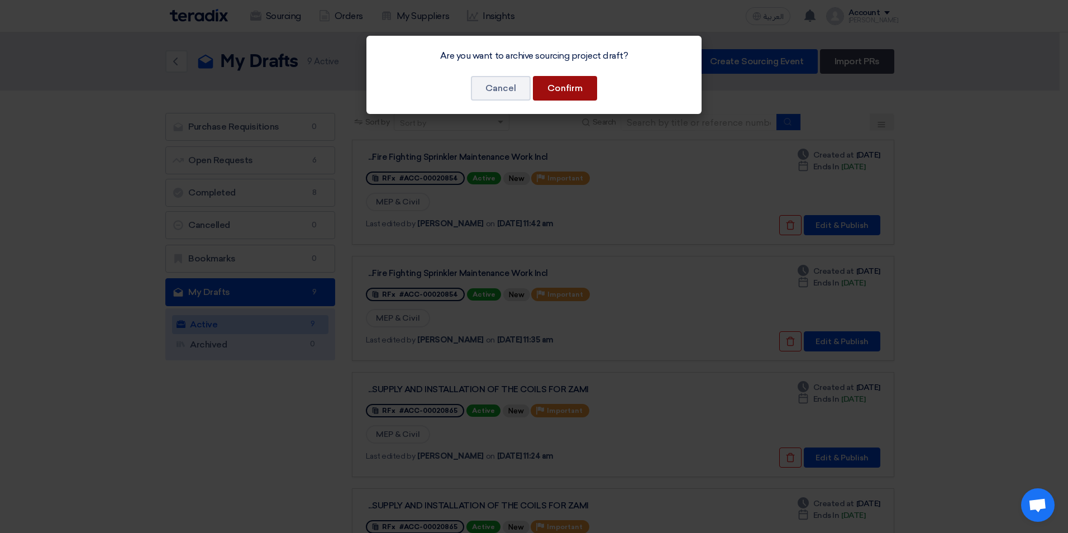
click at [569, 90] on button "Confirm" at bounding box center [565, 88] width 64 height 25
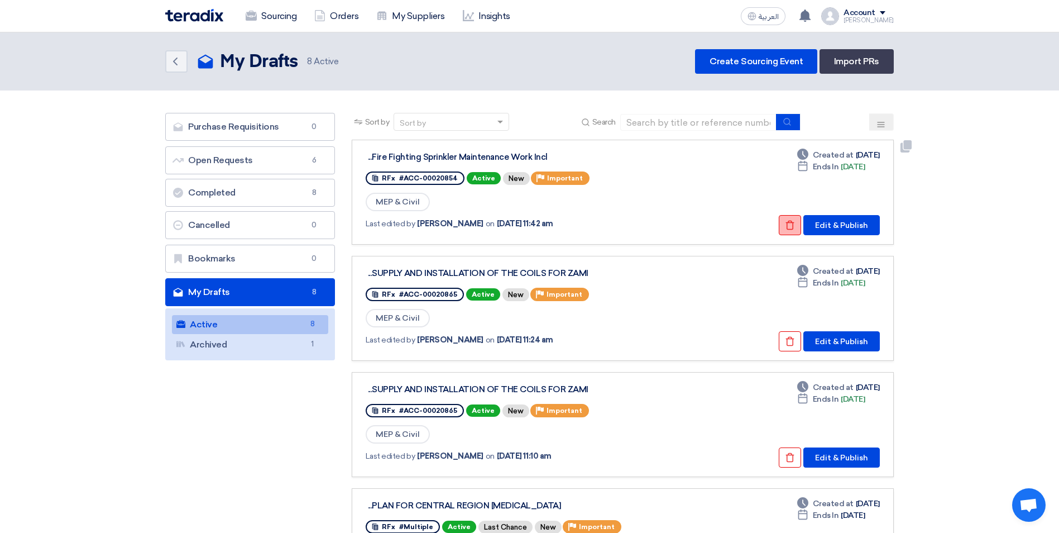
click at [792, 225] on icon "Check details" at bounding box center [790, 225] width 10 height 10
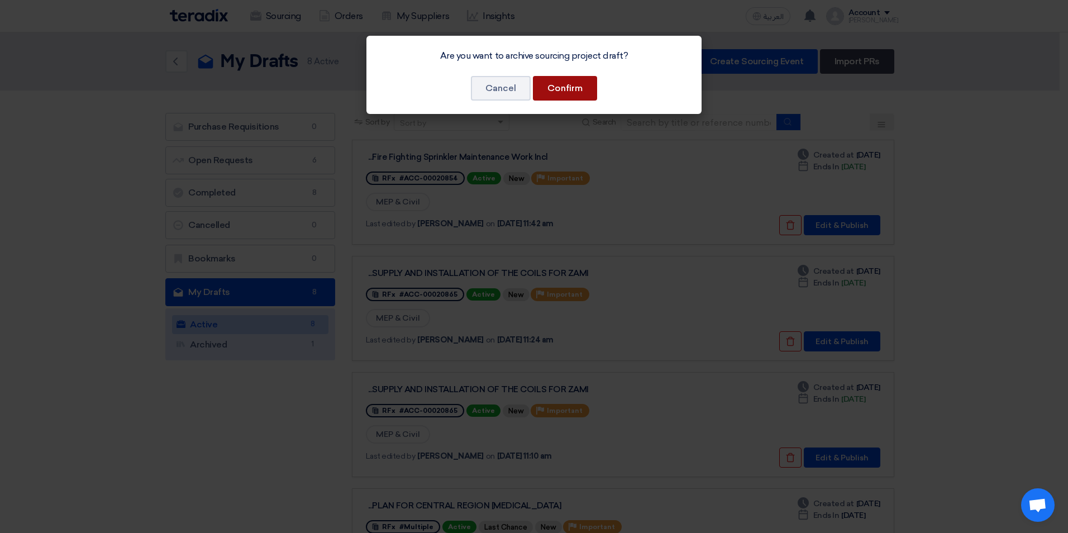
click at [561, 90] on button "Confirm" at bounding box center [565, 88] width 64 height 25
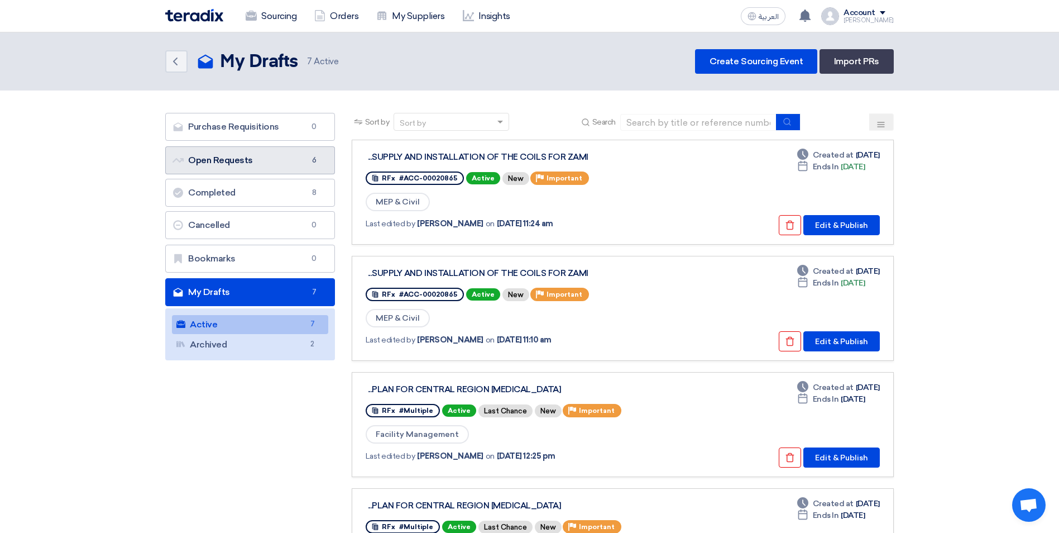
click at [305, 165] on link "Open Requests Open Requests 6" at bounding box center [250, 160] width 170 height 28
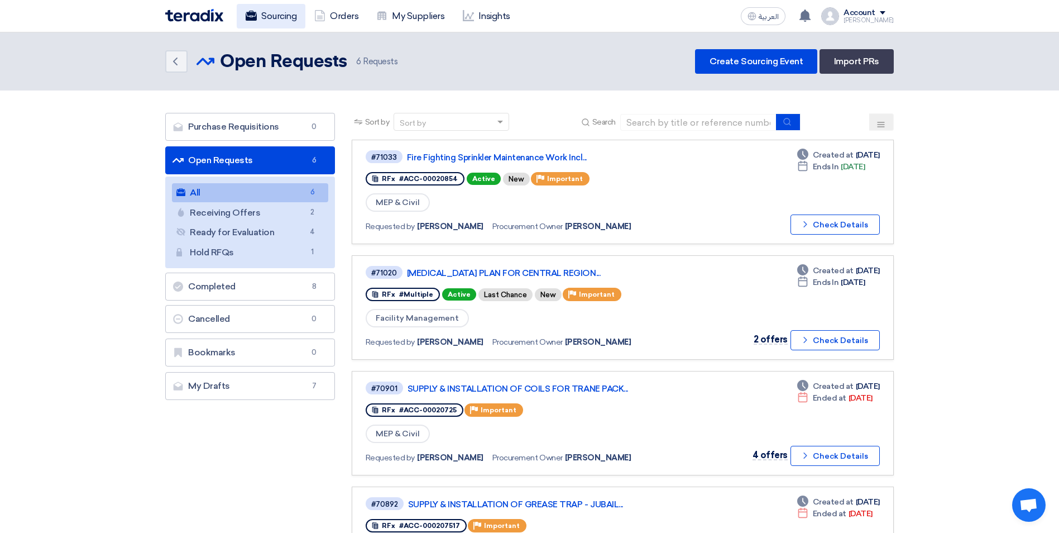
click at [271, 17] on link "Sourcing" at bounding box center [271, 16] width 69 height 25
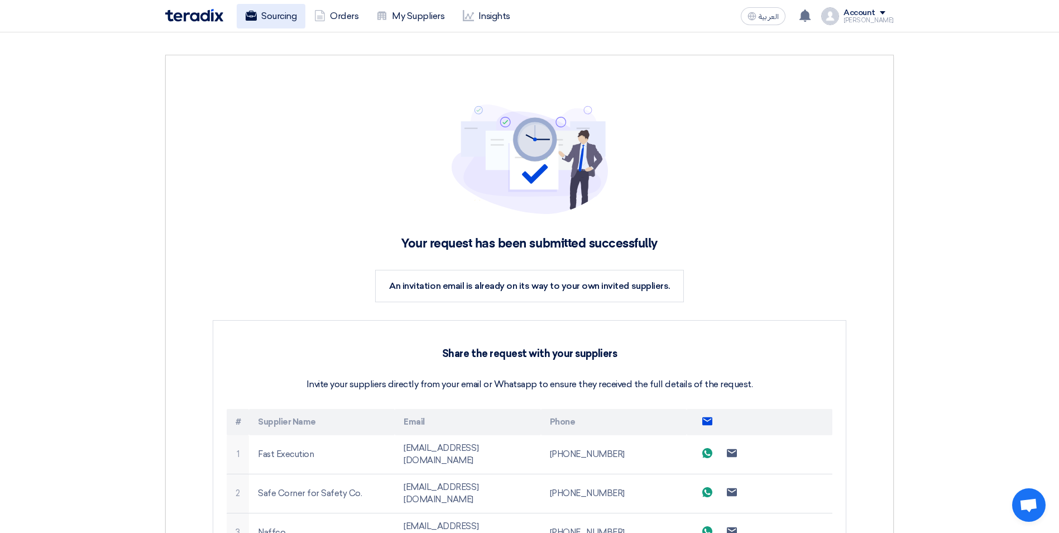
click at [271, 22] on link "Sourcing" at bounding box center [271, 16] width 69 height 25
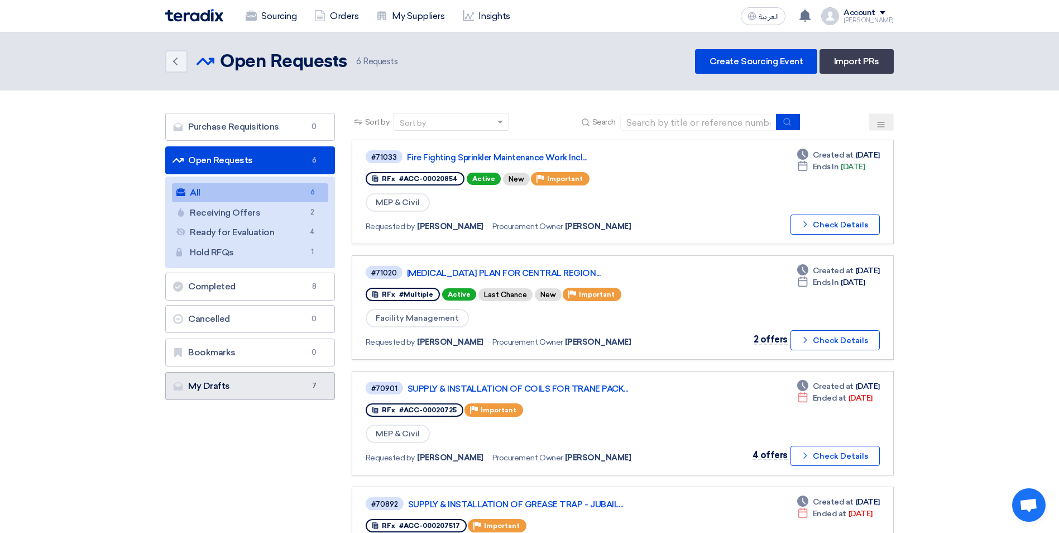
click at [293, 384] on link "My Drafts My Drafts 7" at bounding box center [250, 386] width 170 height 28
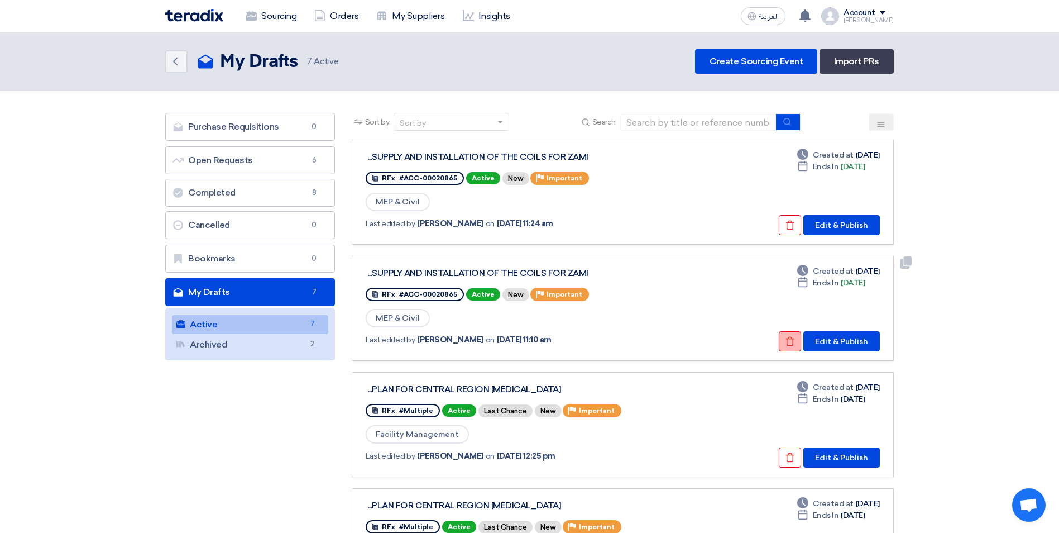
click at [794, 343] on use at bounding box center [790, 341] width 8 height 9
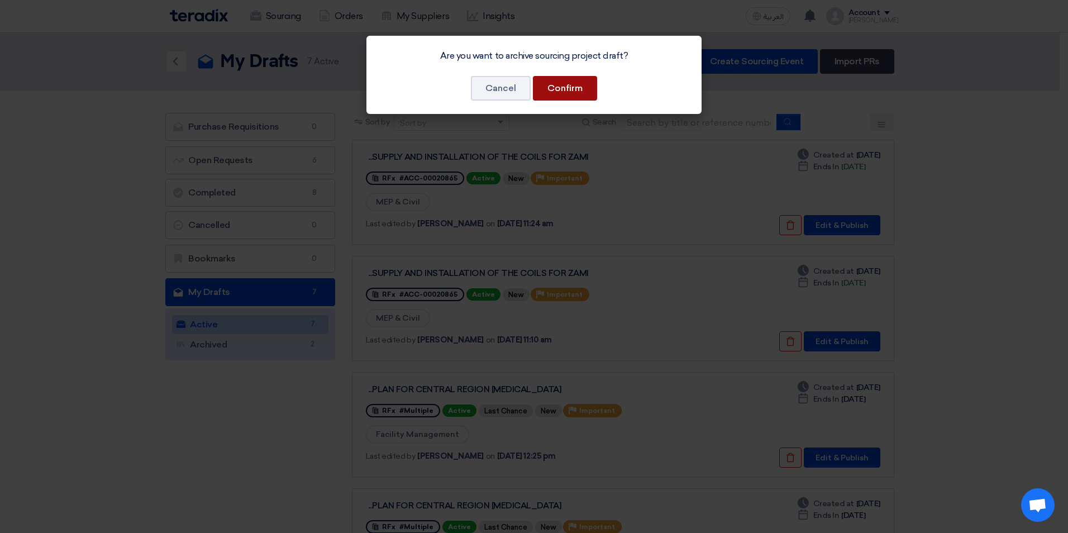
click at [553, 92] on button "Confirm" at bounding box center [565, 88] width 64 height 25
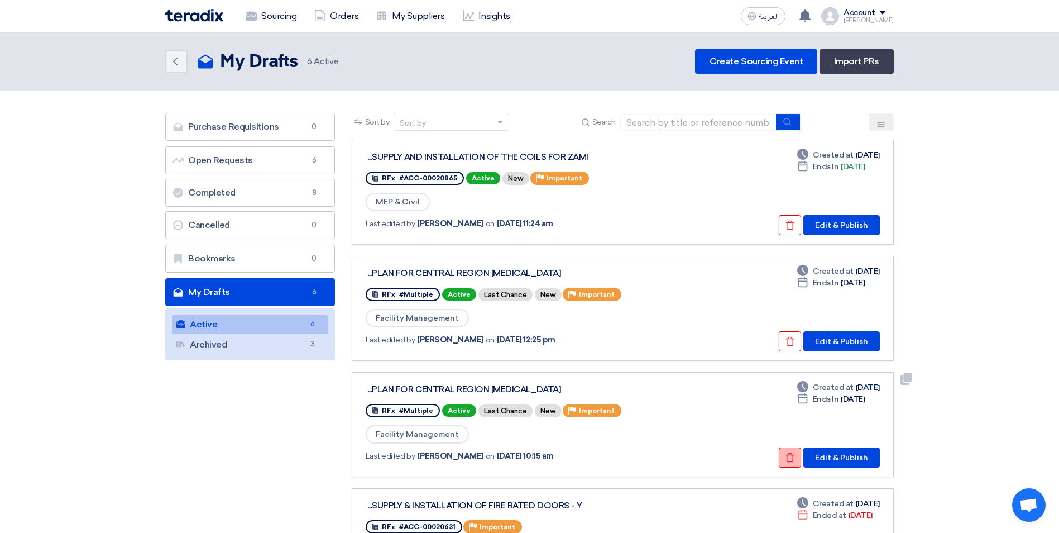
click at [794, 454] on icon "Check details" at bounding box center [790, 457] width 10 height 10
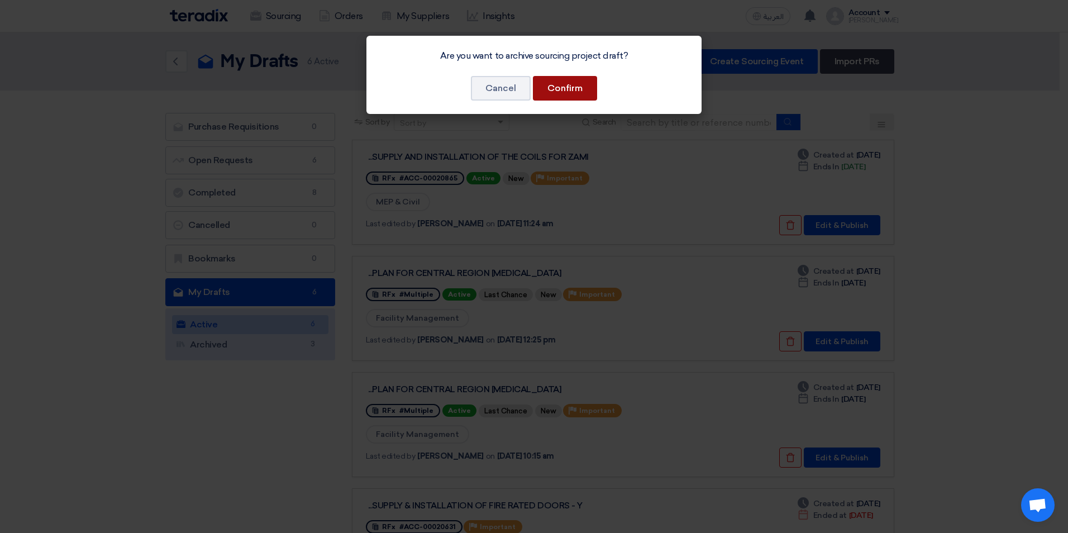
click at [572, 87] on button "Confirm" at bounding box center [565, 88] width 64 height 25
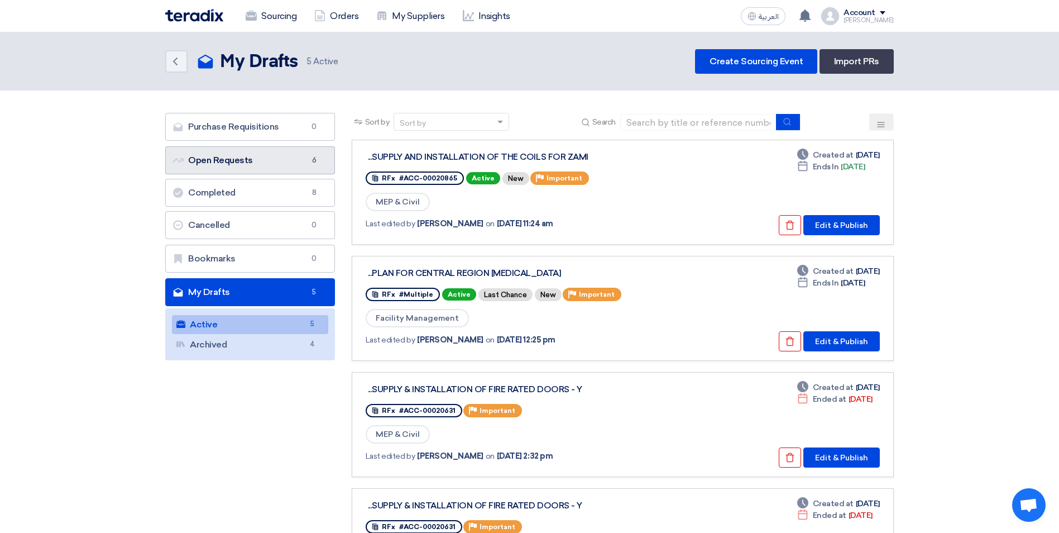
click at [308, 160] on span "6" at bounding box center [314, 160] width 13 height 11
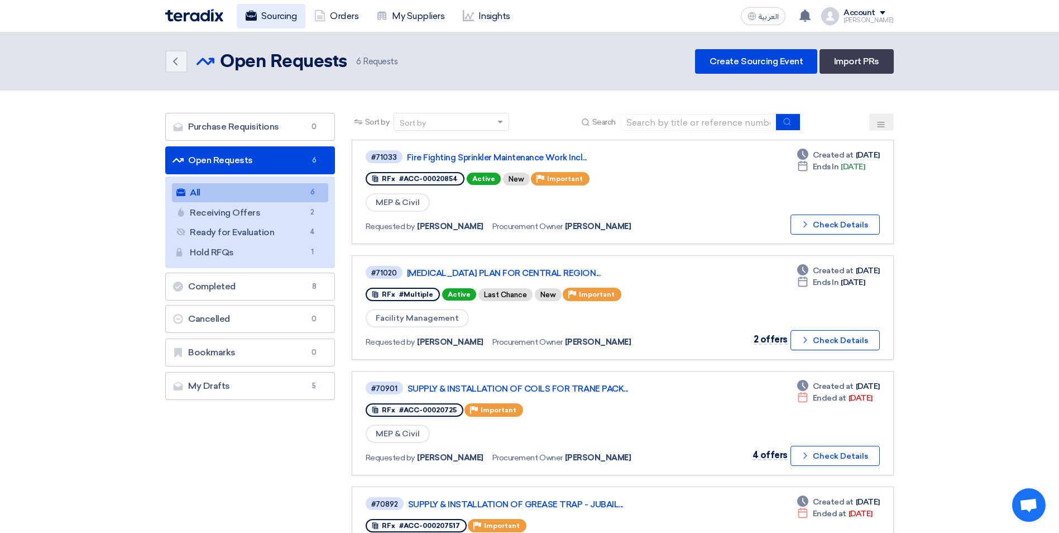
click at [261, 14] on link "Sourcing" at bounding box center [271, 16] width 69 height 25
